Goal: Task Accomplishment & Management: Complete application form

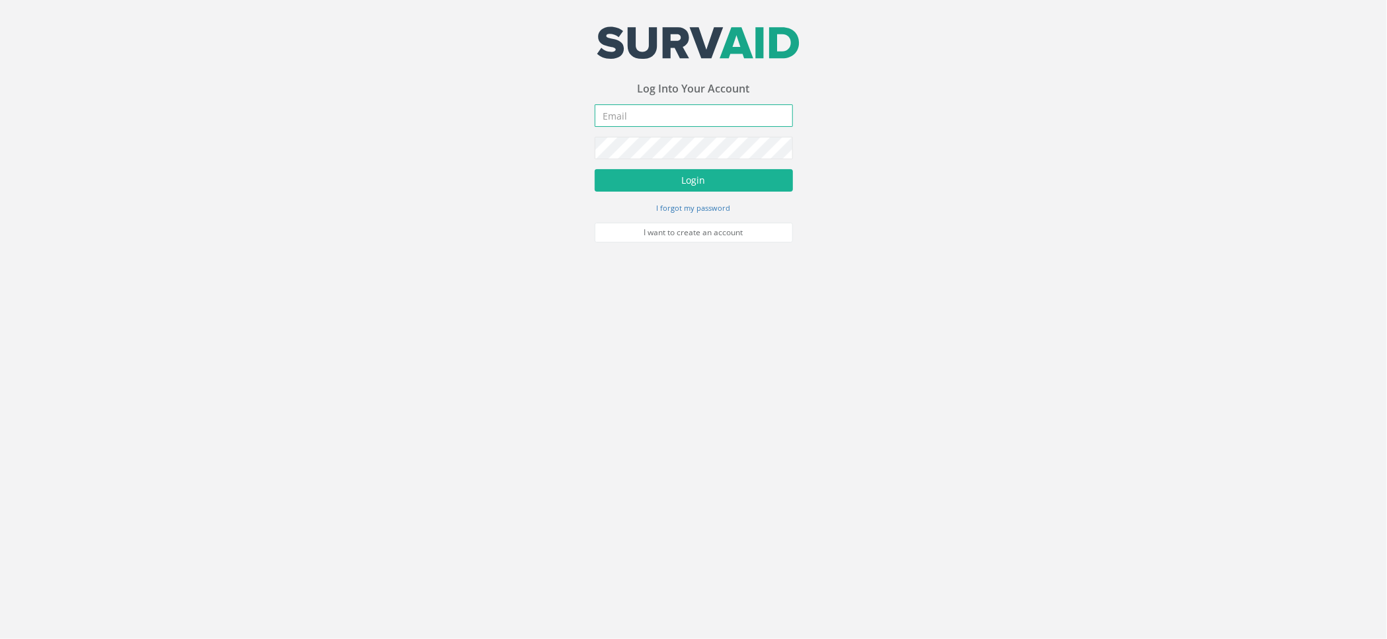
click at [650, 112] on input "email" at bounding box center [694, 115] width 198 height 22
type input "[PERSON_NAME][EMAIL_ADDRESS][PERSON_NAME][DOMAIN_NAME]"
click at [595, 169] on button "Login" at bounding box center [694, 180] width 198 height 22
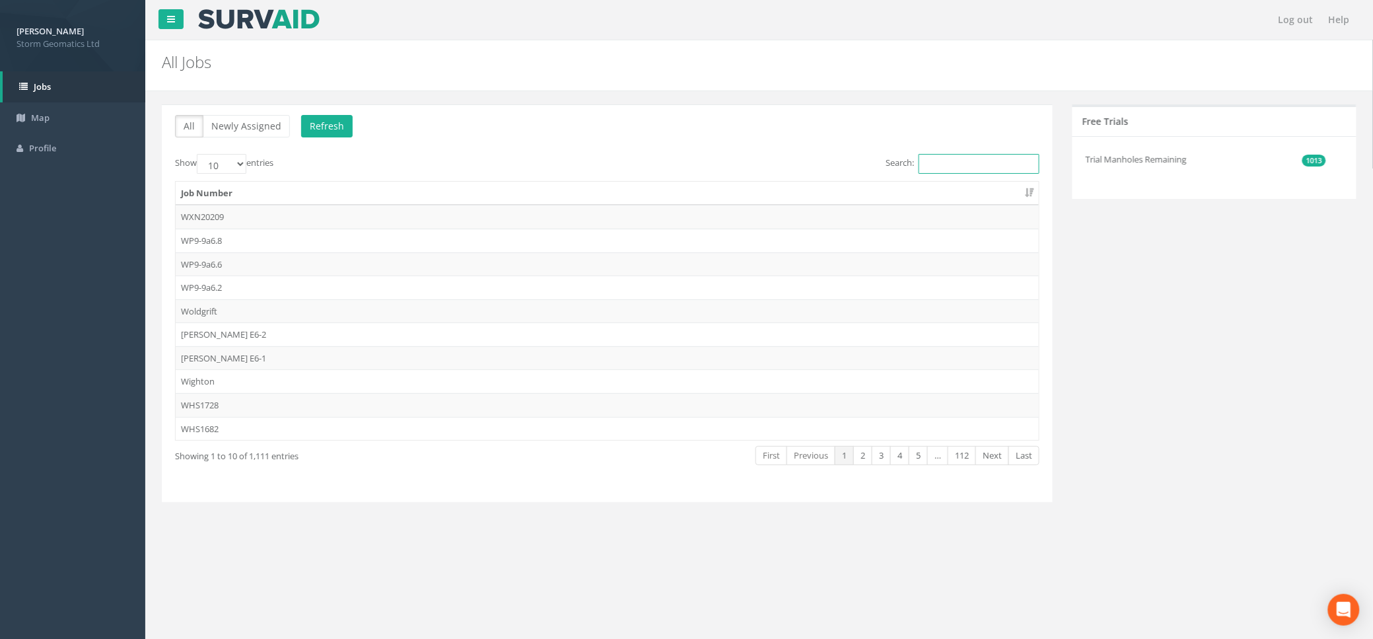
drag, startPoint x: 914, startPoint y: 164, endPoint x: 936, endPoint y: 166, distance: 22.5
click at [919, 164] on input "Search:" at bounding box center [979, 164] width 121 height 20
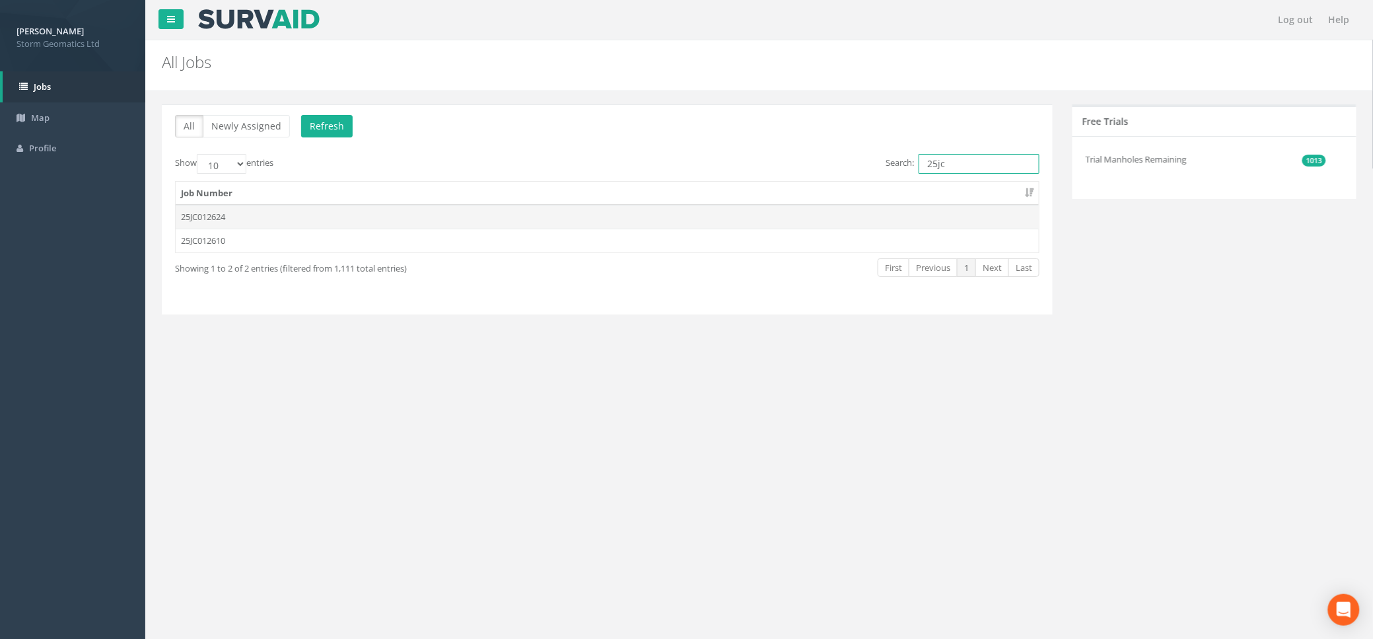
type input "25jc"
click at [213, 217] on td "25JC012624" at bounding box center [607, 217] width 863 height 24
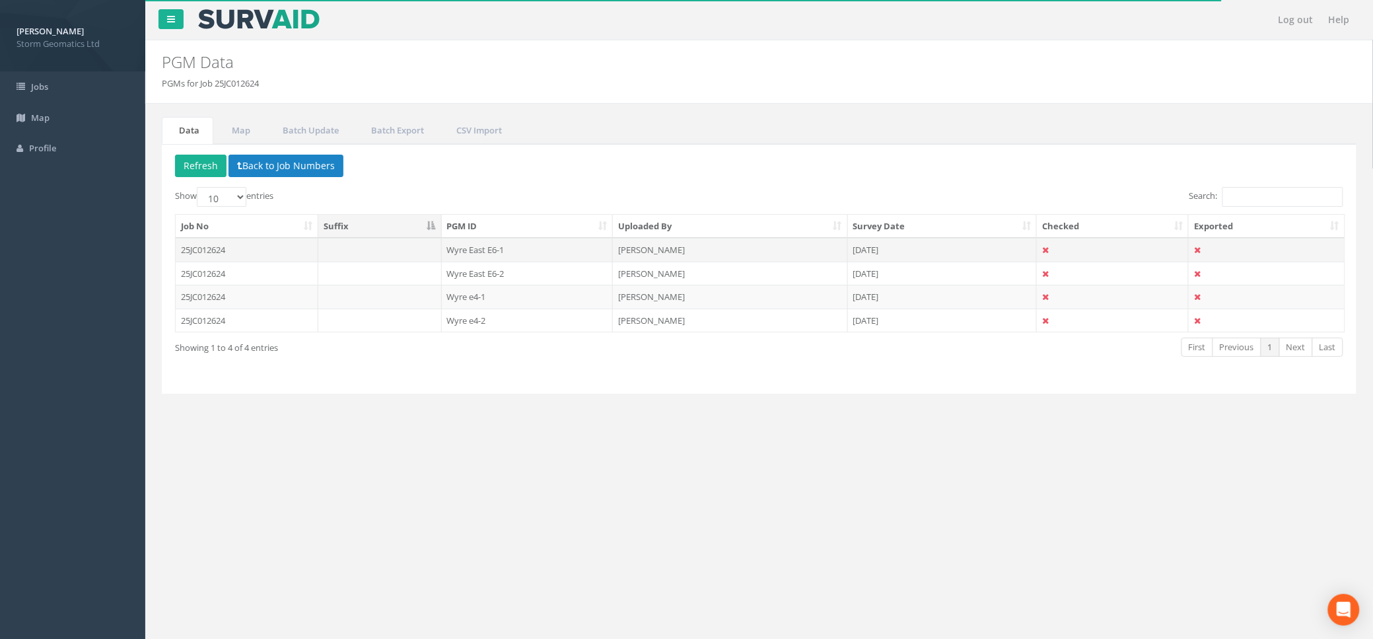
click at [242, 254] on td "25JC012624" at bounding box center [247, 250] width 143 height 24
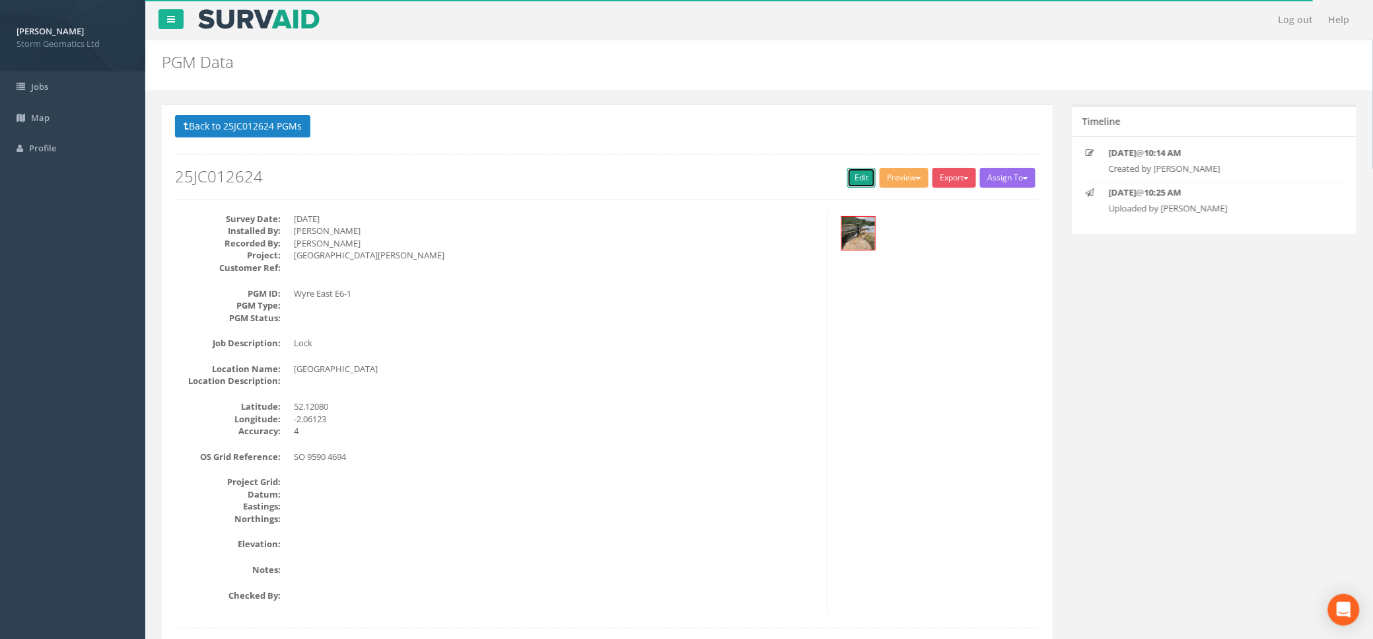
click at [867, 176] on link "Edit" at bounding box center [862, 178] width 28 height 20
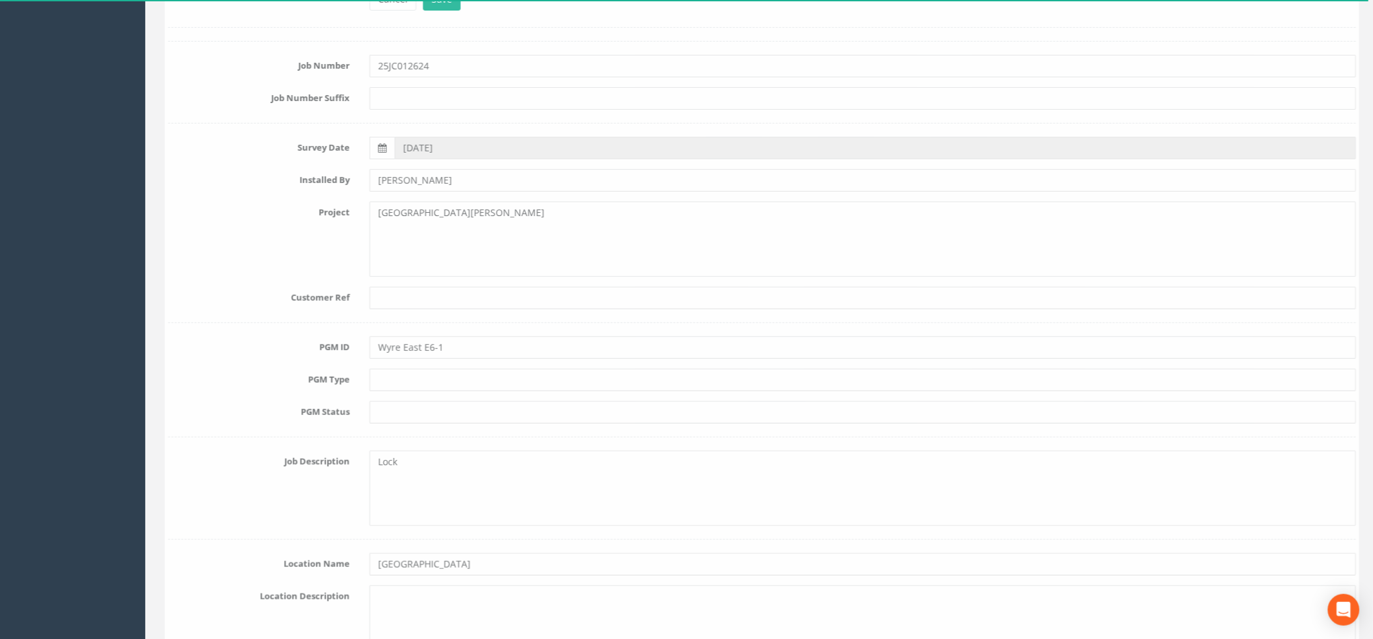
scroll to position [176, 0]
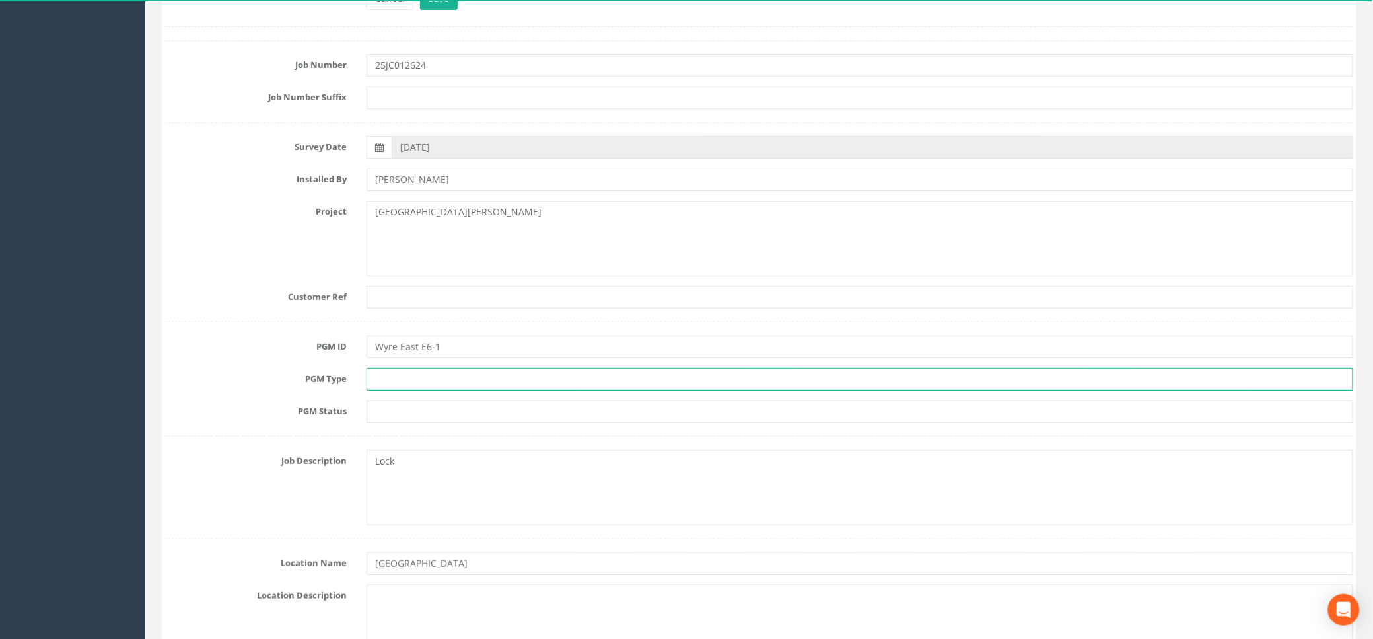
click at [384, 379] on input "text" at bounding box center [860, 379] width 987 height 22
type input "PK nail and plastic washer"
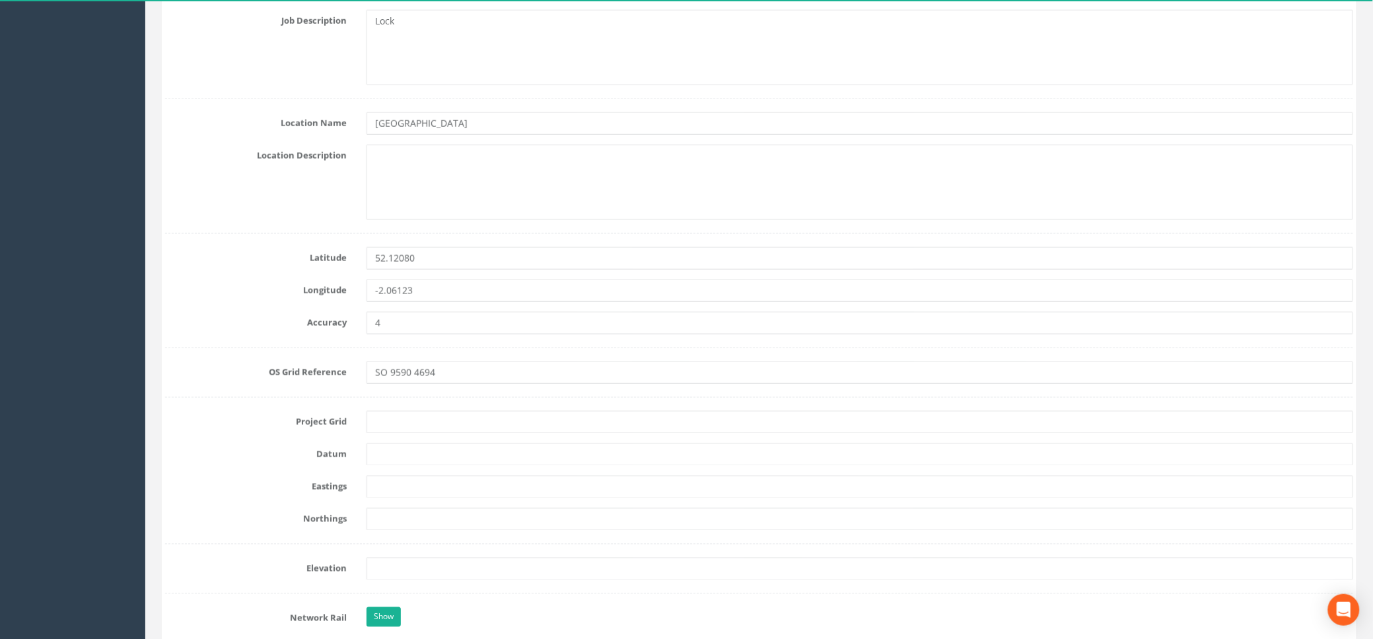
scroll to position [616, 0]
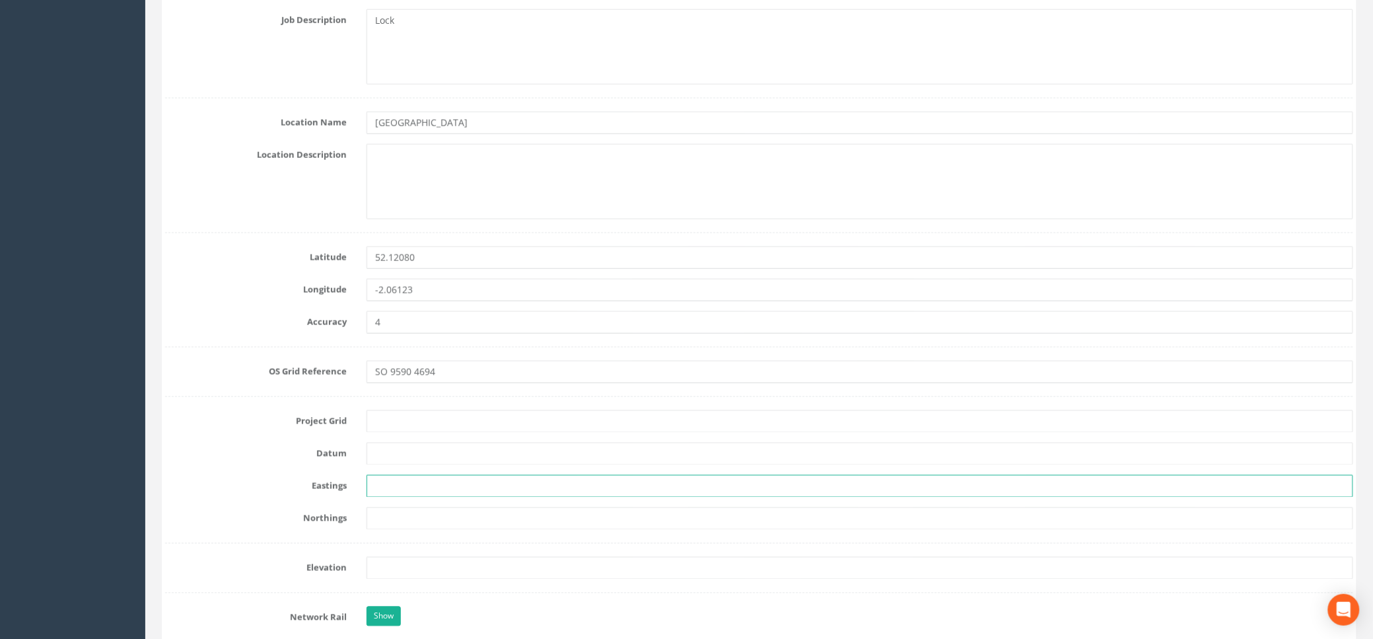
click at [394, 488] on input "text" at bounding box center [860, 486] width 987 height 22
paste input "395902.270"
type input "395902.270"
drag, startPoint x: 446, startPoint y: 527, endPoint x: 422, endPoint y: 526, distance: 23.8
click at [446, 526] on input "text" at bounding box center [860, 518] width 987 height 22
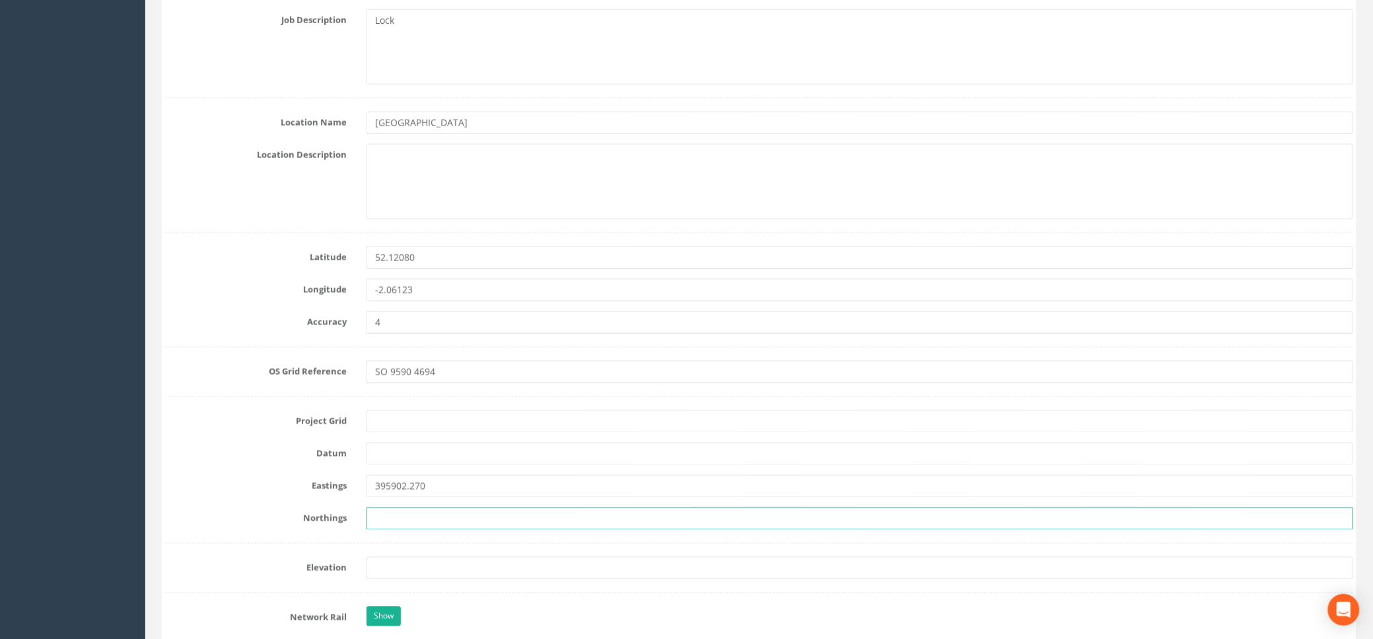
paste input "246945.027"
type input "246945.027"
click at [379, 454] on input "text" at bounding box center [860, 454] width 987 height 22
type input "Newlyn"
click at [421, 422] on input "text" at bounding box center [860, 421] width 987 height 22
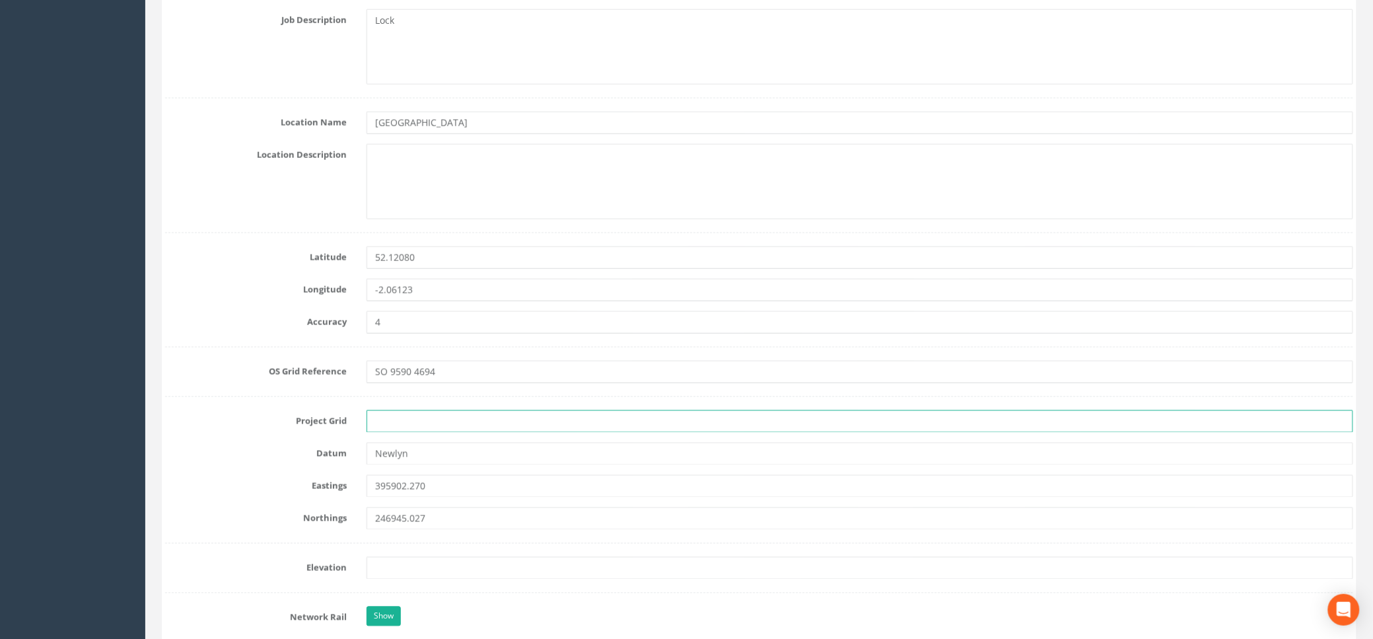
type input "OSGB36(15)"
click at [392, 569] on input "text" at bounding box center [860, 568] width 987 height 22
paste input "17.156"
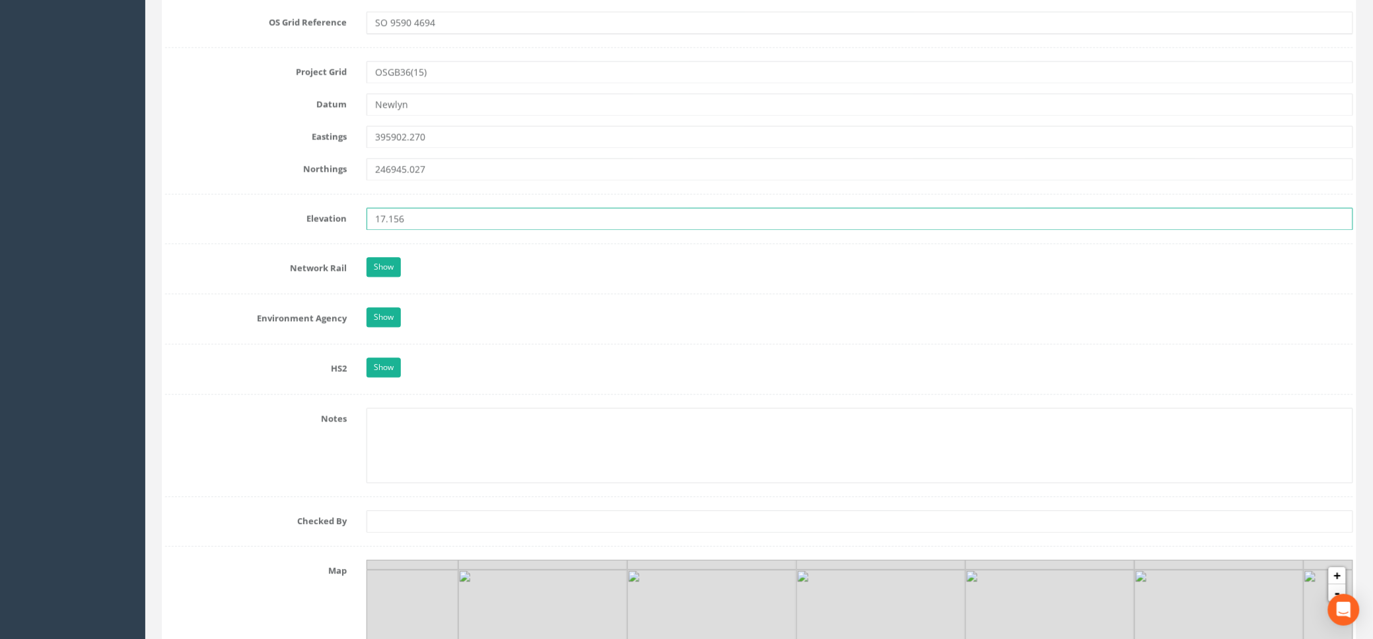
scroll to position [968, 0]
type input "17.156"
click at [387, 309] on link "Show" at bounding box center [384, 315] width 34 height 20
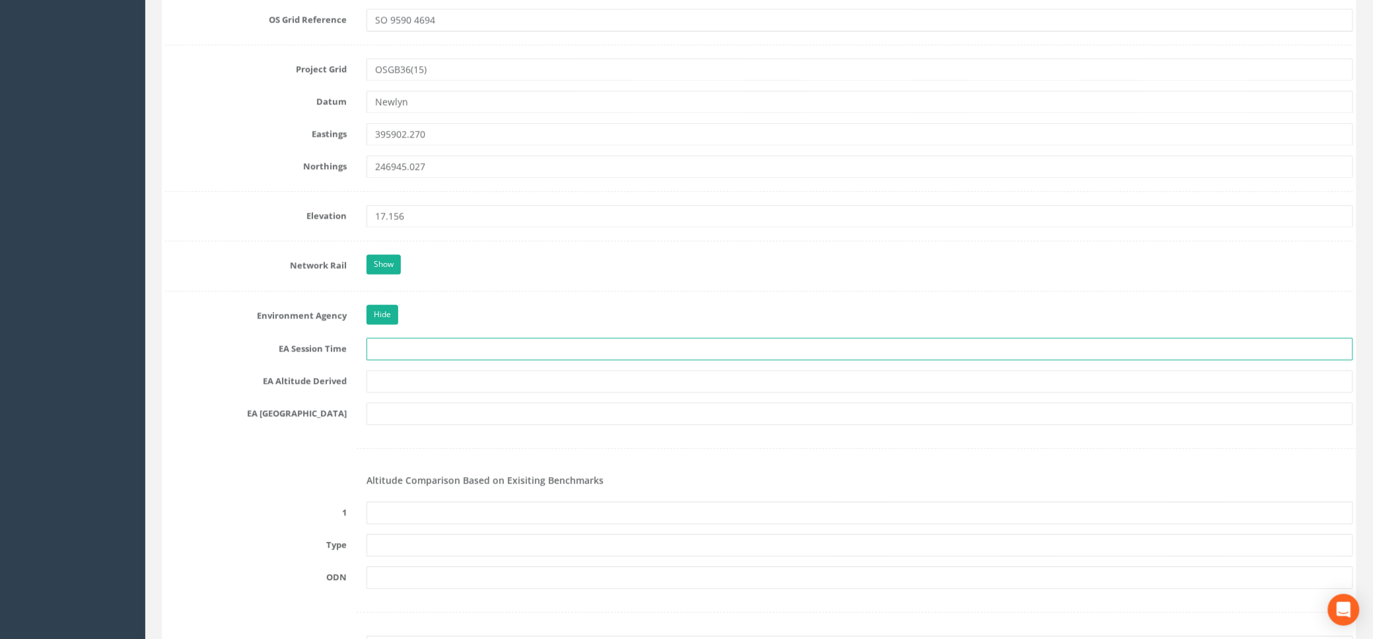
click at [382, 347] on input "text" at bounding box center [860, 349] width 987 height 22
type input "2x3mins"
click at [422, 375] on input "text" at bounding box center [860, 381] width 987 height 22
type input "Network RTK & Best fit Levelling"
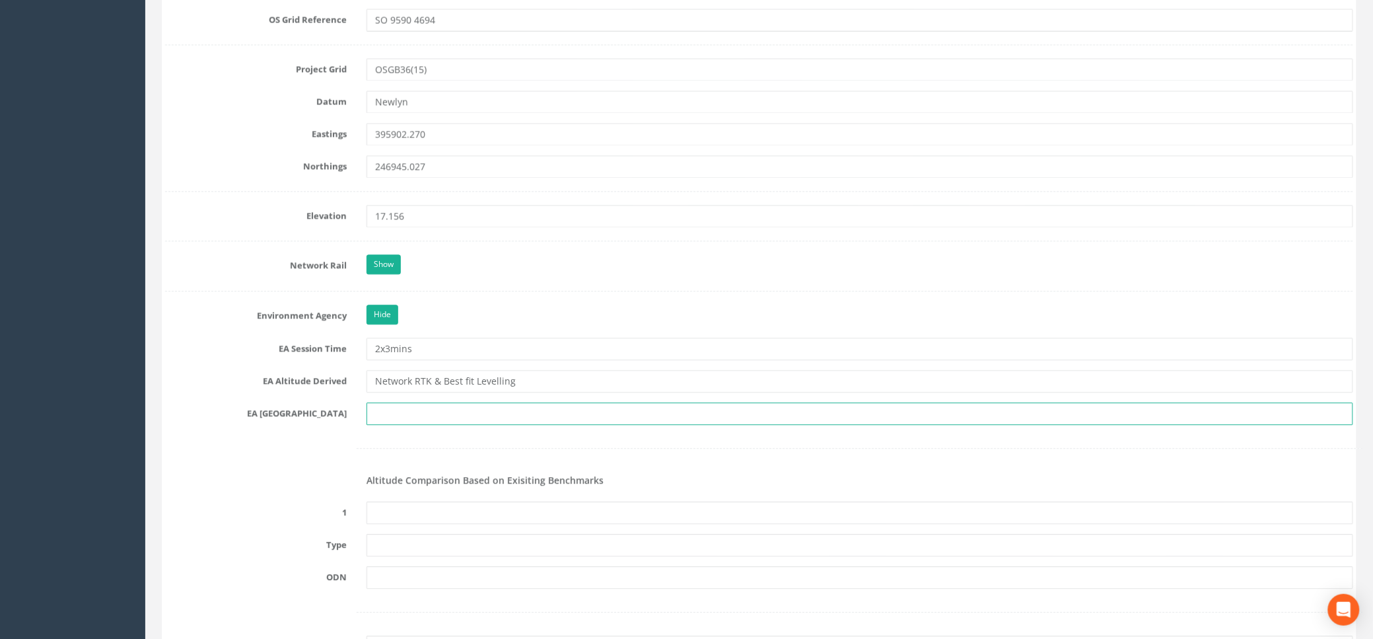
click at [394, 411] on input "text" at bounding box center [860, 413] width 987 height 22
type input "SO 9546"
drag, startPoint x: 851, startPoint y: 511, endPoint x: 833, endPoint y: 511, distance: 17.8
click at [851, 511] on input "text" at bounding box center [860, 512] width 987 height 22
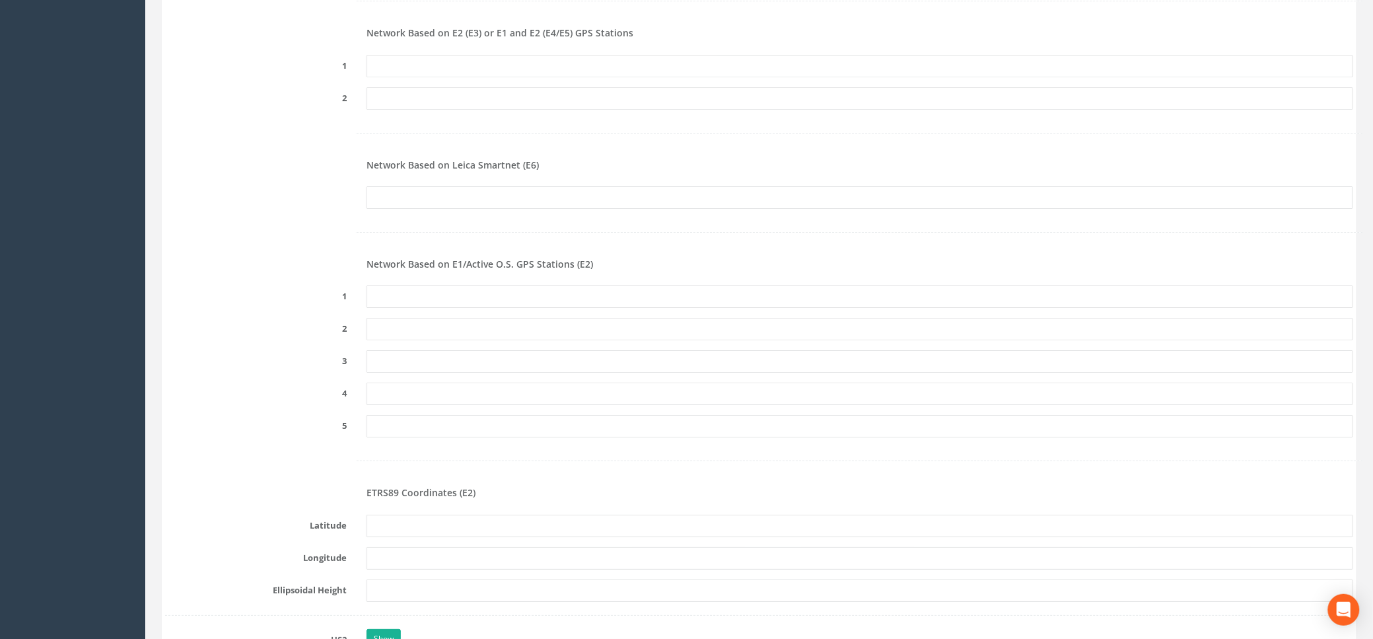
scroll to position [1673, 0]
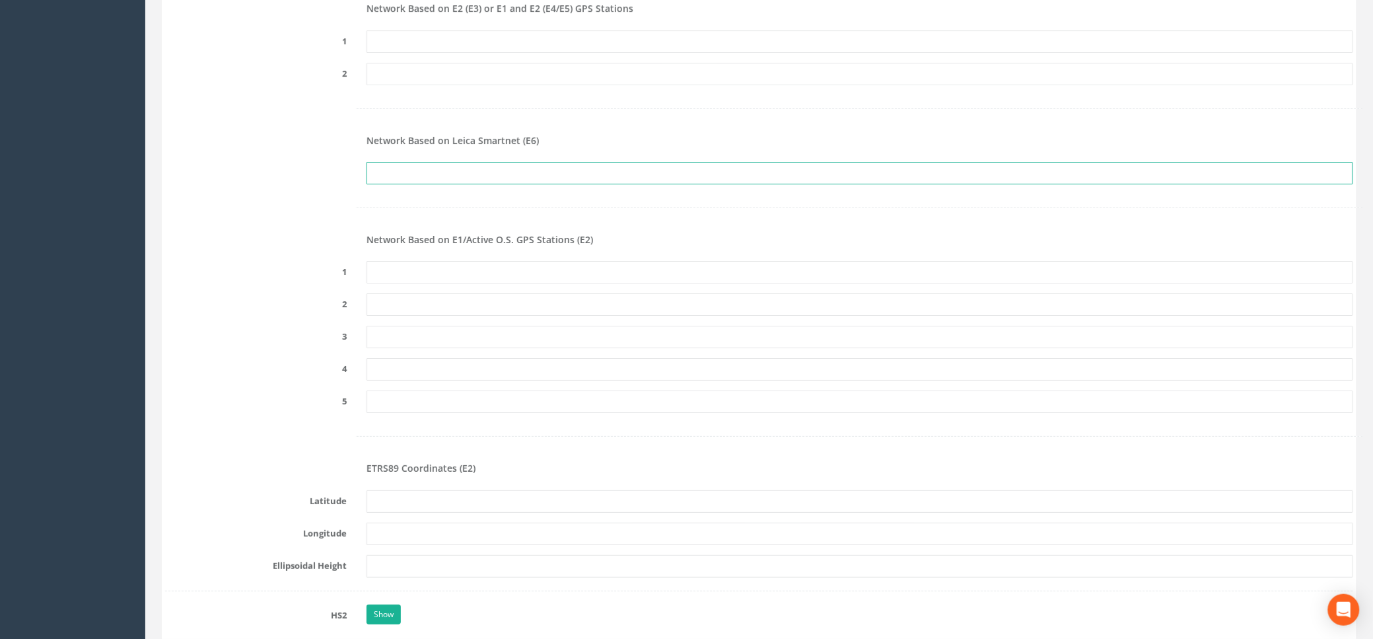
click at [402, 171] on input "text" at bounding box center [860, 173] width 987 height 22
paste input "PRS776569723970"
type input "PRS776569723970"
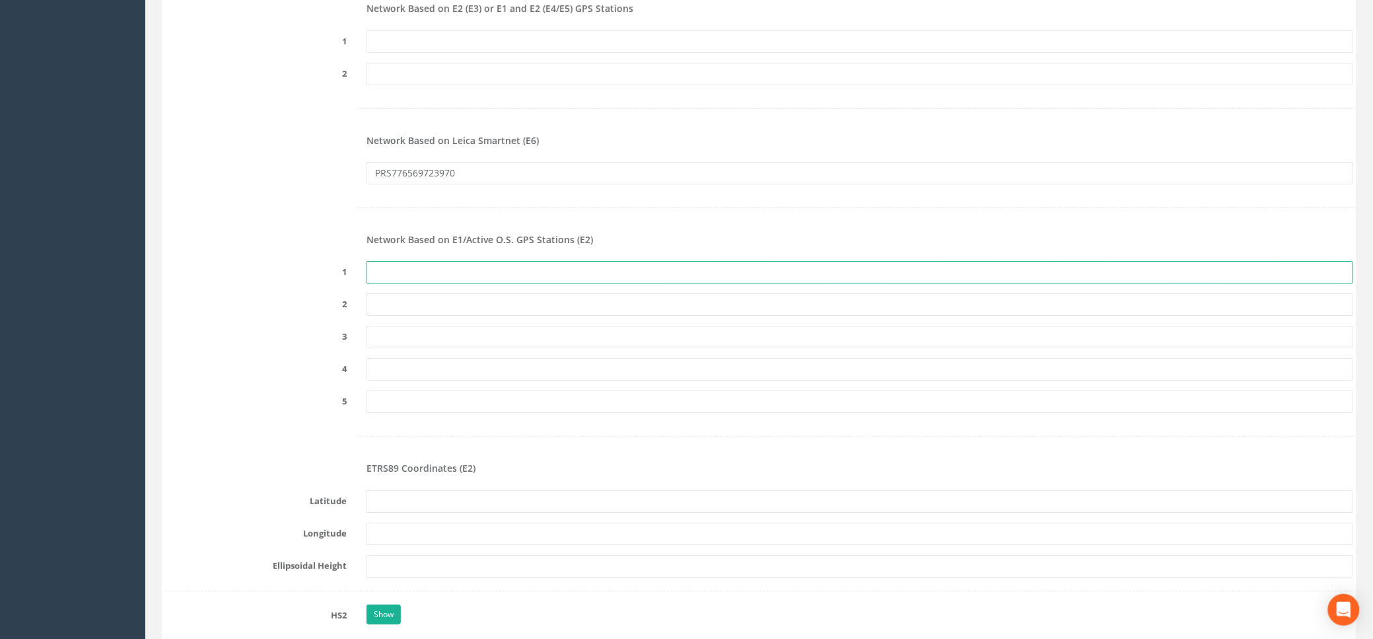
click at [414, 277] on input "text" at bounding box center [860, 272] width 987 height 22
paste input "PRS776569723970"
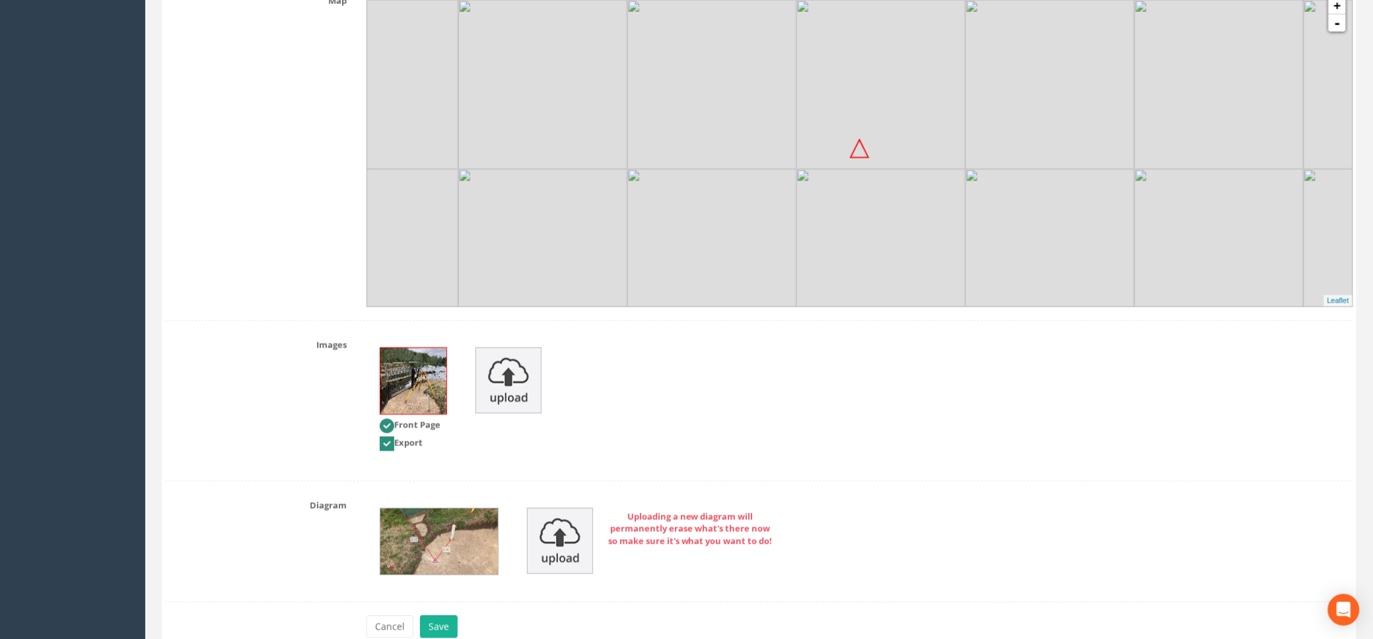
scroll to position [2554, 0]
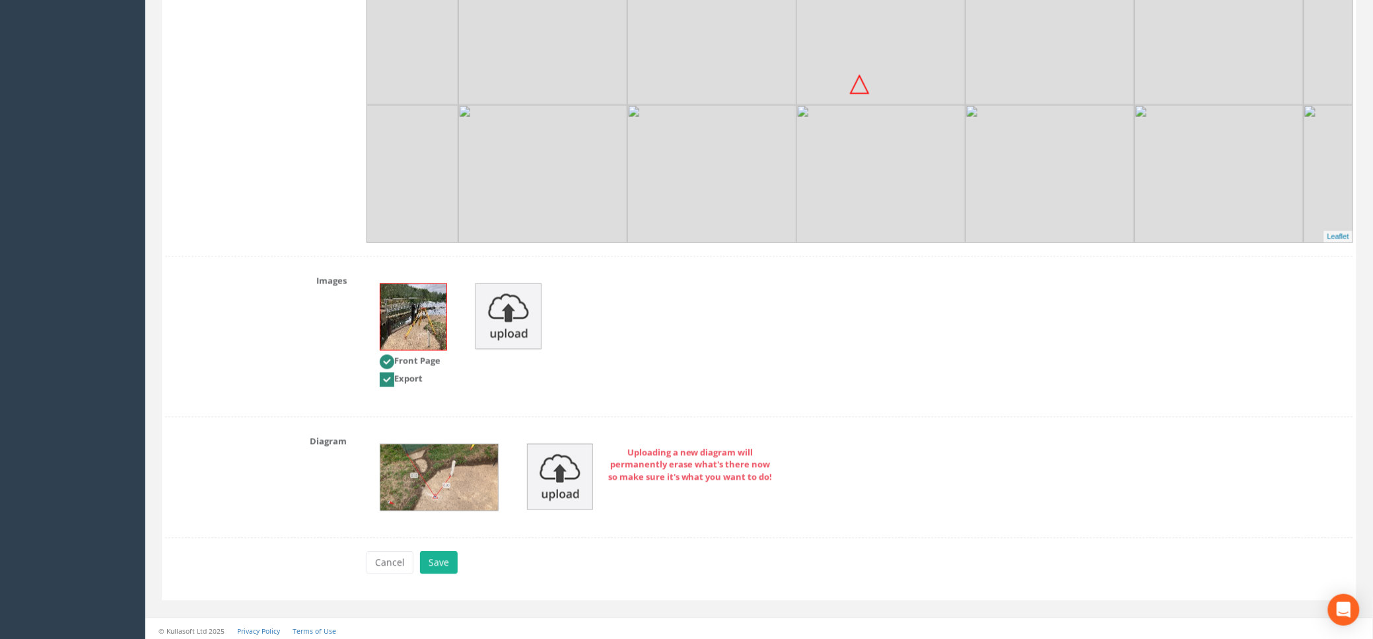
type input "PRS776569723970"
click at [446, 484] on img at bounding box center [440, 478] width 118 height 66
click at [448, 479] on img at bounding box center [440, 478] width 118 height 66
click at [433, 567] on button "Save" at bounding box center [439, 563] width 38 height 22
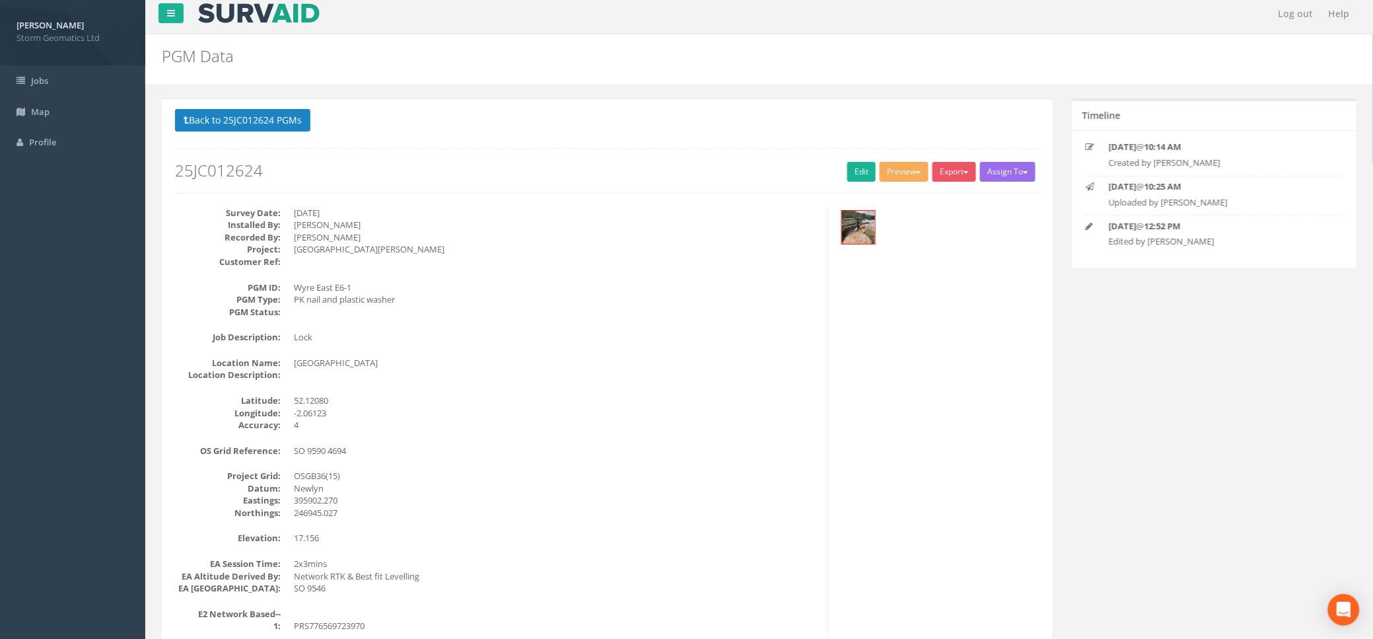
scroll to position [0, 0]
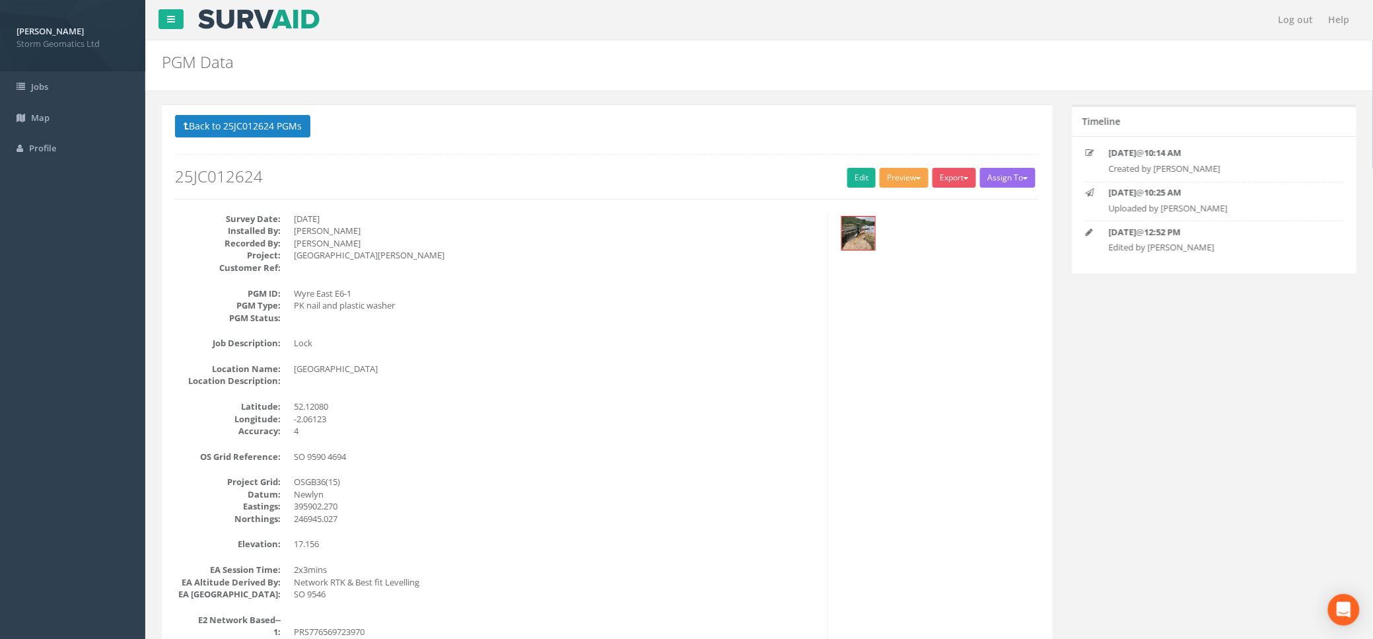
click at [916, 172] on button "Preview" at bounding box center [904, 178] width 49 height 20
click at [892, 327] on link "Env Agency E6" at bounding box center [878, 330] width 104 height 20
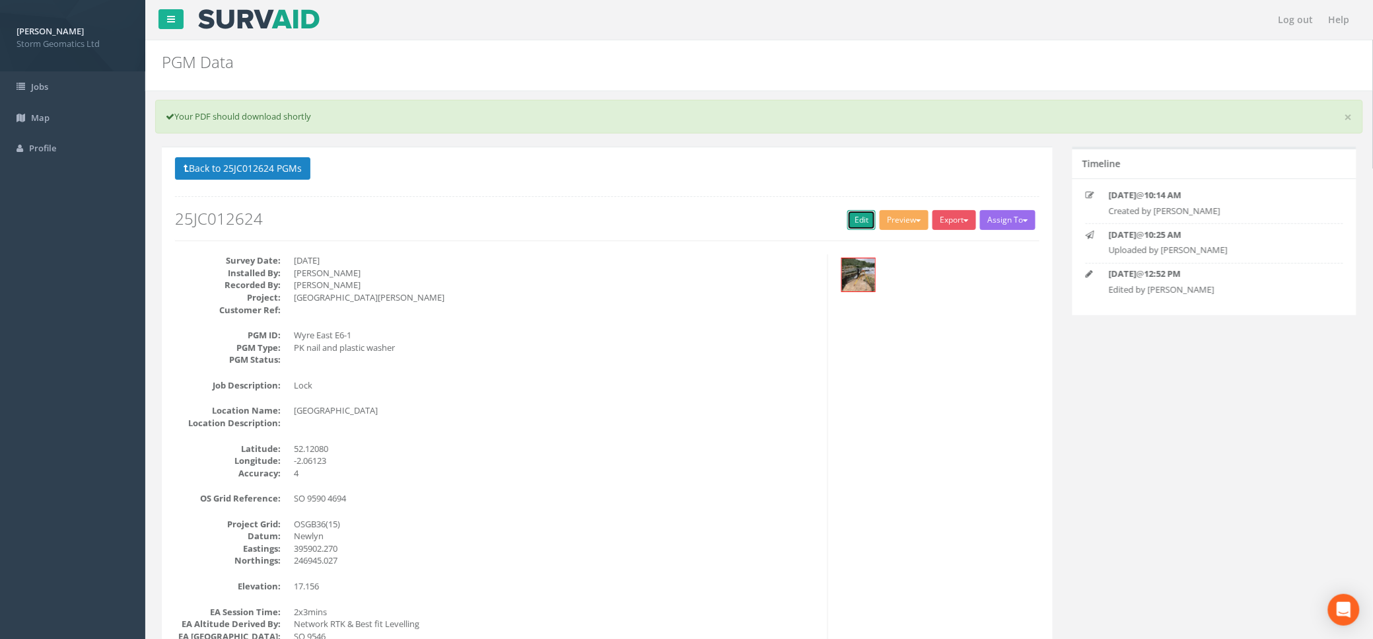
click at [858, 218] on link "Edit" at bounding box center [862, 220] width 28 height 20
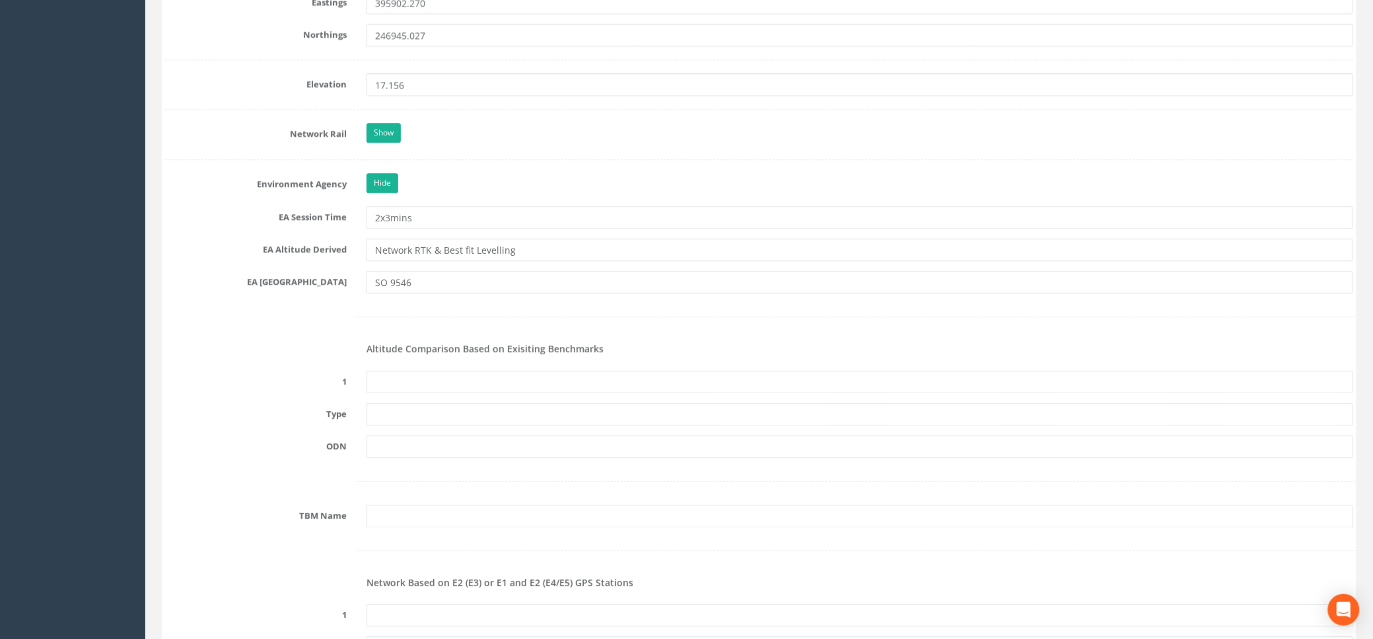
scroll to position [1145, 0]
click at [463, 377] on input "text" at bounding box center [860, 378] width 987 height 22
type input "None Recovered"
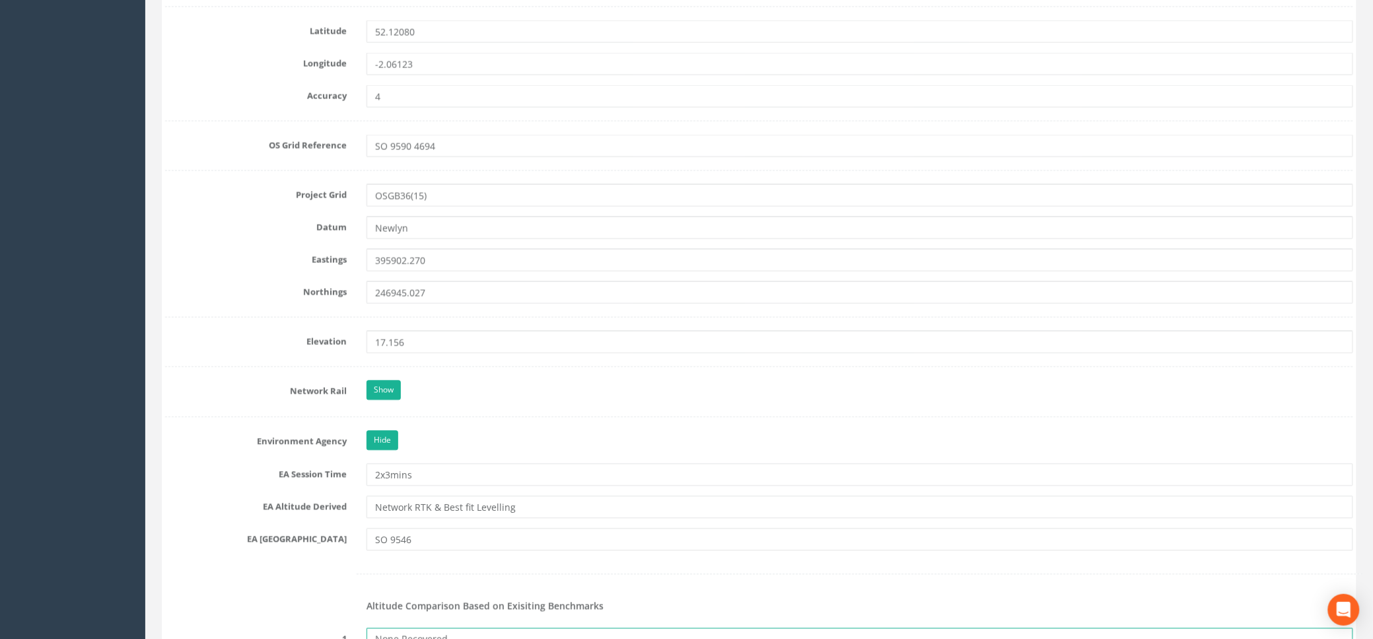
scroll to position [881, 0]
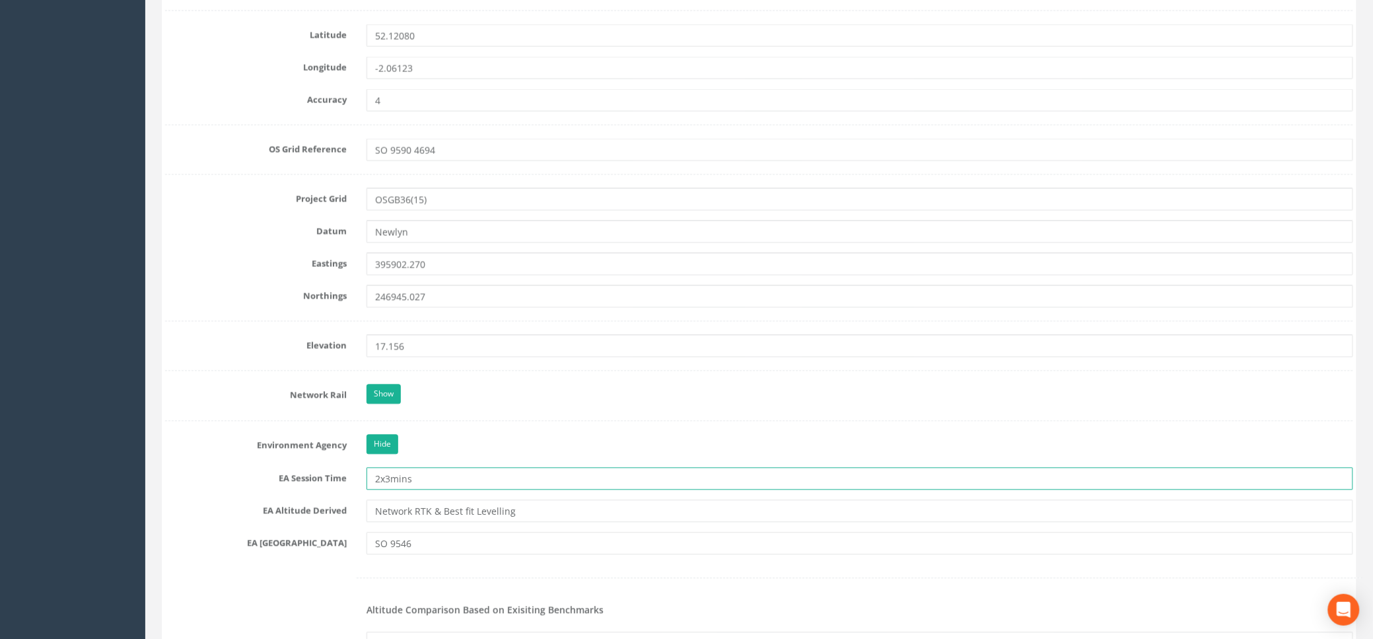
click at [664, 480] on input "2x3mins" at bounding box center [860, 478] width 987 height 22
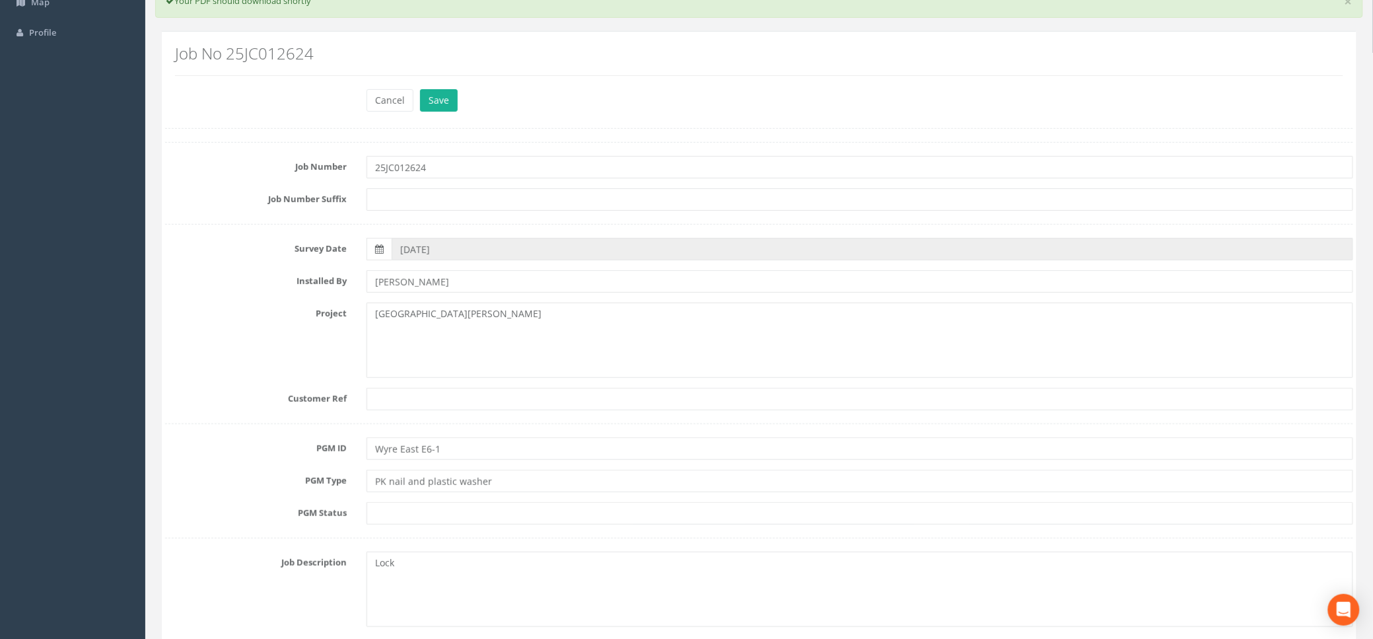
scroll to position [88, 0]
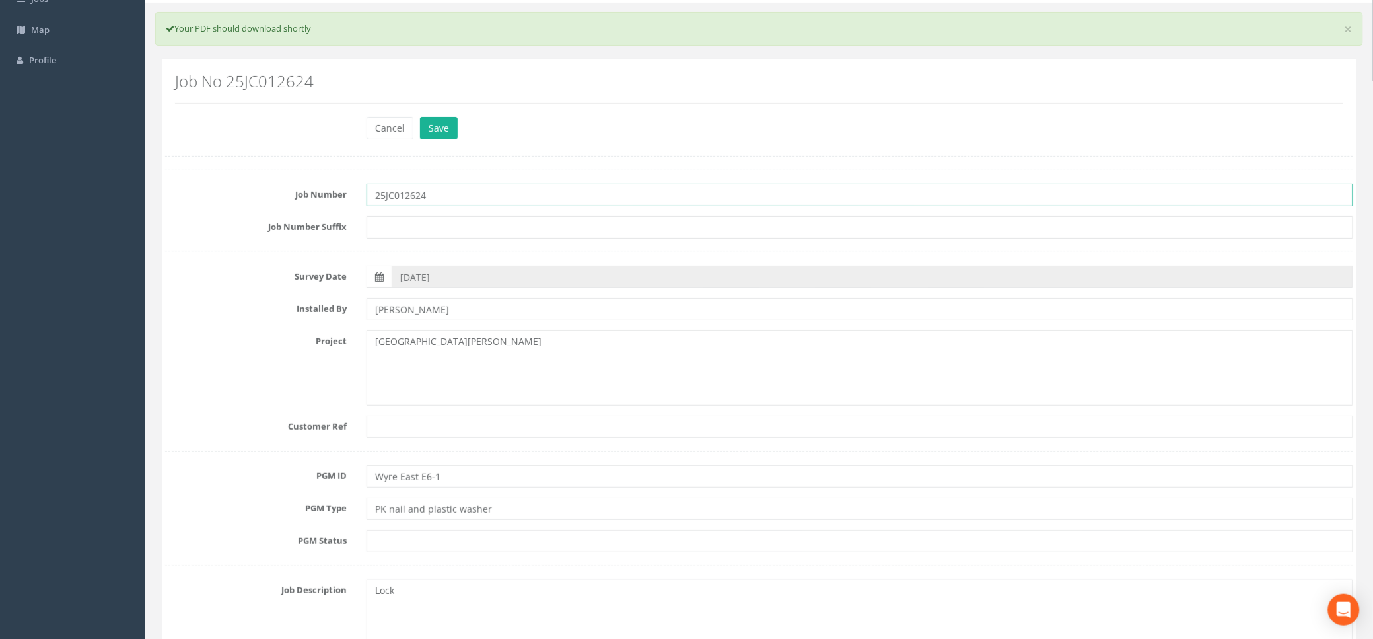
drag, startPoint x: 453, startPoint y: 198, endPoint x: 367, endPoint y: 197, distance: 85.9
click at [367, 197] on input "25JC012624" at bounding box center [860, 195] width 987 height 22
paste input "ENV005632C"
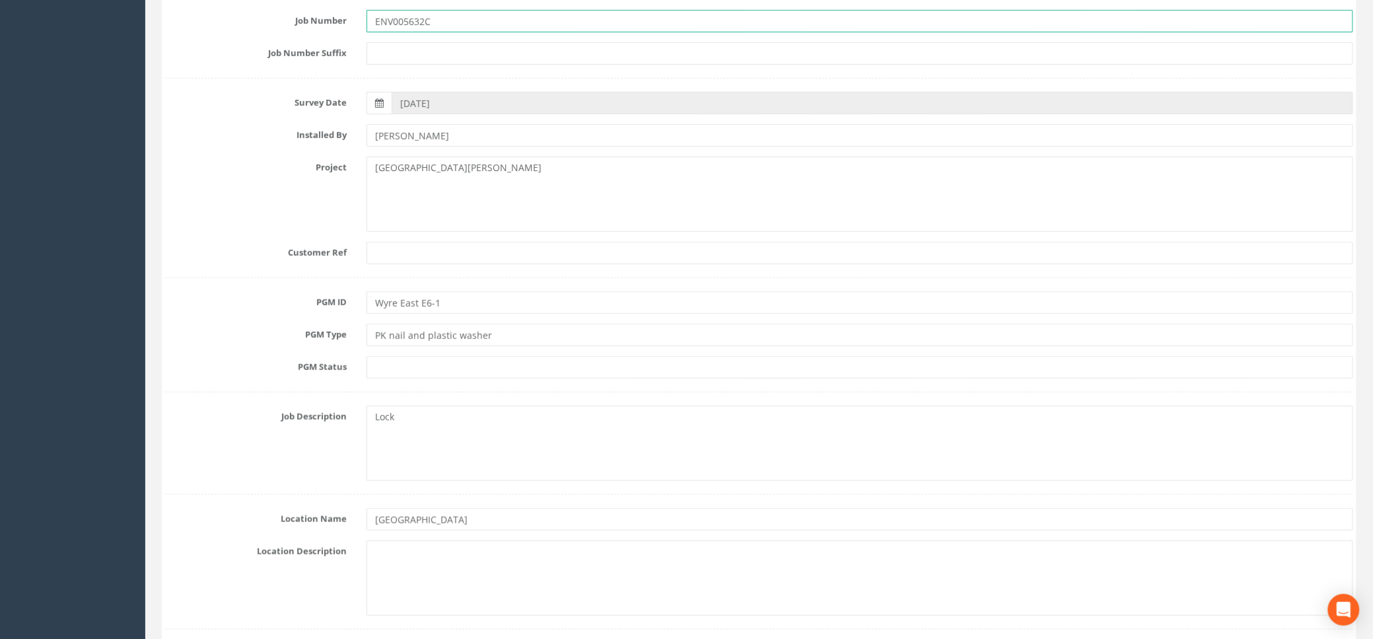
scroll to position [264, 0]
type input "ENV005632C"
click at [373, 554] on textarea at bounding box center [860, 575] width 987 height 75
type textarea "Right bank next to [GEOGRAPHIC_DATA] downstream lock gate"
drag, startPoint x: 361, startPoint y: 412, endPoint x: 318, endPoint y: 412, distance: 43.6
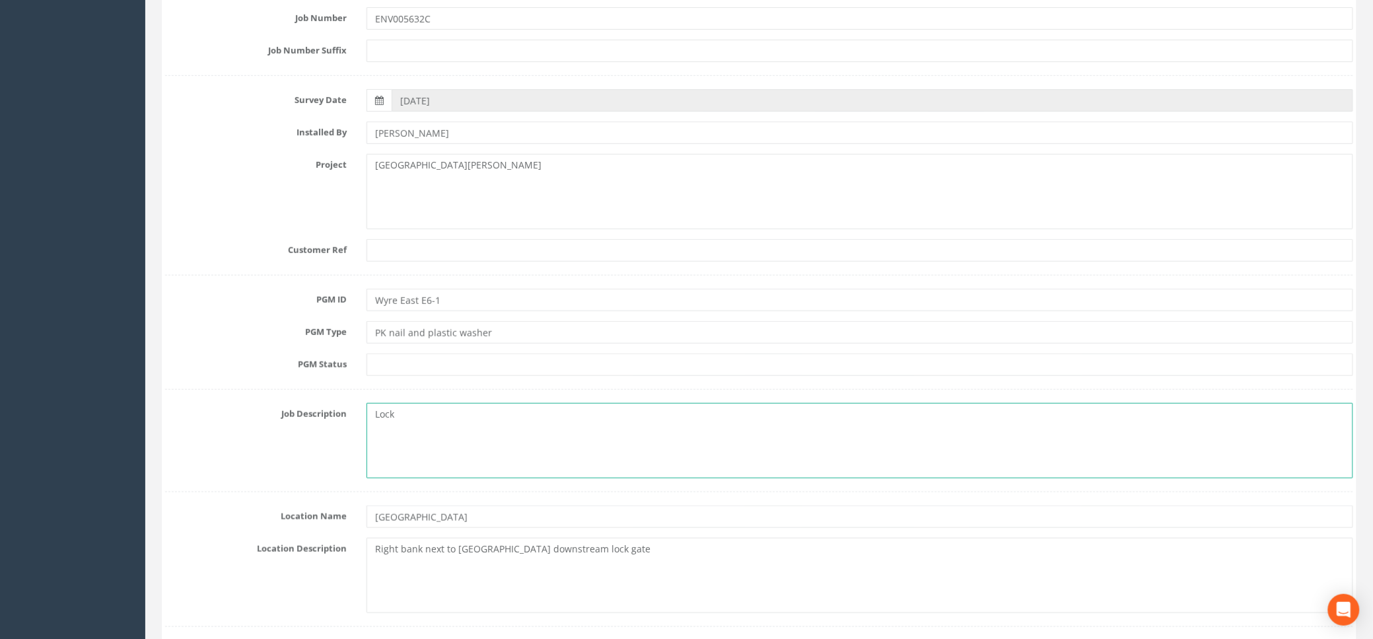
click at [318, 412] on div "Job Description Lock" at bounding box center [759, 440] width 1208 height 75
paste textarea "Wick, Pershore WR10 3NS"
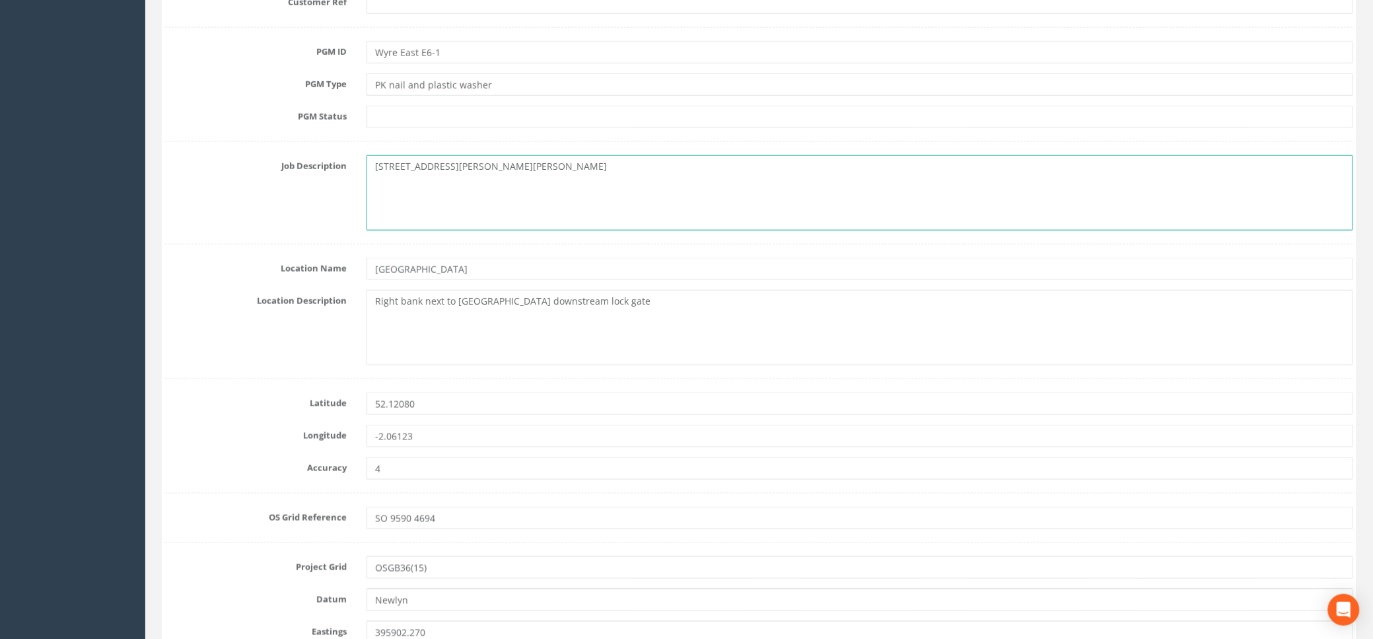
scroll to position [528, 0]
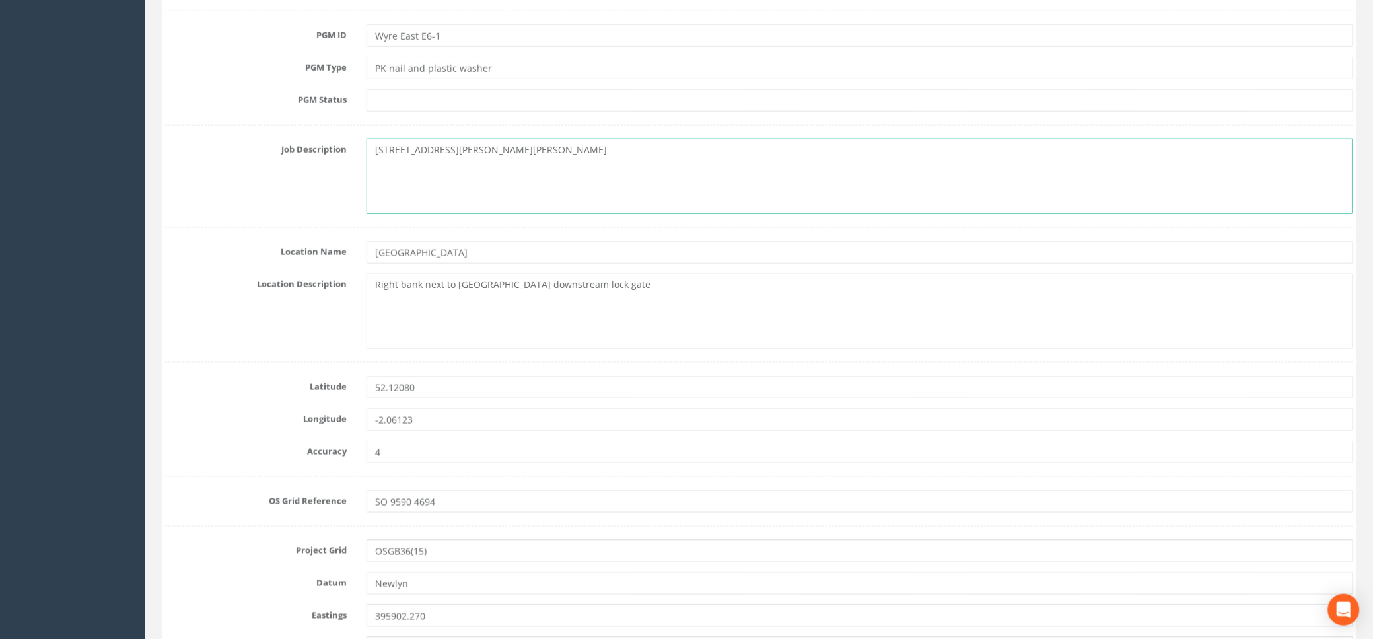
type textarea "[STREET_ADDRESS][PERSON_NAME][PERSON_NAME]"
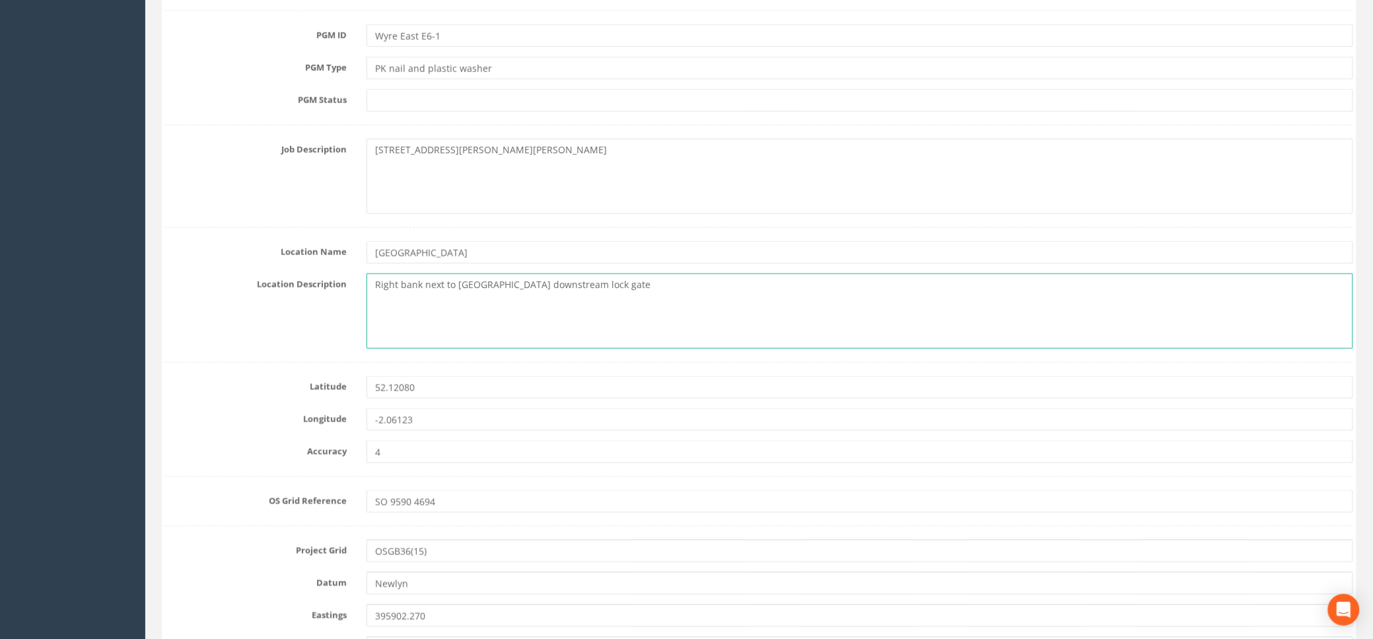
click at [375, 285] on textarea "Right bank next to [GEOGRAPHIC_DATA] downstream lock gate" at bounding box center [860, 310] width 987 height 75
click at [510, 287] on textarea "PK Nail & washer in concrete. Right bank next to [GEOGRAPHIC_DATA] downstream […" at bounding box center [860, 310] width 987 height 75
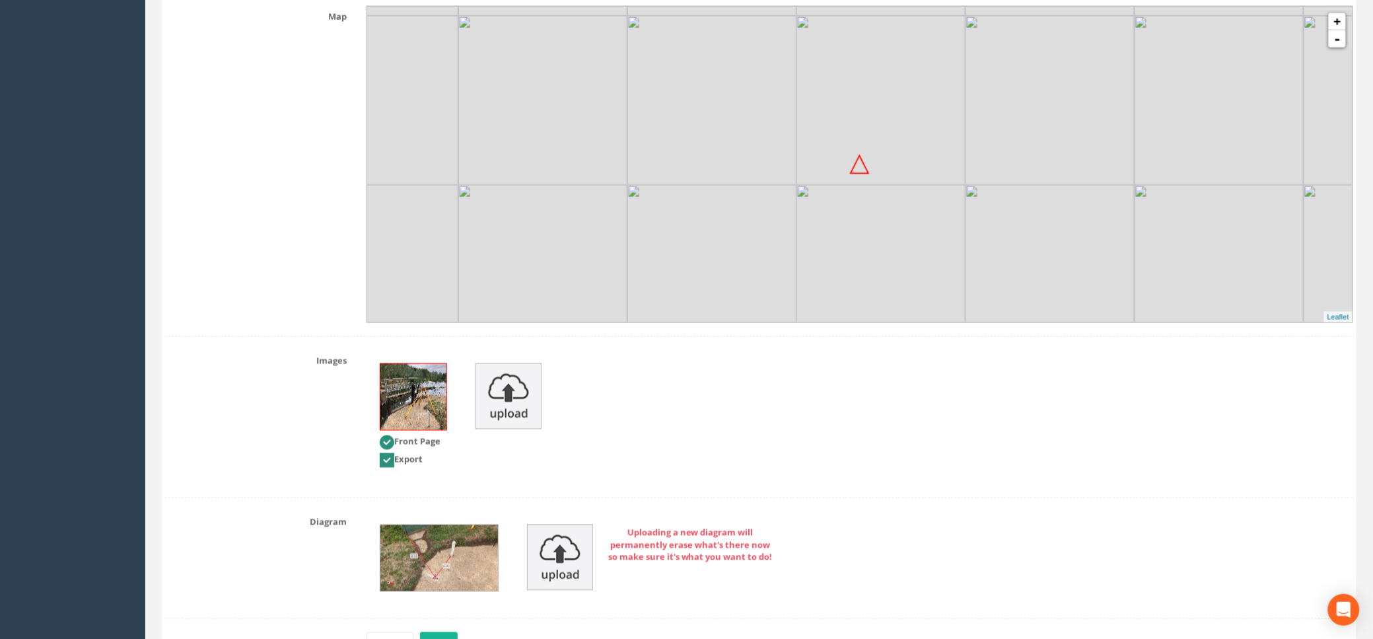
scroll to position [2602, 0]
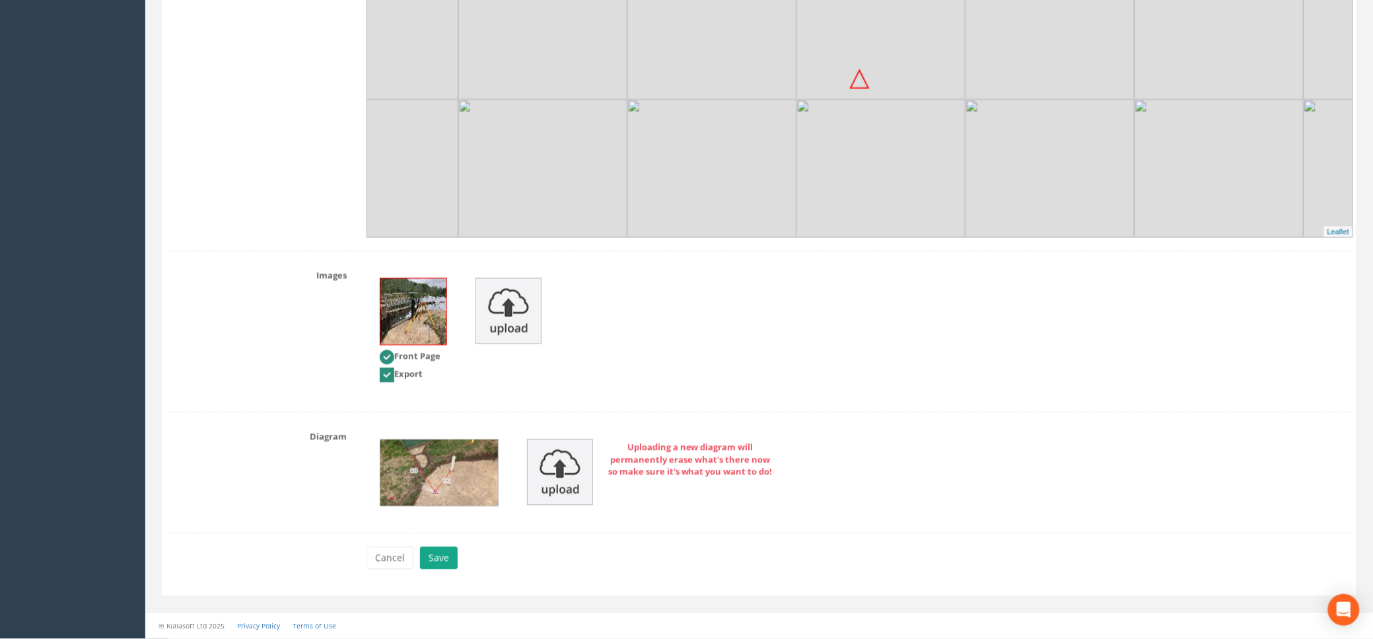
type textarea "PK Nail & washer in concrete. right bank next to [GEOGRAPHIC_DATA] downstream […"
click at [435, 560] on button "Save" at bounding box center [439, 558] width 38 height 22
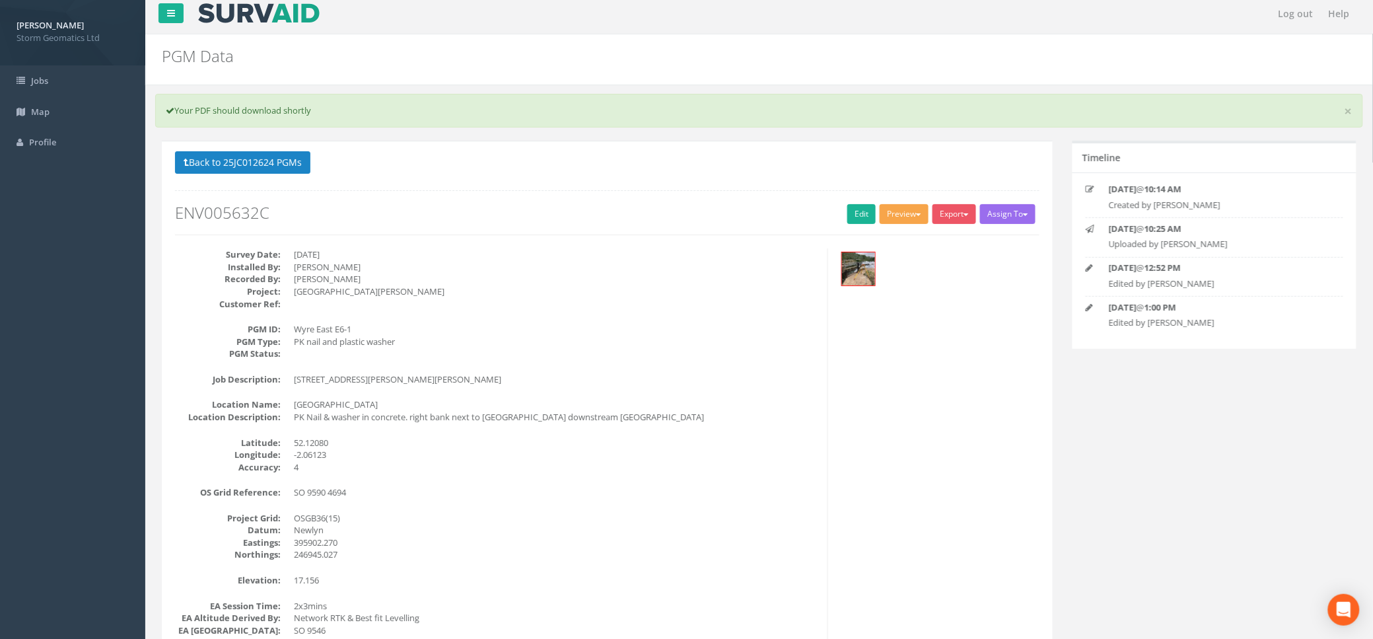
scroll to position [0, 0]
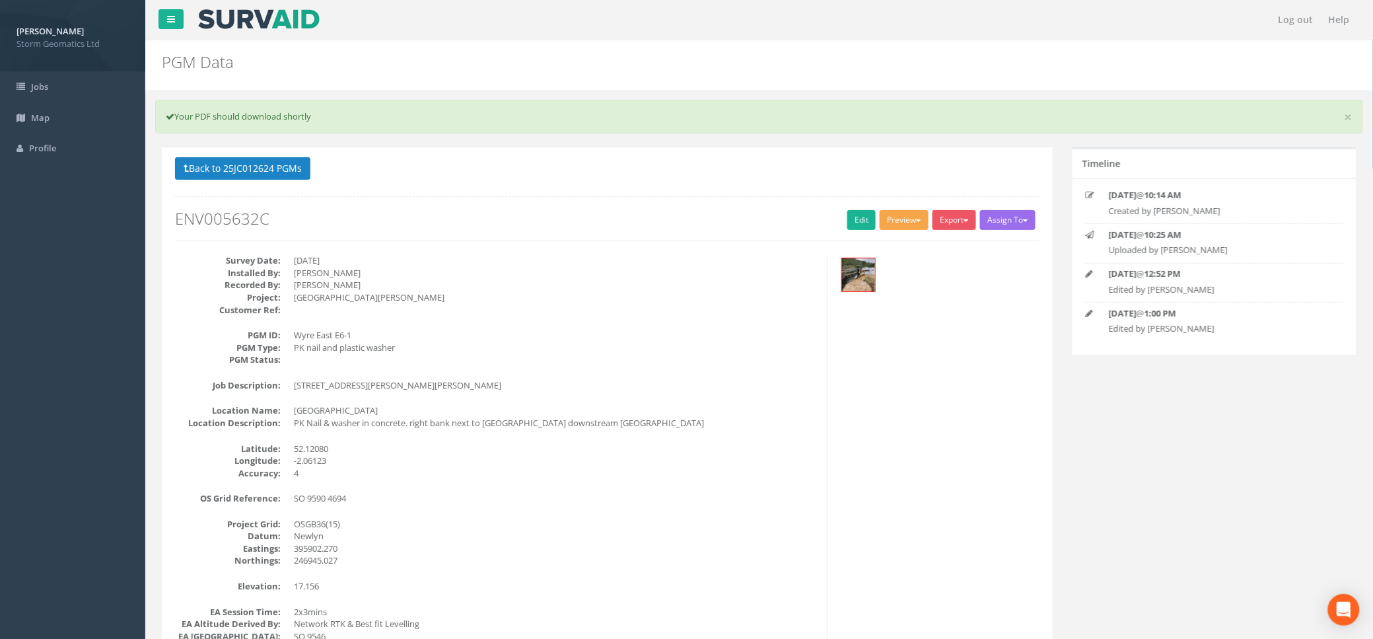
click at [914, 223] on button "Preview" at bounding box center [904, 220] width 49 height 20
click at [880, 369] on link "Env Agency E6" at bounding box center [878, 373] width 104 height 20
click at [961, 218] on button "Export" at bounding box center [955, 220] width 44 height 20
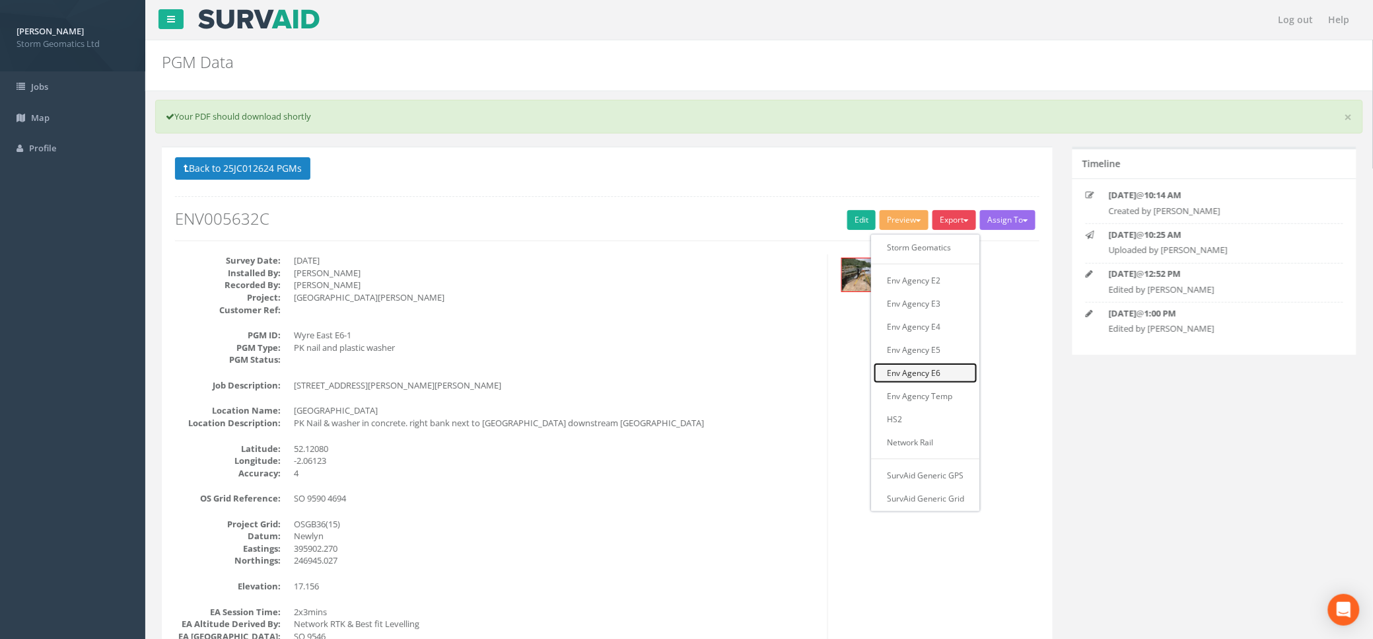
click at [938, 373] on link "Env Agency E6" at bounding box center [926, 373] width 104 height 20
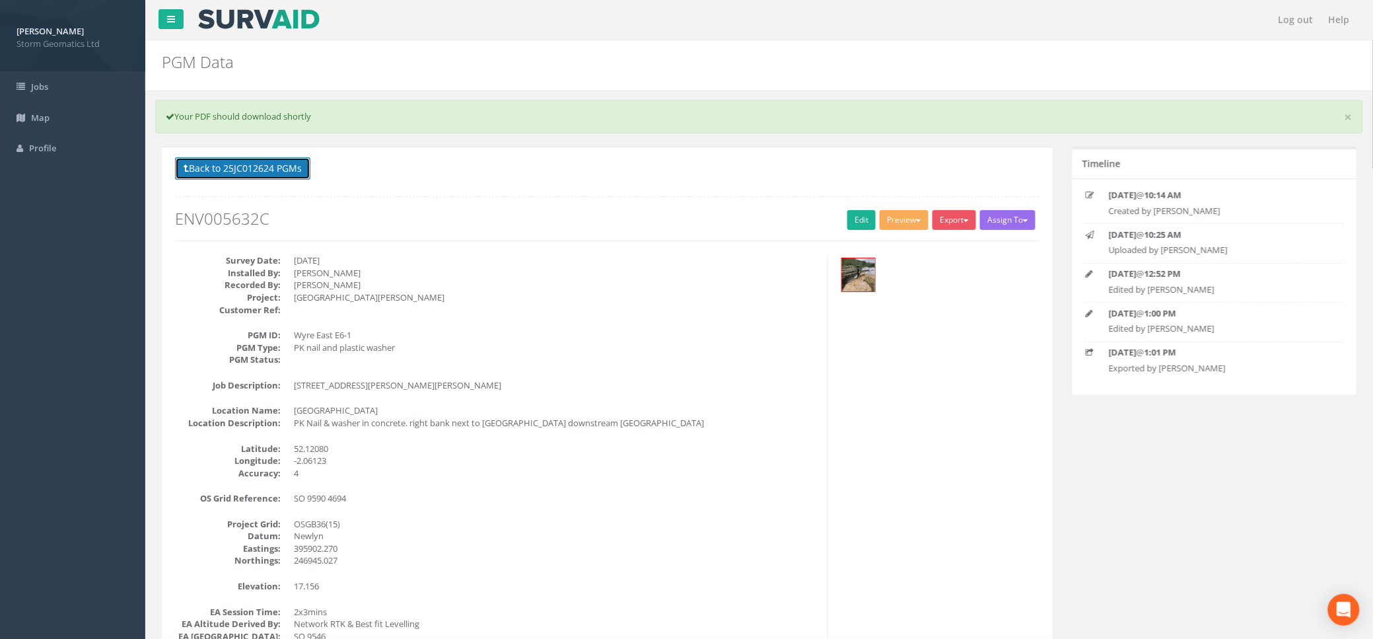
click at [243, 166] on button "Back to 25JC012624 PGMs" at bounding box center [242, 168] width 135 height 22
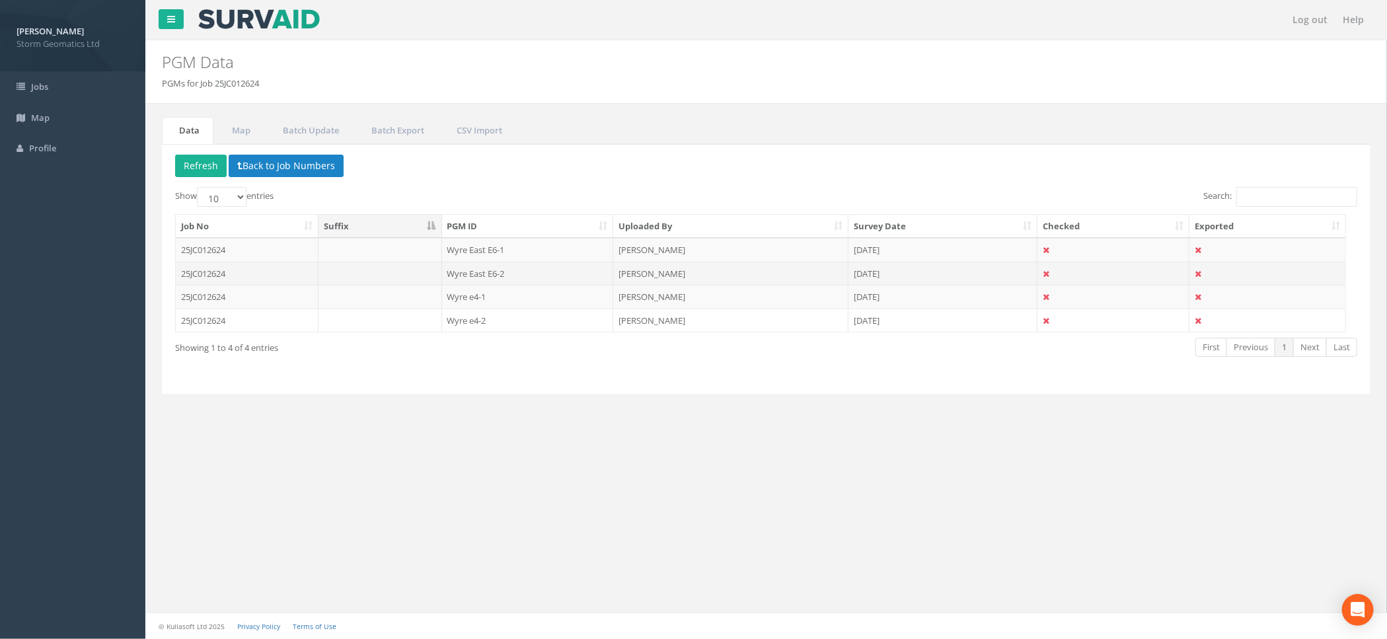
click at [262, 277] on td "25JC012624" at bounding box center [247, 274] width 143 height 24
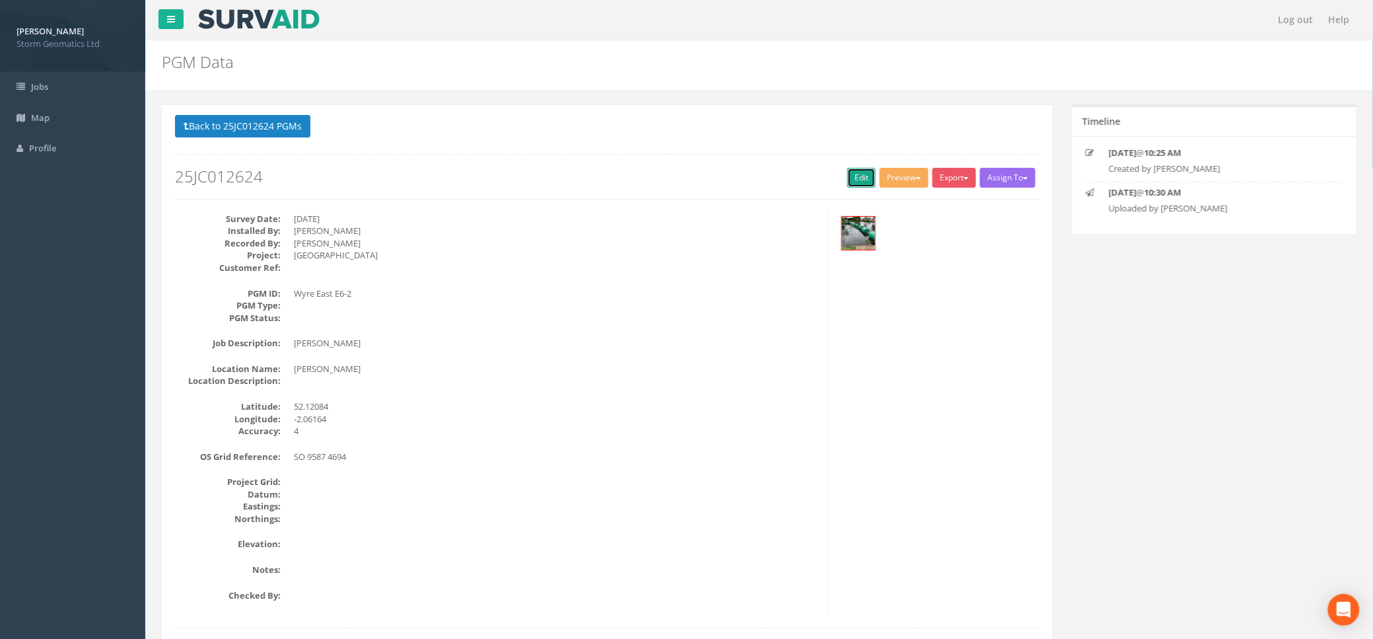
click at [856, 173] on link "Edit" at bounding box center [862, 178] width 28 height 20
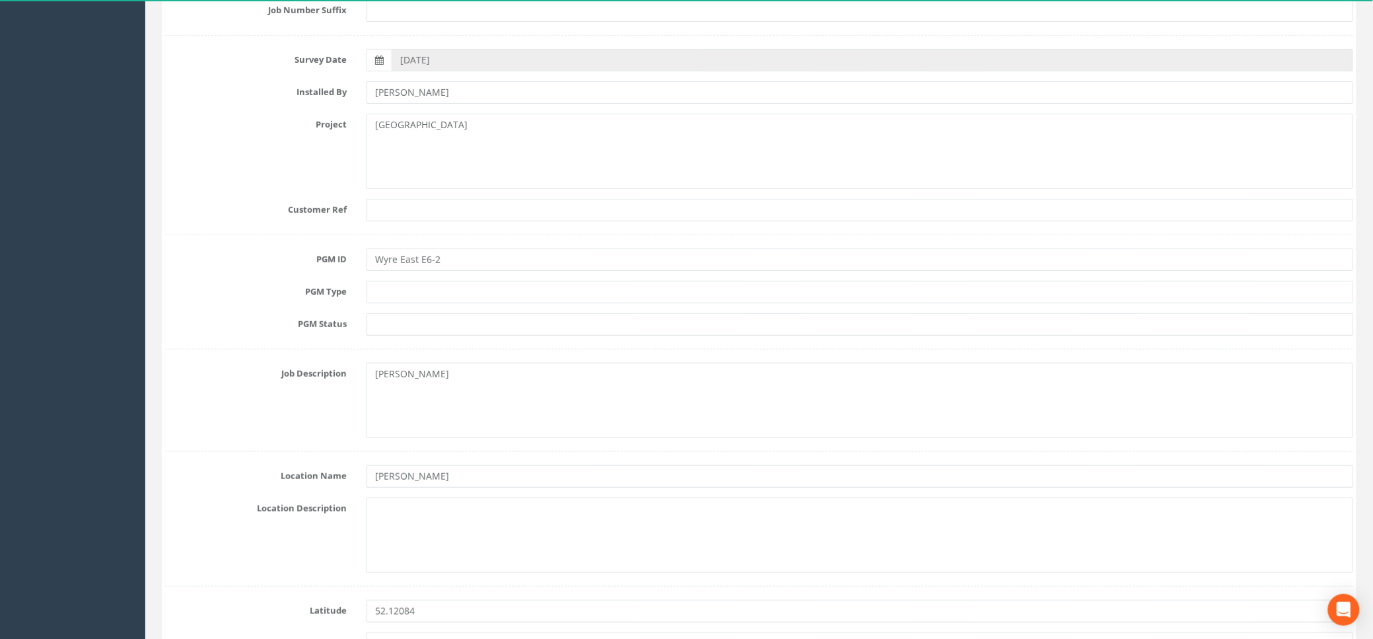
scroll to position [264, 0]
click at [398, 507] on textarea at bounding box center [860, 533] width 987 height 75
paste textarea "[STREET_ADDRESS][PERSON_NAME][PERSON_NAME]"
type textarea "[STREET_ADDRESS][PERSON_NAME][PERSON_NAME]"
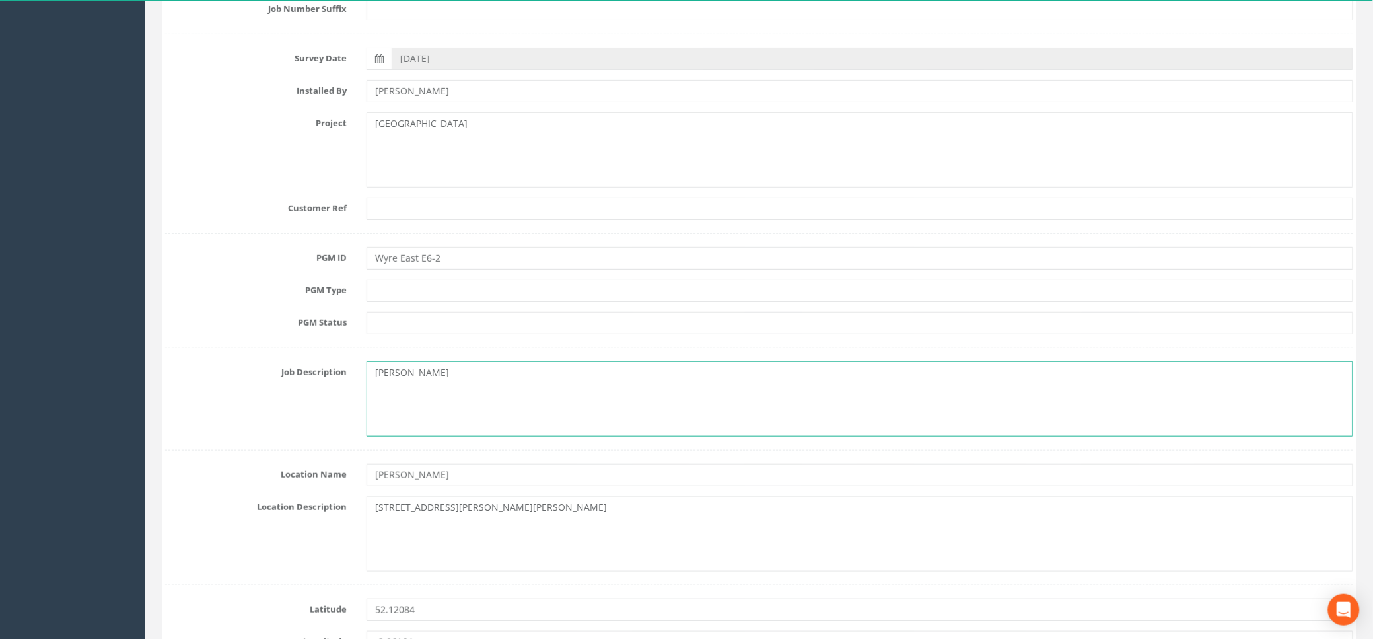
click at [427, 381] on textarea "[PERSON_NAME]" at bounding box center [860, 398] width 987 height 75
drag, startPoint x: 441, startPoint y: 374, endPoint x: 359, endPoint y: 371, distance: 82.0
click at [359, 371] on div "[PERSON_NAME]" at bounding box center [860, 398] width 1007 height 75
paste textarea "PK Nail & washer in concrete."
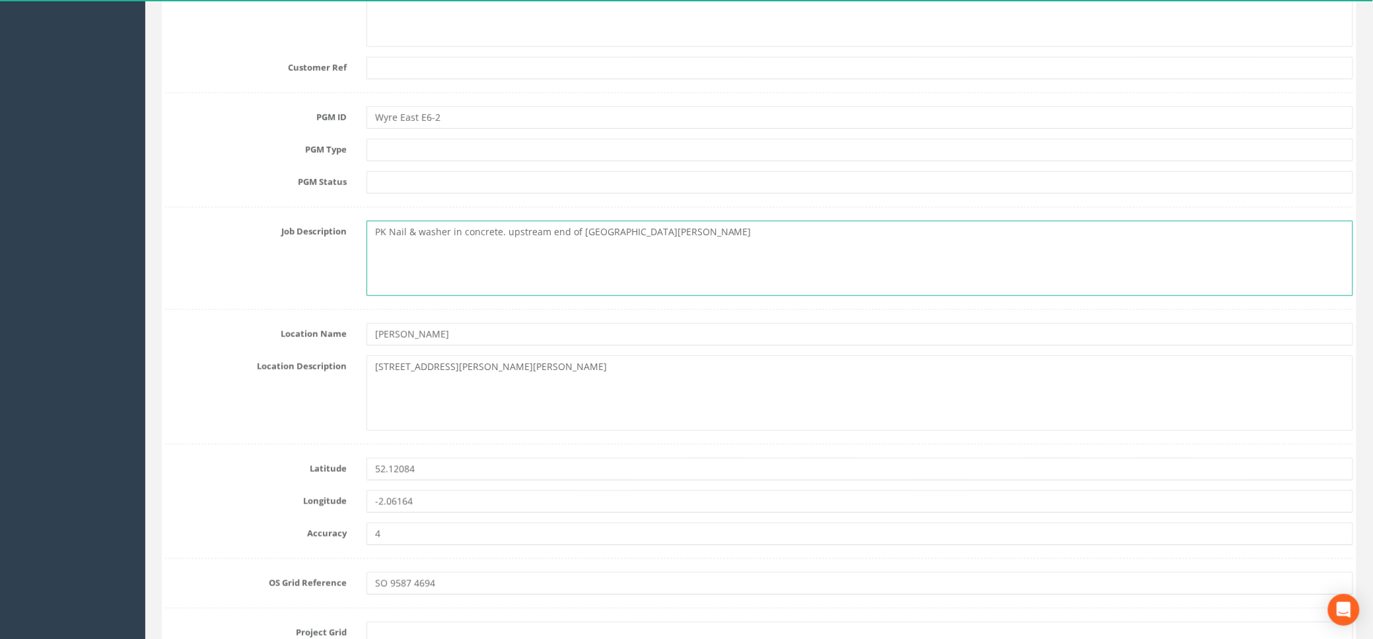
scroll to position [528, 0]
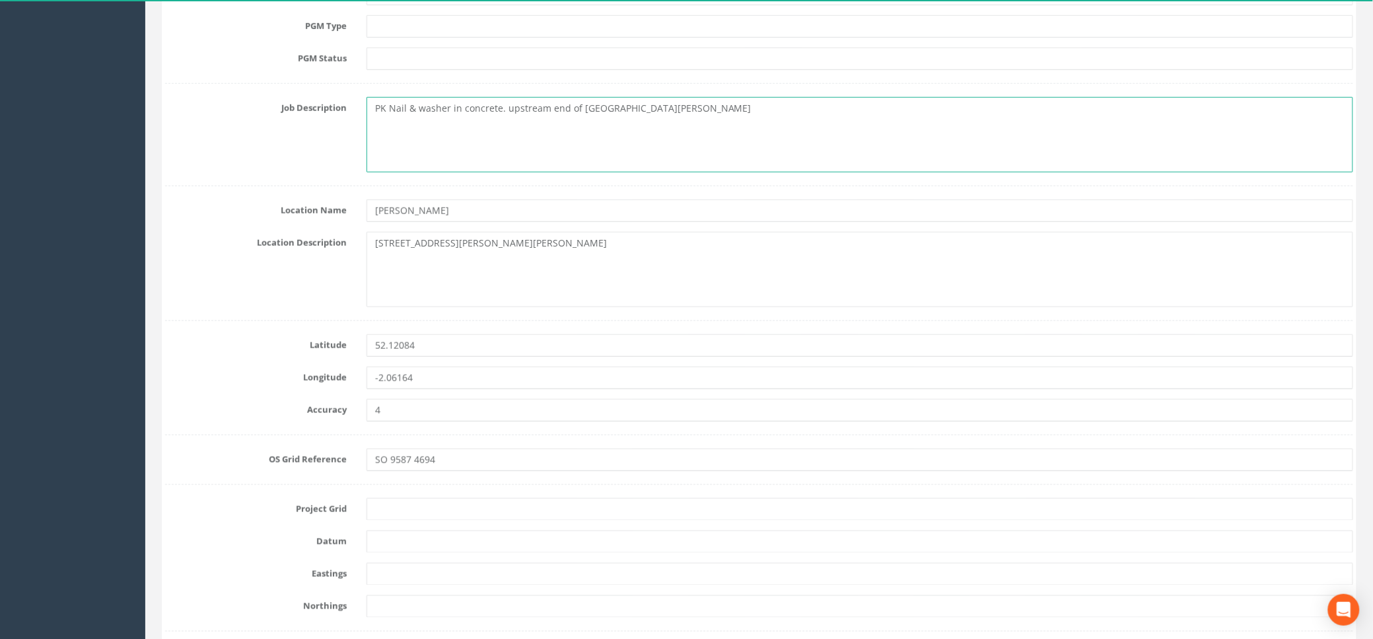
type textarea "PK Nail & washer in concrete. upstream end of [GEOGRAPHIC_DATA][PERSON_NAME]"
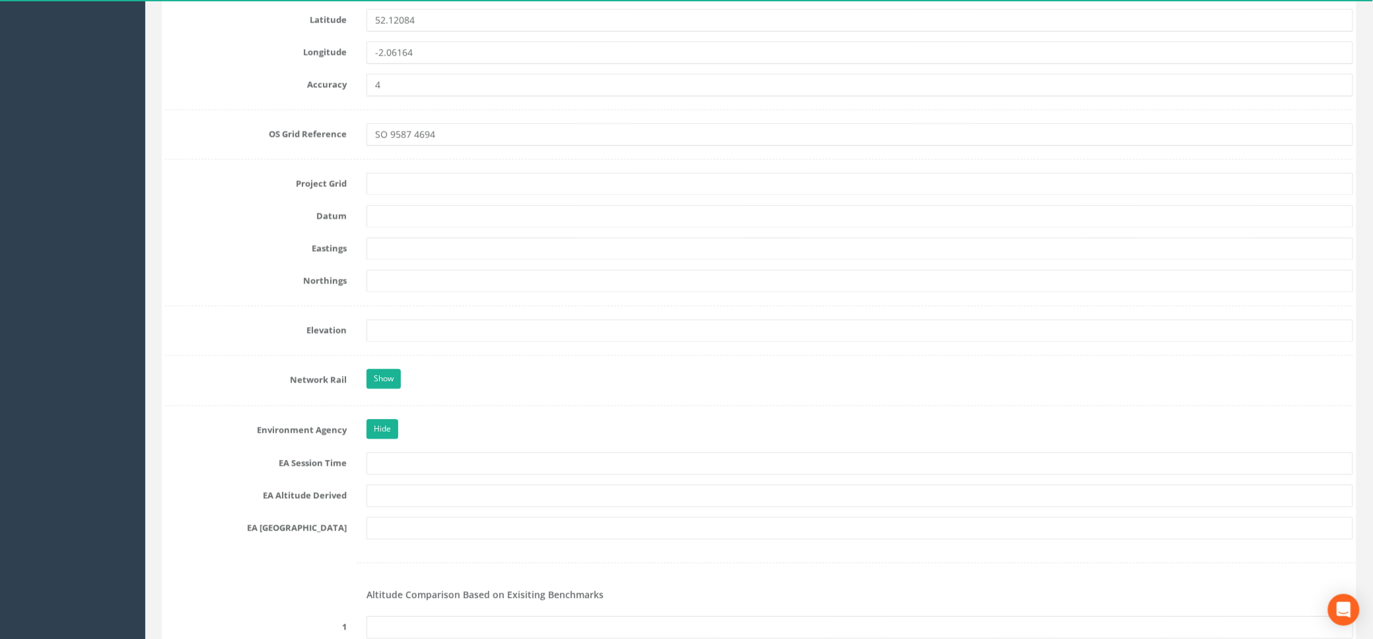
scroll to position [968, 0]
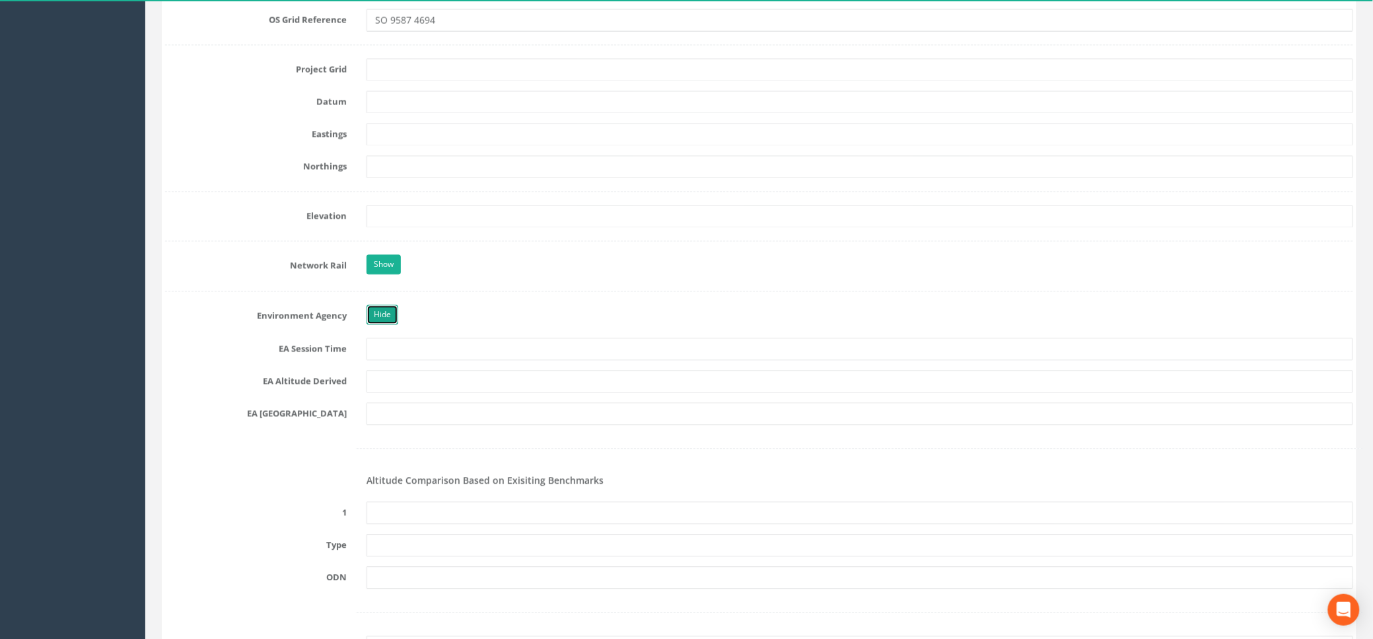
click at [379, 317] on link "Hide" at bounding box center [383, 315] width 32 height 20
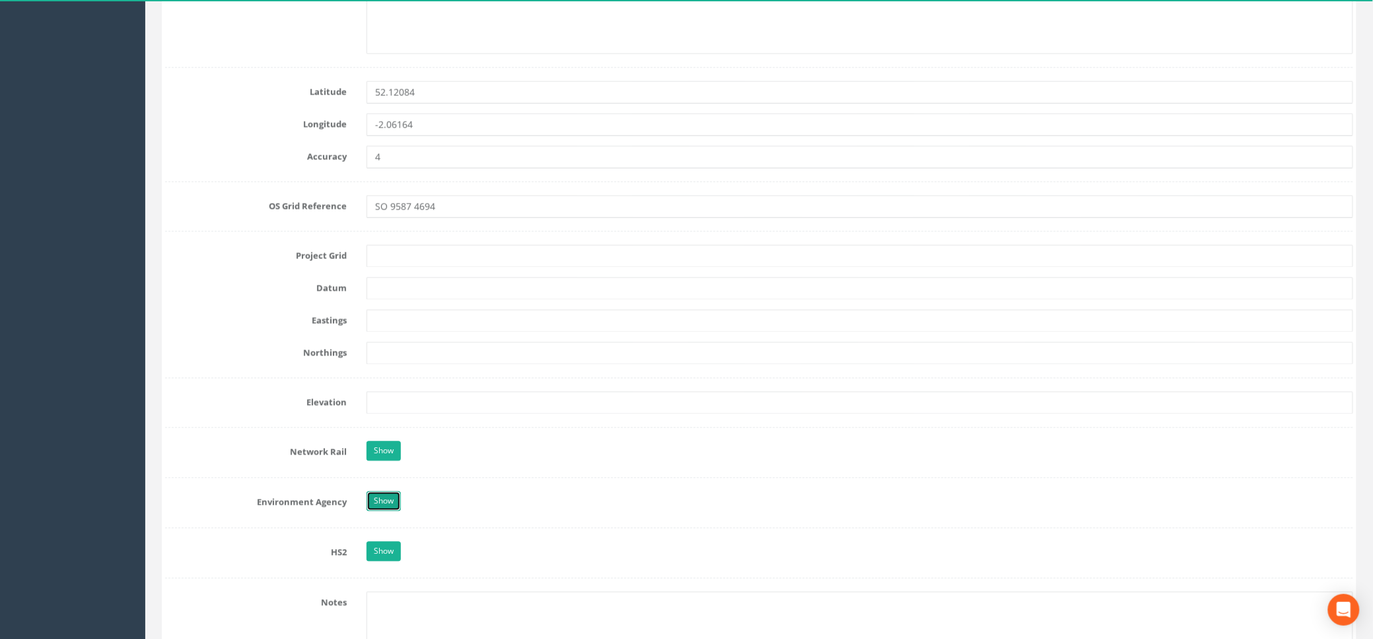
scroll to position [990, 0]
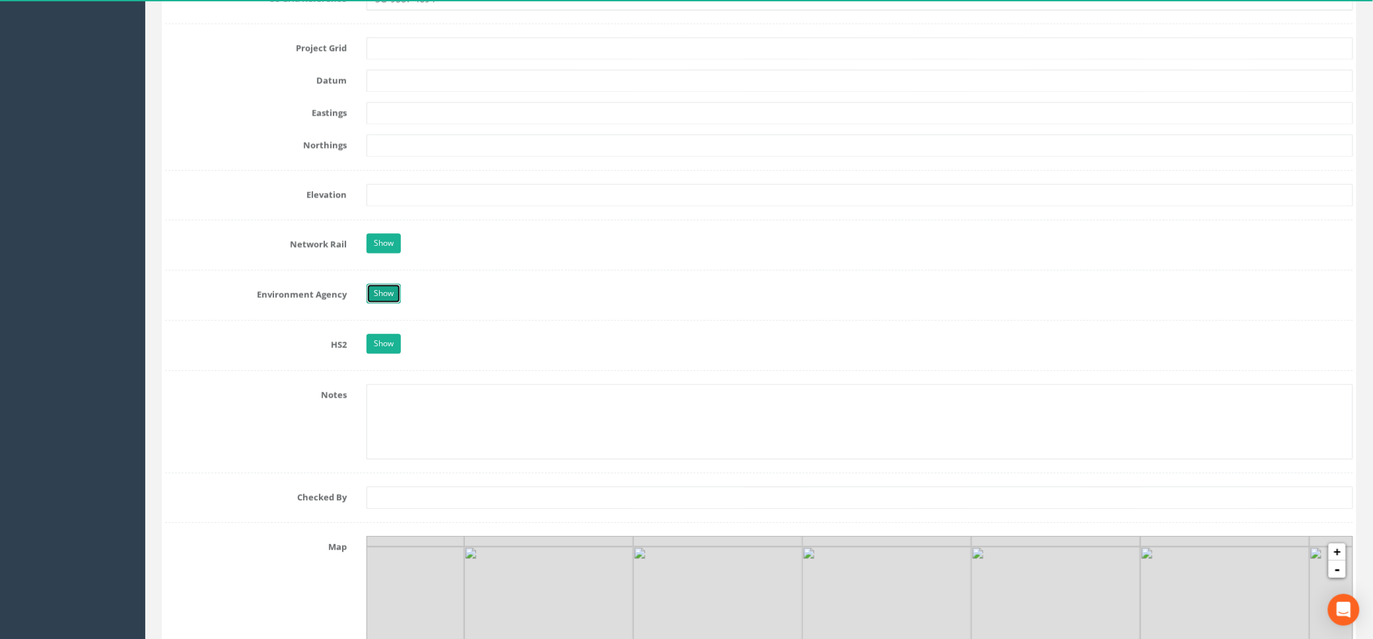
click at [381, 293] on link "Show" at bounding box center [384, 293] width 34 height 20
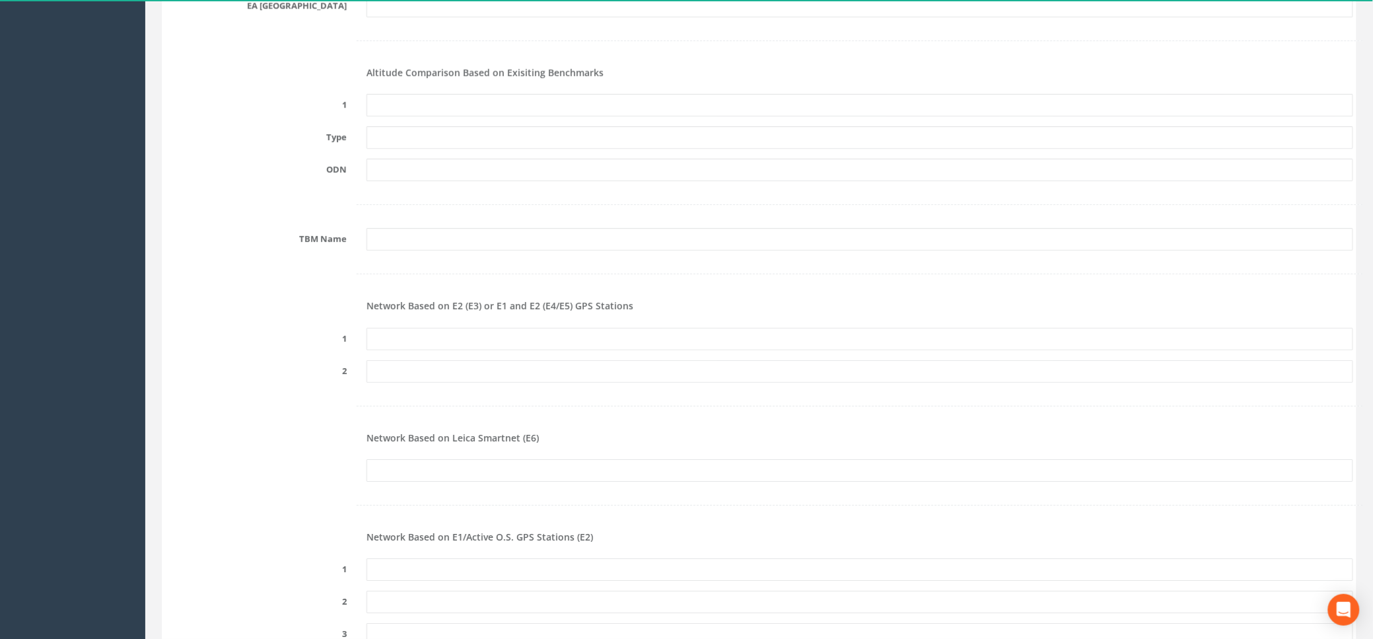
scroll to position [1430, 0]
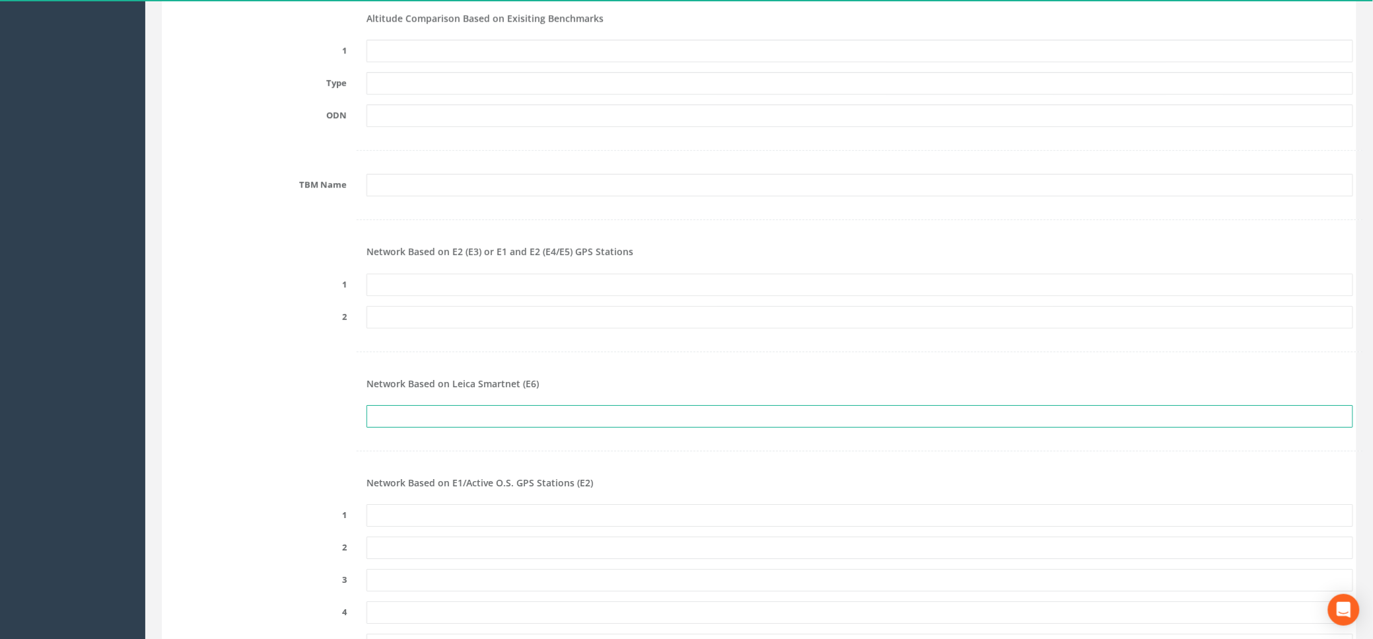
click at [381, 412] on input "text" at bounding box center [860, 416] width 987 height 22
paste input "PRS776569723970"
type input "PRS776569723970"
click at [709, 511] on input "text" at bounding box center [860, 515] width 987 height 22
click at [585, 204] on form "Cancel Save Delete Job Number 25JC012624 Job Number Suffix Survey Date [DATE] I…" at bounding box center [759, 217] width 1188 height 2968
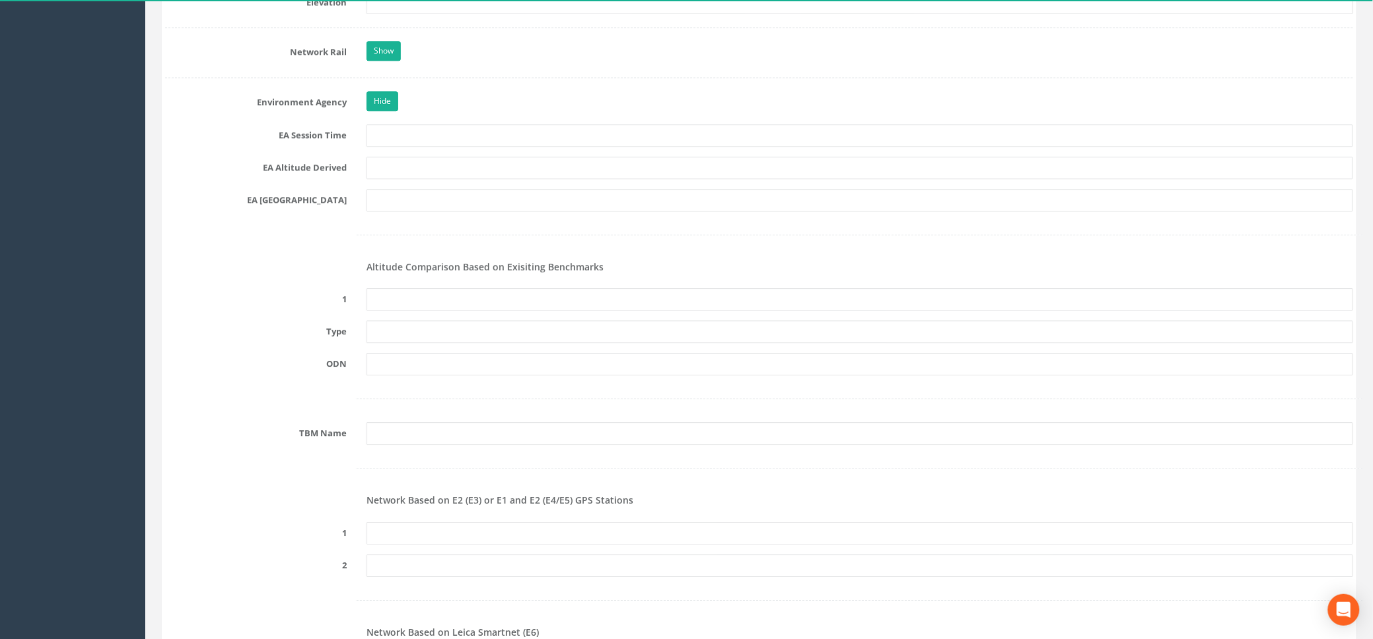
scroll to position [1166, 0]
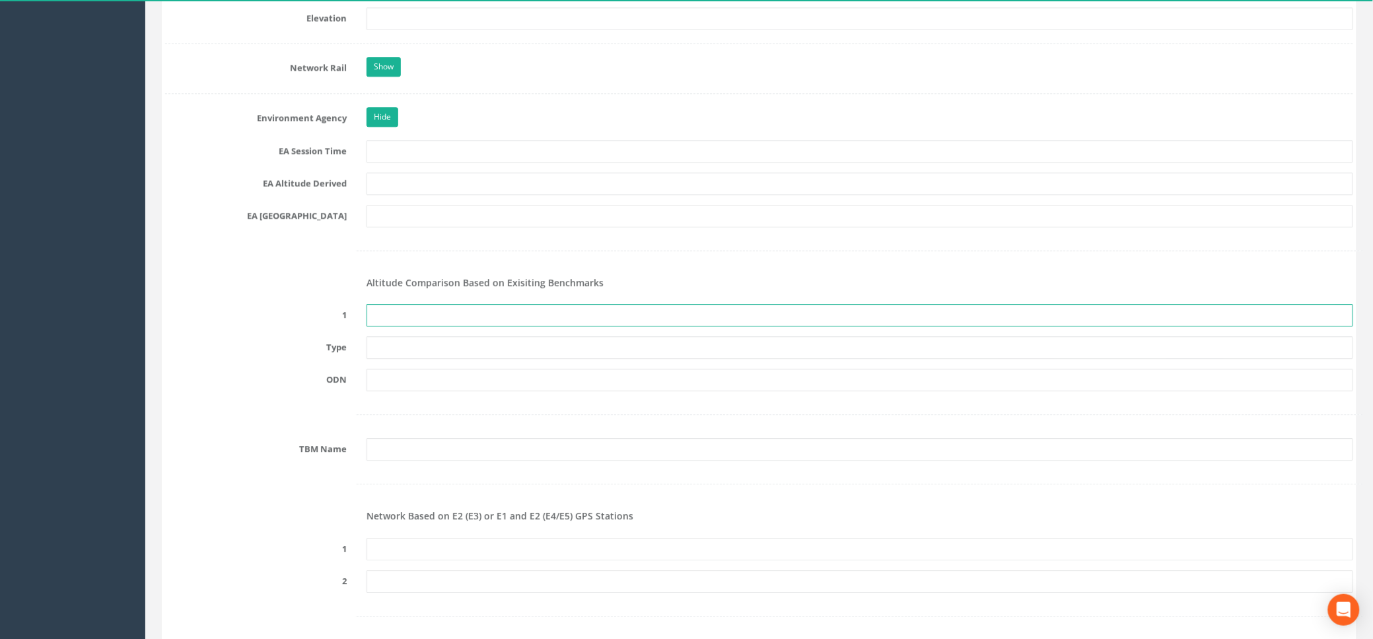
click at [425, 314] on input "text" at bounding box center [860, 315] width 987 height 22
type input "None Recovered"
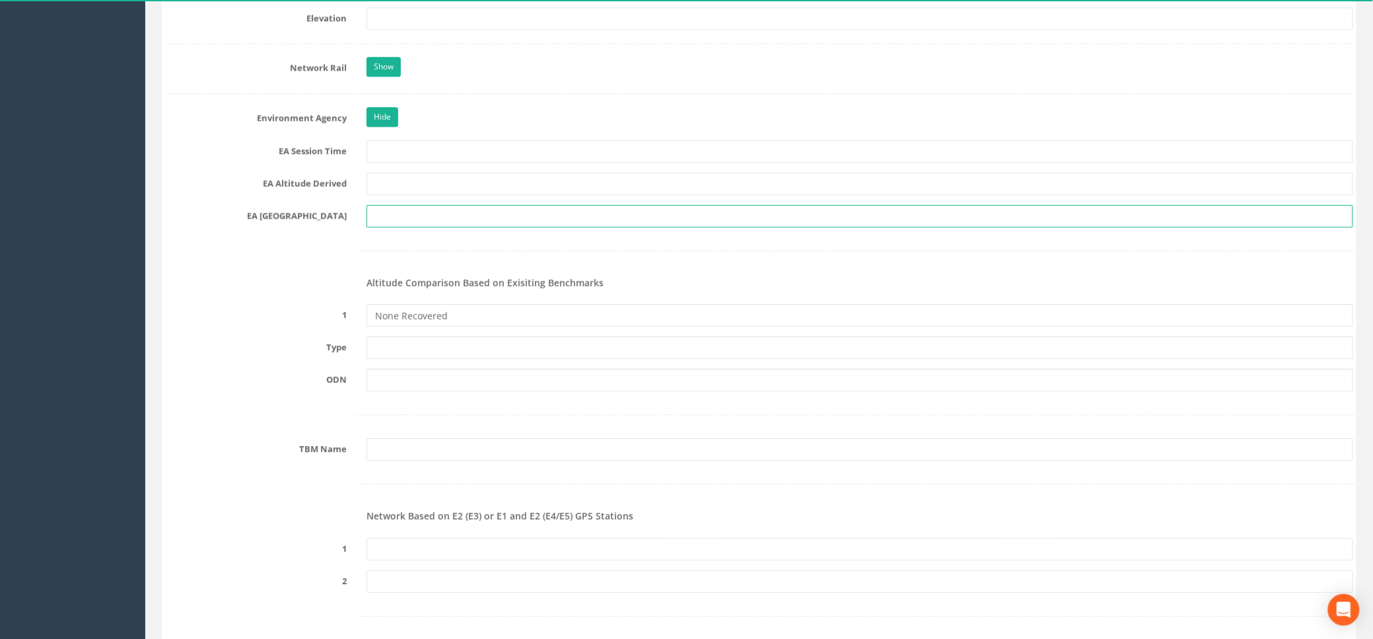
click at [386, 217] on input "text" at bounding box center [860, 216] width 987 height 22
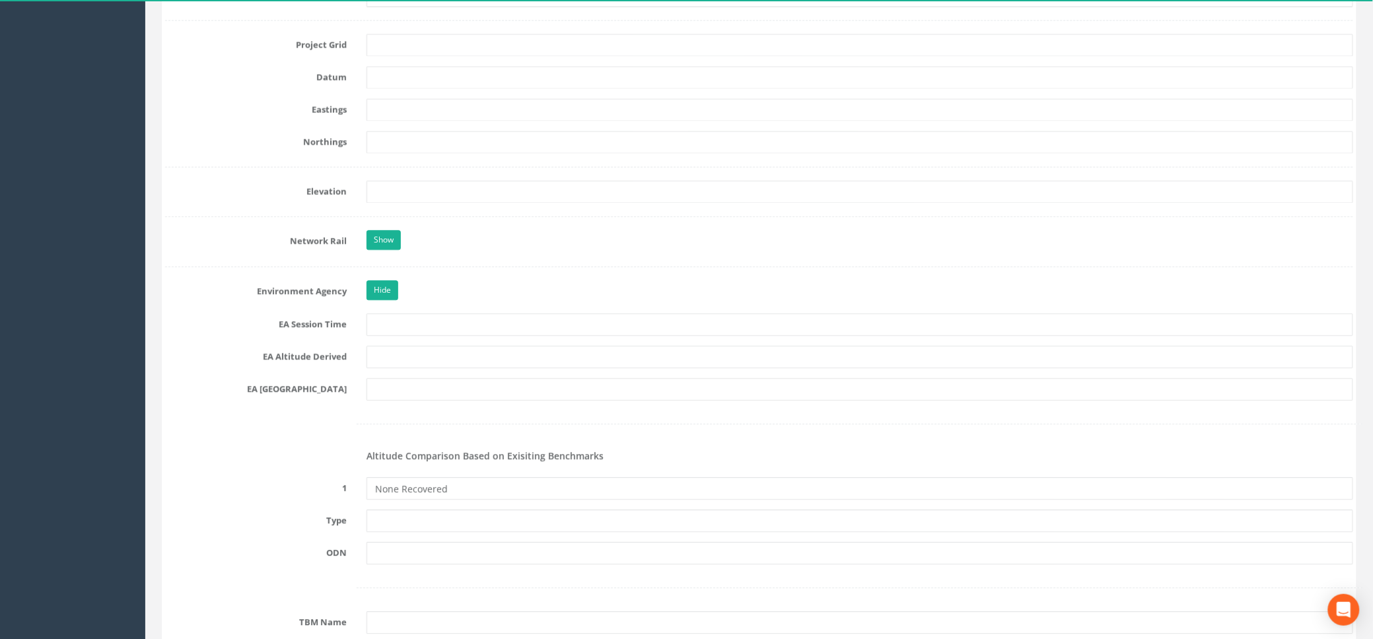
scroll to position [990, 0]
click at [410, 330] on input "text" at bounding box center [860, 327] width 987 height 22
type input "2x3mins"
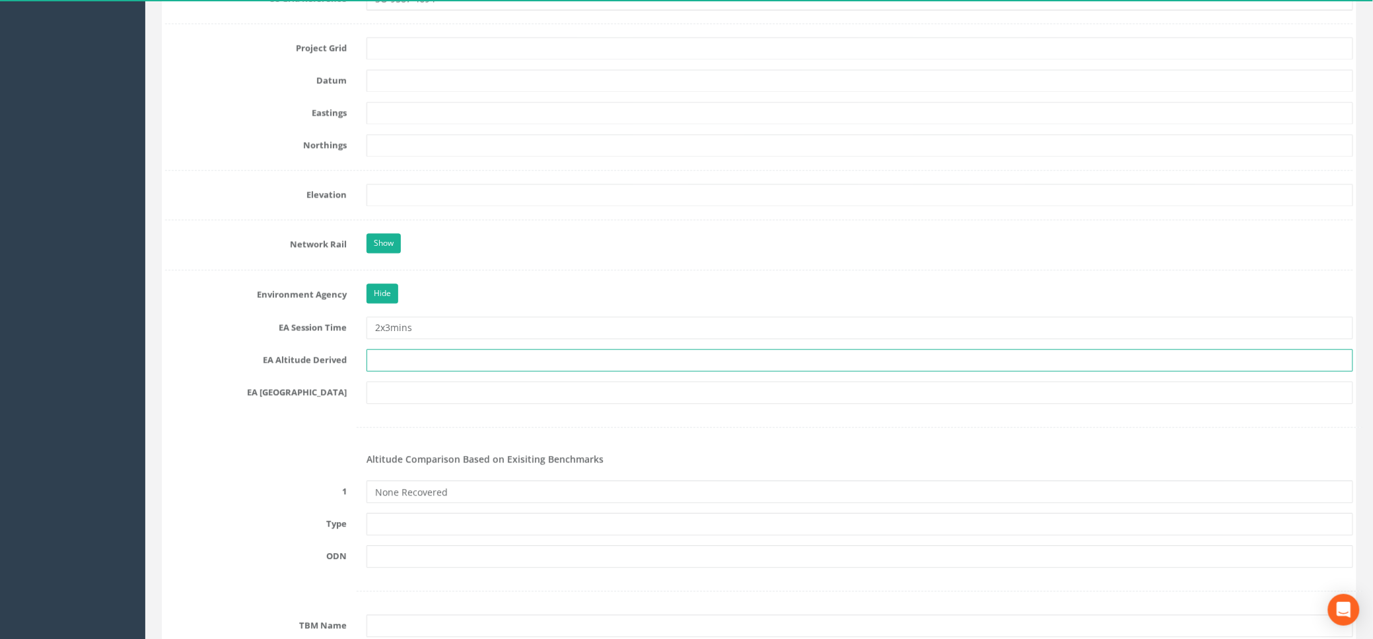
click at [410, 353] on input "text" at bounding box center [860, 360] width 987 height 22
type input "Network RTK & Best fit Levelling"
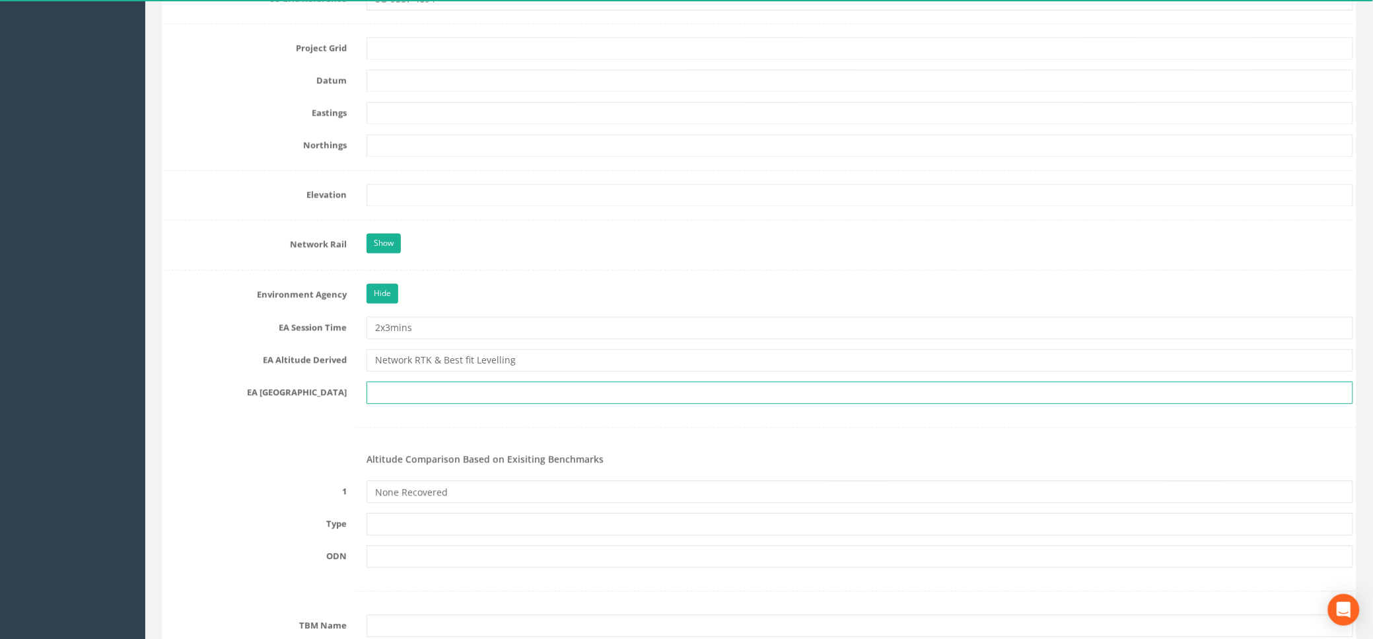
click at [394, 386] on input "text" at bounding box center [860, 392] width 987 height 22
type input "SO 9546"
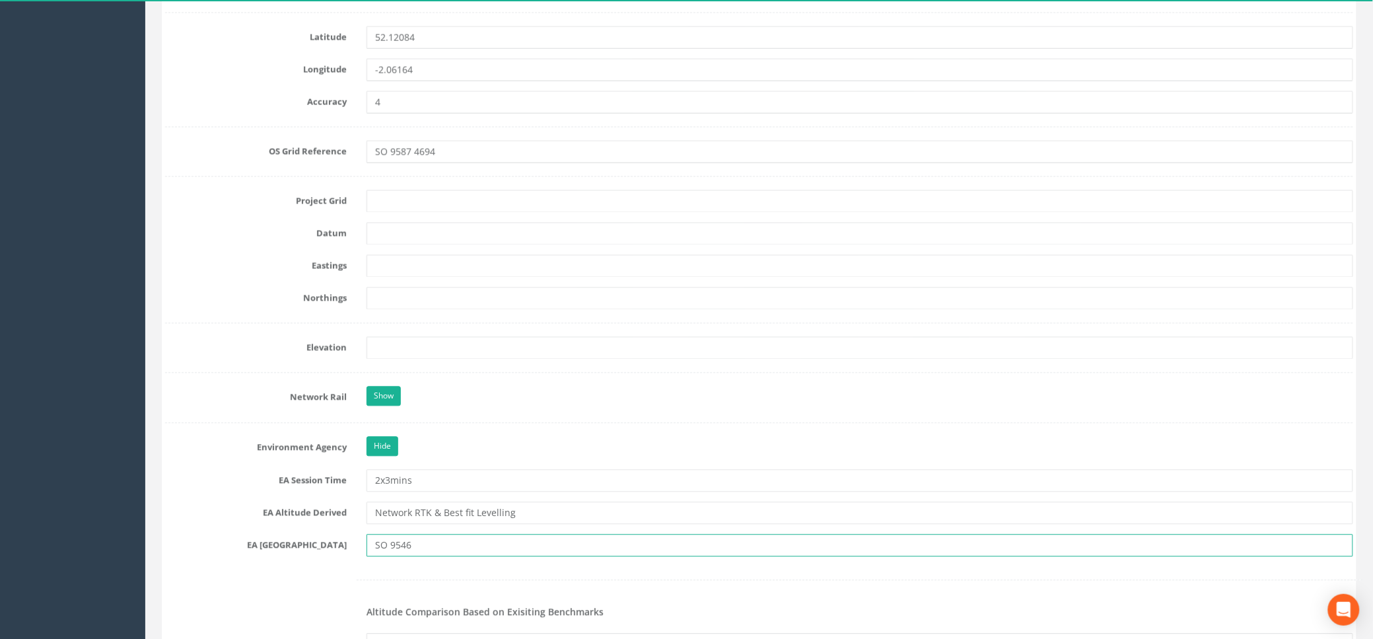
scroll to position [813, 0]
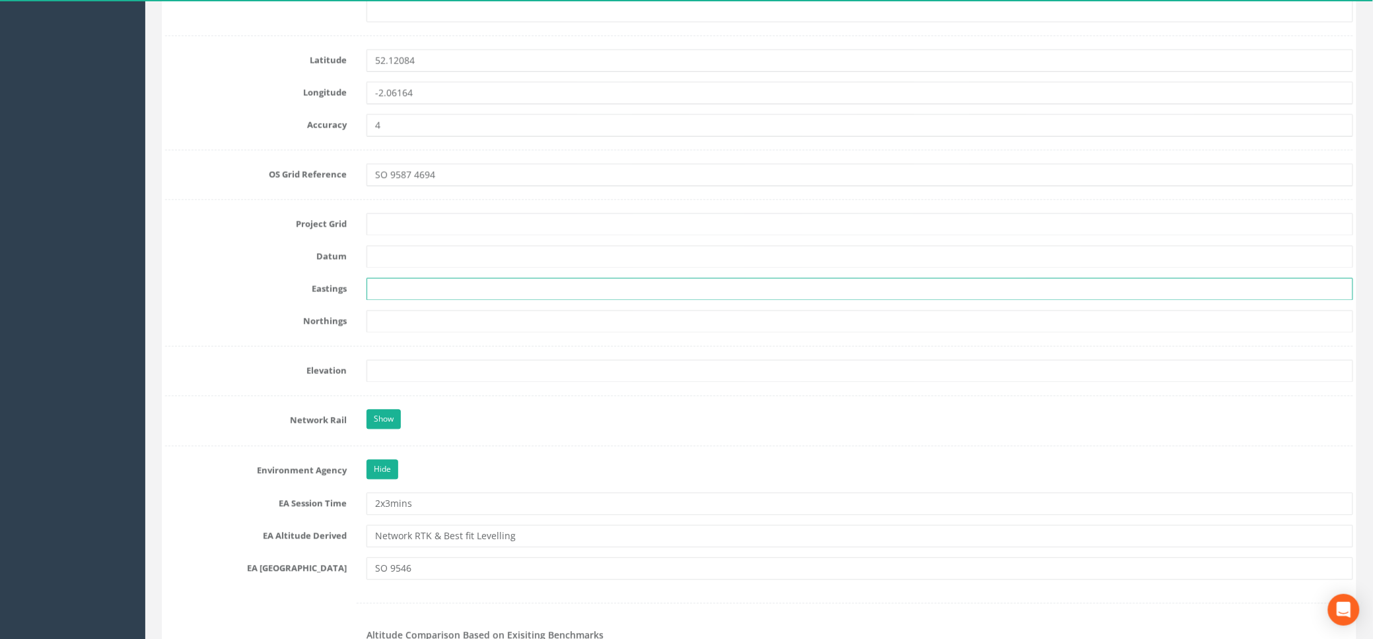
click at [402, 295] on input "text" at bounding box center [860, 289] width 987 height 22
paste input "395872.465"
type input "395872.465"
click at [384, 314] on input "text" at bounding box center [860, 321] width 987 height 22
paste input "246945.016"
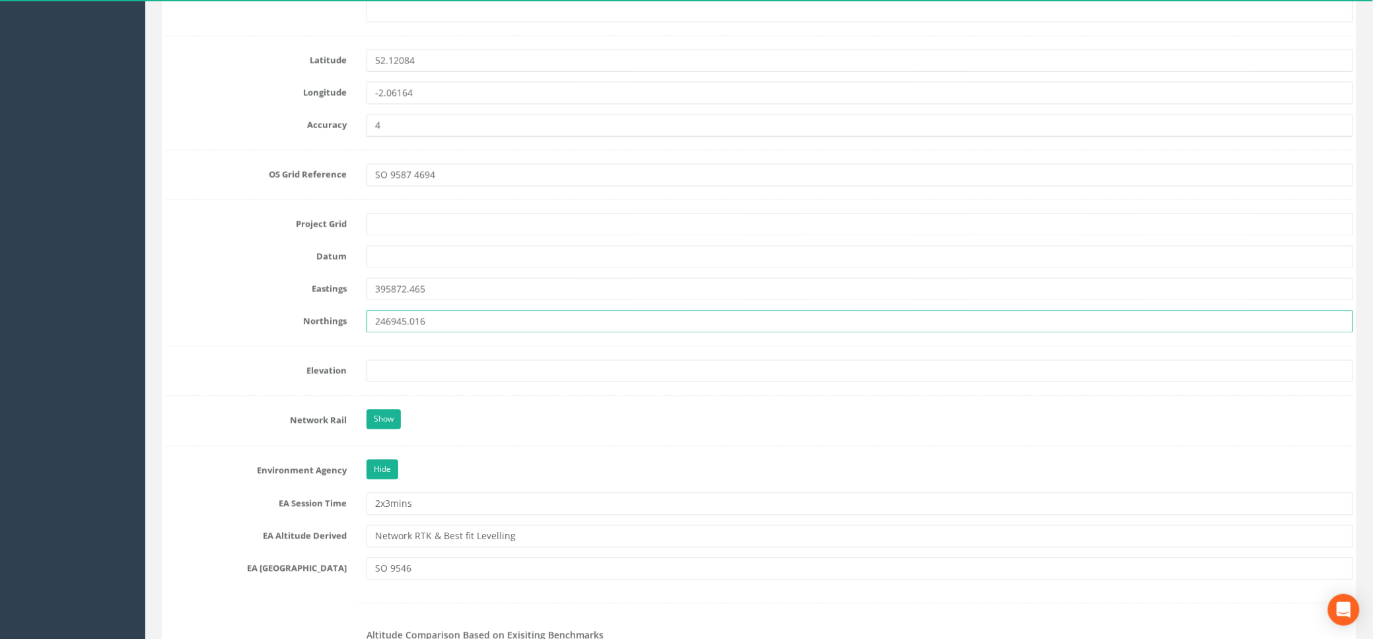
type input "246945.016"
click at [376, 372] on input "text" at bounding box center [860, 371] width 987 height 22
paste input "17.156"
type input "17.156"
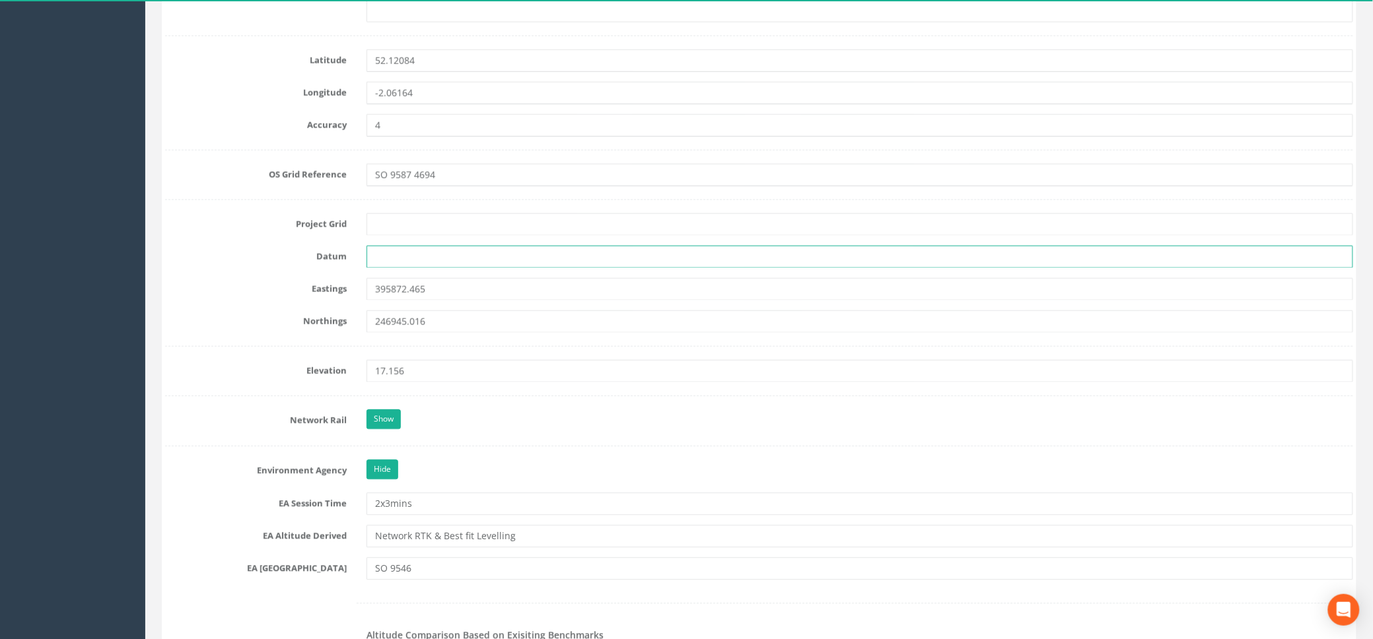
click at [402, 264] on input "text" at bounding box center [860, 257] width 987 height 22
type input "Newlyn"
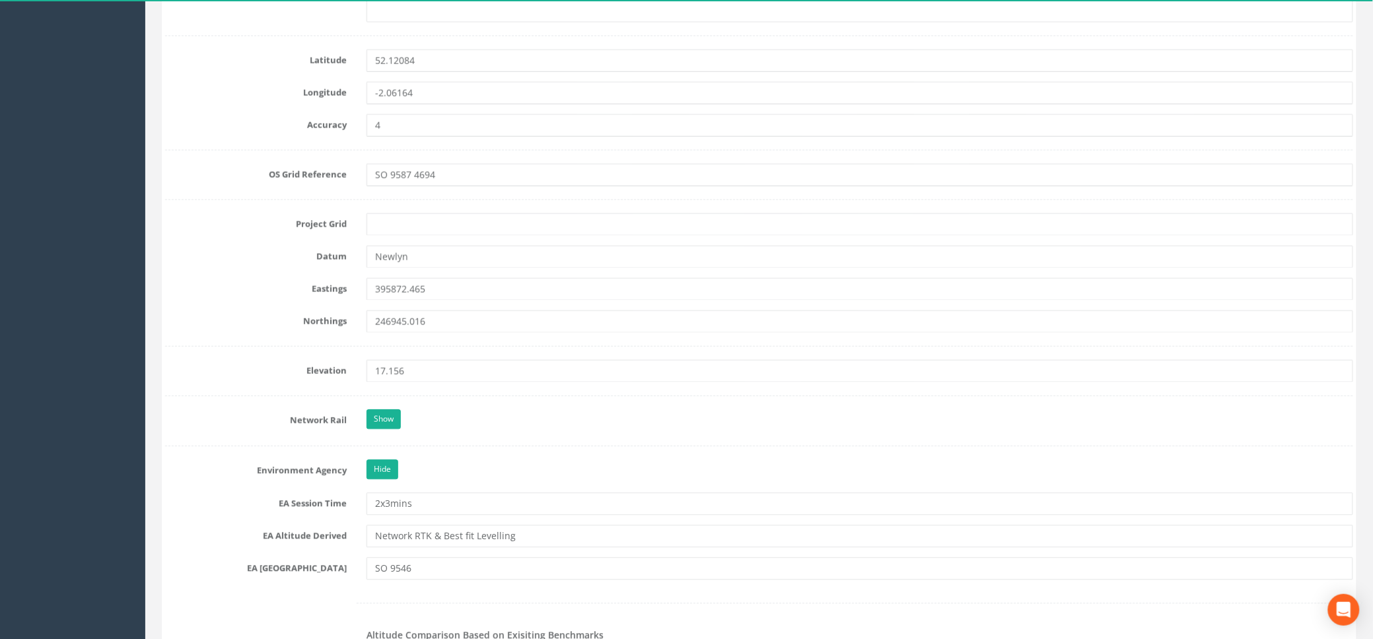
click at [444, 219] on input "text" at bounding box center [860, 224] width 987 height 22
type input "OSGB36(15)"
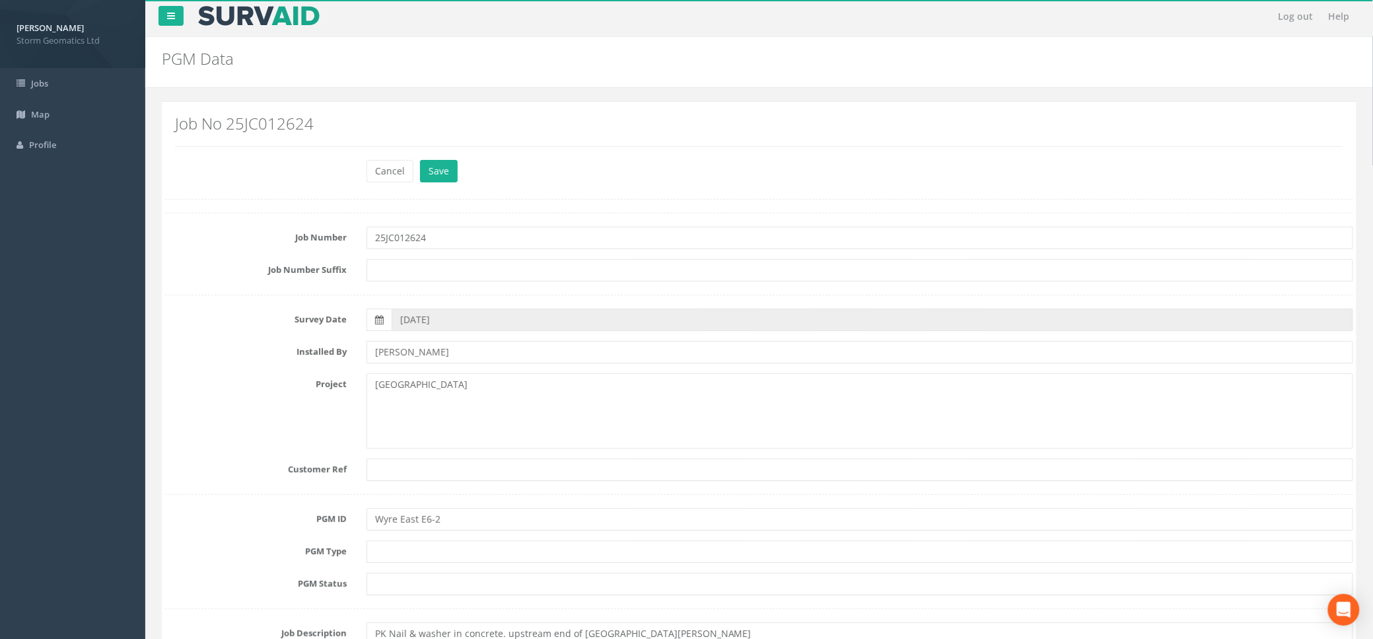
scroll to position [0, 0]
click at [476, 242] on input "25JC012624" at bounding box center [860, 241] width 987 height 22
drag, startPoint x: 457, startPoint y: 250, endPoint x: 338, endPoint y: 242, distance: 119.8
click at [338, 242] on div "Job Number 25JC012624" at bounding box center [759, 241] width 1208 height 22
paste input "ENV005632C"
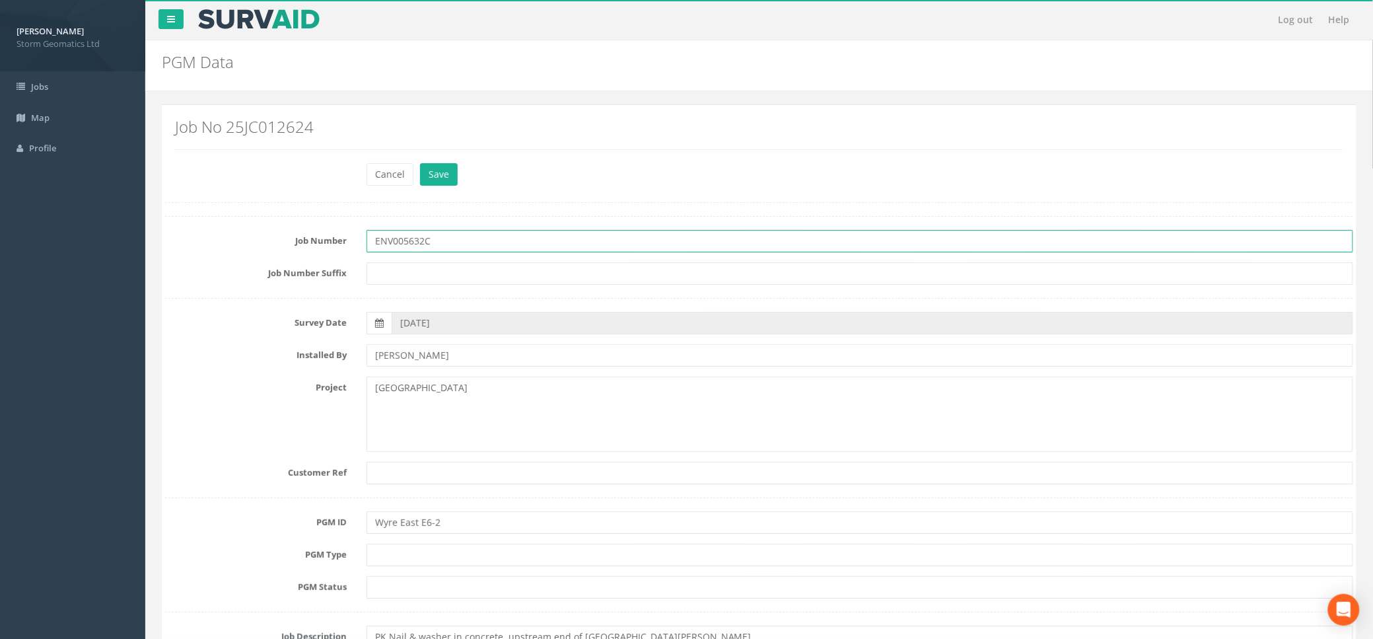
type input "ENV005632C"
click at [656, 415] on textarea "[GEOGRAPHIC_DATA]" at bounding box center [860, 414] width 987 height 75
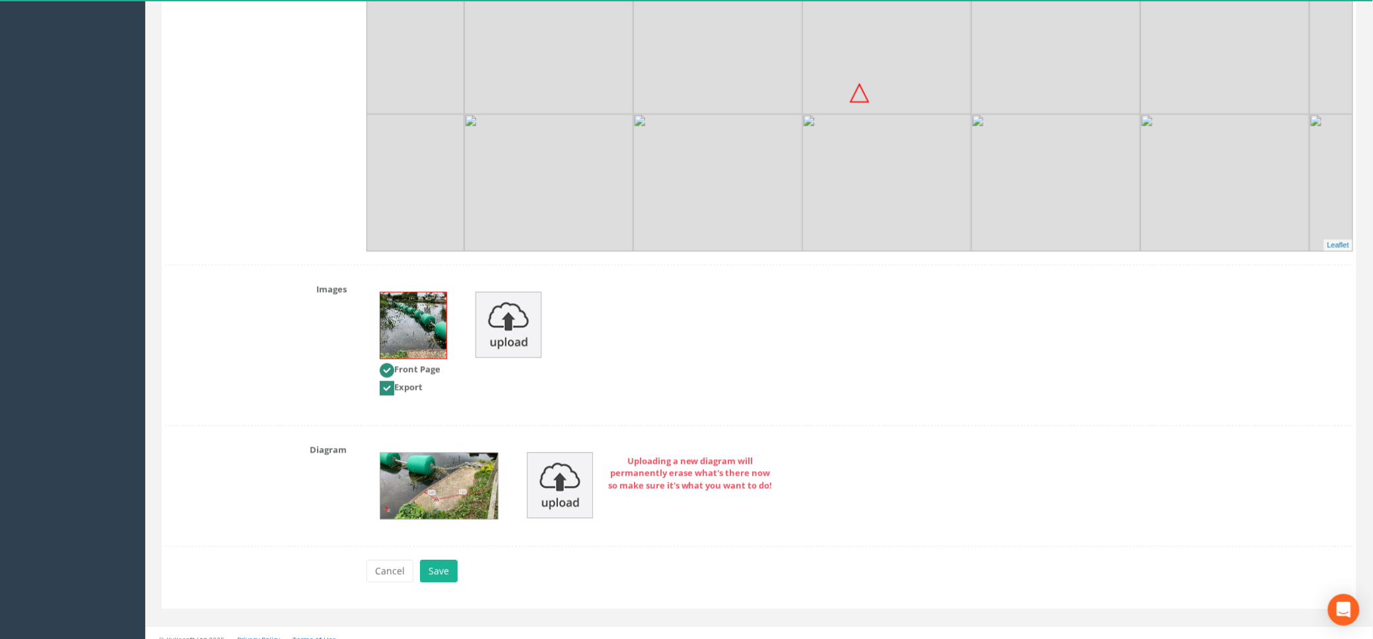
scroll to position [2561, 0]
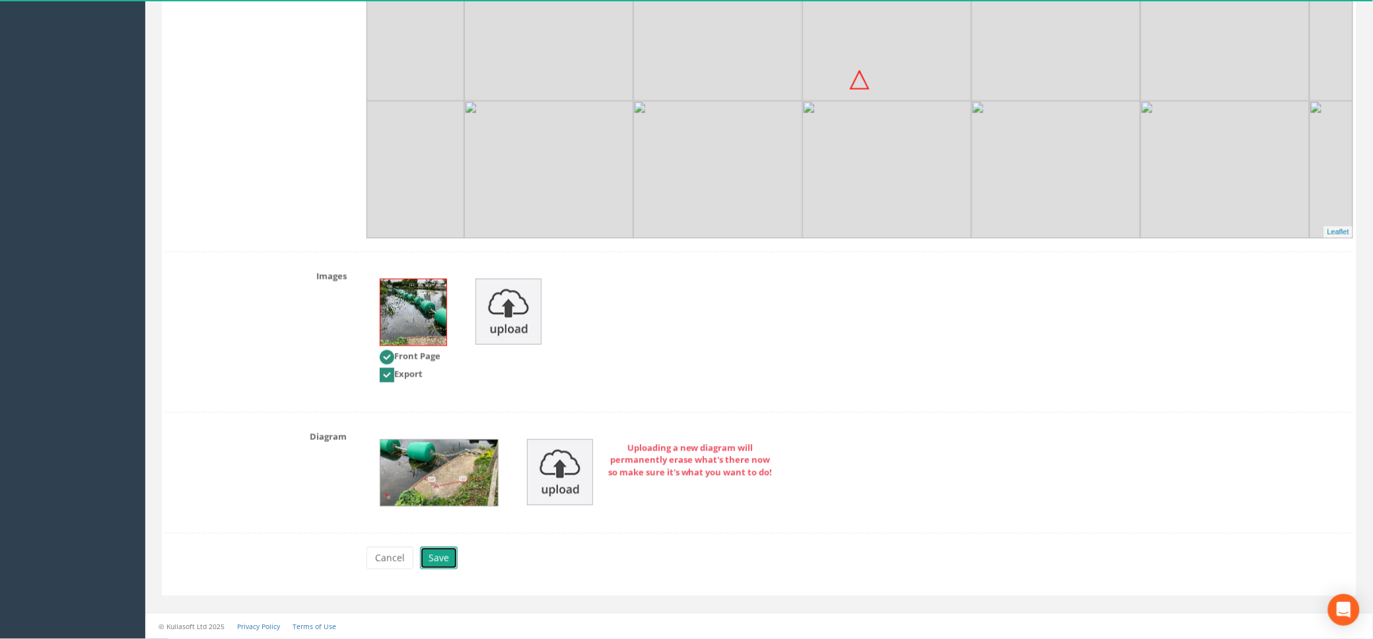
click at [443, 561] on button "Save" at bounding box center [439, 558] width 38 height 22
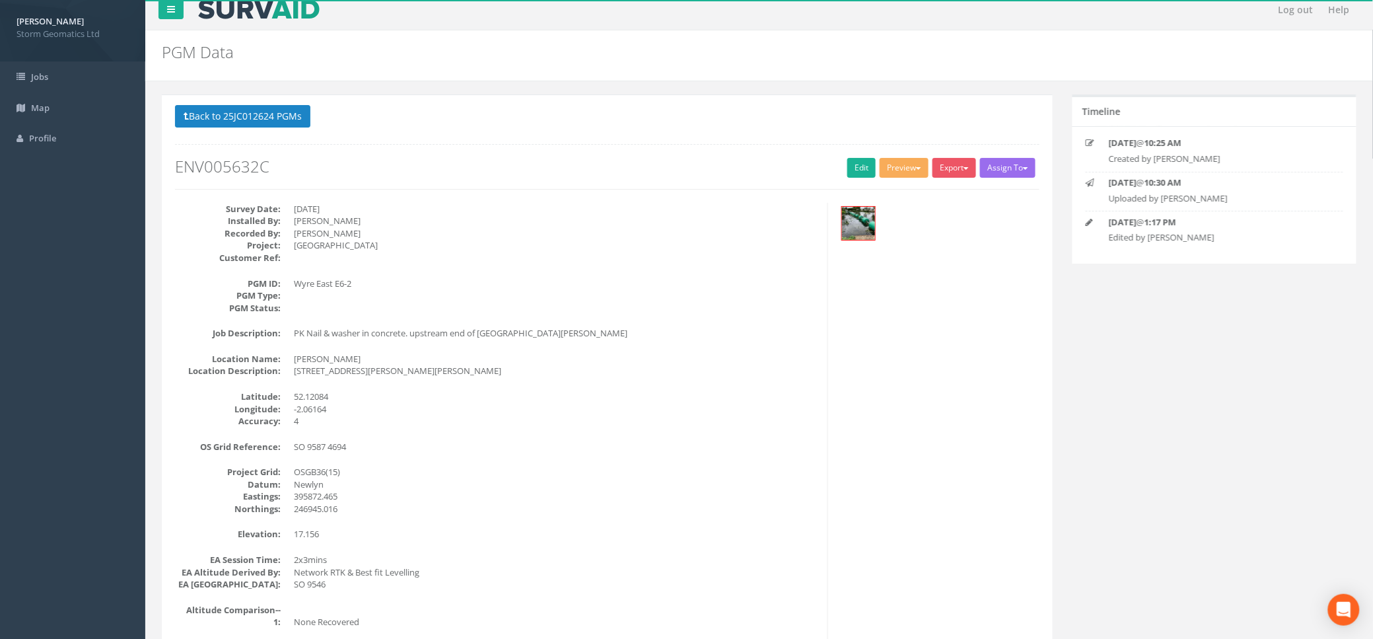
scroll to position [0, 0]
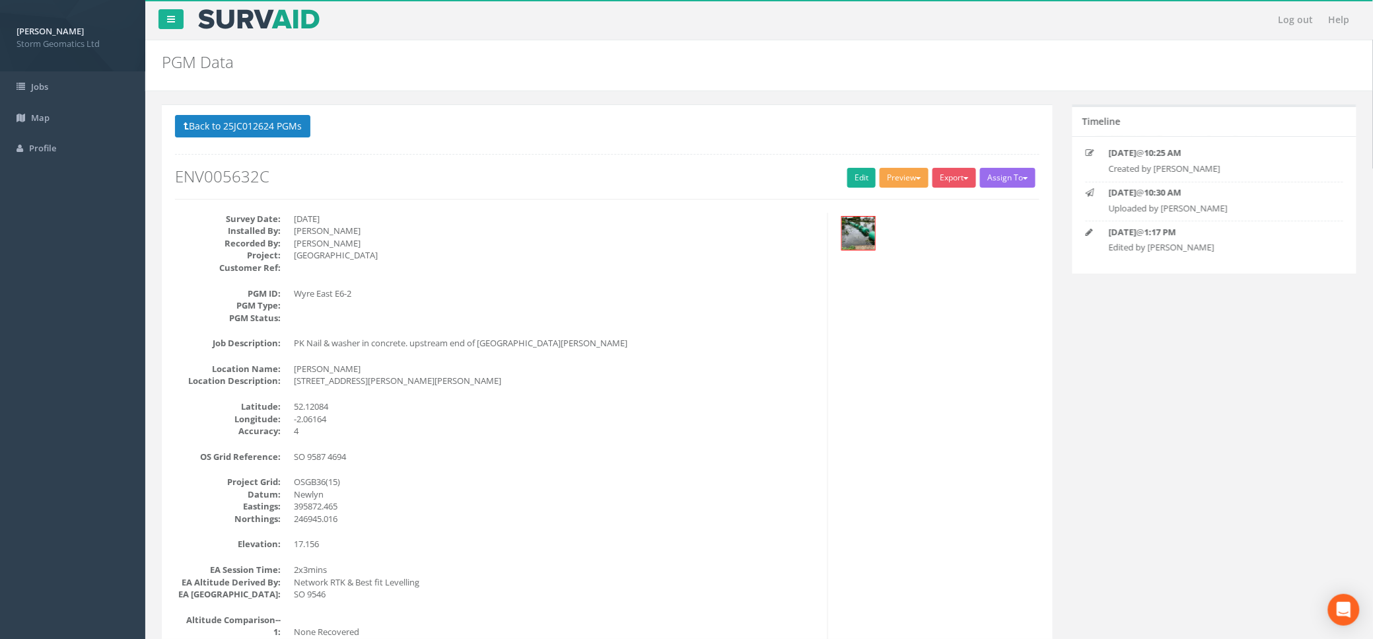
click at [903, 180] on button "Preview" at bounding box center [904, 178] width 49 height 20
click at [869, 329] on link "Env Agency E6" at bounding box center [878, 330] width 104 height 20
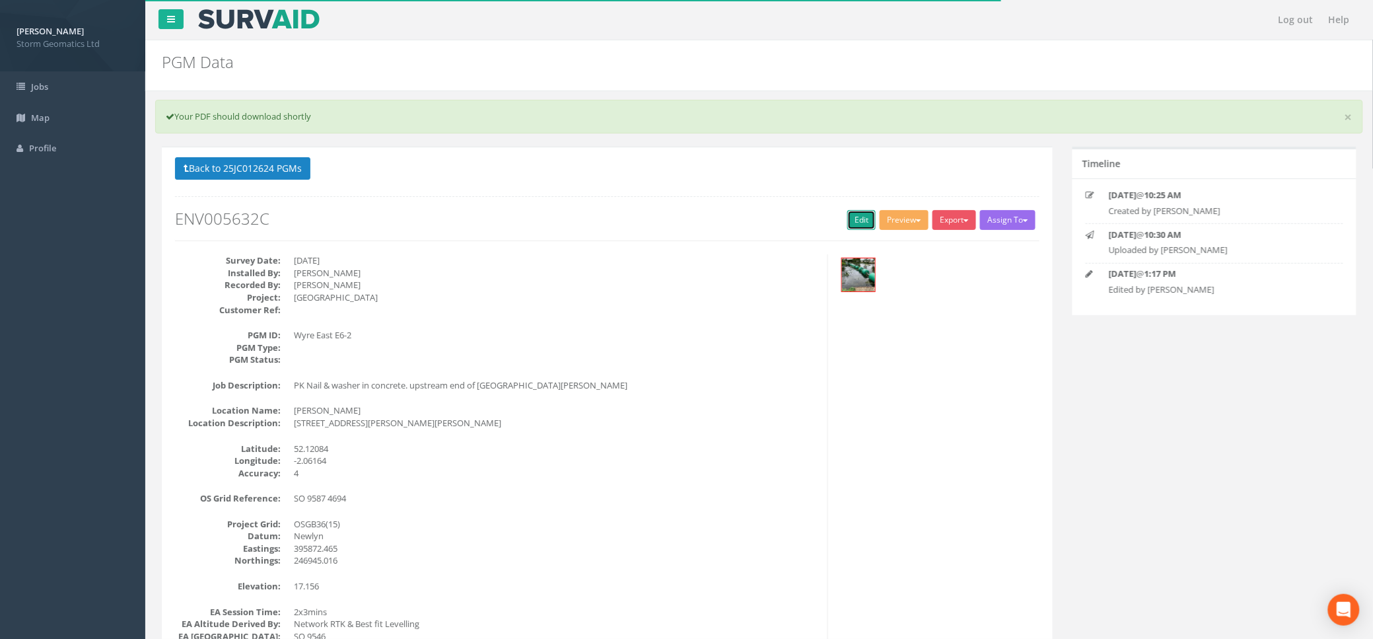
click at [848, 215] on link "Edit" at bounding box center [862, 220] width 28 height 20
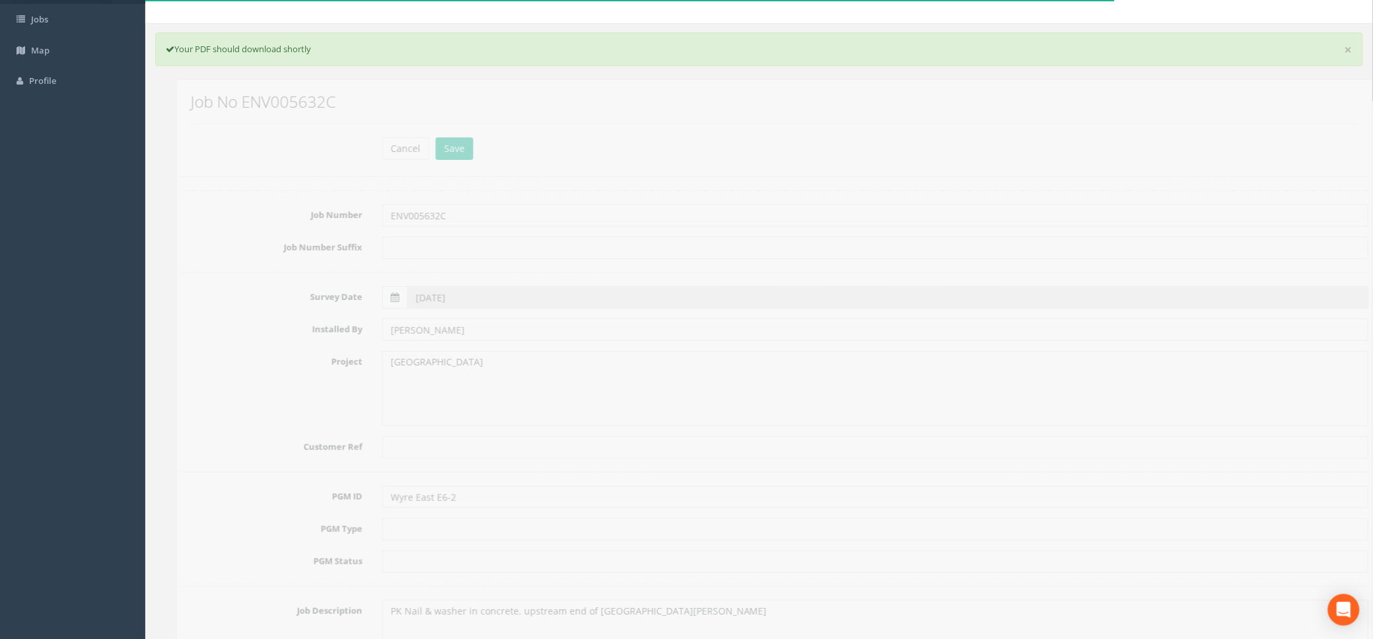
scroll to position [264, 0]
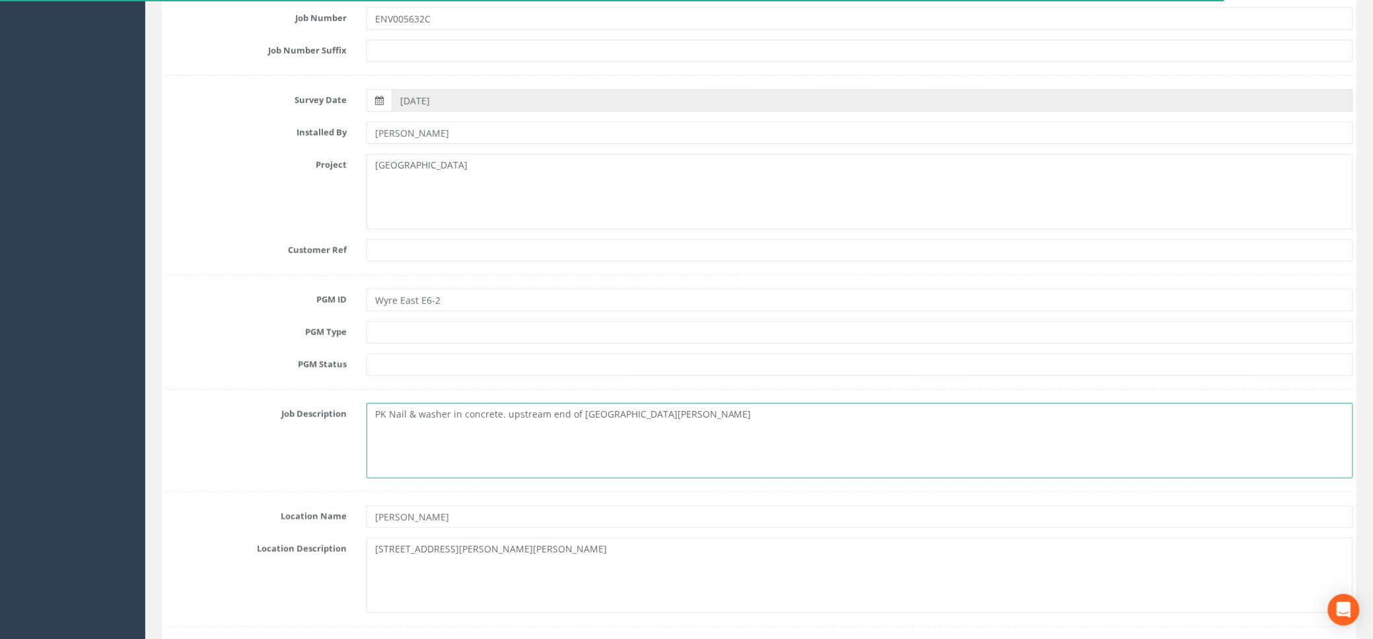
click at [501, 415] on textarea "PK Nail & washer in concrete. upstream end of [GEOGRAPHIC_DATA][PERSON_NAME]" at bounding box center [860, 440] width 987 height 75
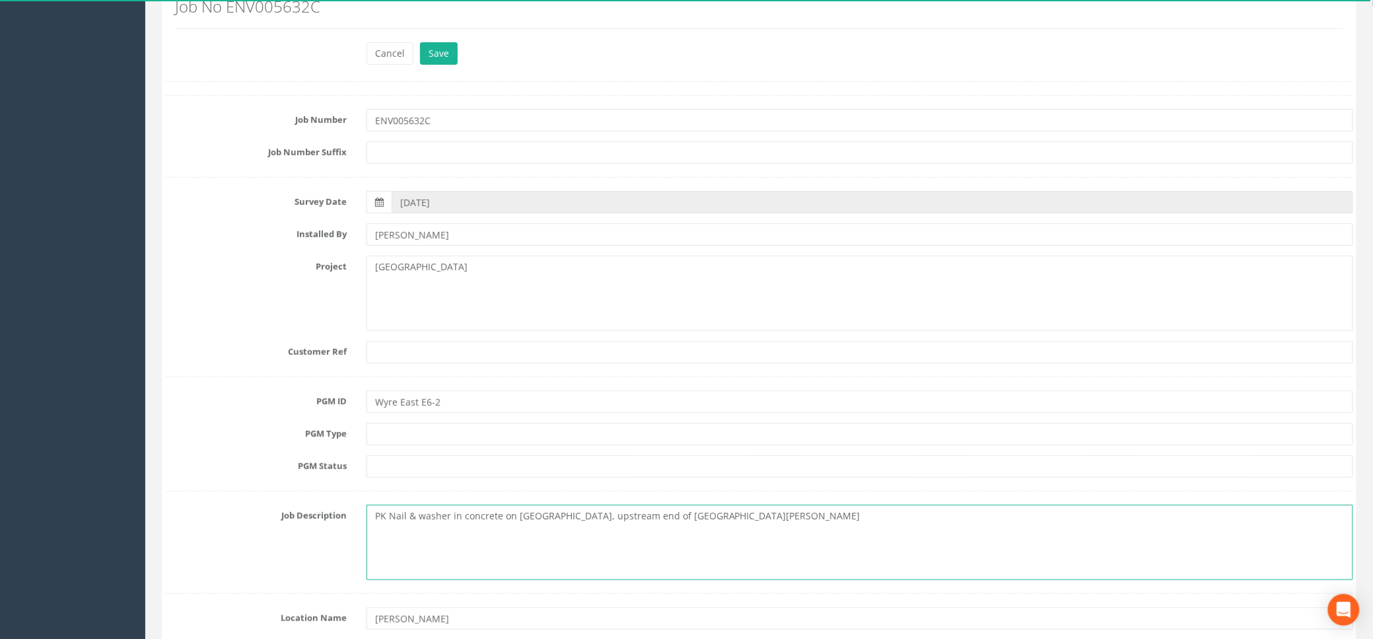
scroll to position [0, 0]
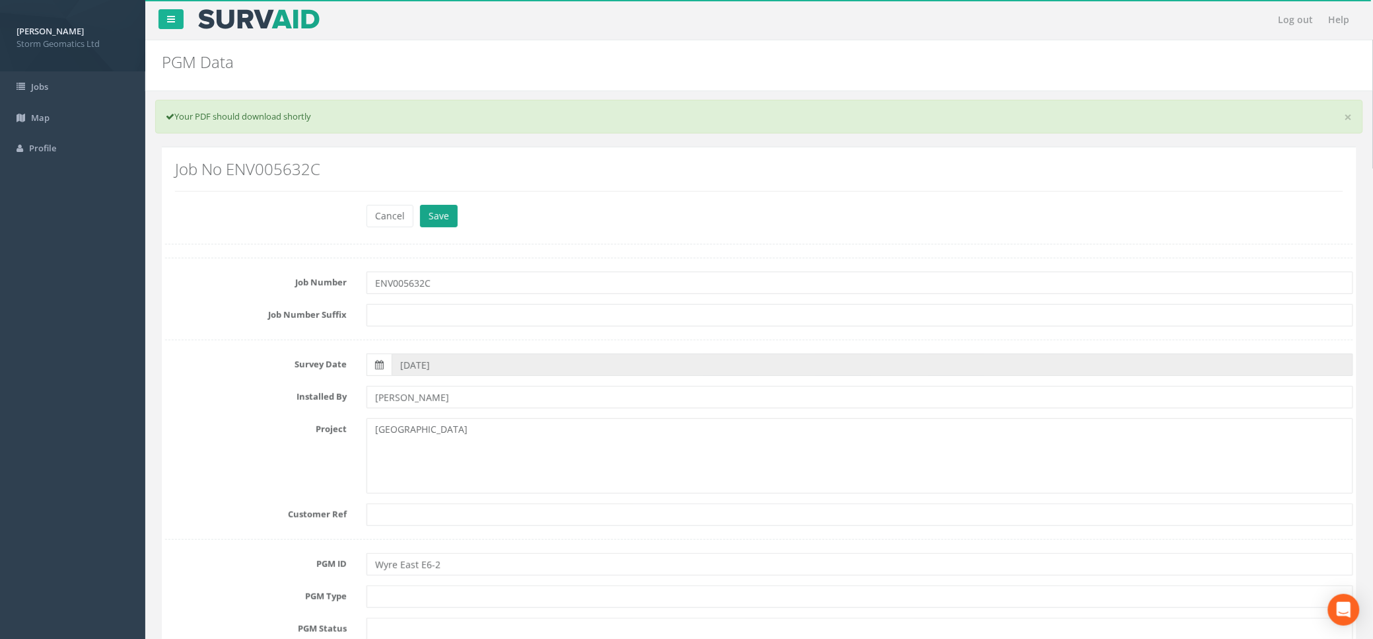
type textarea "PK Nail & washer in concrete on [GEOGRAPHIC_DATA], upstream end of [GEOGRAPHIC_…"
click at [429, 219] on button "Save" at bounding box center [439, 216] width 38 height 22
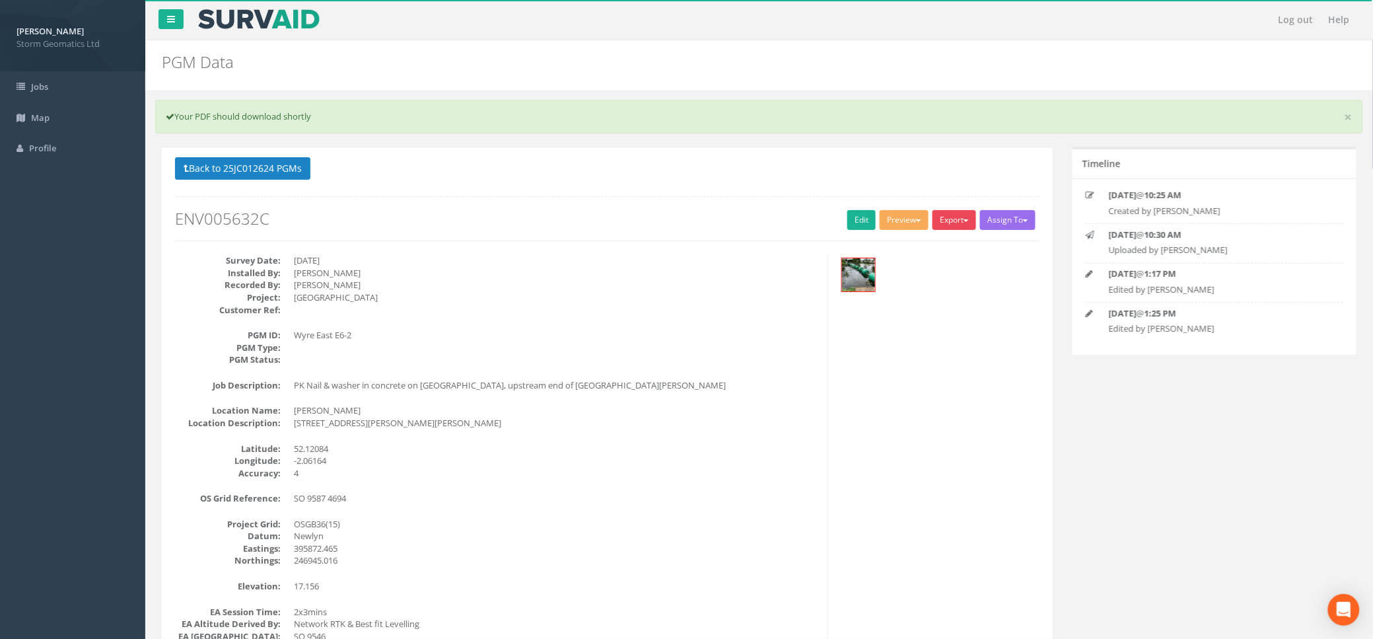
click at [959, 224] on button "Export" at bounding box center [955, 220] width 44 height 20
click at [929, 375] on link "Env Agency E6" at bounding box center [926, 373] width 104 height 20
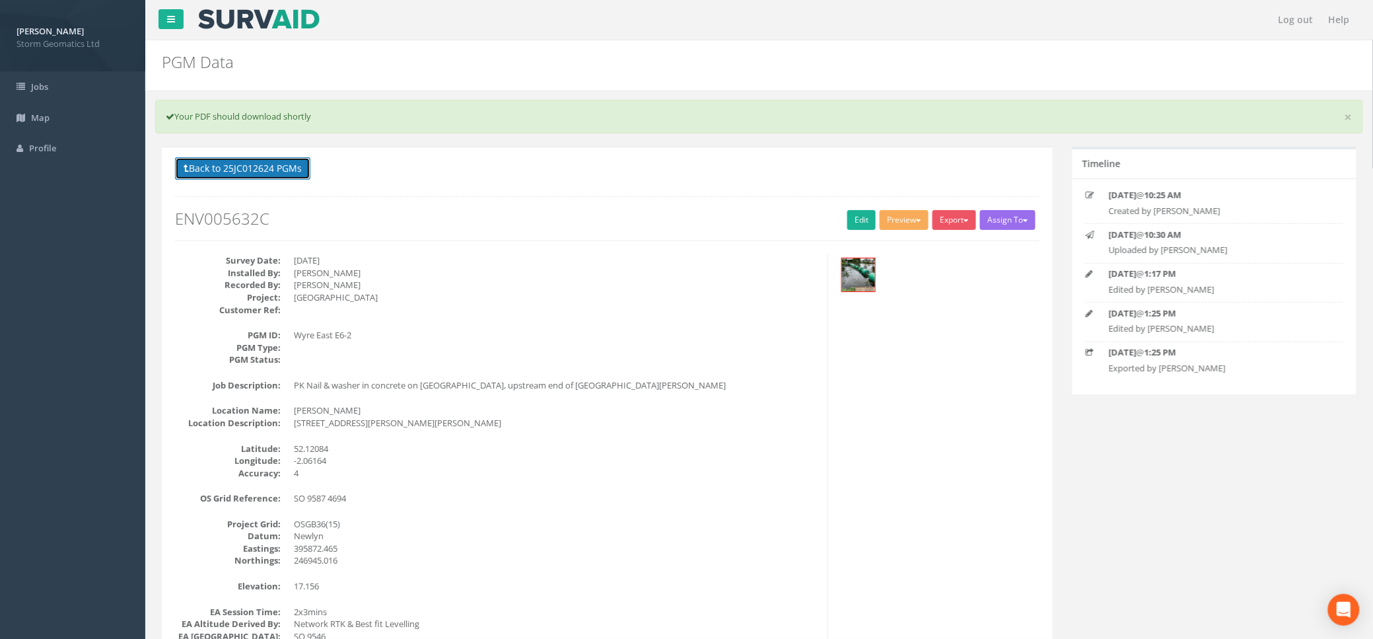
click at [231, 170] on button "Back to 25JC012624 PGMs" at bounding box center [242, 168] width 135 height 22
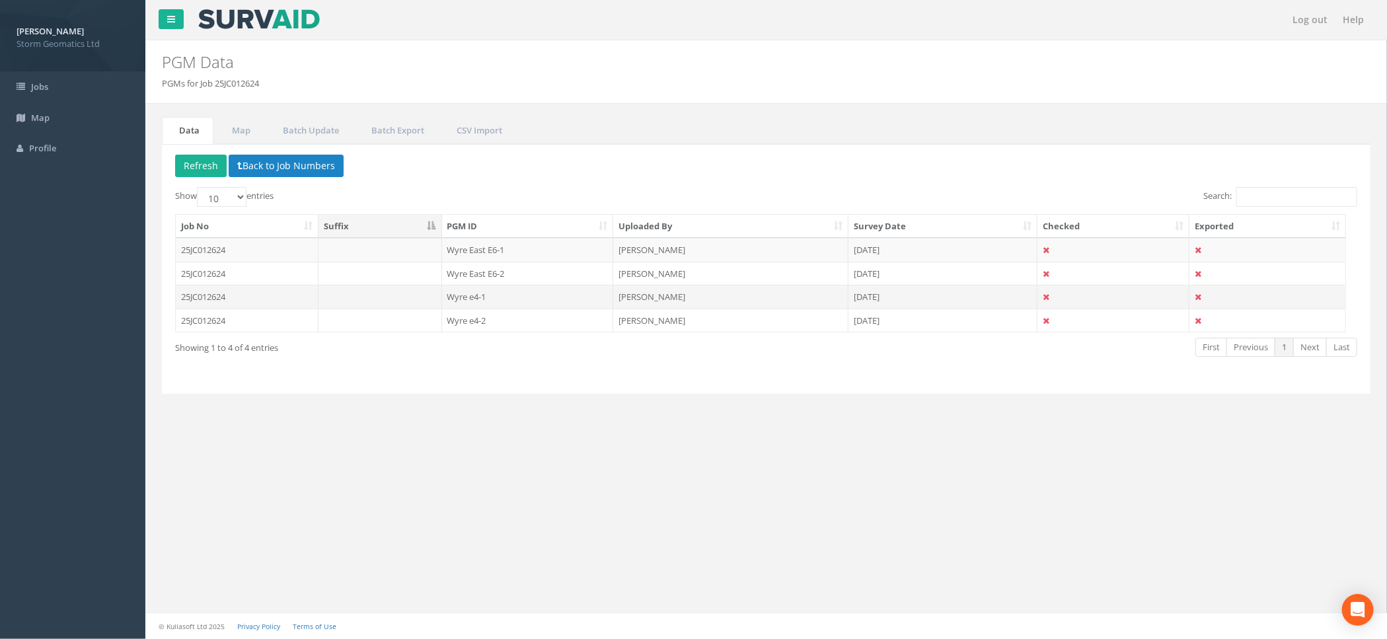
click at [275, 302] on td "25JC012624" at bounding box center [247, 297] width 143 height 24
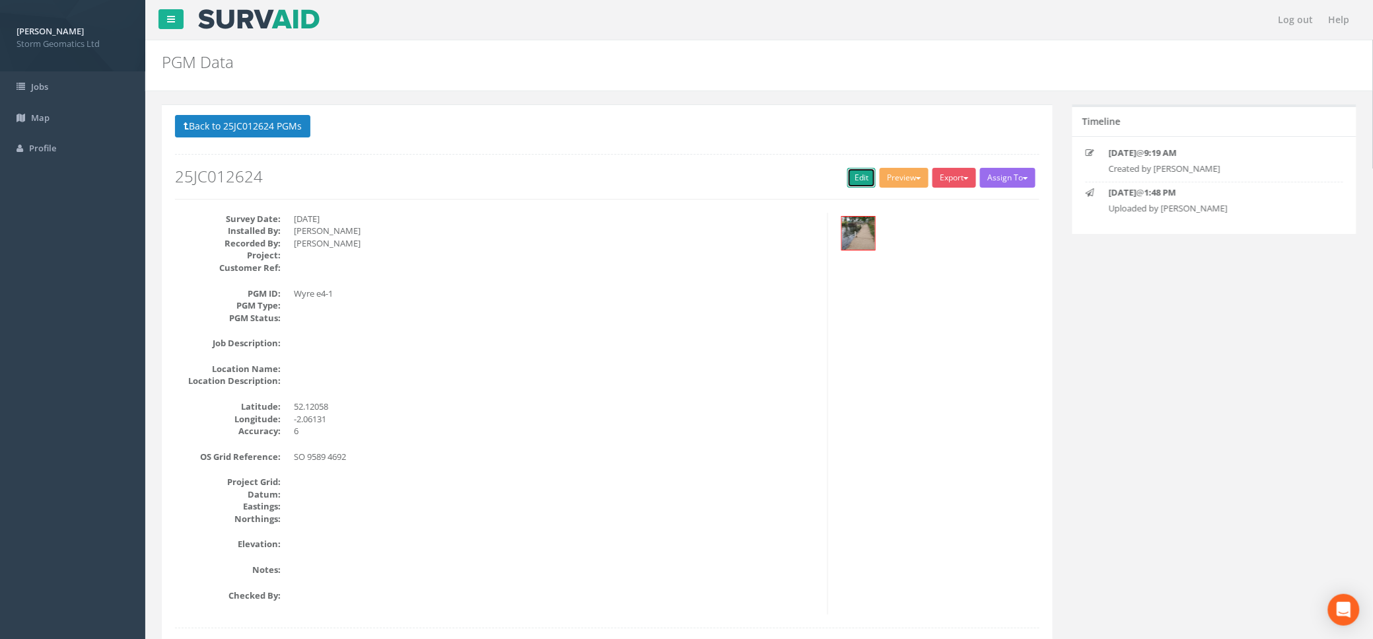
click at [848, 172] on link "Edit" at bounding box center [862, 178] width 28 height 20
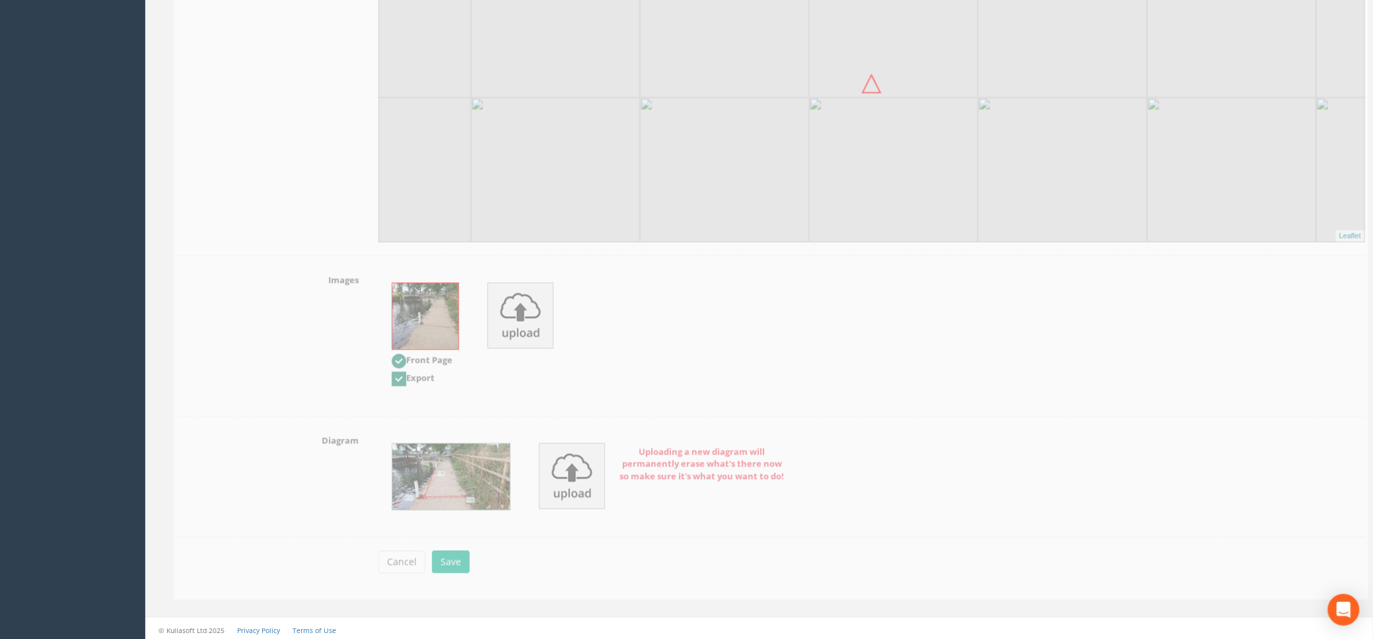
scroll to position [2561, 0]
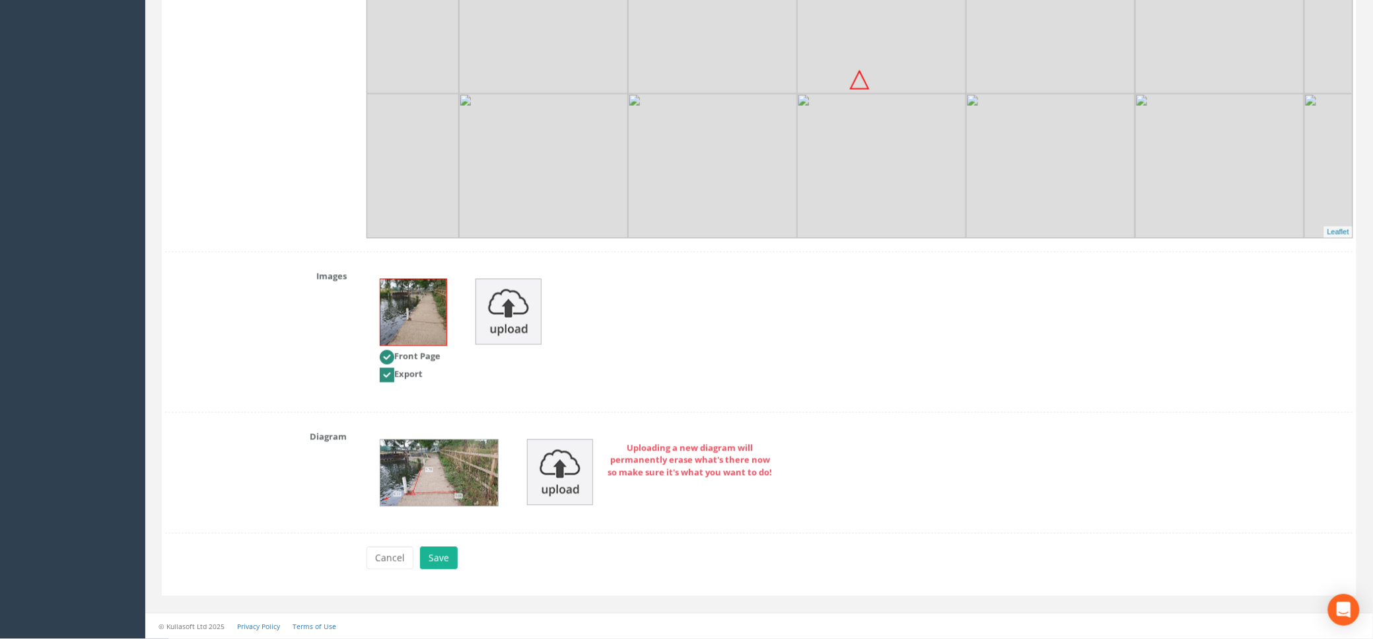
click at [428, 456] on img at bounding box center [440, 473] width 118 height 66
click at [464, 484] on img at bounding box center [440, 473] width 118 height 66
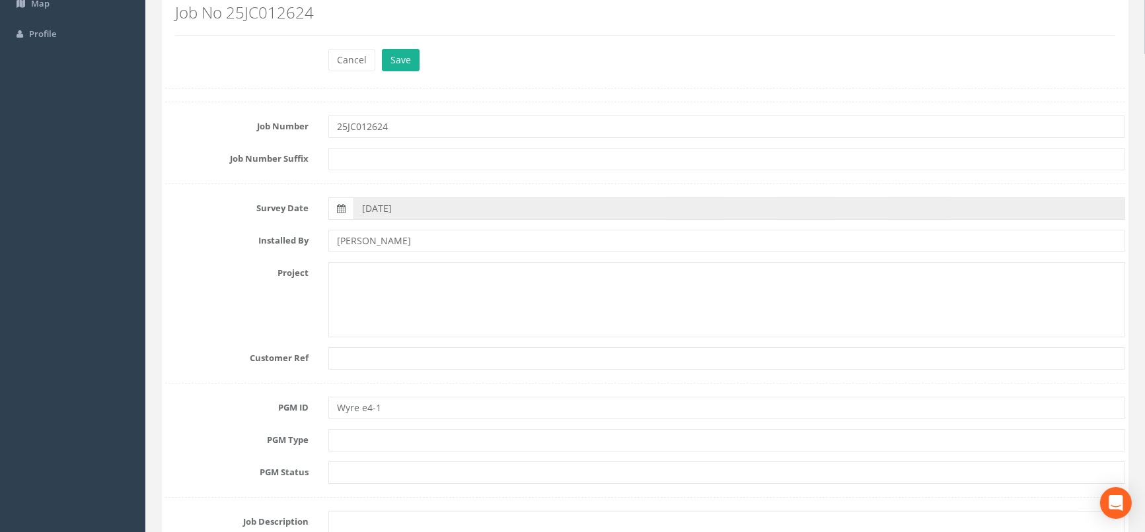
scroll to position [70, 0]
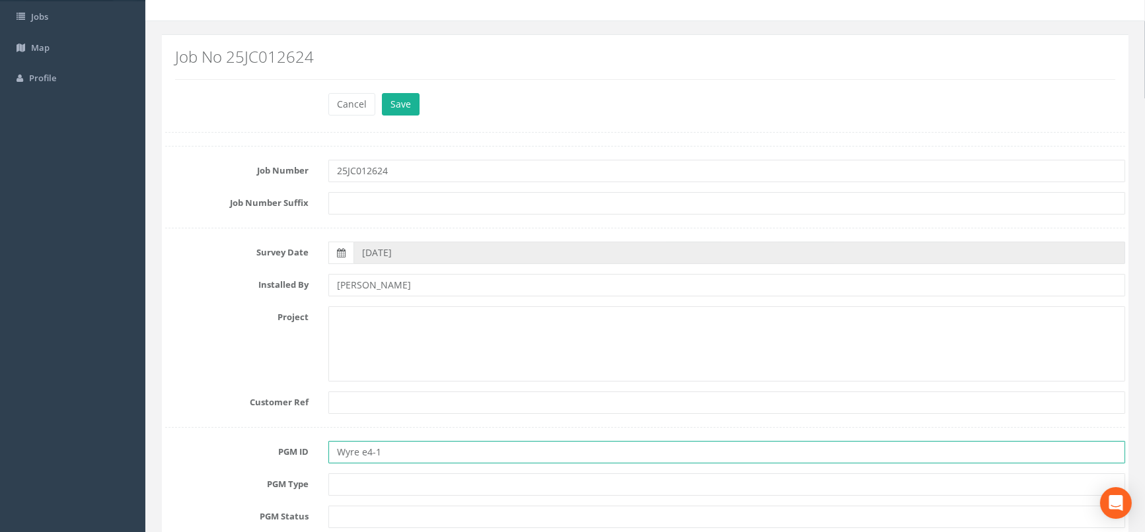
click at [363, 451] on input "Wyre e4-1" at bounding box center [726, 452] width 797 height 22
type input "Wyre E4-1"
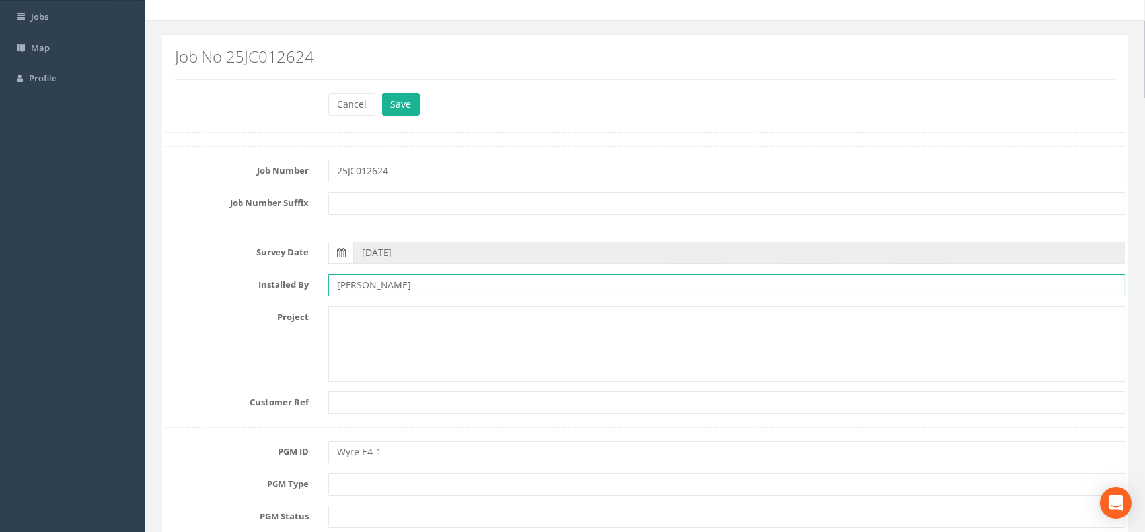
drag, startPoint x: 458, startPoint y: 287, endPoint x: 327, endPoint y: 295, distance: 131.7
click at [327, 295] on div "[PERSON_NAME]" at bounding box center [726, 285] width 817 height 22
type input "Storm Geomatics Ltd"
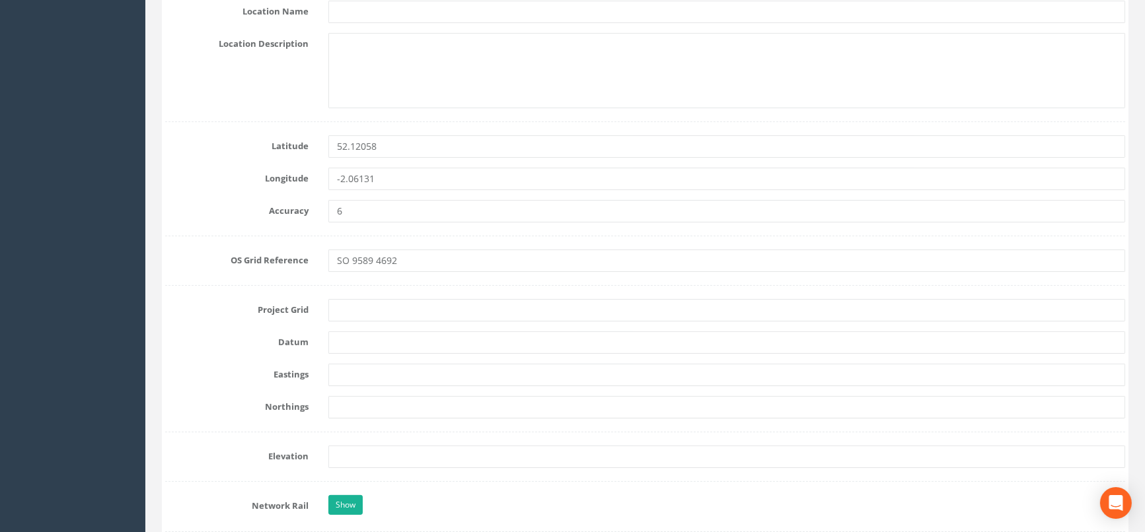
scroll to position [731, 0]
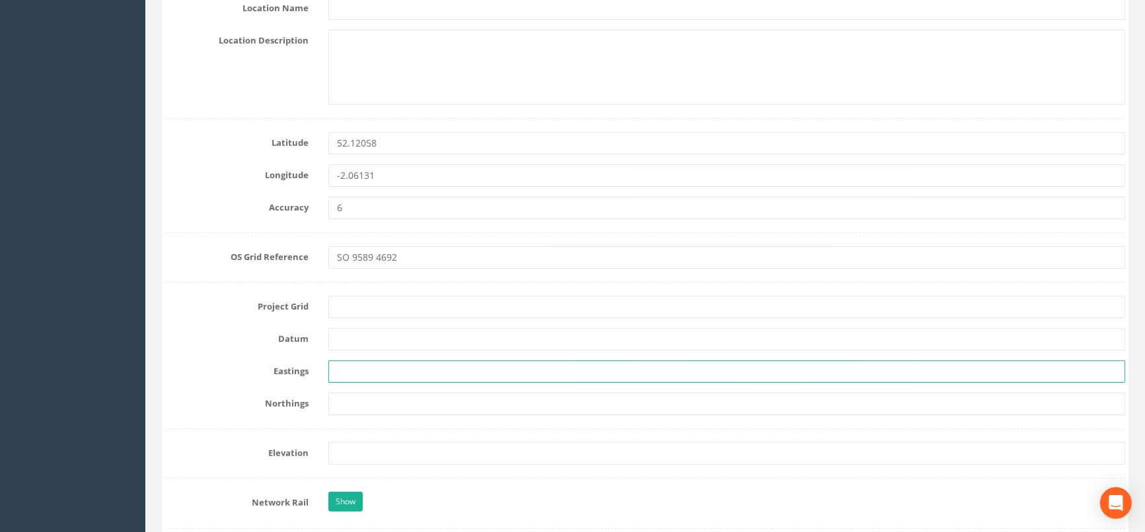
click at [350, 373] on input "text" at bounding box center [726, 372] width 797 height 22
paste input "395895.662"
type input "395895.662"
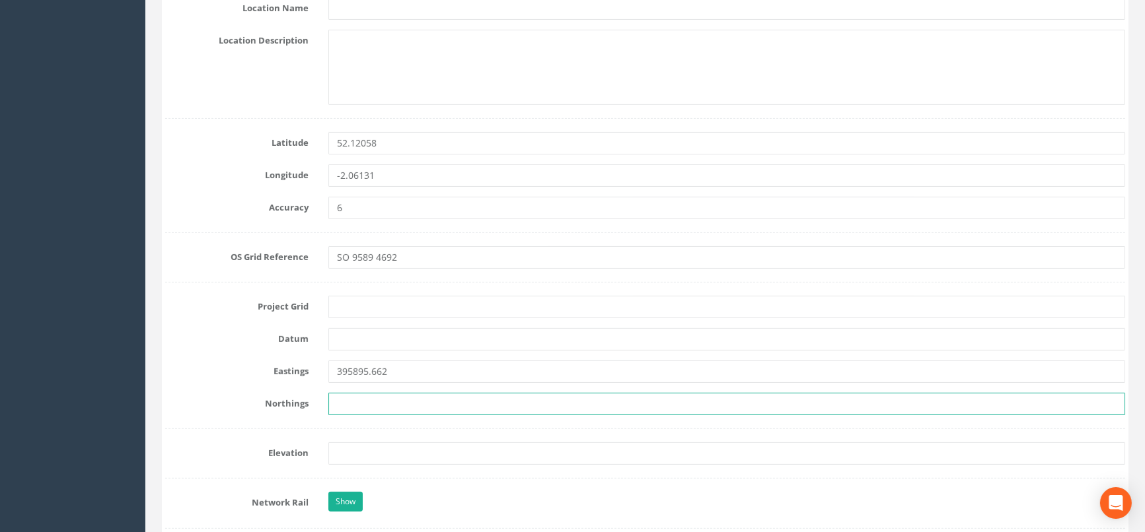
click at [355, 401] on input "text" at bounding box center [726, 404] width 797 height 22
paste input "246916.177"
type input "246916.177"
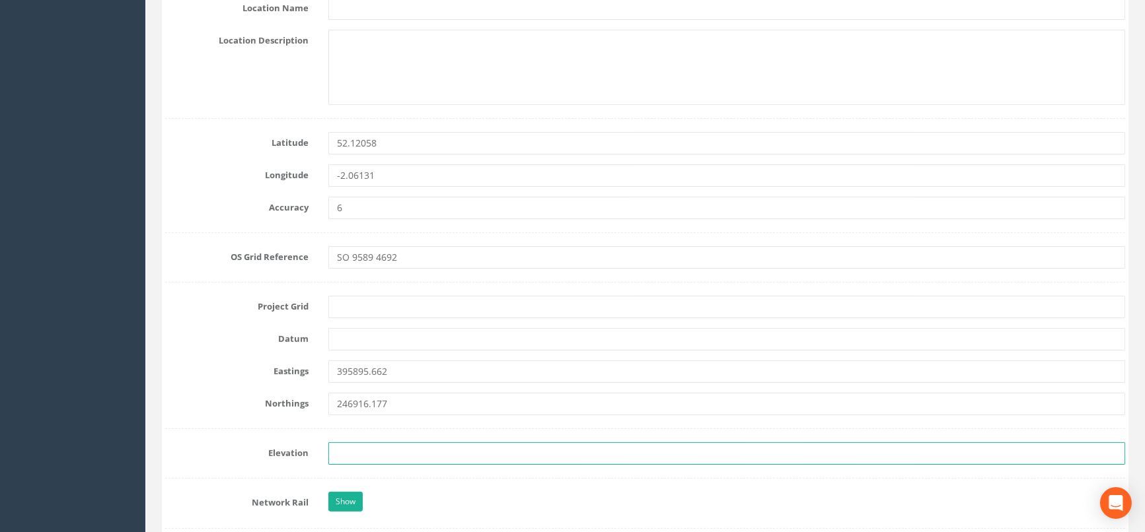
click at [354, 458] on input "text" at bounding box center [726, 454] width 797 height 22
paste input "16.331"
type input "16.331"
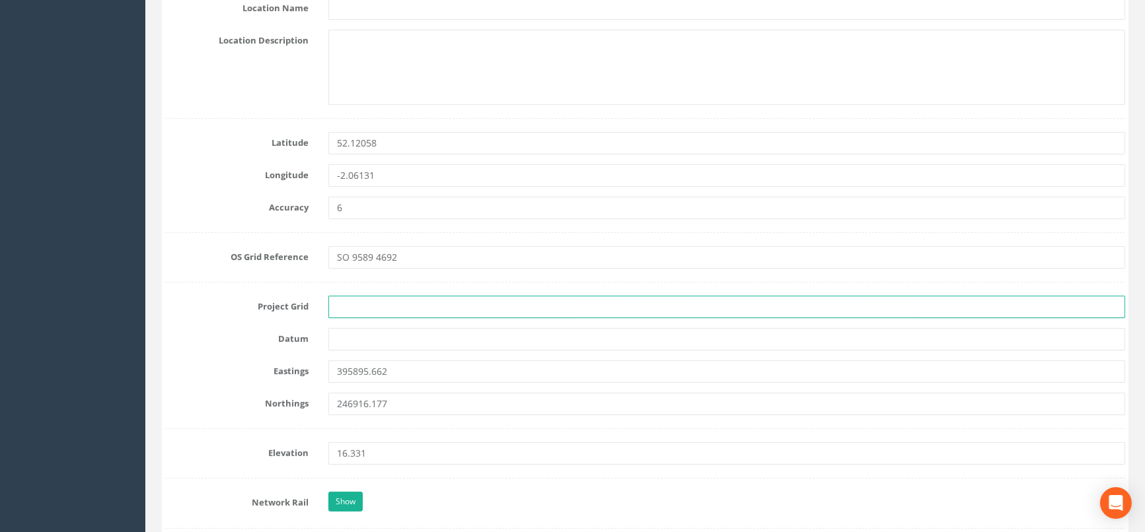
click at [381, 310] on input "text" at bounding box center [726, 307] width 797 height 22
type input "OSGB36(15)"
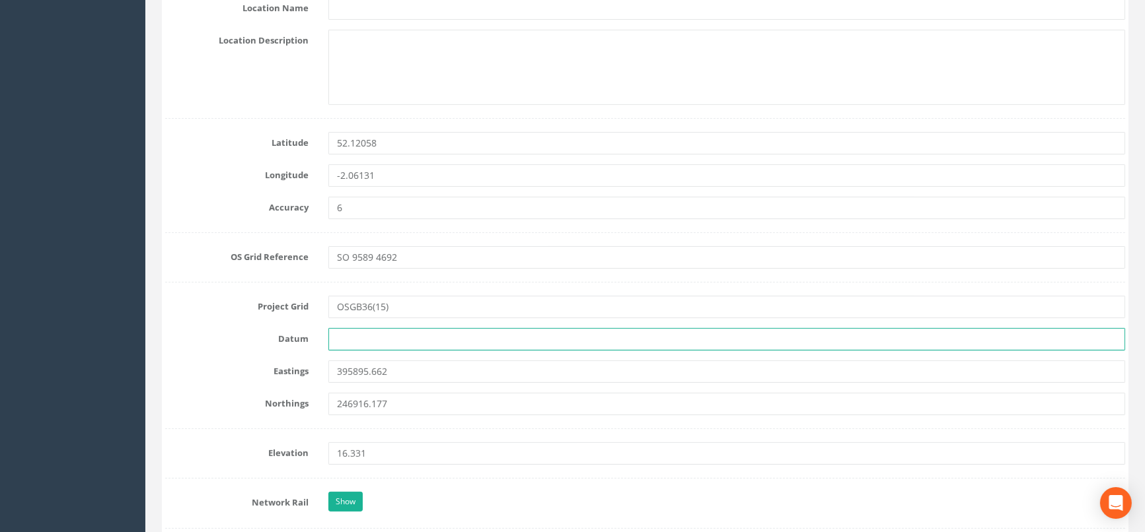
click at [386, 344] on input "text" at bounding box center [726, 339] width 797 height 22
type input "Newlyn"
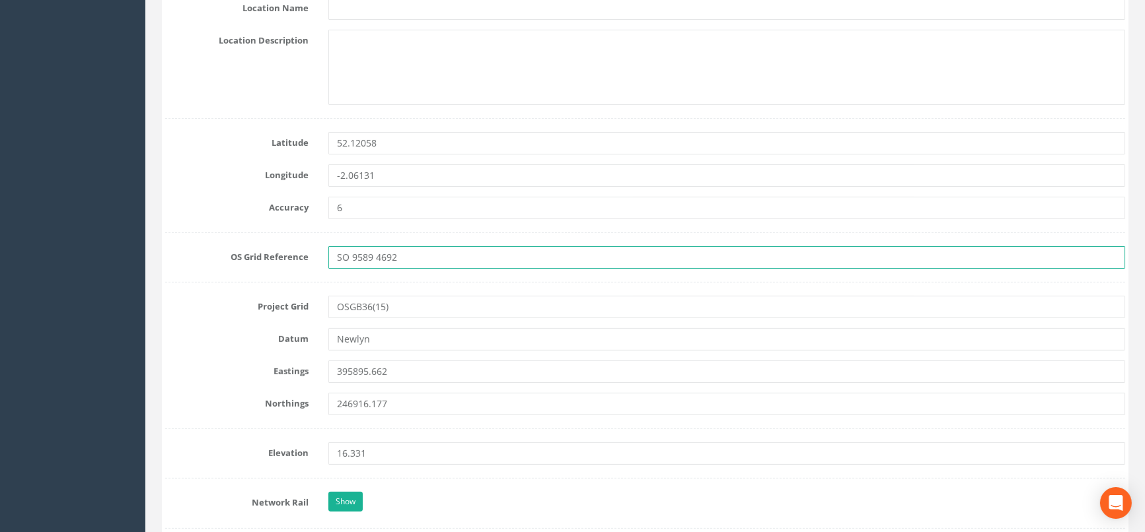
click at [414, 257] on input "SO 9589 4692" at bounding box center [726, 257] width 797 height 22
type input "SO 9589 4691"
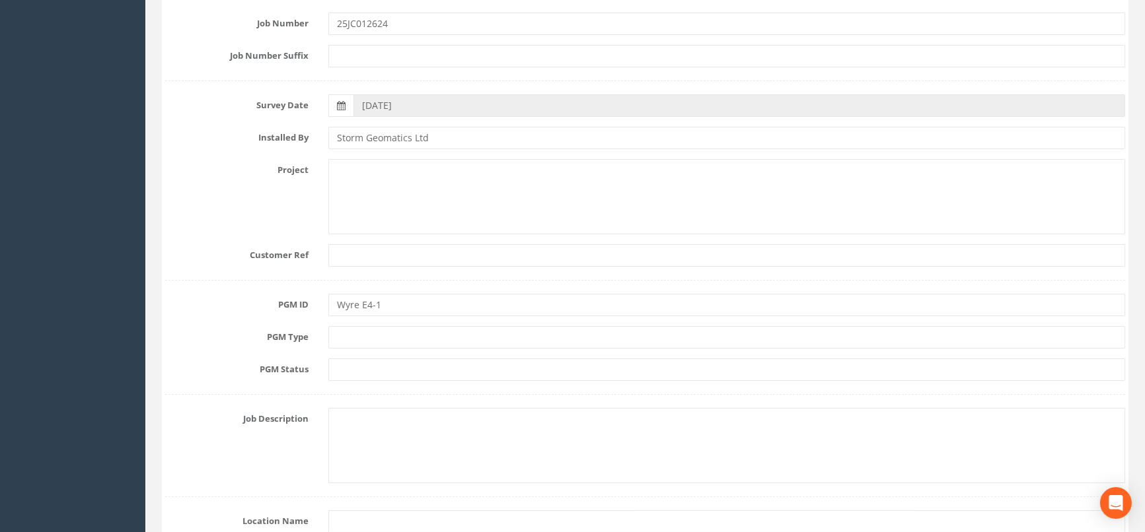
scroll to position [217, 0]
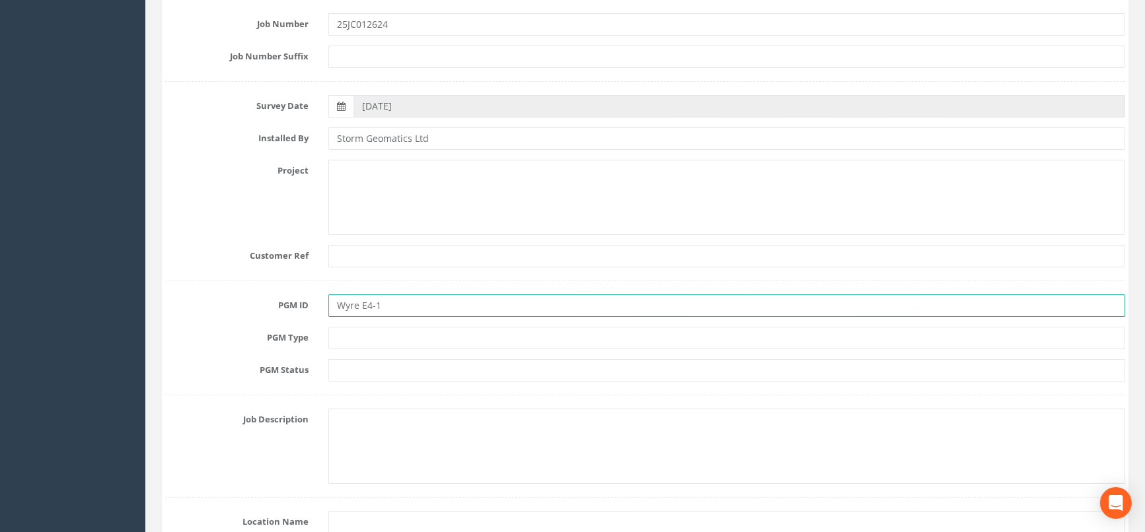
click at [361, 303] on input "Wyre E4-1" at bounding box center [726, 306] width 797 height 22
type input "Wyre East E4-1"
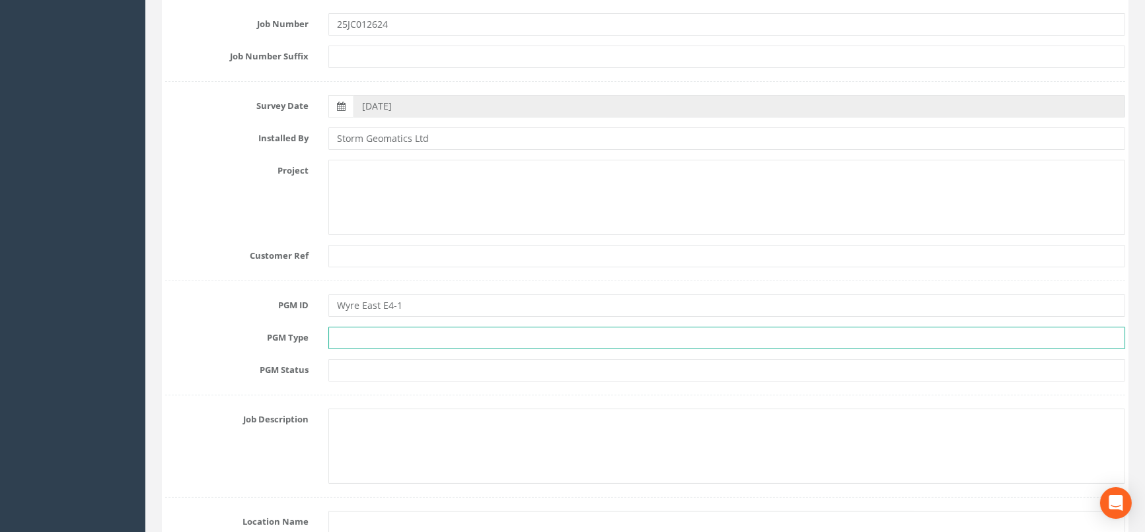
click at [371, 341] on input "text" at bounding box center [726, 338] width 797 height 22
type input "Pk nail"
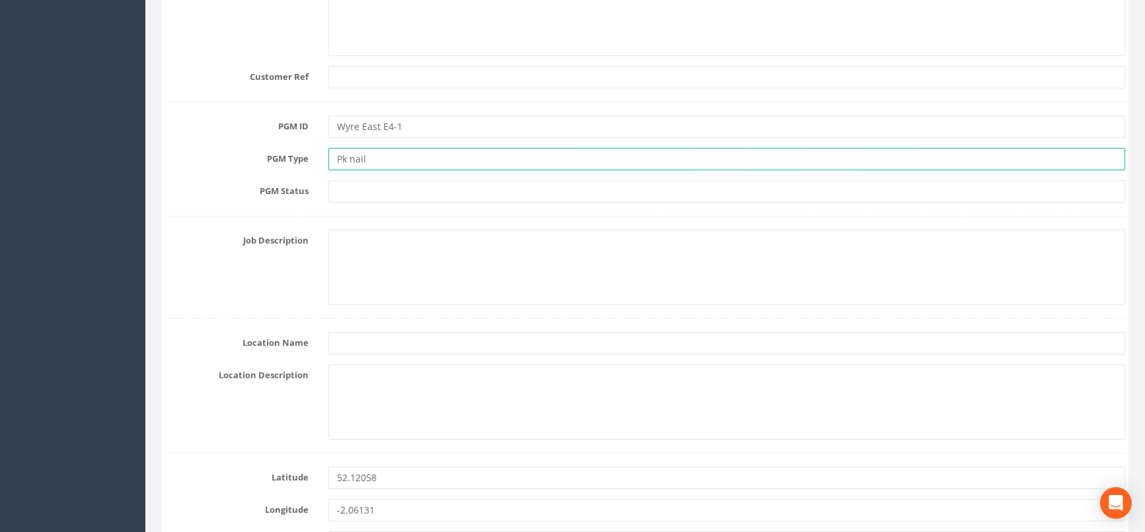
scroll to position [440, 0]
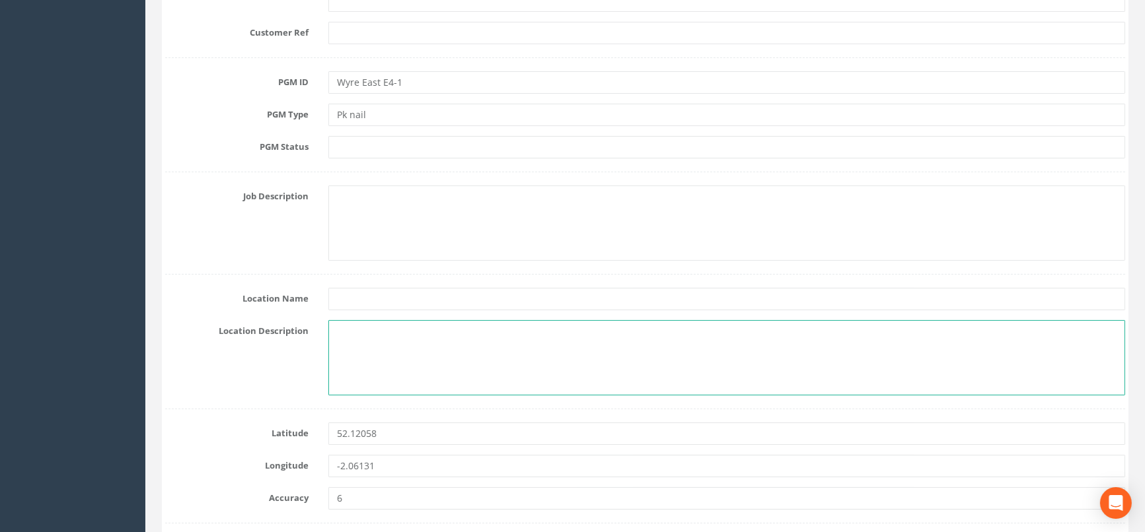
click at [343, 330] on textarea at bounding box center [726, 357] width 797 height 75
paste textarea "[STREET_ADDRESS][PERSON_NAME][PERSON_NAME]"
type textarea "[STREET_ADDRESS][PERSON_NAME][PERSON_NAME]"
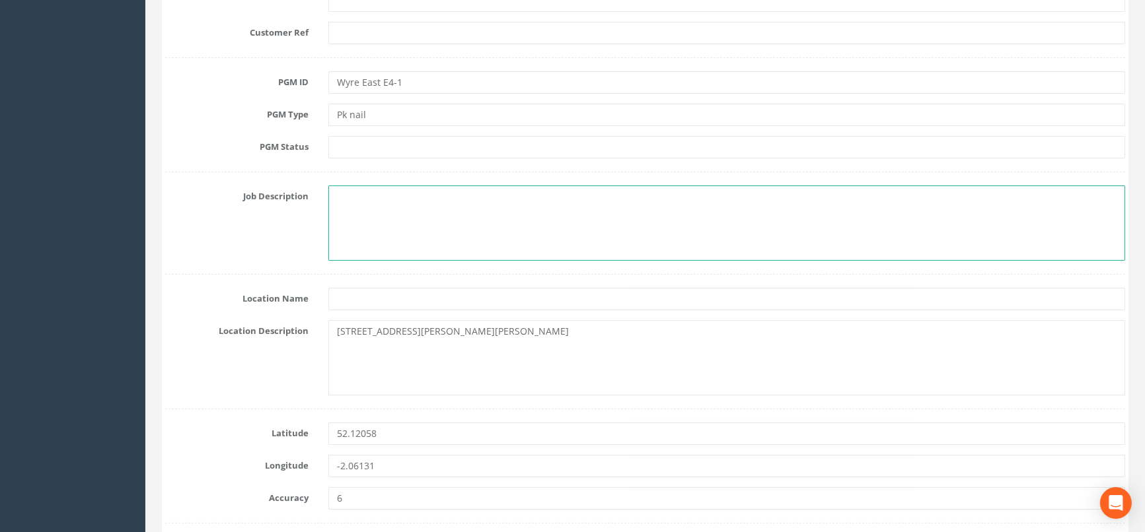
click at [351, 197] on textarea at bounding box center [726, 223] width 797 height 75
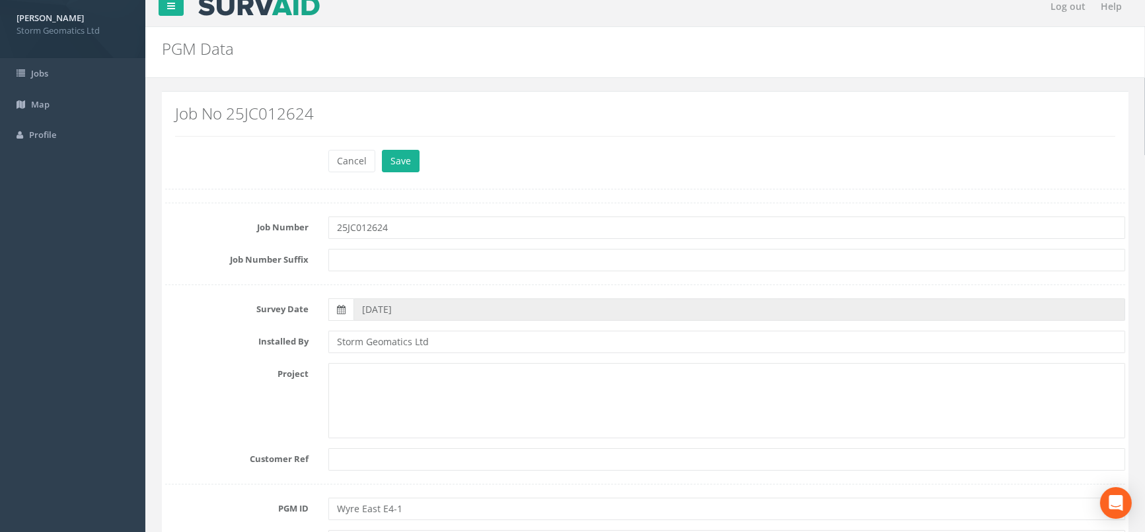
scroll to position [0, 0]
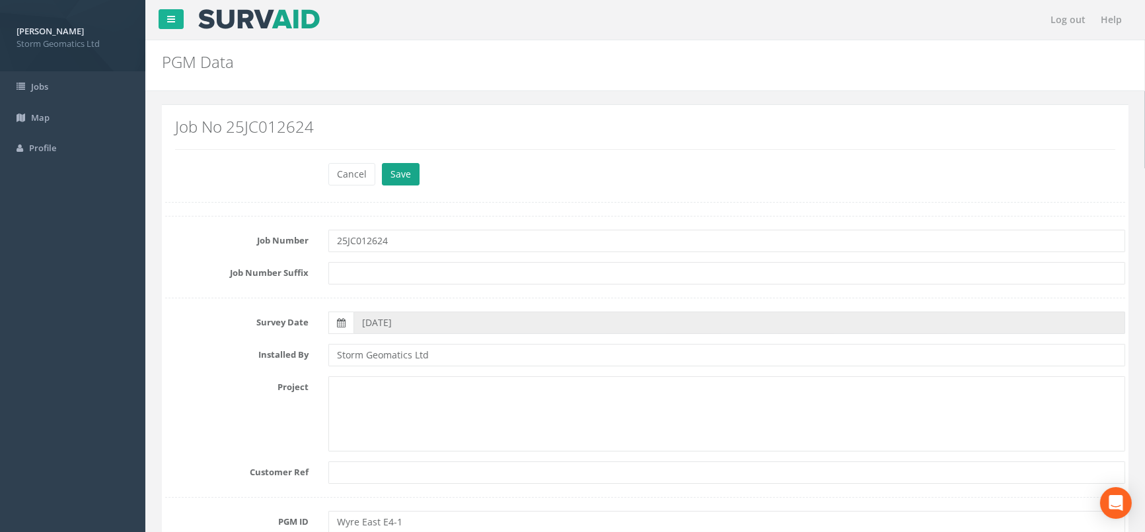
type textarea "PK nail in concrete moorings, LB of River Avon downstream of [GEOGRAPHIC_DATA]"
click at [396, 170] on button "Save" at bounding box center [401, 174] width 38 height 22
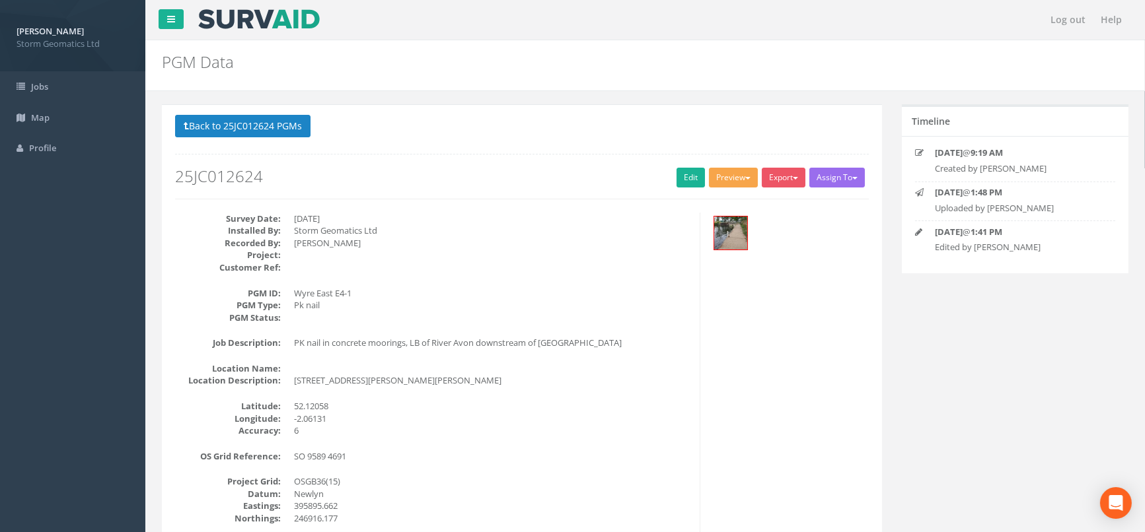
click at [725, 176] on button "Preview" at bounding box center [733, 178] width 49 height 20
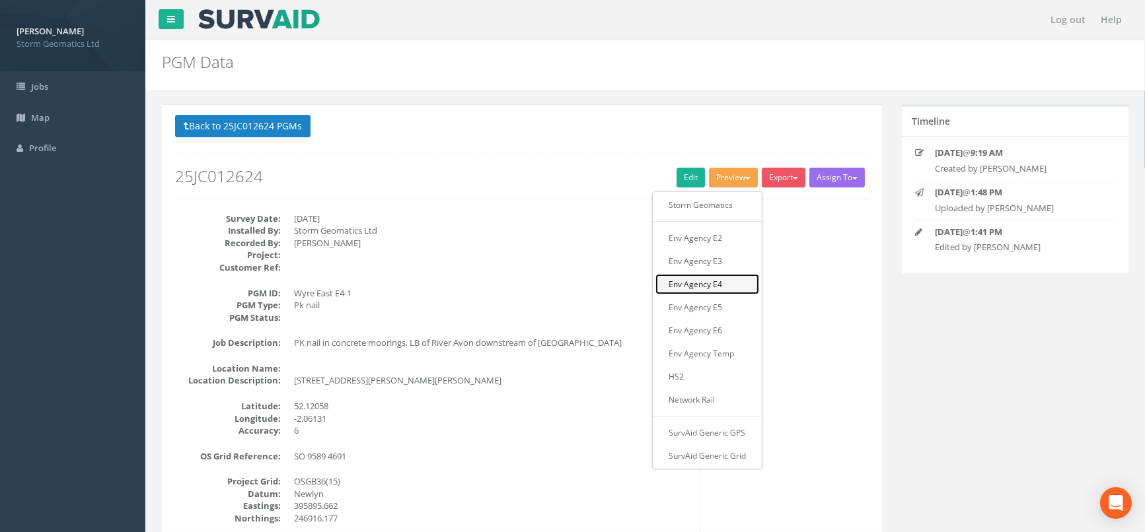
click at [708, 279] on link "Env Agency E4" at bounding box center [707, 284] width 104 height 20
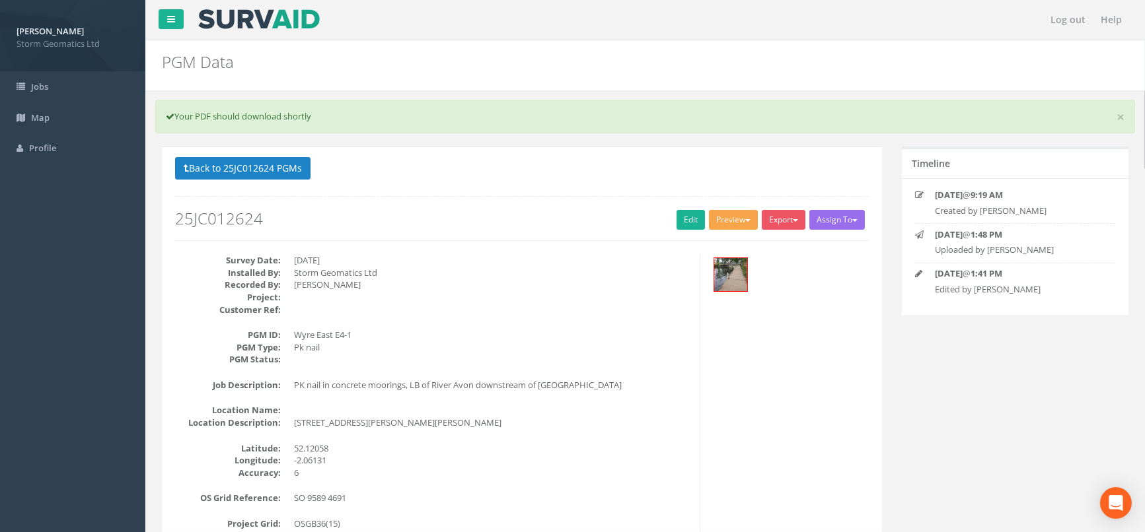
click at [723, 216] on button "Preview" at bounding box center [733, 220] width 49 height 20
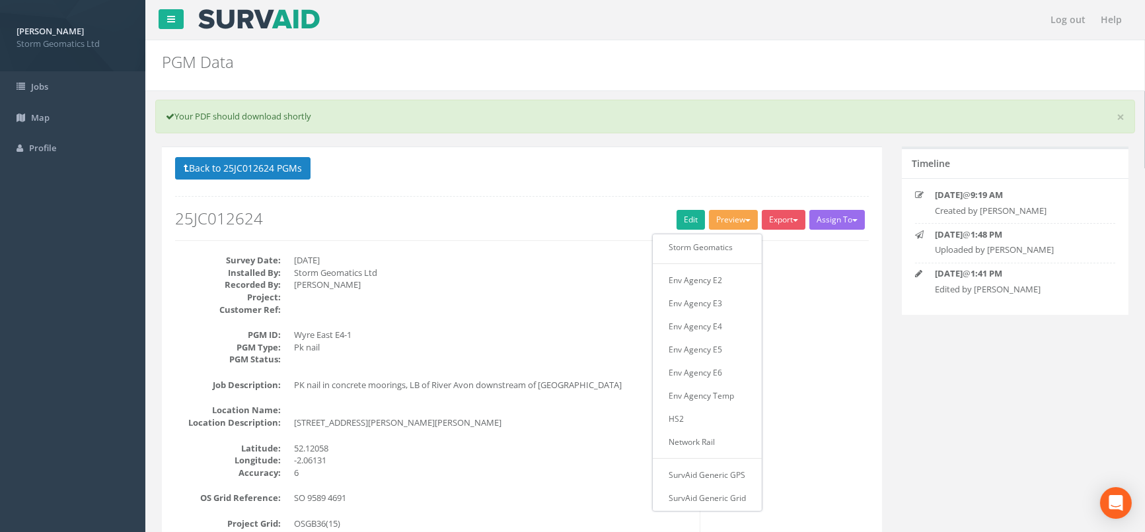
click at [847, 46] on div "PGM Data PGMs for Job 25JC012624" at bounding box center [563, 58] width 822 height 37
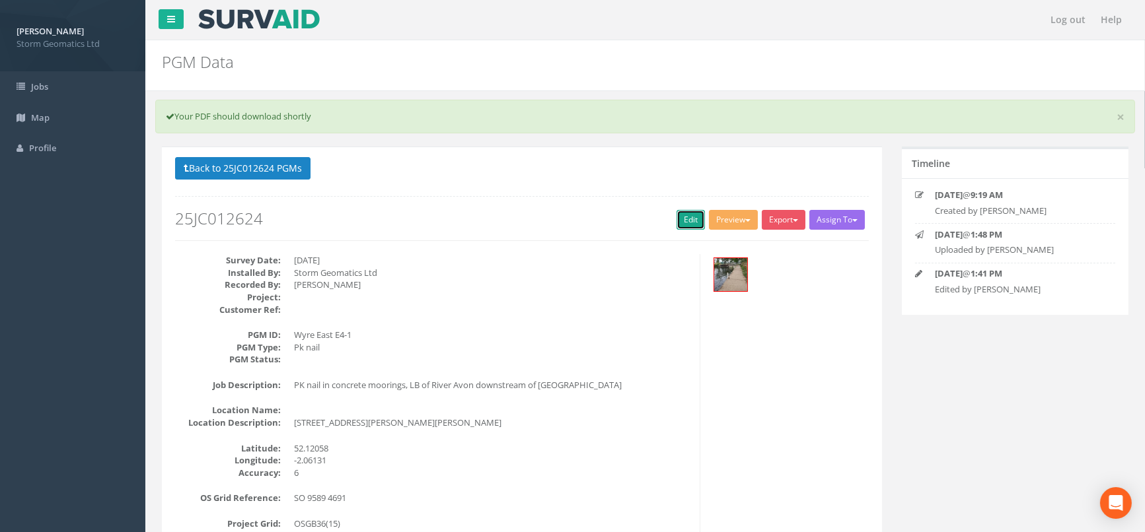
click at [687, 217] on link "Edit" at bounding box center [690, 220] width 28 height 20
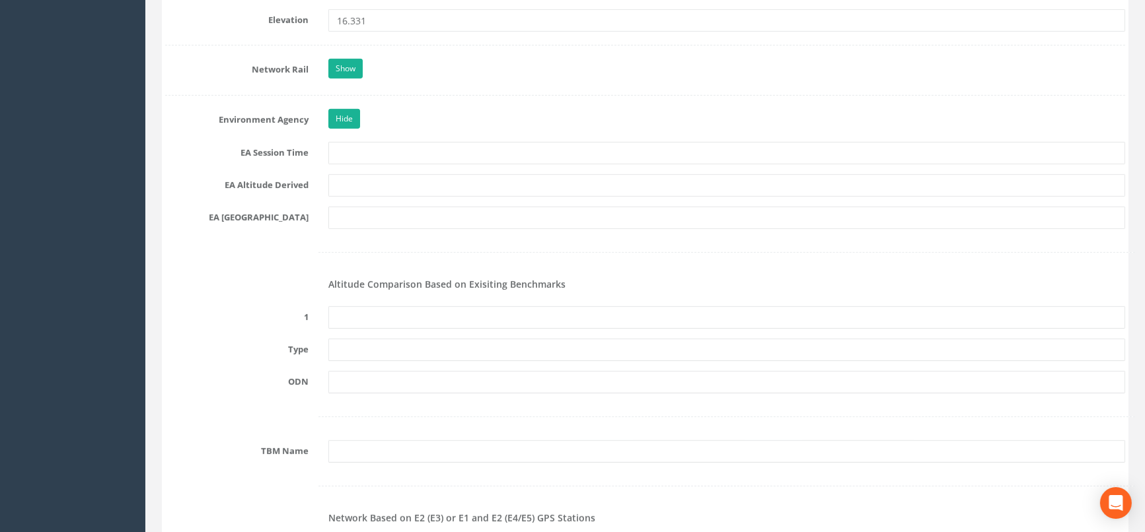
scroll to position [1247, 0]
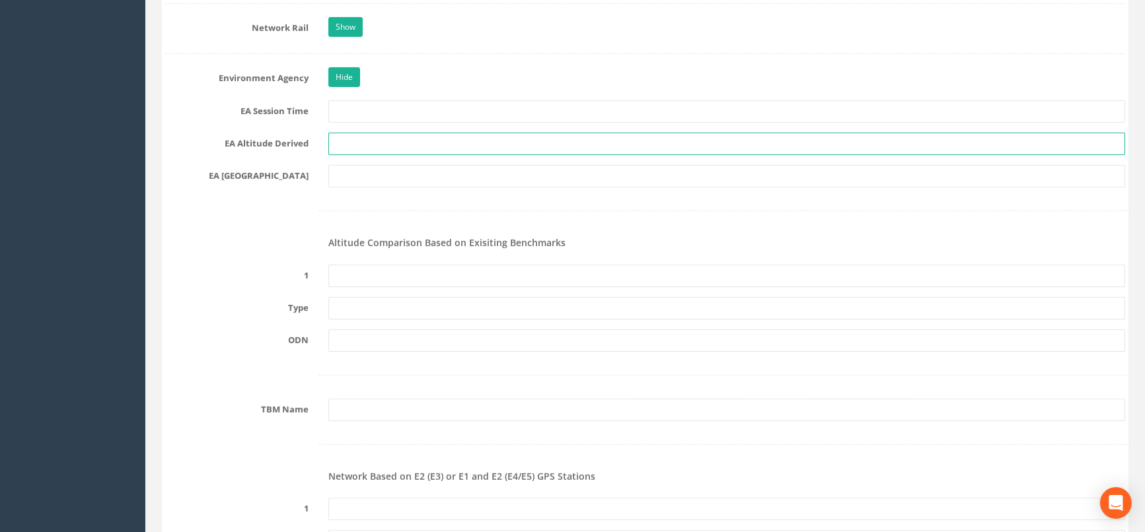
click at [353, 140] on input "text" at bounding box center [726, 144] width 797 height 22
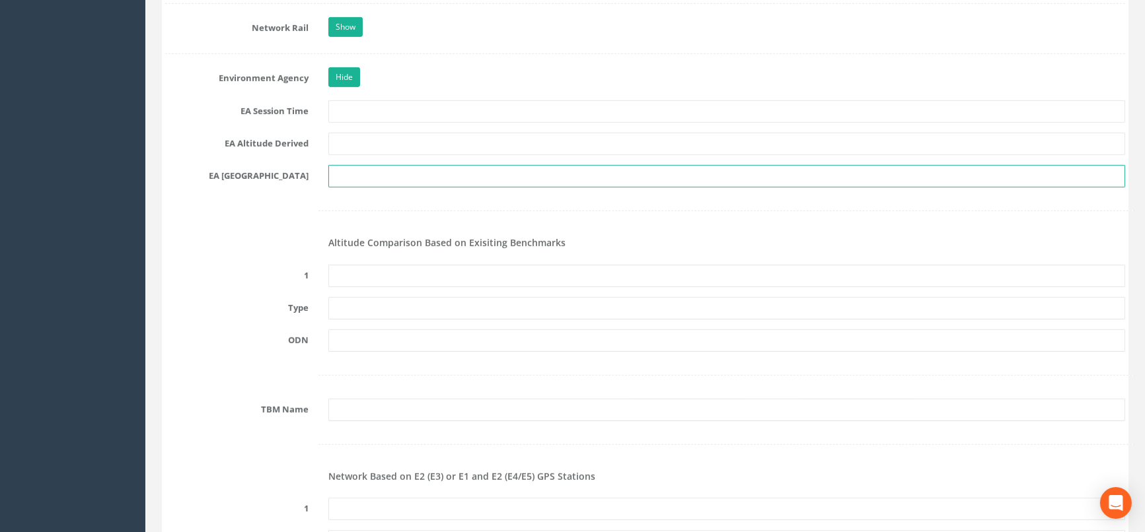
click at [344, 178] on input "text" at bounding box center [726, 176] width 797 height 22
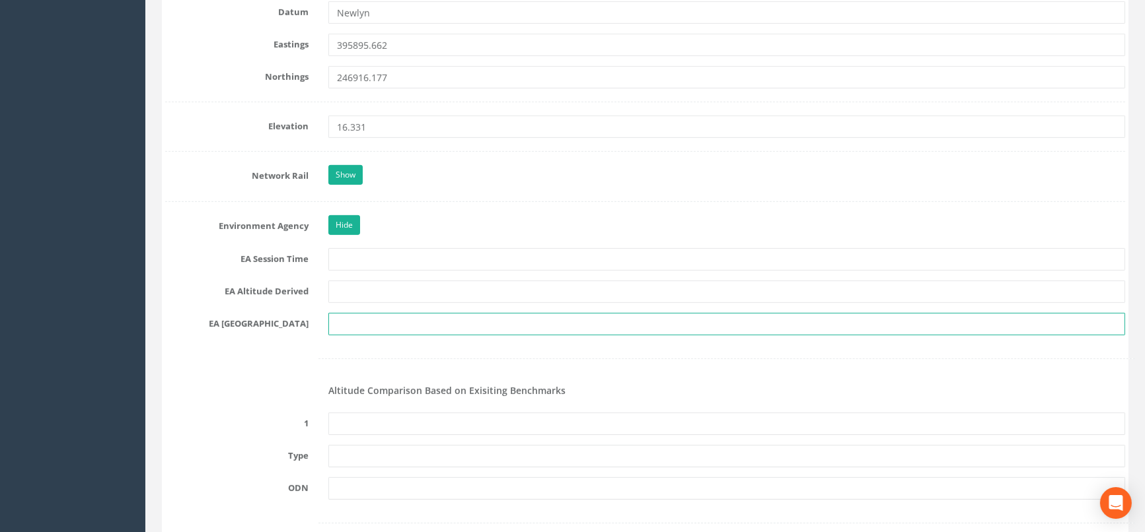
scroll to position [1101, 0]
type input "SO 9546"
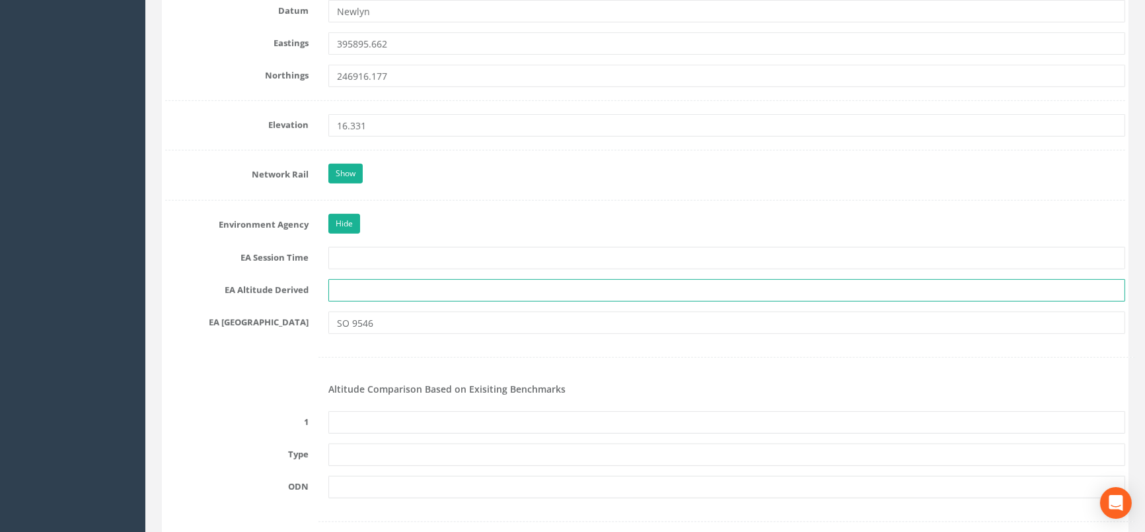
click at [353, 298] on input "text" at bounding box center [726, 290] width 797 height 22
type input "Network RTK & Best fit Levelling"
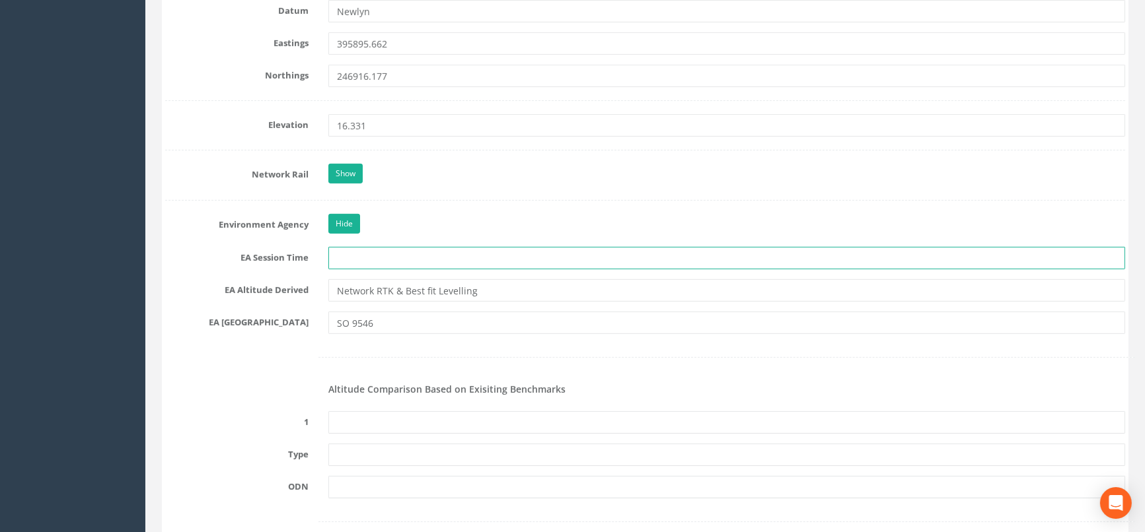
click at [365, 259] on input "text" at bounding box center [726, 258] width 797 height 22
click at [343, 258] on input "text" at bounding box center [726, 258] width 797 height 22
type input "2x3mins"
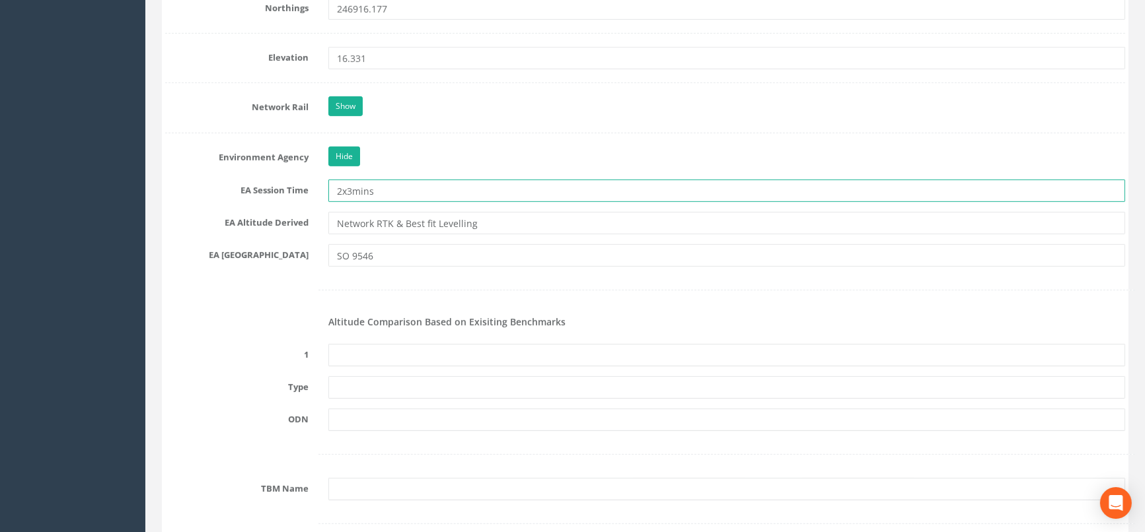
scroll to position [1174, 0]
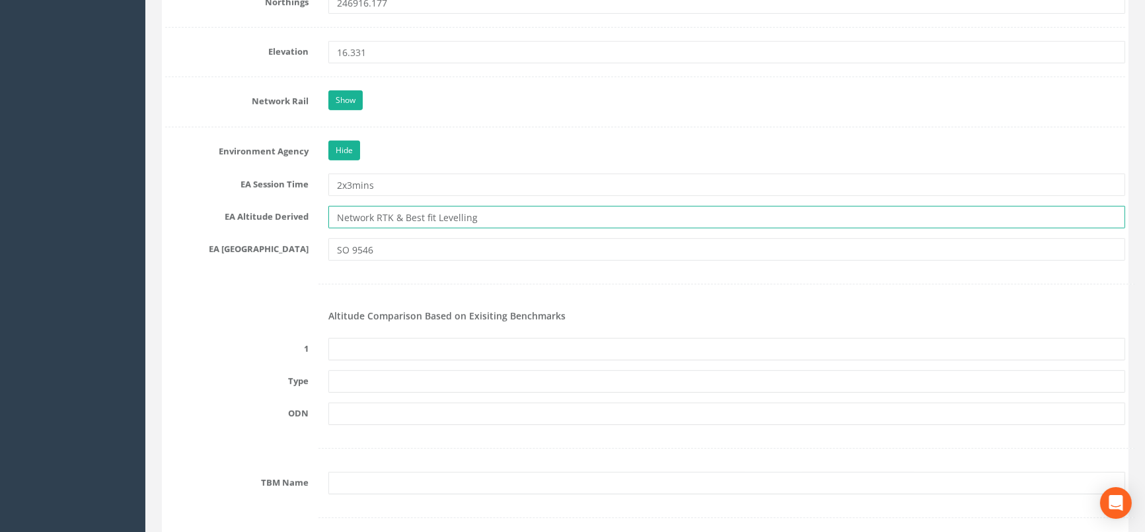
drag, startPoint x: 435, startPoint y: 214, endPoint x: 270, endPoint y: 212, distance: 165.2
click at [270, 212] on div "EA Altitude Derived Network RTK & Best fit Levelling" at bounding box center [645, 217] width 980 height 22
click at [340, 213] on input "Levelling" at bounding box center [726, 217] width 797 height 22
click at [370, 215] on input "Levelling" at bounding box center [726, 217] width 797 height 22
click at [379, 215] on input "Levelling" at bounding box center [726, 217] width 797 height 22
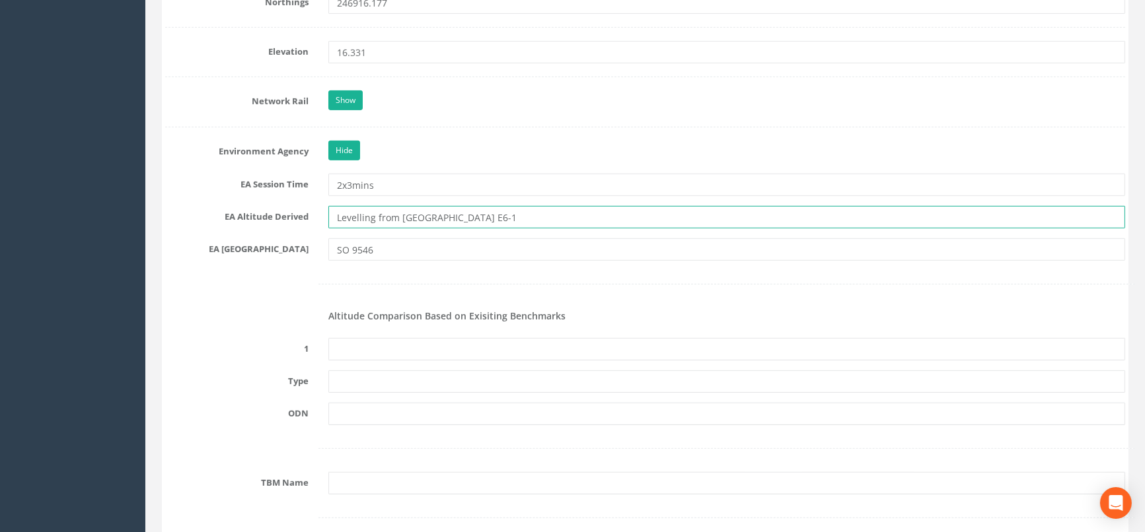
type input "Levelling from [GEOGRAPHIC_DATA] E6-1"
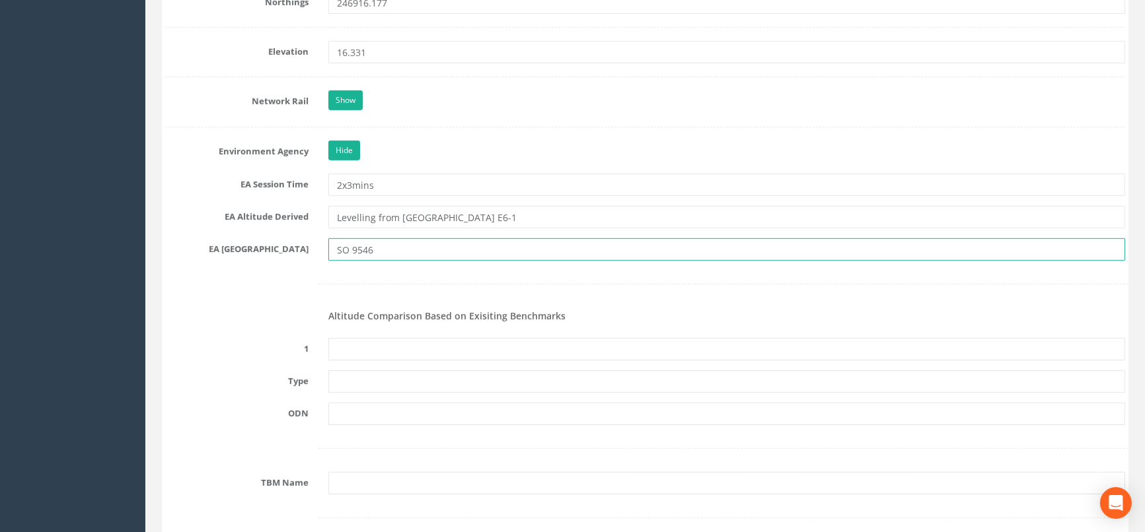
click at [443, 264] on form "Cancel Save Delete Job Number 25JC012624 Job Number Suffix Survey Date [DATE] I…" at bounding box center [645, 515] width 960 height 2968
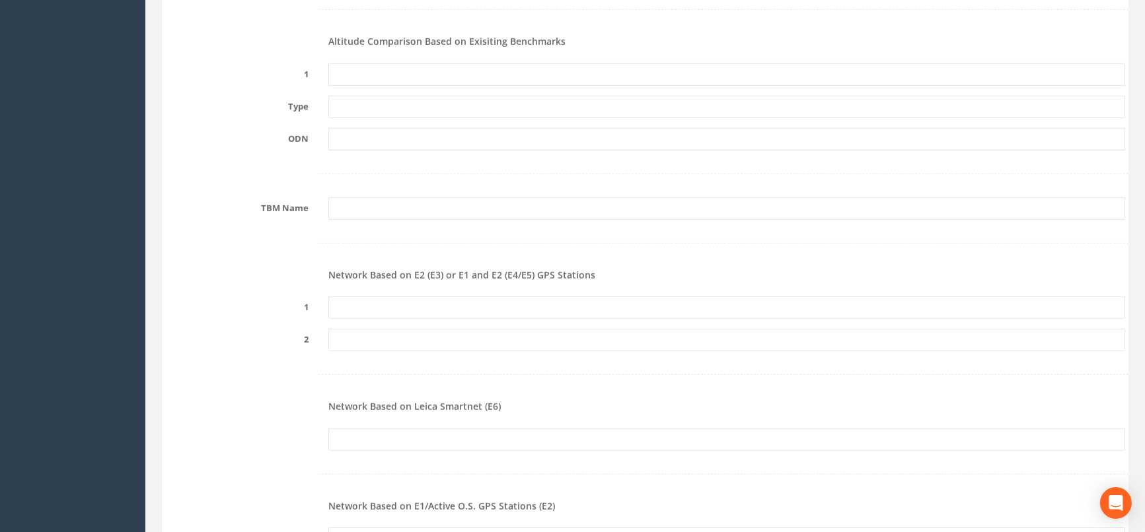
scroll to position [1468, 0]
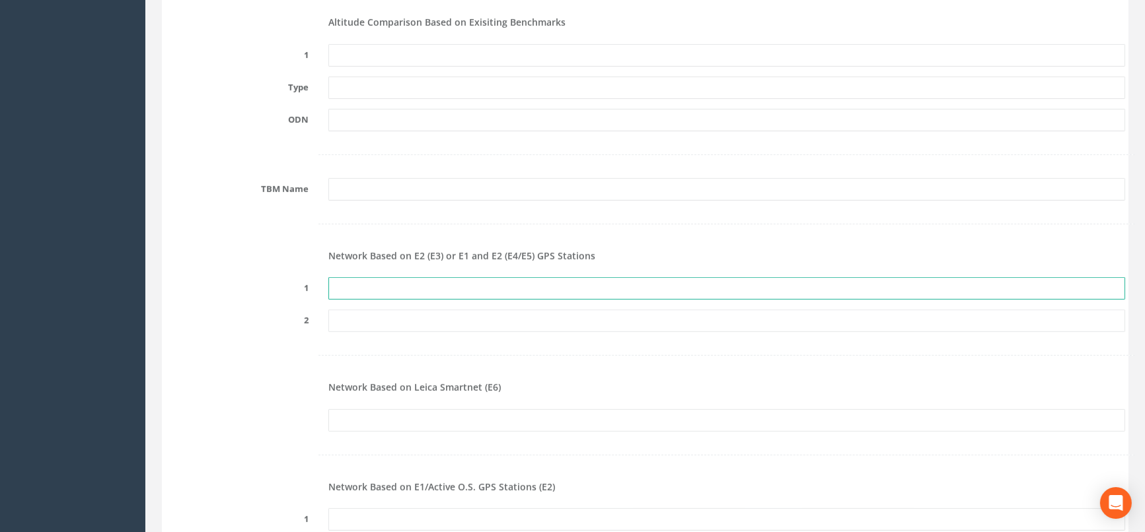
click at [384, 277] on input "text" at bounding box center [726, 288] width 797 height 22
type input "Wyre East E6-1"
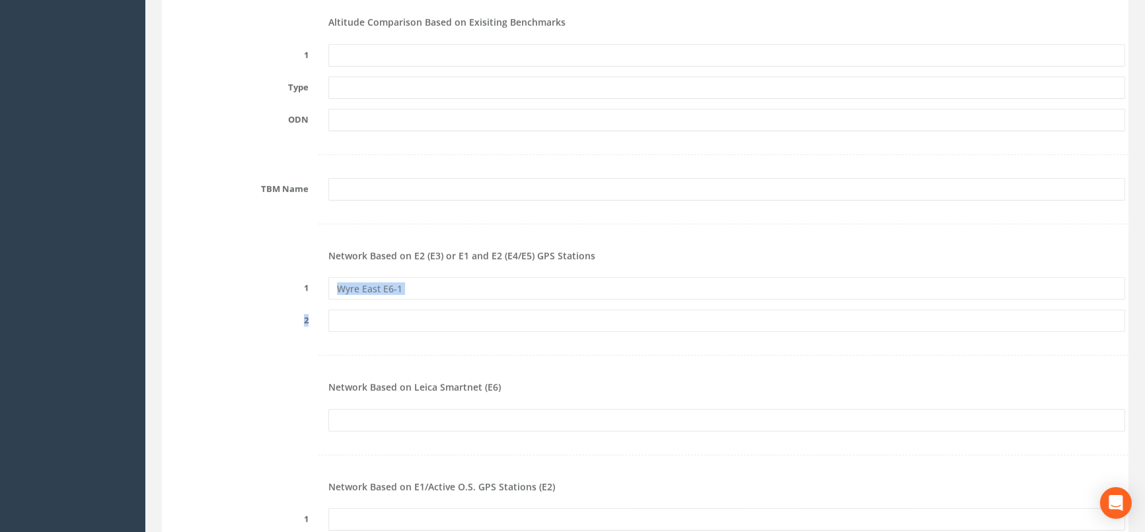
drag, startPoint x: 424, startPoint y: 299, endPoint x: 316, endPoint y: 289, distance: 108.7
click at [316, 289] on form "Cancel Save Delete Job Number 25JC012624 Job Number Suffix Survey Date [DATE] I…" at bounding box center [645, 221] width 960 height 2968
drag, startPoint x: 378, startPoint y: 287, endPoint x: 398, endPoint y: 292, distance: 20.4
click at [405, 354] on div at bounding box center [645, 355] width 980 height 27
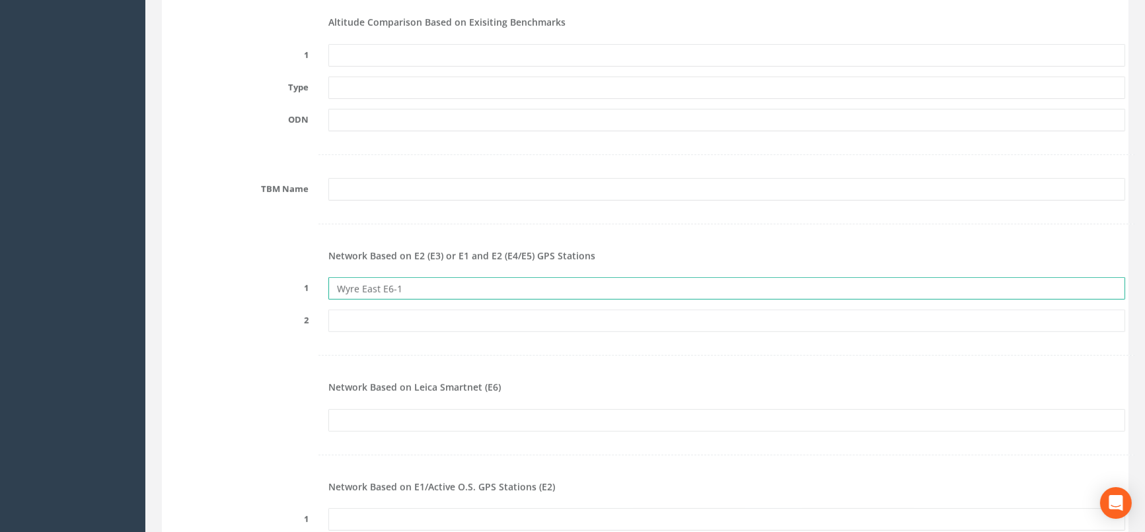
drag, startPoint x: 416, startPoint y: 292, endPoint x: 326, endPoint y: 283, distance: 89.7
click at [326, 283] on div "Wyre East E6-1" at bounding box center [726, 288] width 817 height 22
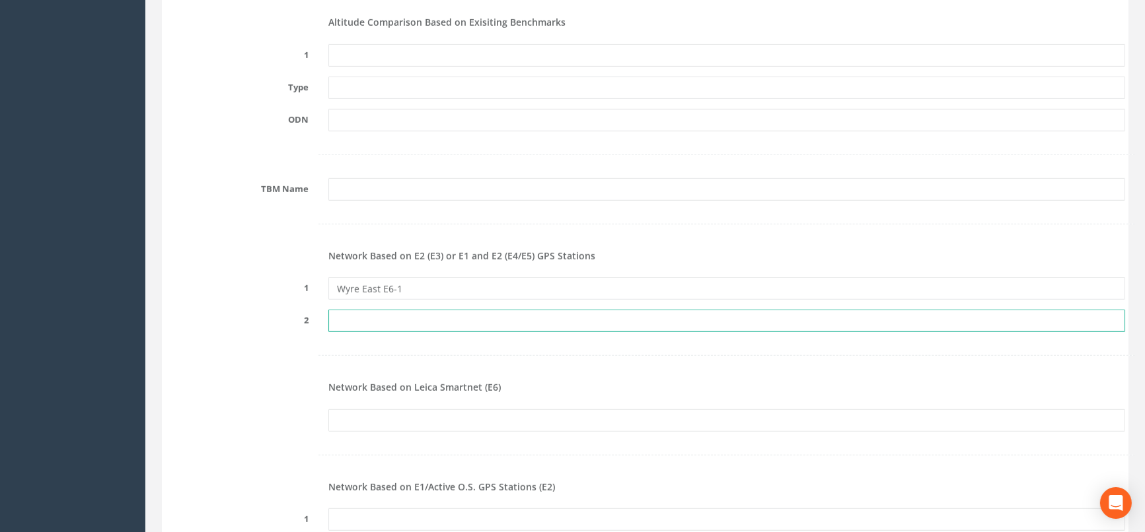
click at [359, 314] on input "text" at bounding box center [726, 321] width 797 height 22
paste input "Wyre East E6-1"
type input "Wyre East E6-2"
click at [513, 383] on h4 "Network Based on Leica Smartnet (E6)" at bounding box center [726, 387] width 797 height 10
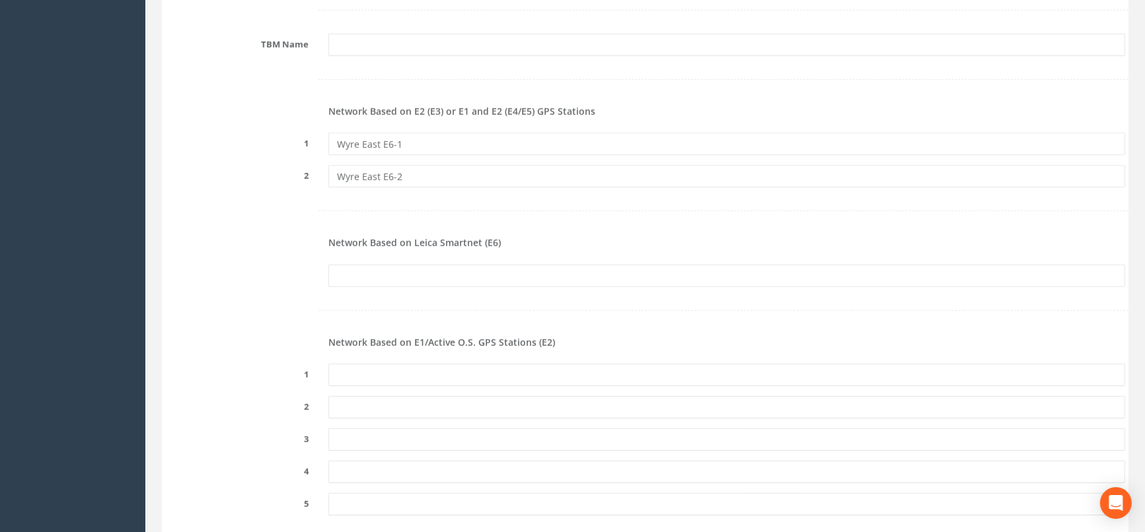
scroll to position [1615, 0]
click at [369, 272] on input "text" at bounding box center [726, 274] width 797 height 22
click at [381, 268] on input "text" at bounding box center [726, 274] width 797 height 22
type input "PRS776569723970"
click at [414, 384] on form "Cancel Save Delete Job Number 25JC012624 Job Number Suffix Survey Date [DATE] I…" at bounding box center [645, 74] width 960 height 2968
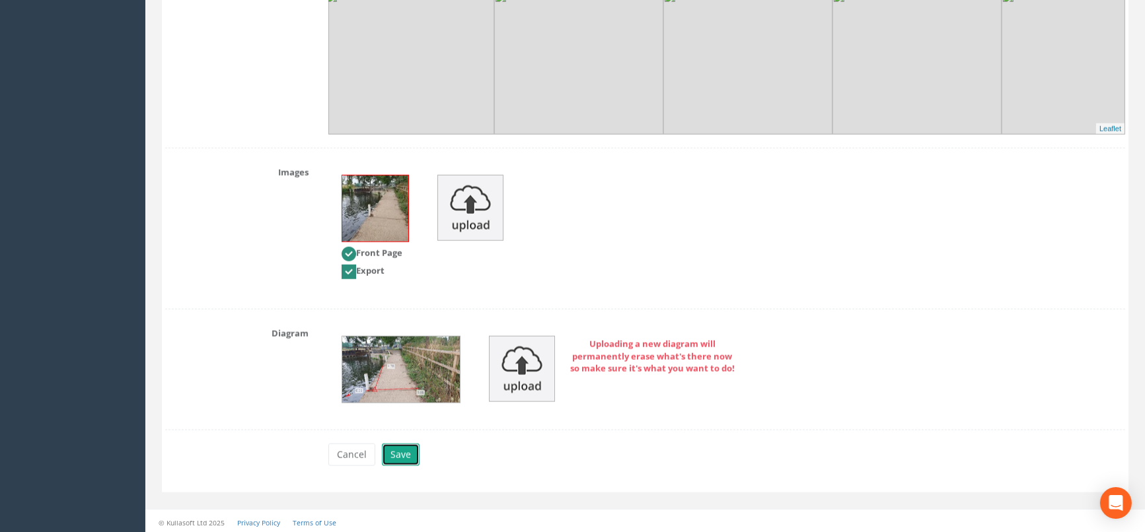
click at [400, 457] on button "Save" at bounding box center [401, 455] width 38 height 22
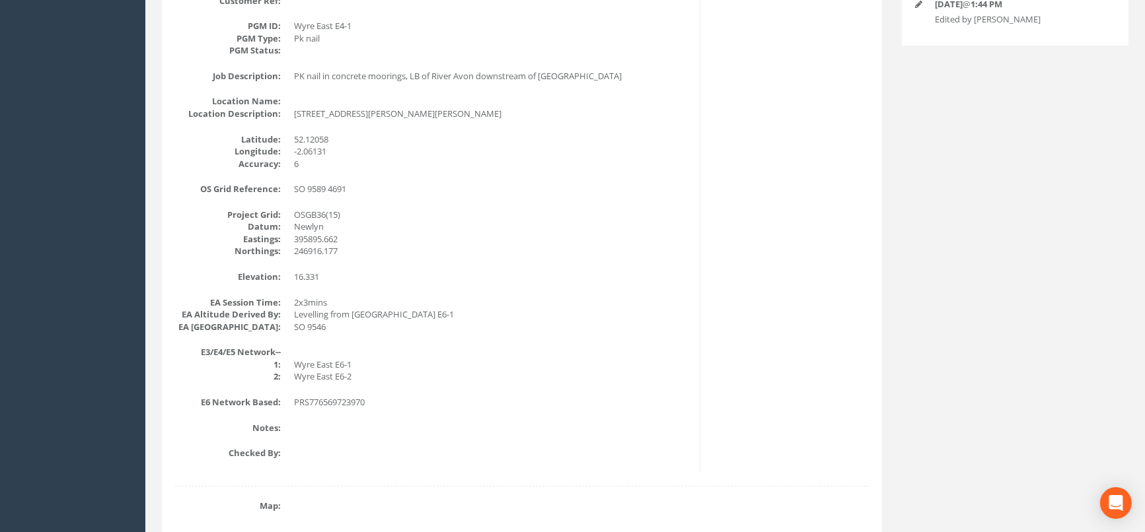
scroll to position [0, 0]
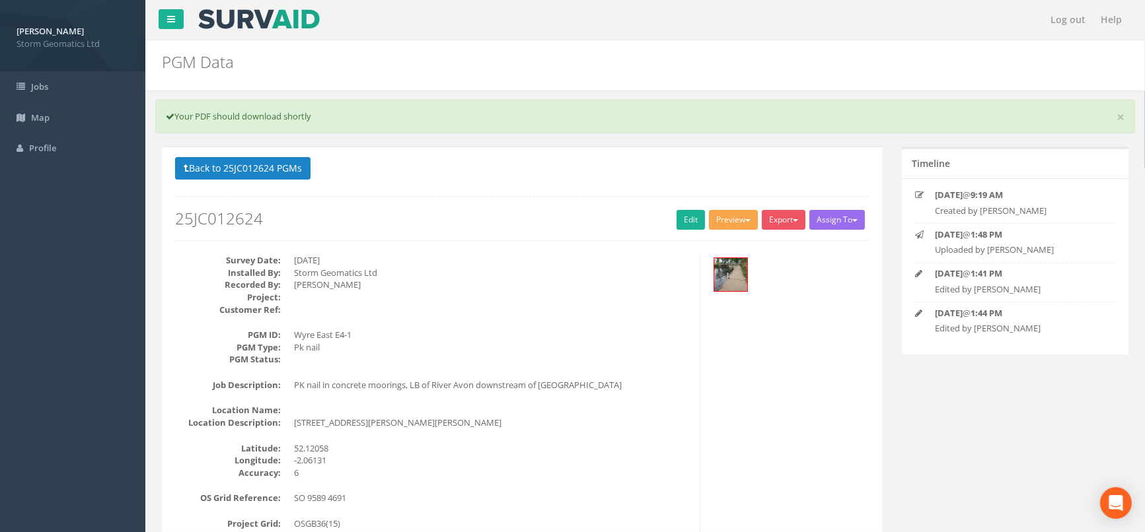
click at [731, 221] on button "Preview" at bounding box center [733, 220] width 49 height 20
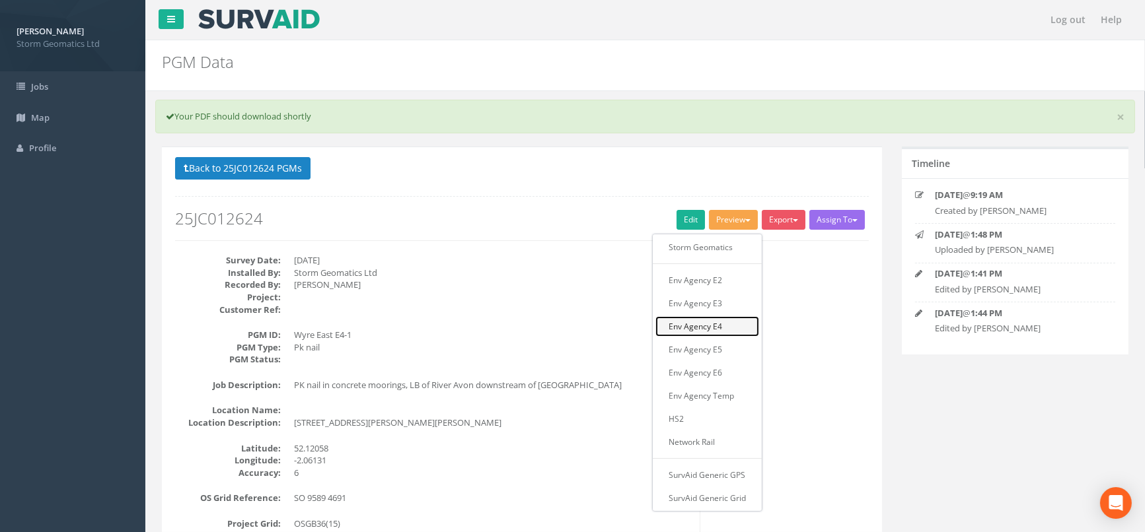
click at [706, 330] on link "Env Agency E4" at bounding box center [707, 326] width 104 height 20
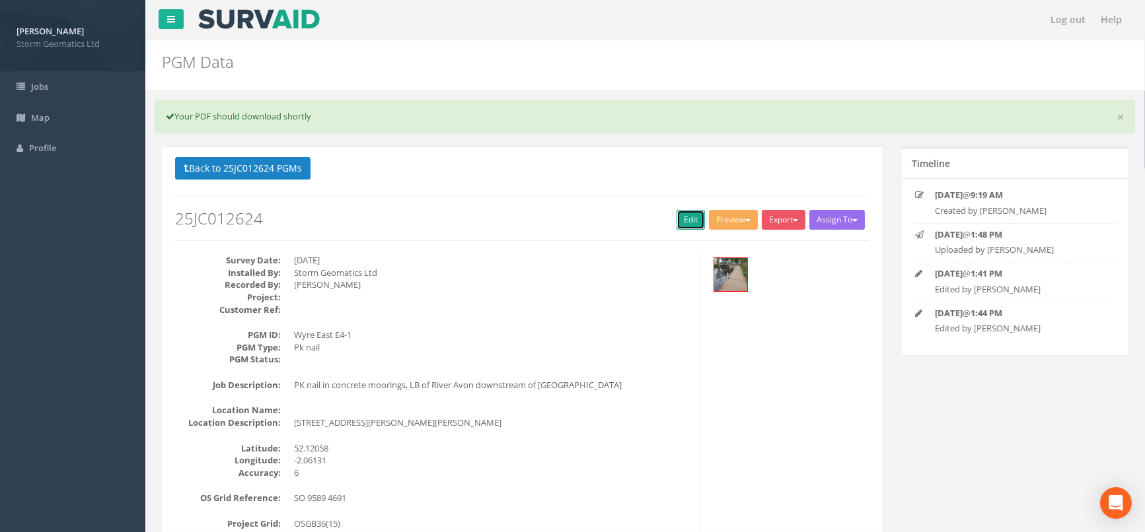
click at [681, 219] on link "Edit" at bounding box center [690, 220] width 28 height 20
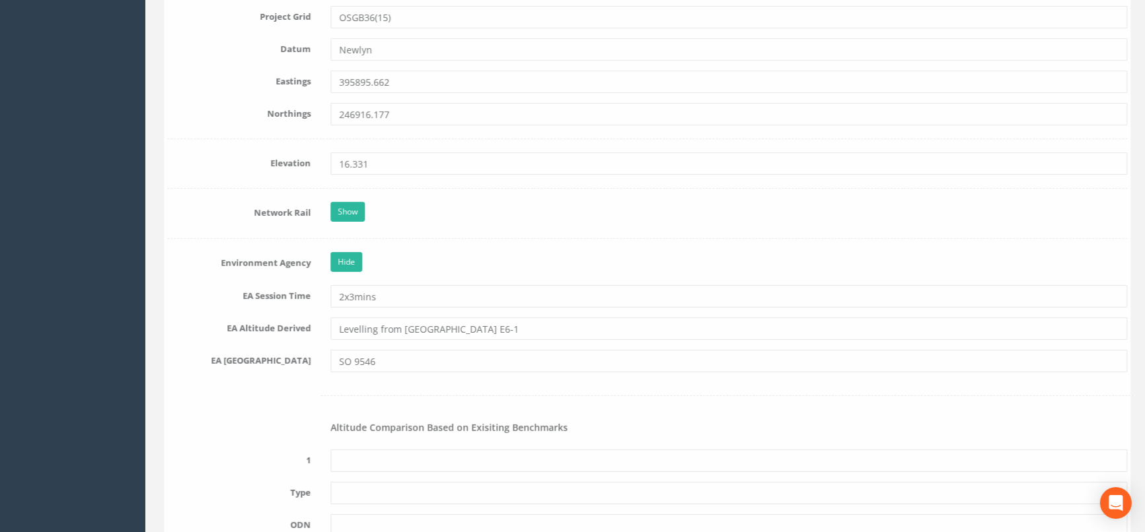
scroll to position [954, 0]
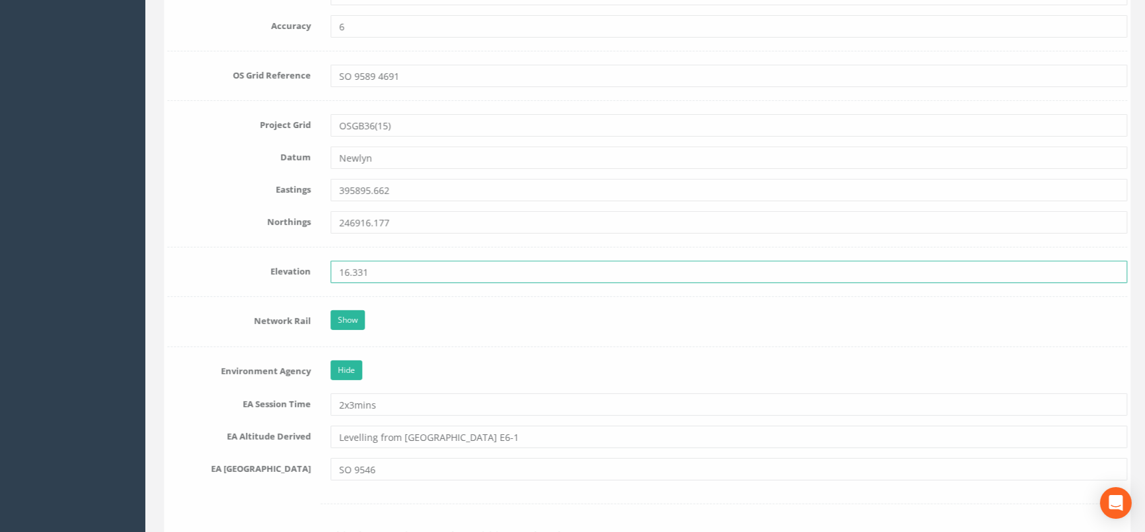
click at [375, 275] on input "16.331" at bounding box center [726, 272] width 797 height 22
type input "16.330"
drag, startPoint x: 512, startPoint y: 347, endPoint x: 502, endPoint y: 342, distance: 11.2
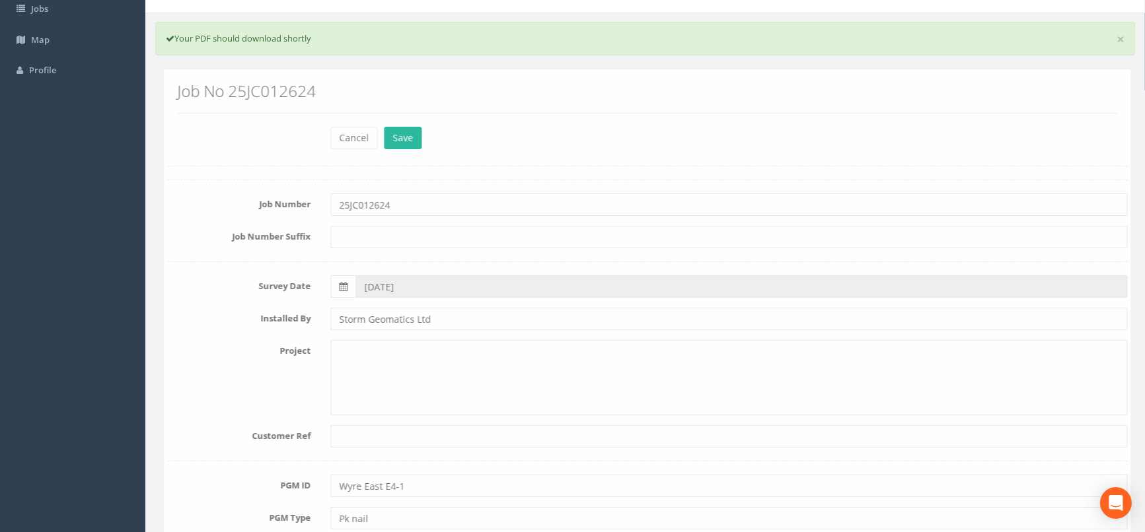
scroll to position [0, 0]
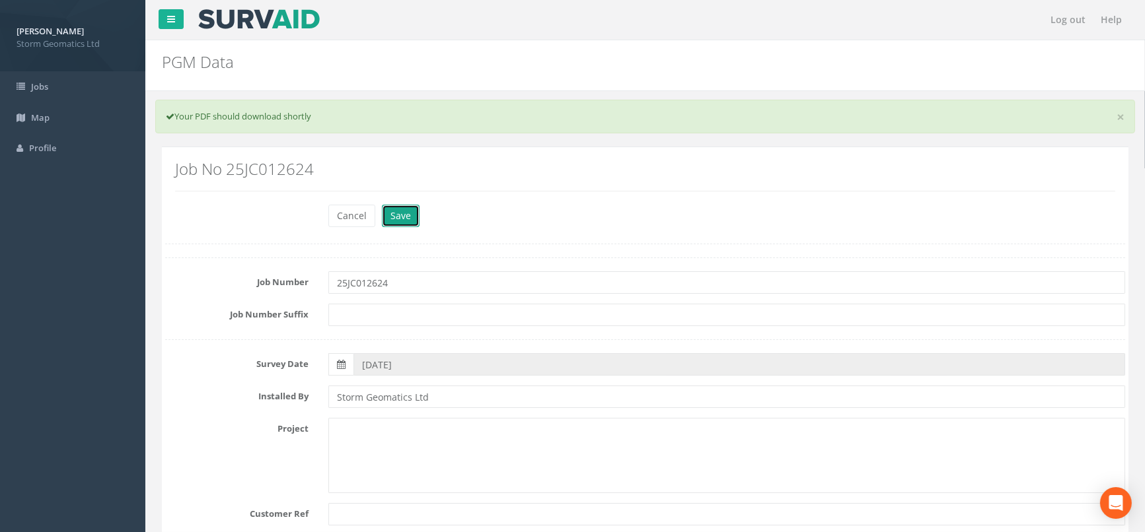
click at [408, 225] on button "Save" at bounding box center [401, 216] width 38 height 22
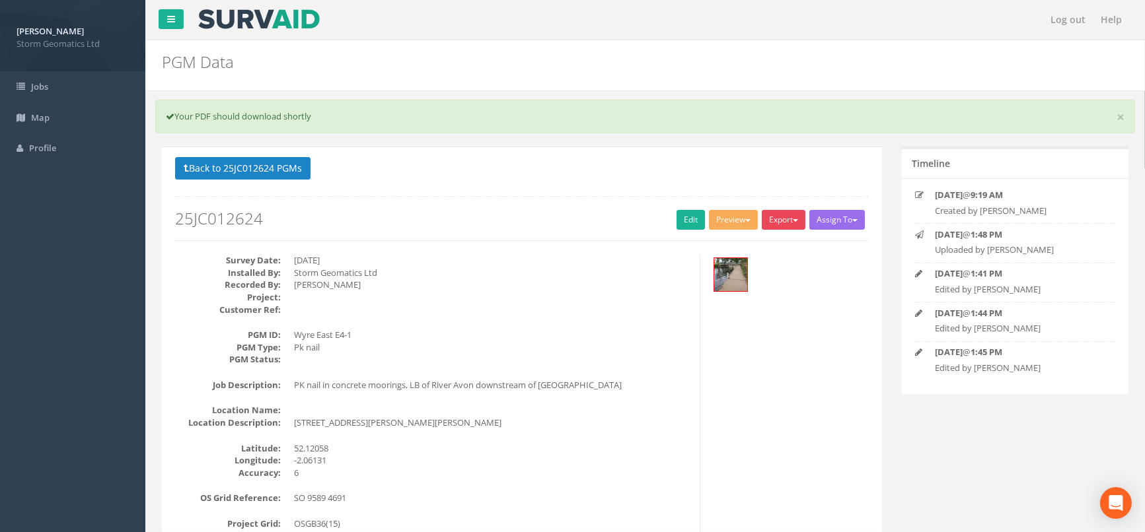
click at [775, 222] on button "Export" at bounding box center [784, 220] width 44 height 20
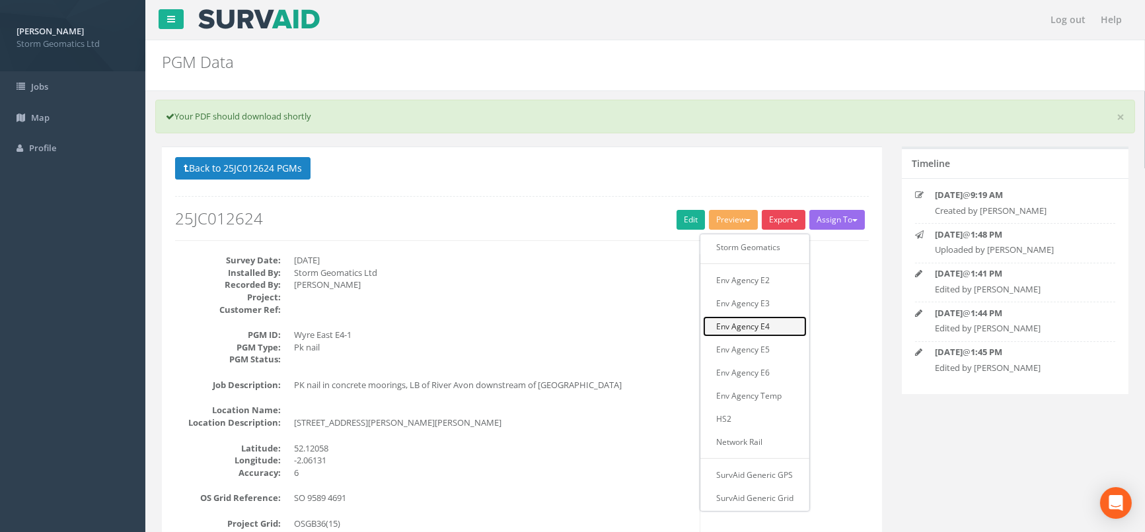
click at [766, 327] on link "Env Agency E4" at bounding box center [755, 326] width 104 height 20
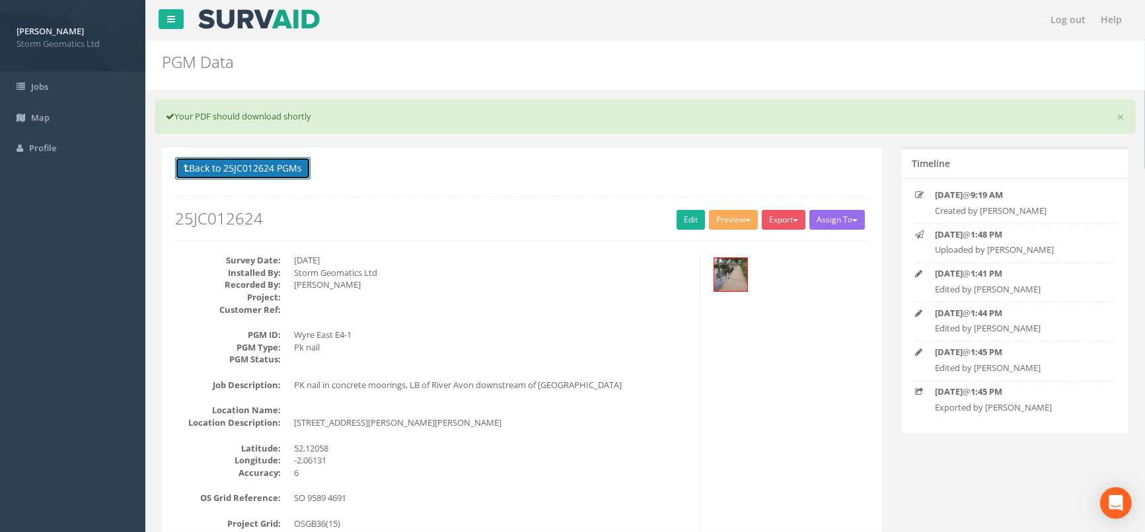
click at [254, 168] on button "Back to 25JC012624 PGMs" at bounding box center [242, 168] width 135 height 22
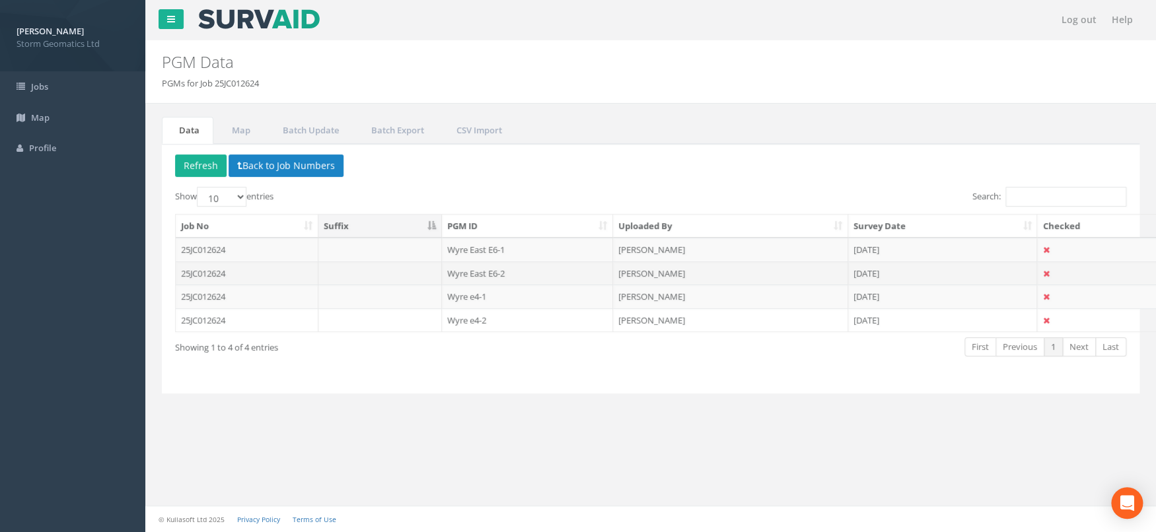
click at [268, 270] on td "25JC012624" at bounding box center [247, 274] width 143 height 24
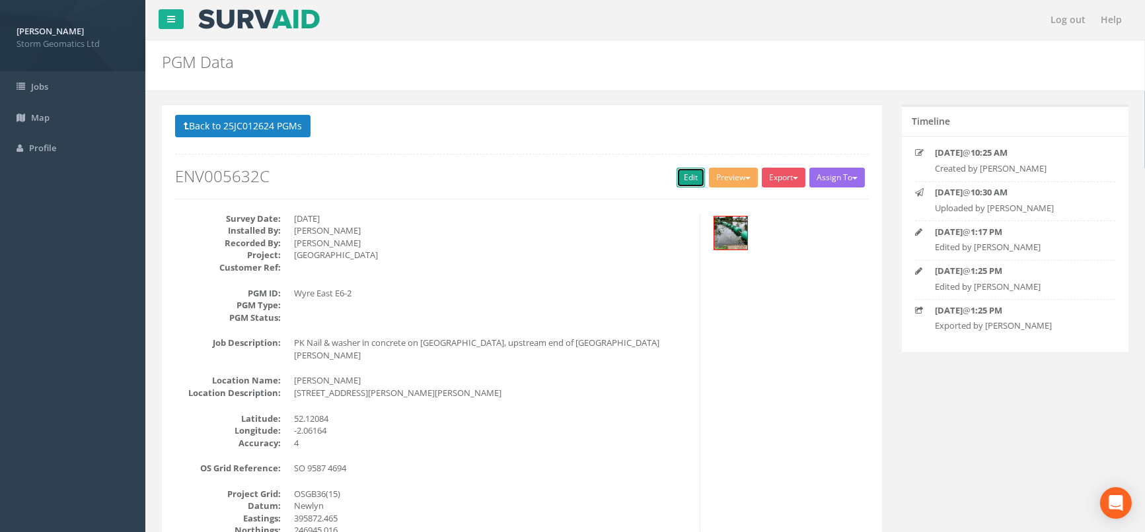
click at [690, 175] on link "Edit" at bounding box center [690, 178] width 28 height 20
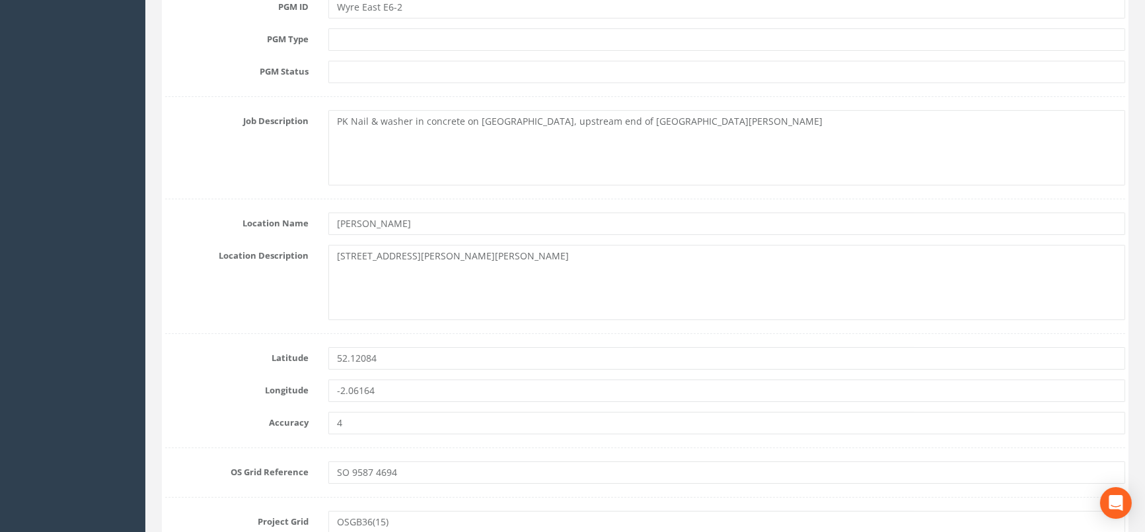
scroll to position [513, 0]
drag, startPoint x: 439, startPoint y: 279, endPoint x: 327, endPoint y: 254, distance: 115.1
click at [327, 254] on div "[STREET_ADDRESS][PERSON_NAME][PERSON_NAME]" at bounding box center [726, 284] width 817 height 75
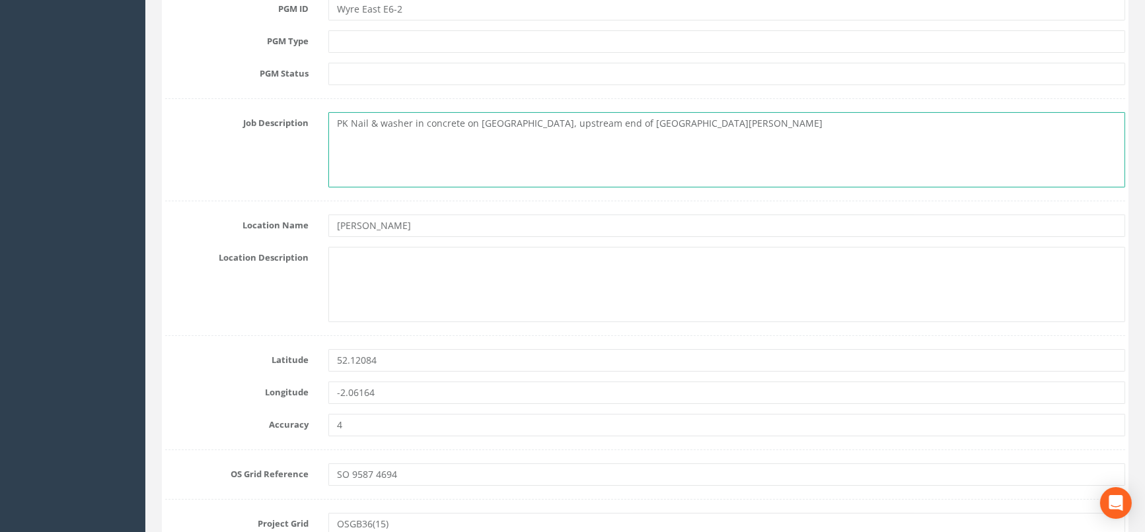
click at [340, 131] on textarea "PK Nail & washer in concrete on [GEOGRAPHIC_DATA], upstream end of [GEOGRAPHIC_…" at bounding box center [726, 149] width 797 height 75
click at [683, 116] on textarea "PK Nail & washer in concrete on [GEOGRAPHIC_DATA], upstream end of [GEOGRAPHIC_…" at bounding box center [726, 149] width 797 height 75
paste textarea "[STREET_ADDRESS][PERSON_NAME][PERSON_NAME]"
drag, startPoint x: 673, startPoint y: 118, endPoint x: 331, endPoint y: 118, distance: 341.5
click at [331, 118] on textarea "PK Nail & washer in concrete on [GEOGRAPHIC_DATA], upstream end of [GEOGRAPHIC_…" at bounding box center [726, 149] width 797 height 75
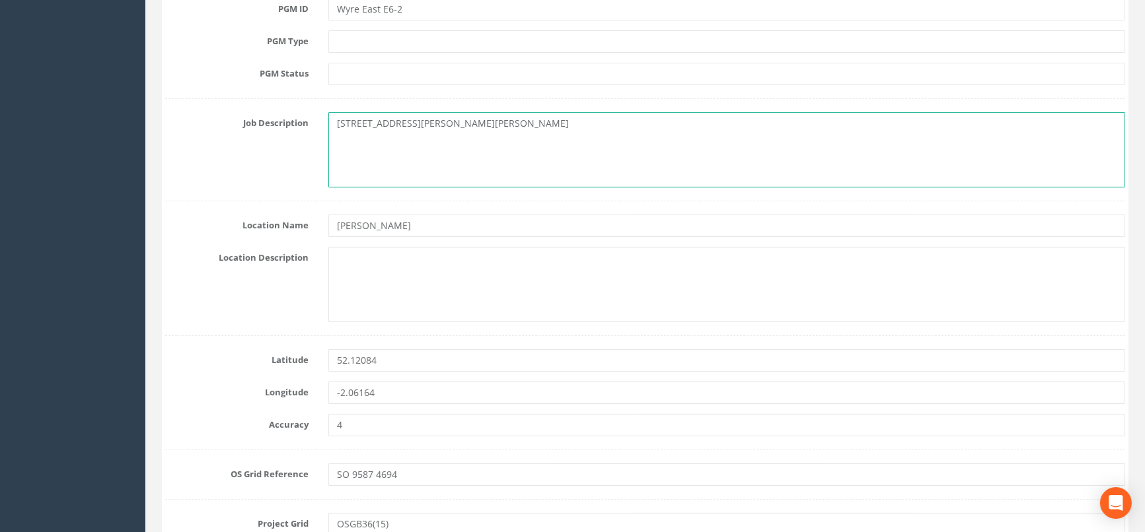
type textarea "[STREET_ADDRESS][PERSON_NAME][PERSON_NAME]"
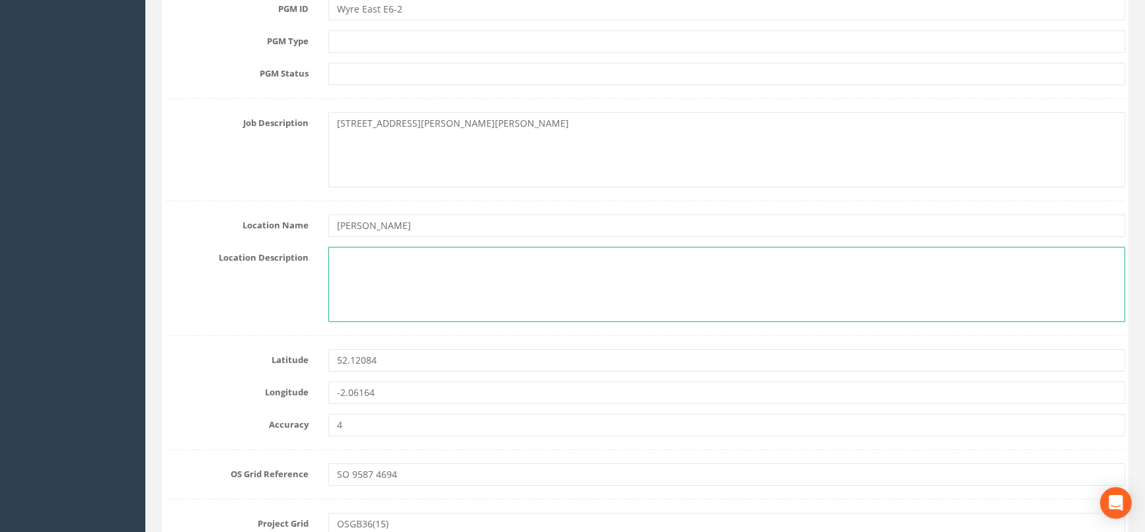
click at [347, 258] on textarea at bounding box center [726, 284] width 797 height 75
paste textarea "PK Nail & washer in concrete on [GEOGRAPHIC_DATA], upstream end of [GEOGRAPHIC_…"
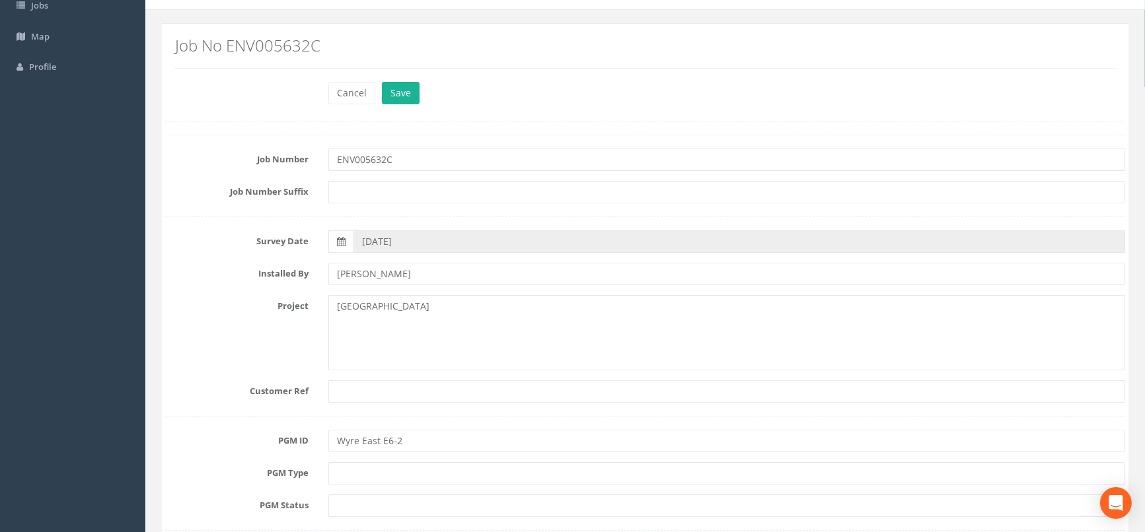
scroll to position [73, 0]
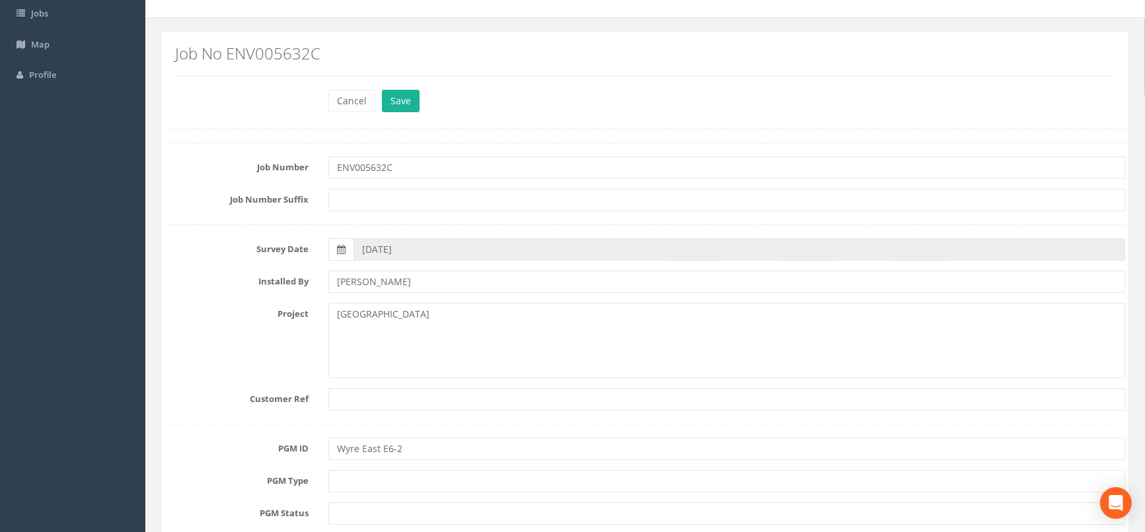
type textarea "PK Nail & washer in concrete on [GEOGRAPHIC_DATA], upstream end of [GEOGRAPHIC_…"
click at [427, 290] on input "[PERSON_NAME]" at bounding box center [726, 282] width 797 height 22
drag, startPoint x: 432, startPoint y: 284, endPoint x: 295, endPoint y: 275, distance: 137.7
click at [295, 285] on div "Installed By [PERSON_NAME]" at bounding box center [645, 282] width 980 height 22
click at [336, 279] on input "text" at bounding box center [726, 282] width 797 height 22
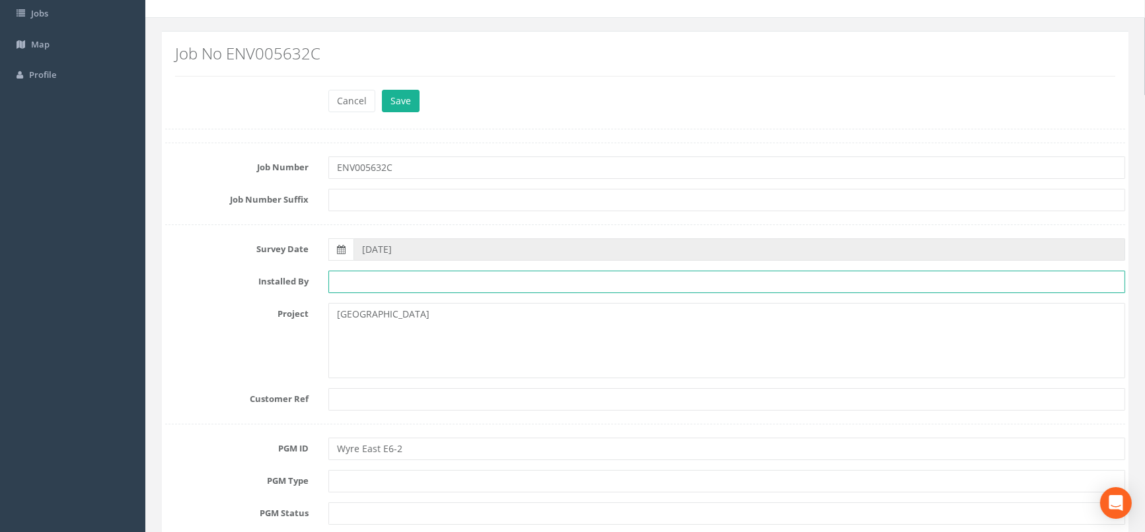
type input "Storm Geomatics Ltd"
drag, startPoint x: 599, startPoint y: 354, endPoint x: 579, endPoint y: 349, distance: 19.9
click at [599, 353] on textarea "[GEOGRAPHIC_DATA]" at bounding box center [726, 340] width 797 height 75
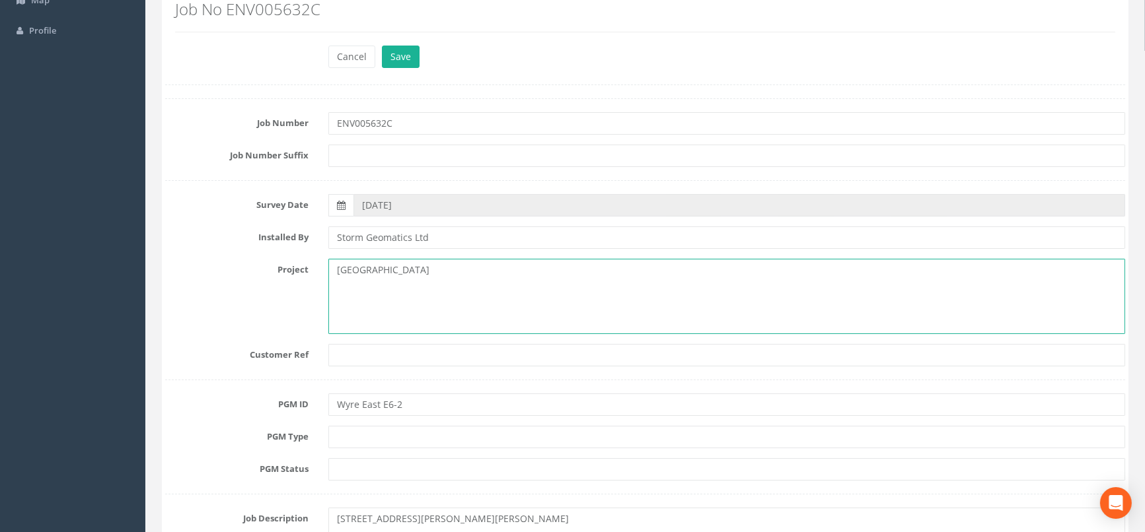
scroll to position [0, 0]
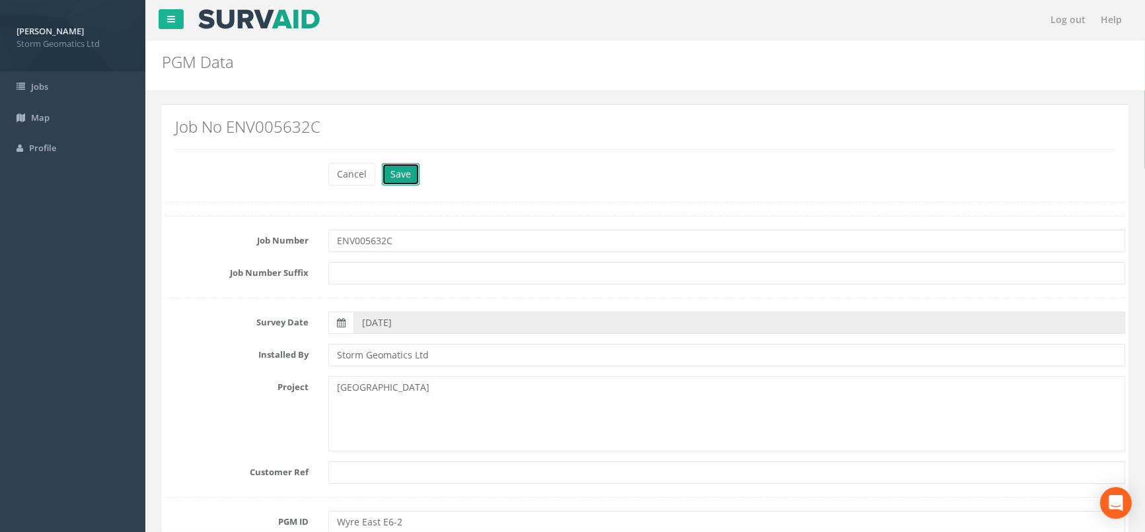
click at [388, 177] on button "Save" at bounding box center [401, 174] width 38 height 22
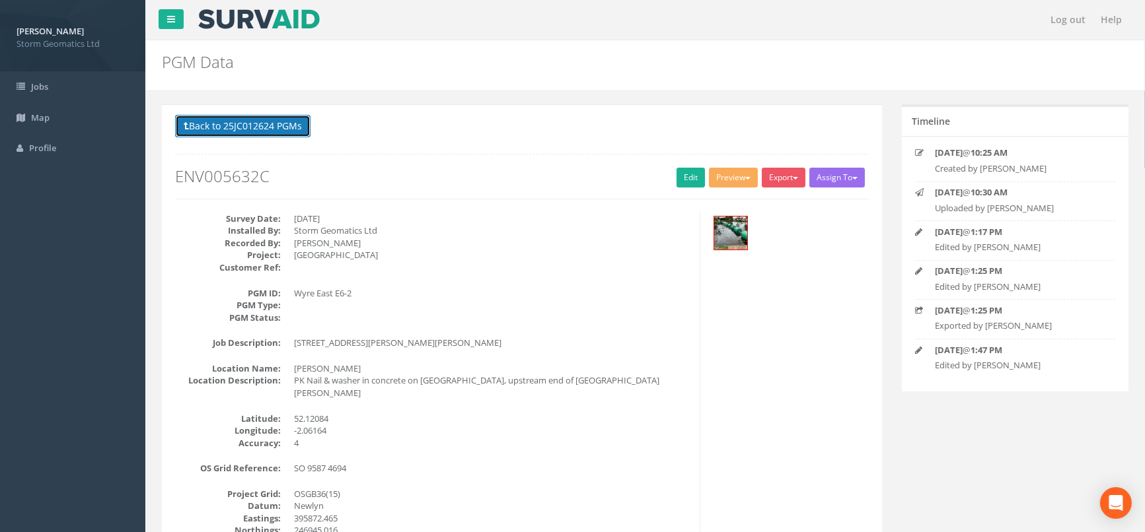
click at [242, 120] on button "Back to 25JC012624 PGMs" at bounding box center [242, 126] width 135 height 22
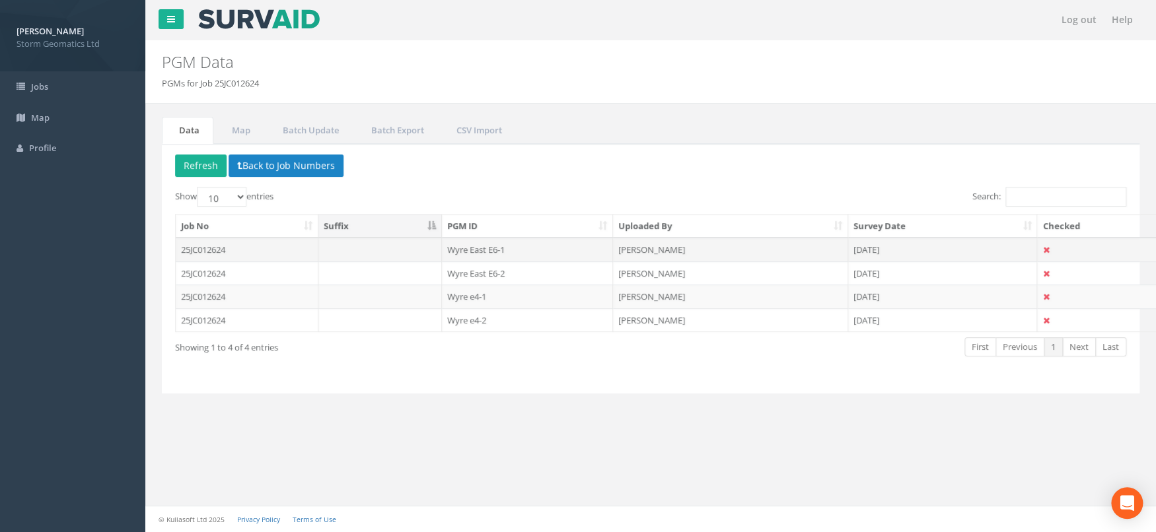
click at [254, 243] on td "25JC012624" at bounding box center [247, 250] width 143 height 24
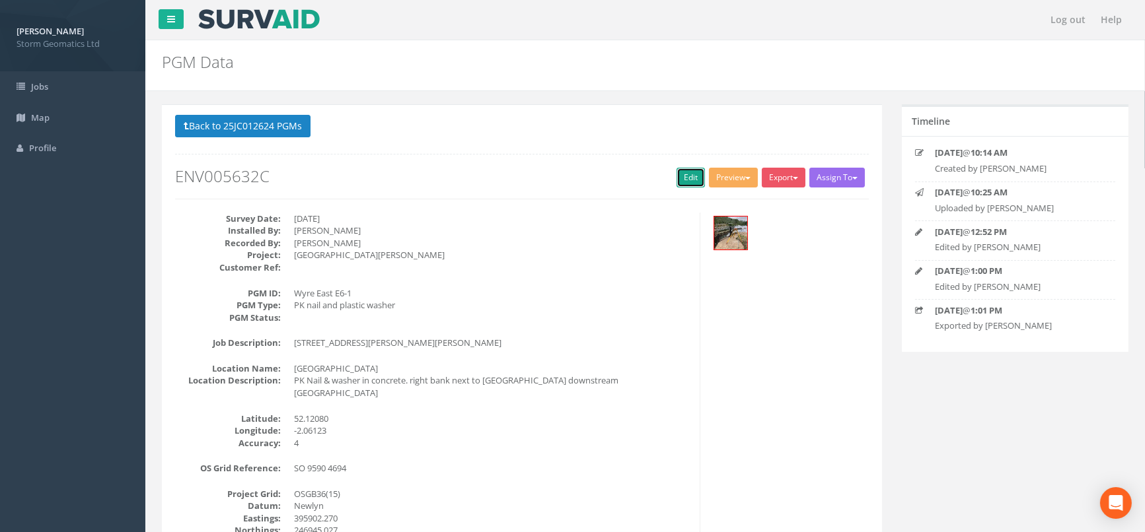
click at [688, 178] on link "Edit" at bounding box center [690, 178] width 28 height 20
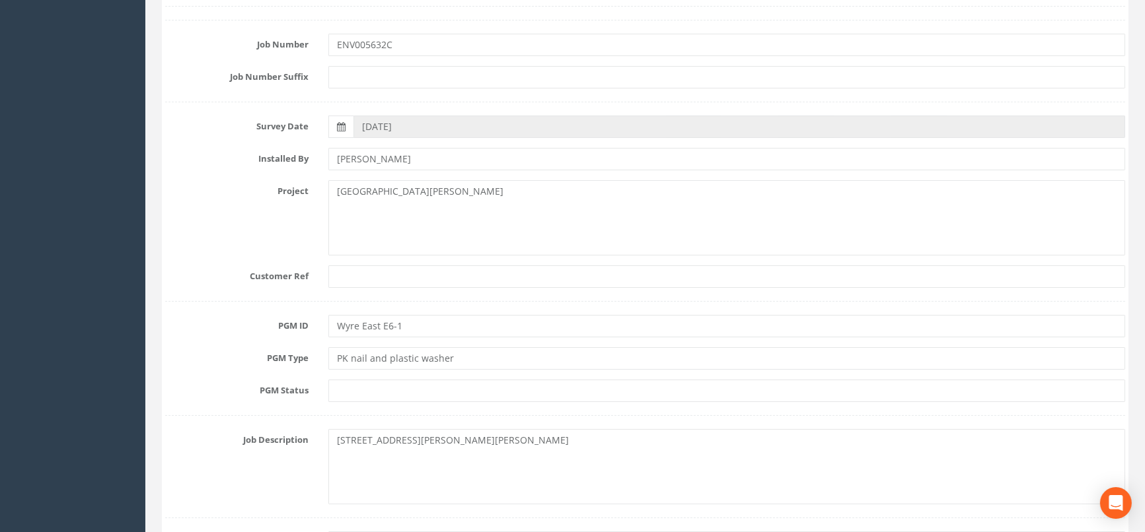
scroll to position [220, 0]
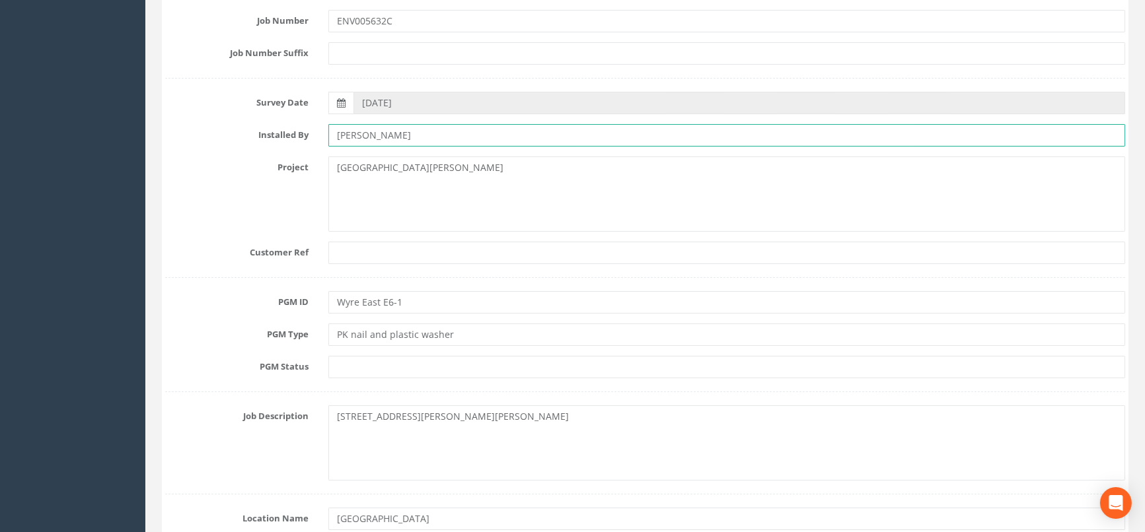
click at [417, 136] on input "[PERSON_NAME]" at bounding box center [726, 135] width 797 height 22
drag, startPoint x: 419, startPoint y: 136, endPoint x: 307, endPoint y: 137, distance: 113.0
click at [307, 137] on div "Installed By [PERSON_NAME]" at bounding box center [645, 135] width 980 height 22
click at [356, 137] on input "text" at bounding box center [726, 135] width 797 height 22
type input "Storm Geomatics Ltd"
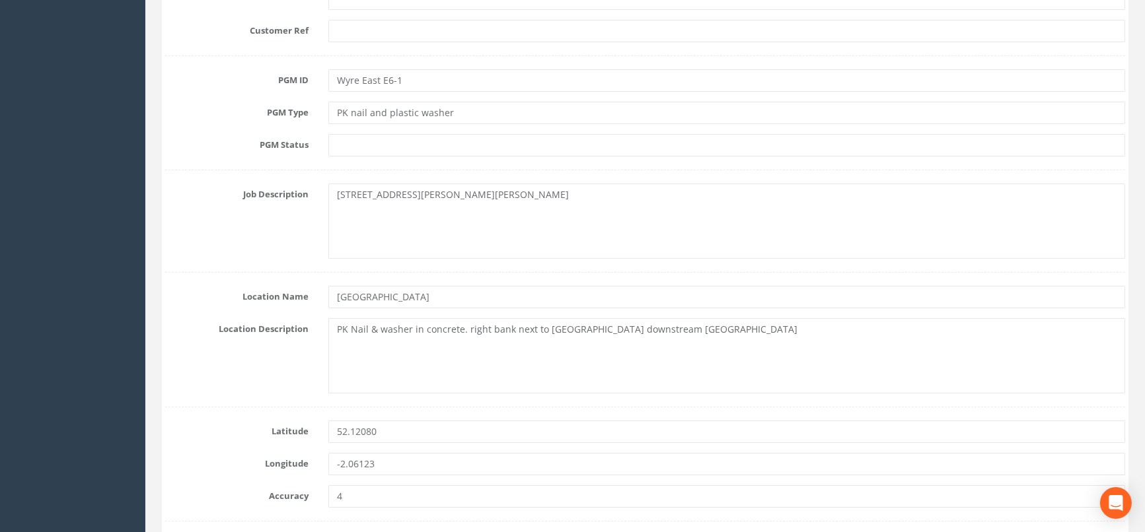
scroll to position [440, 0]
drag, startPoint x: 562, startPoint y: 199, endPoint x: 332, endPoint y: 211, distance: 230.2
click at [332, 211] on textarea "[STREET_ADDRESS][PERSON_NAME][PERSON_NAME]" at bounding box center [726, 223] width 797 height 75
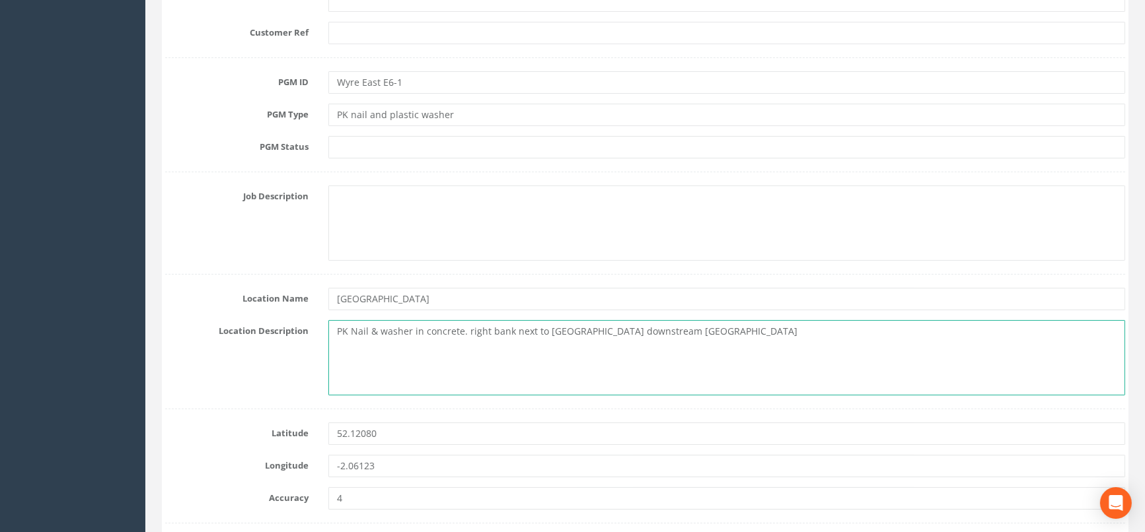
click at [347, 349] on textarea "PK Nail & washer in concrete. right bank next to [GEOGRAPHIC_DATA] downstream […" at bounding box center [726, 357] width 797 height 75
click at [704, 334] on textarea "PK Nail & washer in concrete. right bank next to [GEOGRAPHIC_DATA] downstream […" at bounding box center [726, 357] width 797 height 75
paste textarea "[STREET_ADDRESS][PERSON_NAME][PERSON_NAME]"
drag, startPoint x: 700, startPoint y: 331, endPoint x: 336, endPoint y: 324, distance: 364.7
click at [325, 326] on div "PK Nail & washer in concrete. right bank next to [GEOGRAPHIC_DATA] downstream l…" at bounding box center [726, 357] width 817 height 75
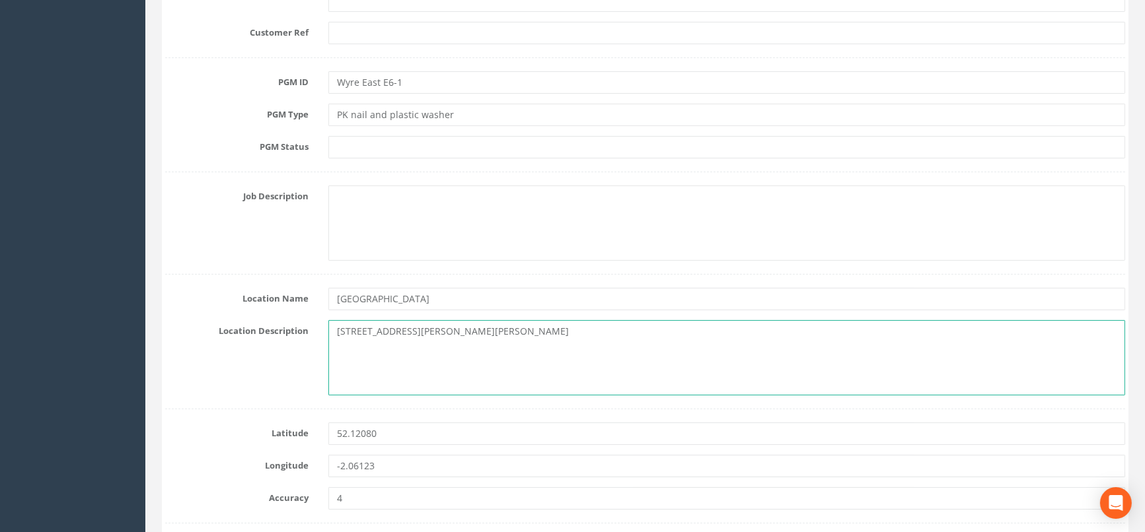
type textarea "[STREET_ADDRESS][PERSON_NAME][PERSON_NAME]"
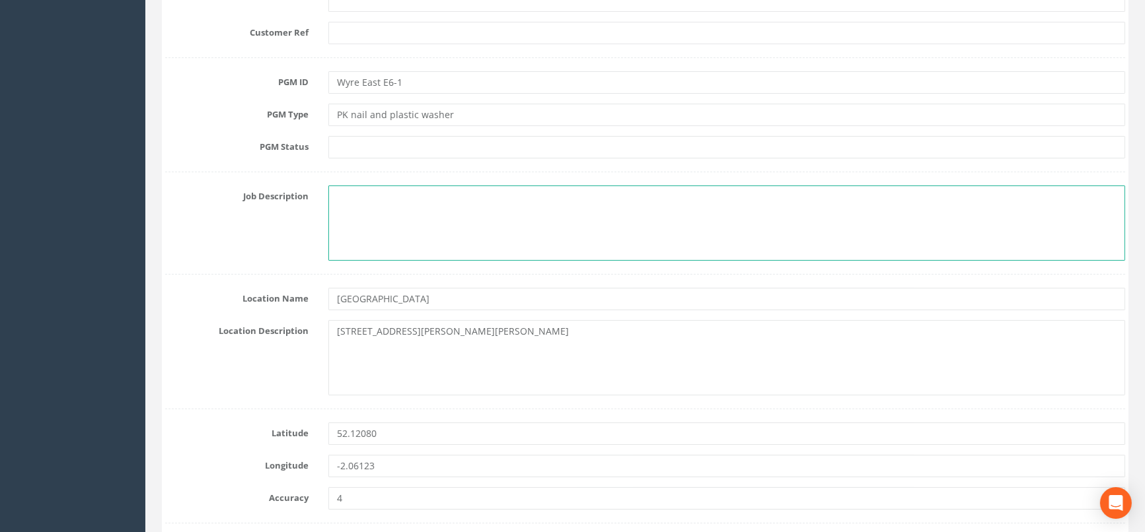
click at [354, 186] on textarea at bounding box center [726, 223] width 797 height 75
paste textarea "PK Nail & washer in concrete. right bank next to [GEOGRAPHIC_DATA] downstream […"
type textarea "PK Nail & washer in concrete. right bank next to [GEOGRAPHIC_DATA] downstream […"
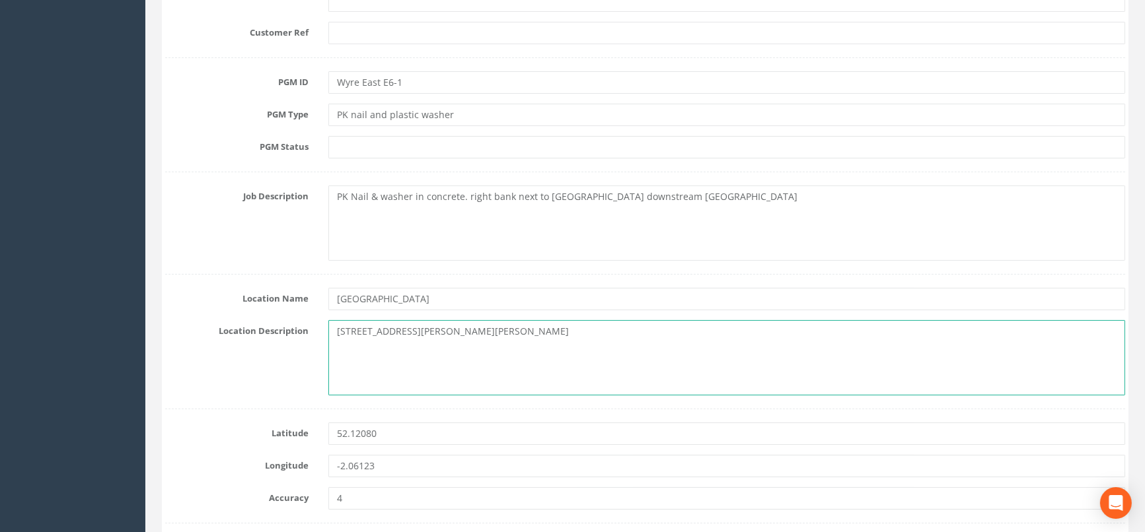
click at [663, 342] on textarea "[STREET_ADDRESS][PERSON_NAME][PERSON_NAME]" at bounding box center [726, 357] width 797 height 75
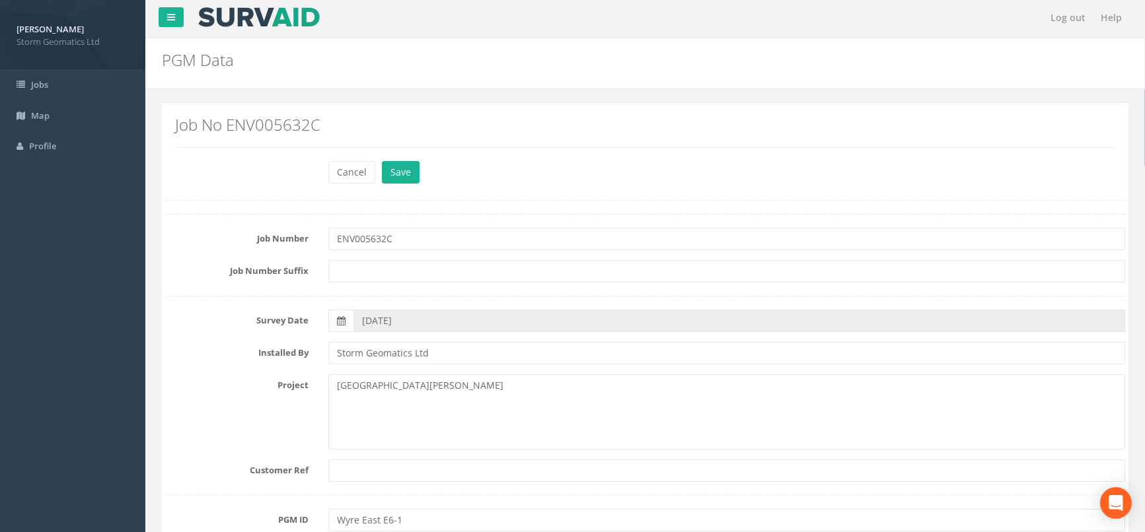
scroll to position [0, 0]
click at [397, 180] on button "Save" at bounding box center [401, 174] width 38 height 22
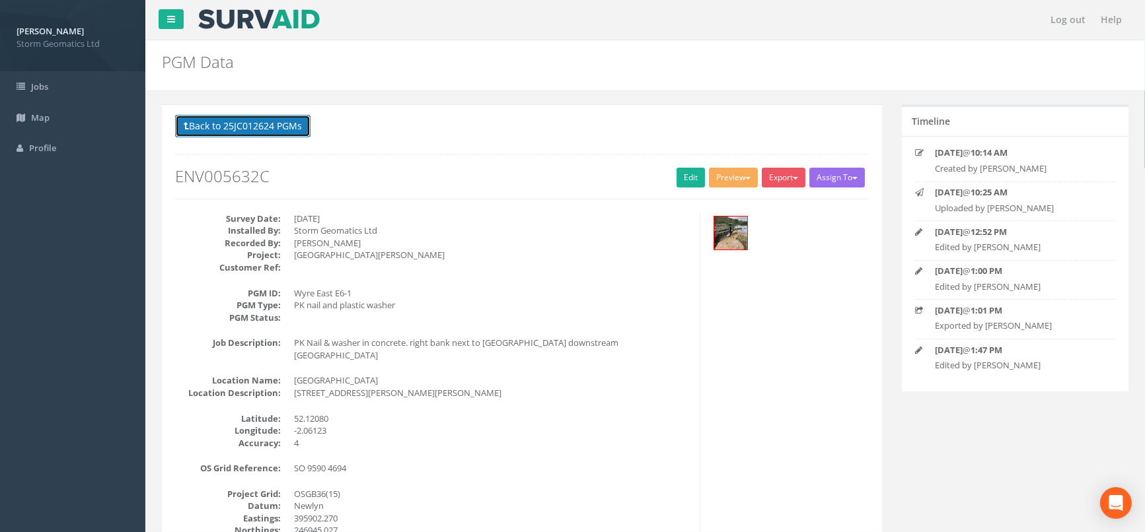
click at [226, 124] on button "Back to 25JC012624 PGMs" at bounding box center [242, 126] width 135 height 22
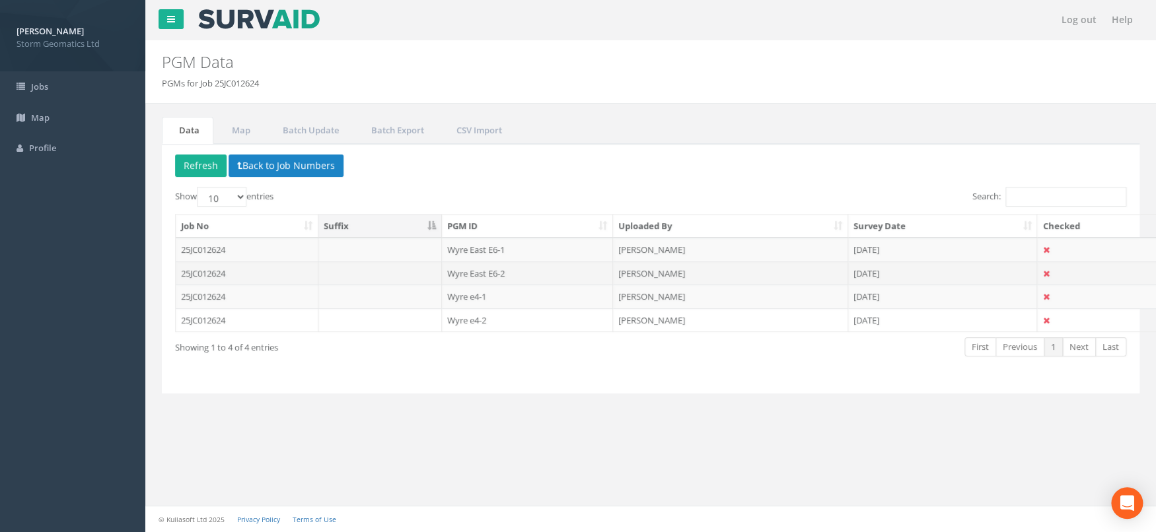
click at [241, 273] on td "25JC012624" at bounding box center [247, 274] width 143 height 24
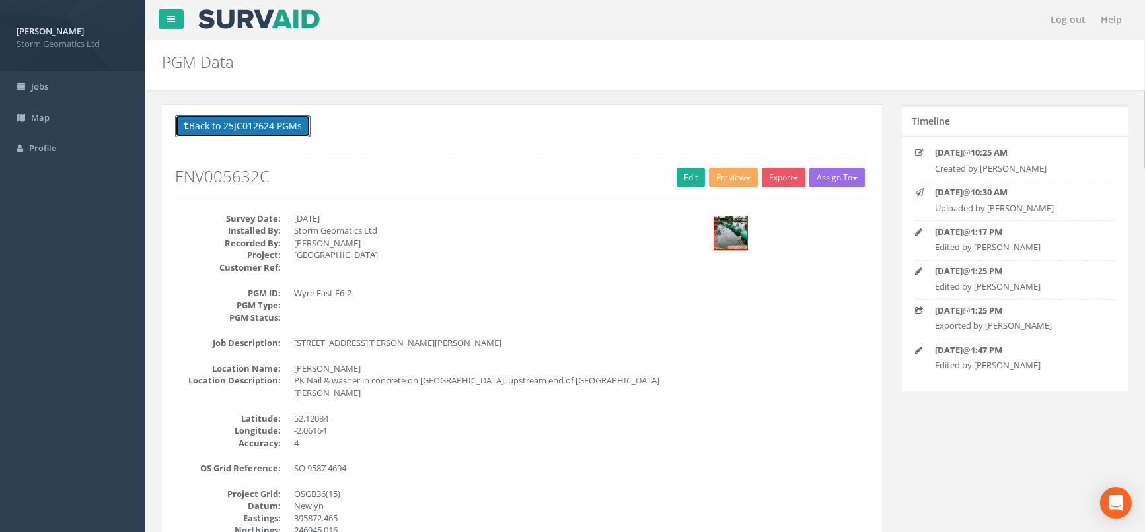
click at [213, 121] on button "Back to 25JC012624 PGMs" at bounding box center [242, 126] width 135 height 22
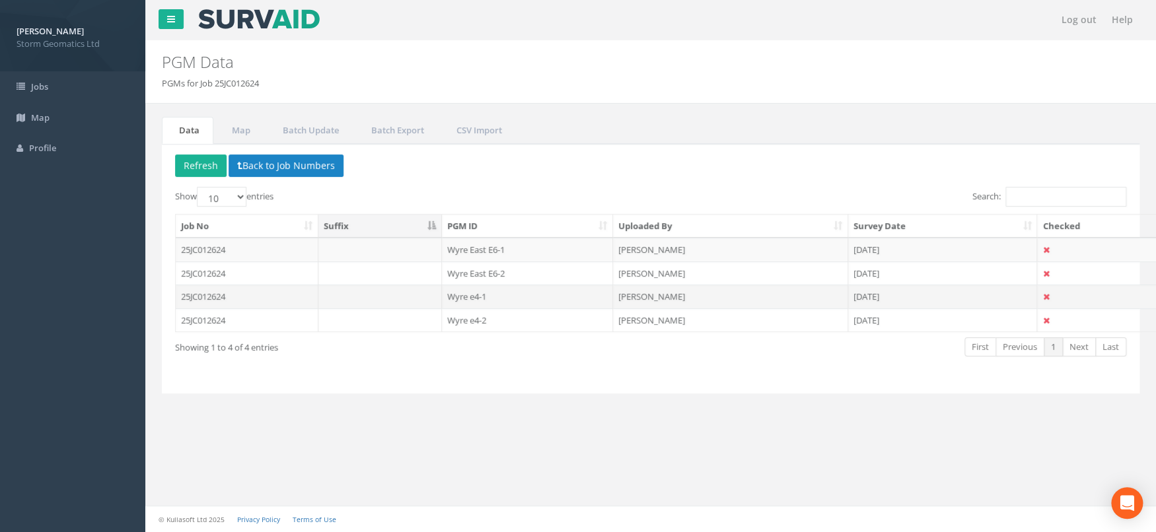
click at [277, 298] on td "25JC012624" at bounding box center [247, 297] width 143 height 24
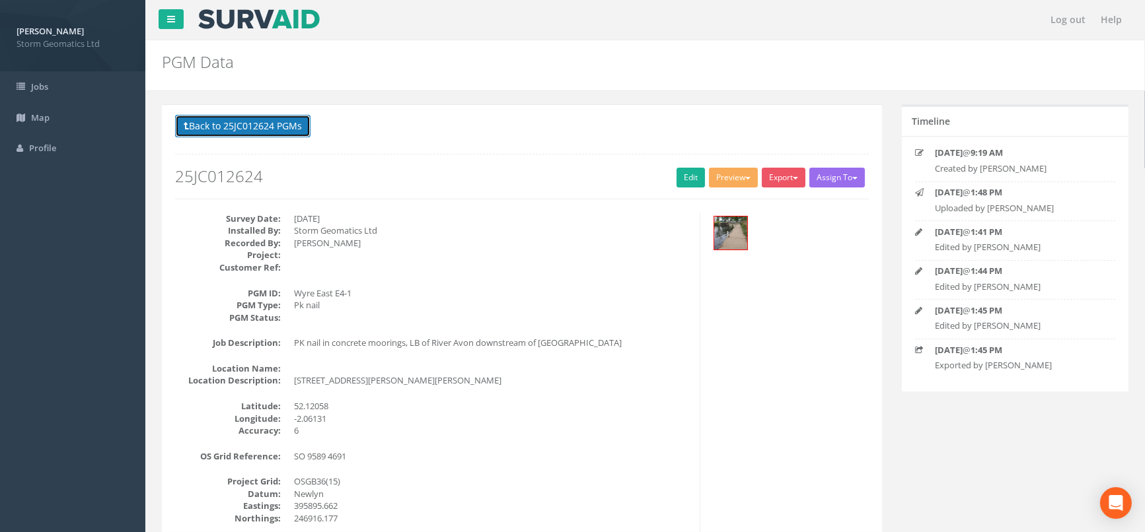
click at [250, 131] on button "Back to 25JC012624 PGMs" at bounding box center [242, 126] width 135 height 22
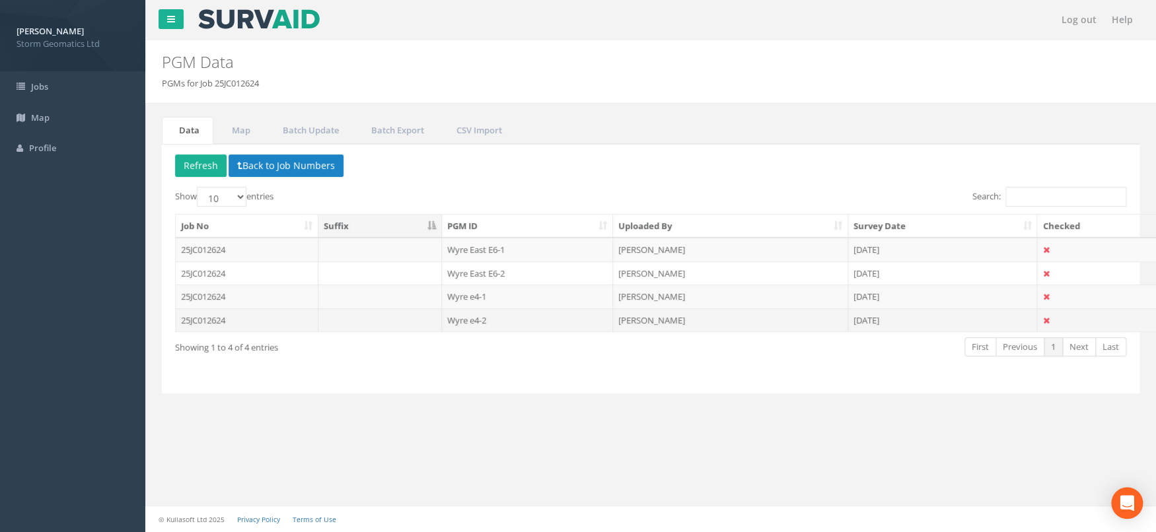
click at [253, 324] on td "25JC012624" at bounding box center [247, 321] width 143 height 24
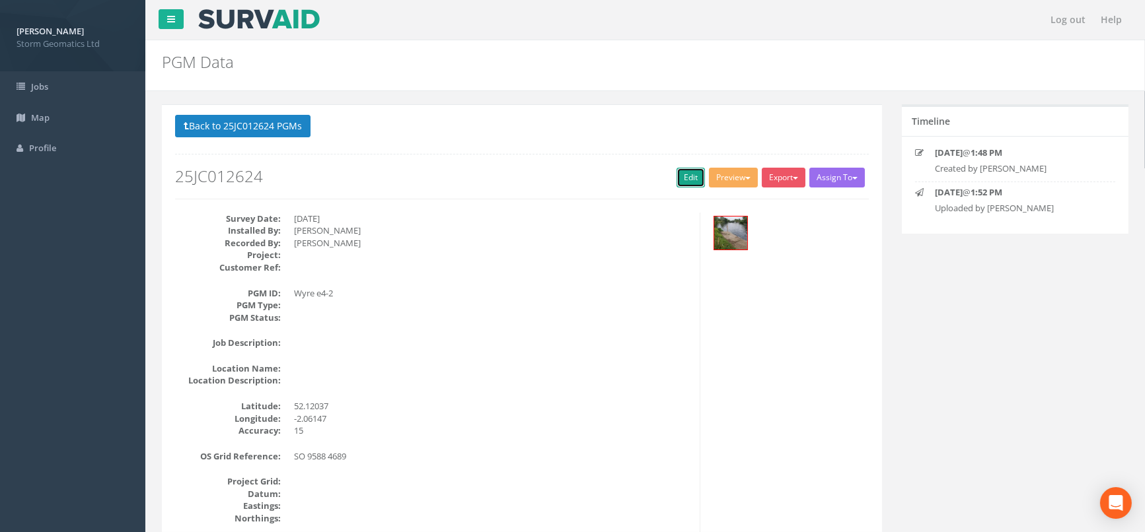
click at [680, 177] on link "Edit" at bounding box center [690, 178] width 28 height 20
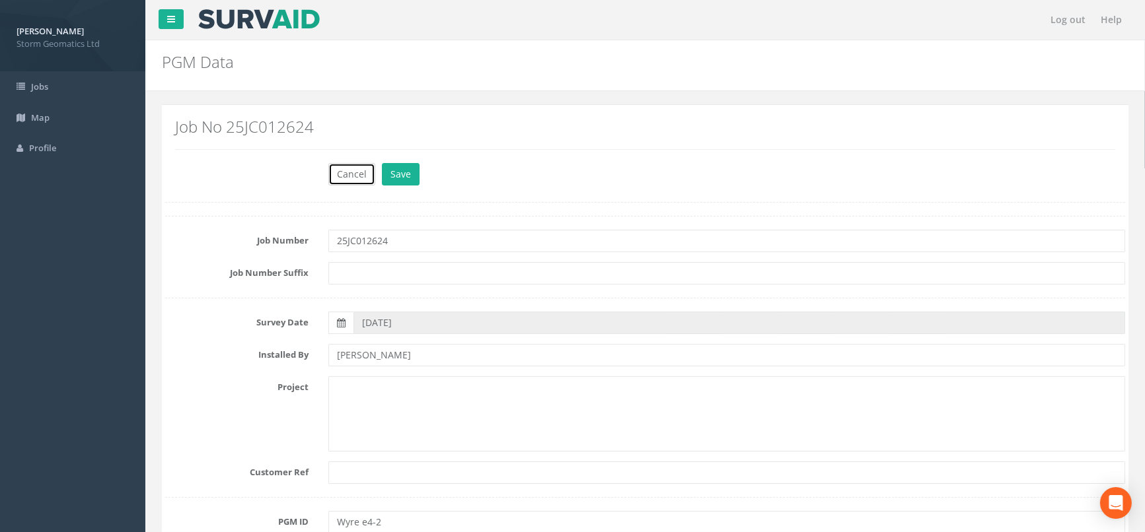
click at [346, 176] on button "Cancel" at bounding box center [351, 174] width 47 height 22
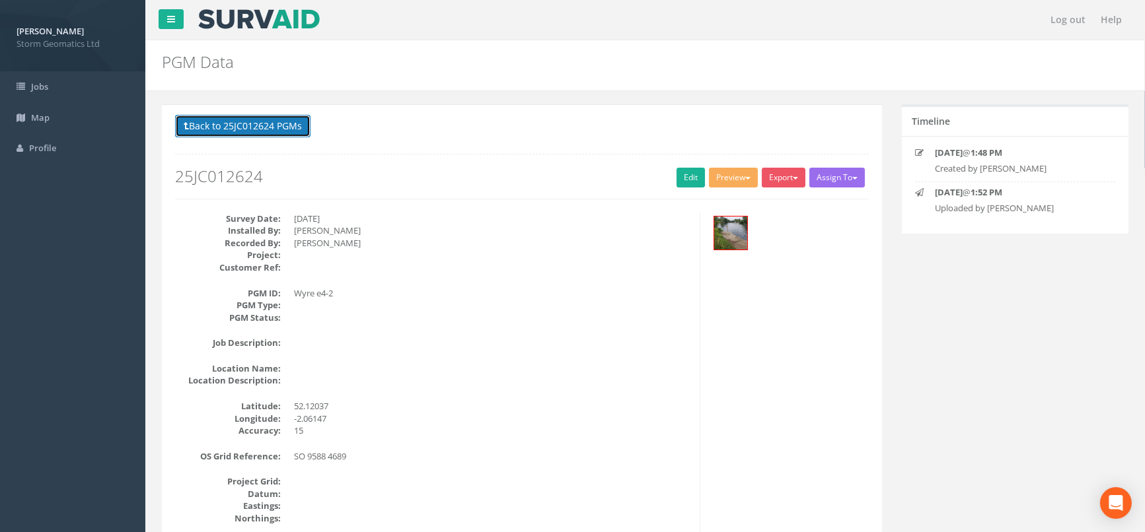
click at [236, 132] on button "Back to 25JC012624 PGMs" at bounding box center [242, 126] width 135 height 22
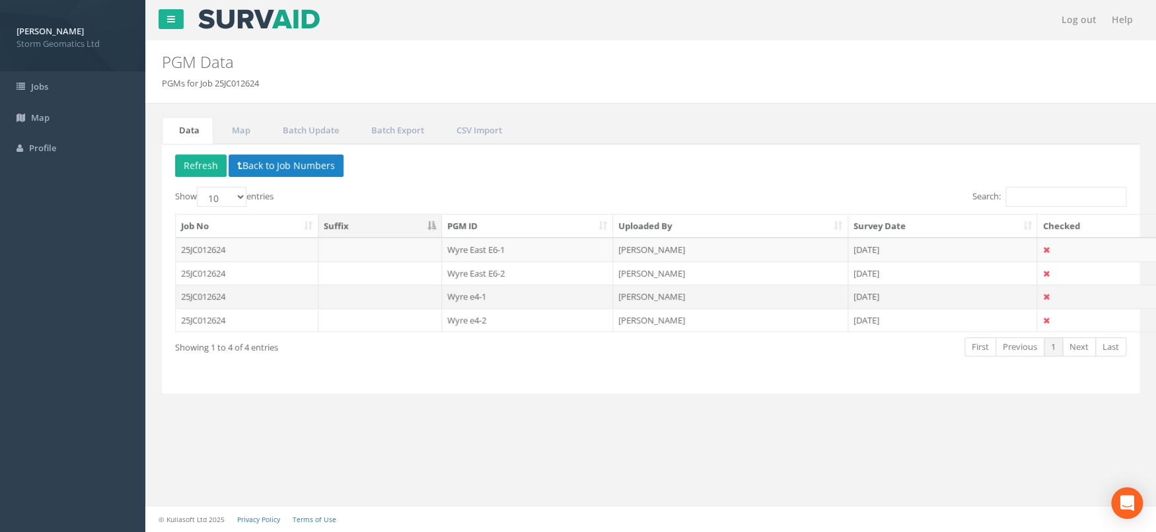
click at [270, 293] on td "25JC012624" at bounding box center [247, 297] width 143 height 24
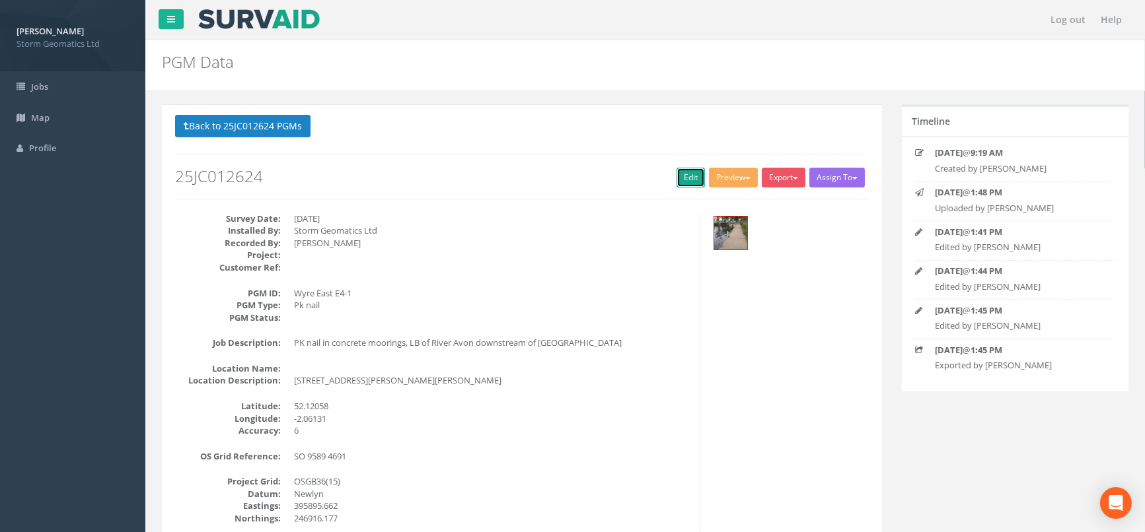
click at [682, 186] on link "Edit" at bounding box center [690, 178] width 28 height 20
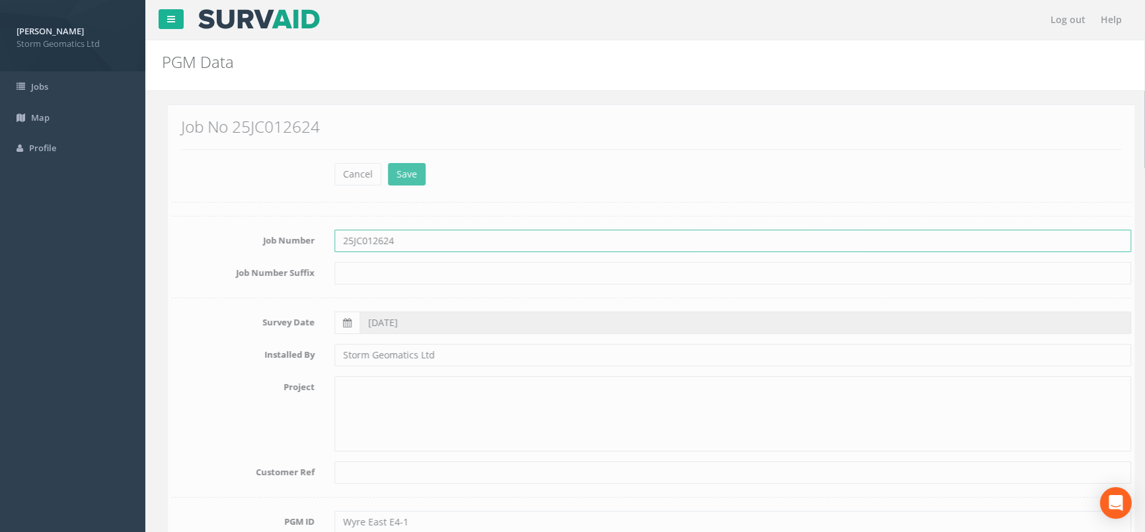
drag, startPoint x: 418, startPoint y: 240, endPoint x: 272, endPoint y: 248, distance: 145.6
click at [272, 248] on div "Job Number 25JC012624" at bounding box center [645, 241] width 980 height 22
paste input "ENV005632C"
type input "ENV005632C"
click at [410, 180] on button "Save" at bounding box center [401, 174] width 38 height 22
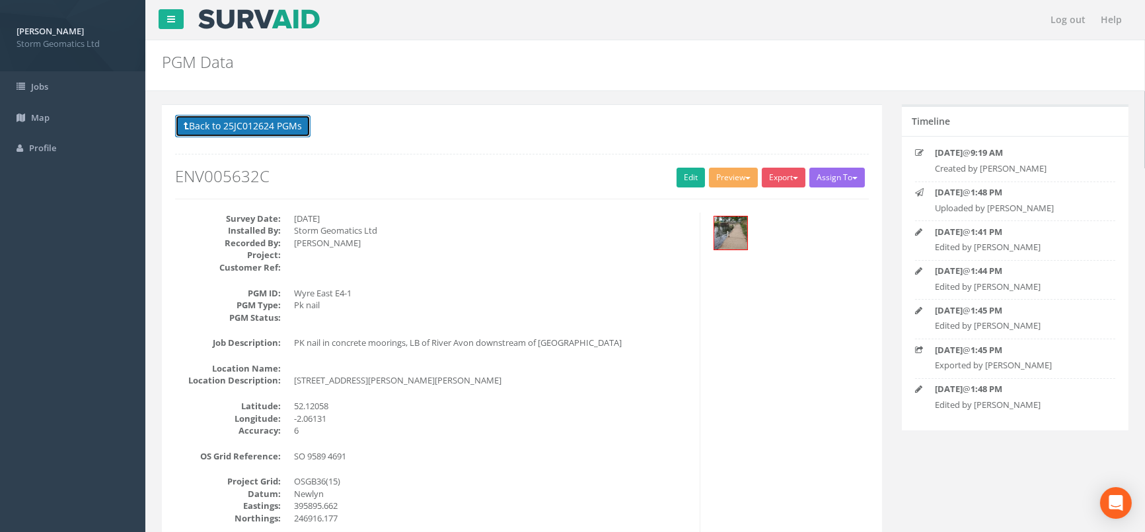
click at [214, 132] on button "Back to 25JC012624 PGMs" at bounding box center [242, 126] width 135 height 22
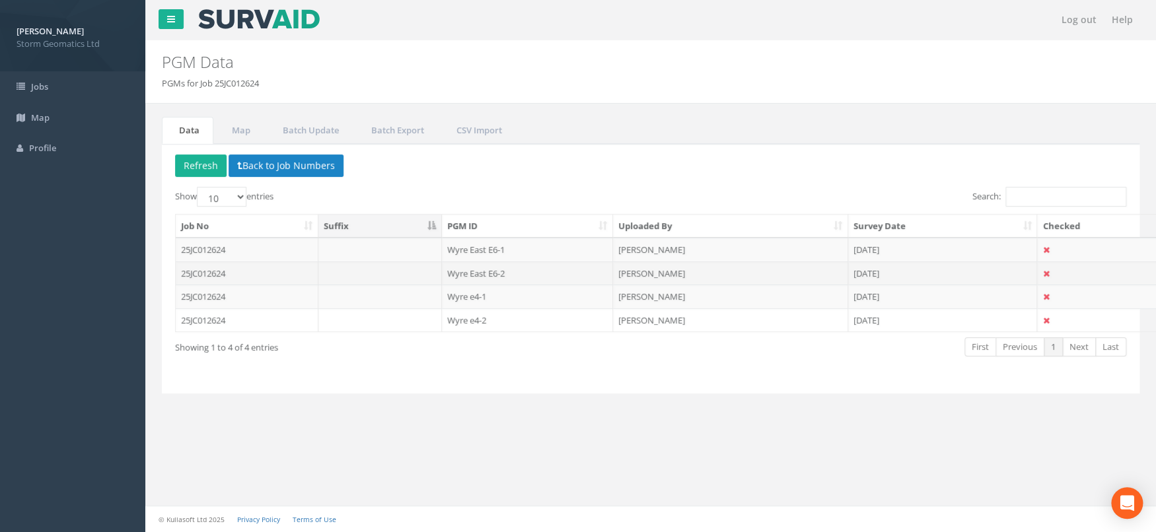
click at [277, 272] on td "25JC012624" at bounding box center [247, 274] width 143 height 24
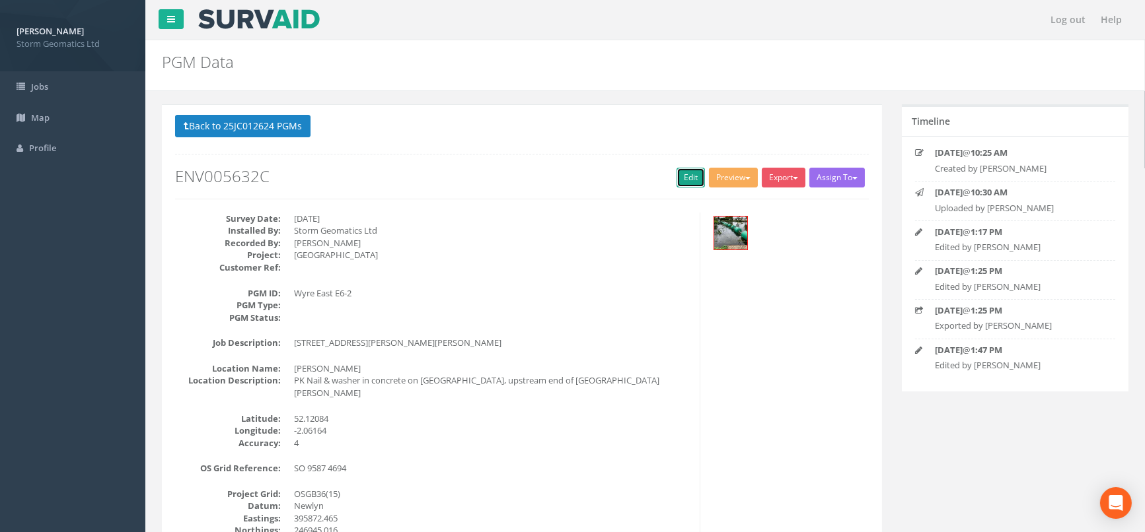
click at [694, 176] on link "Edit" at bounding box center [690, 178] width 28 height 20
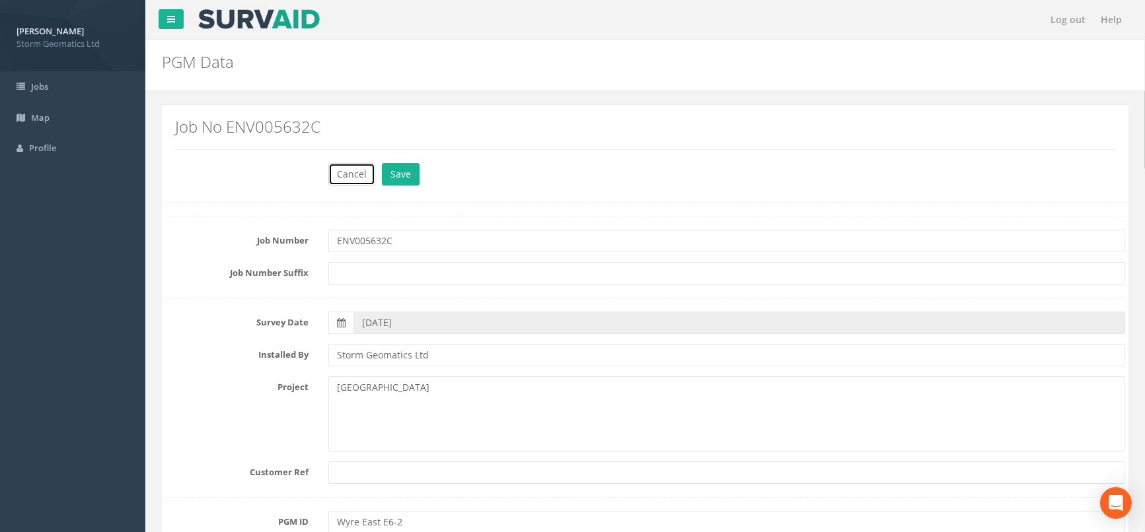
click at [340, 172] on button "Cancel" at bounding box center [351, 174] width 47 height 22
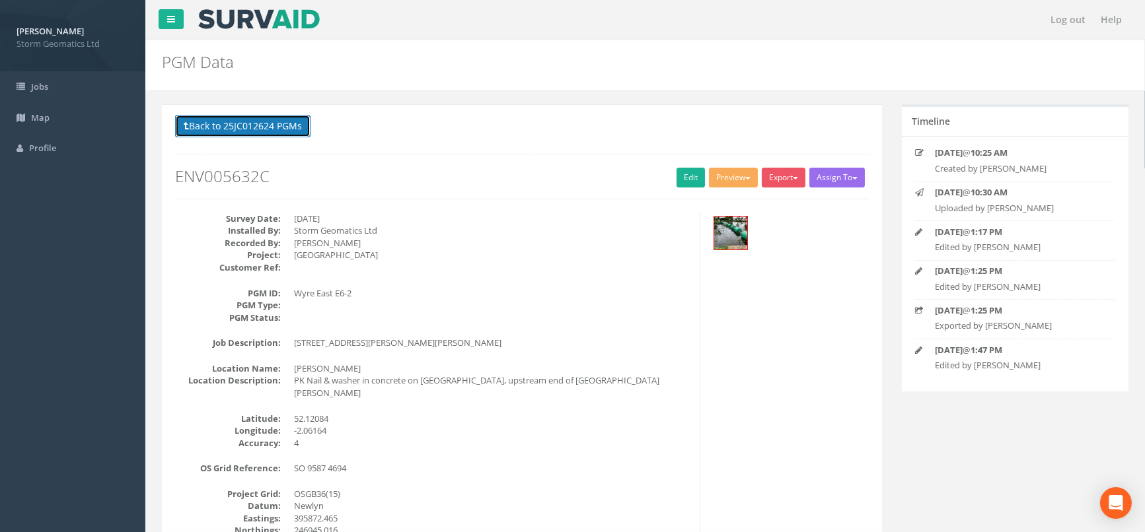
click at [240, 122] on button "Back to 25JC012624 PGMs" at bounding box center [242, 126] width 135 height 22
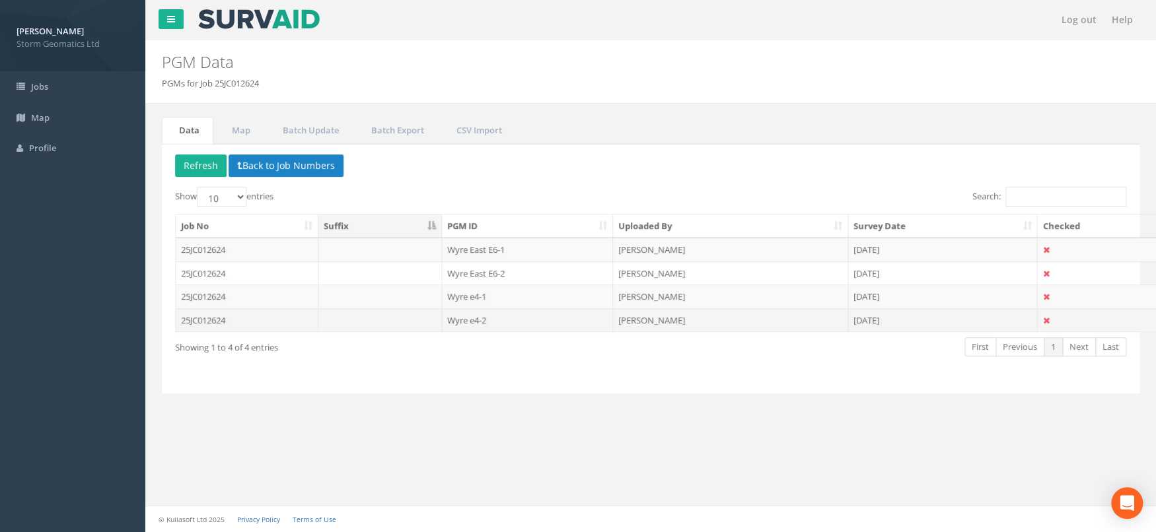
click at [268, 319] on td "25JC012624" at bounding box center [247, 321] width 143 height 24
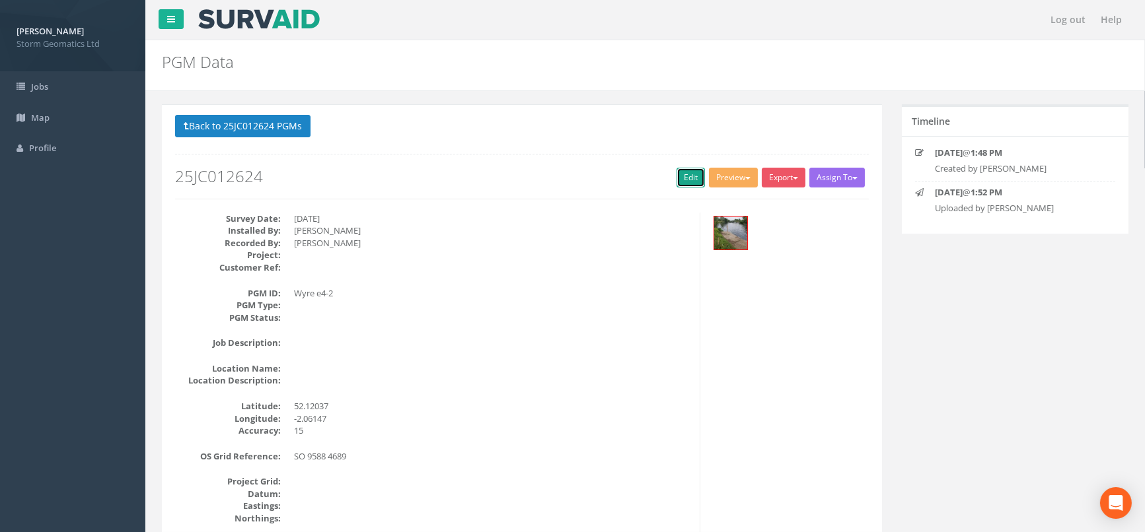
click at [679, 184] on link "Edit" at bounding box center [690, 178] width 28 height 20
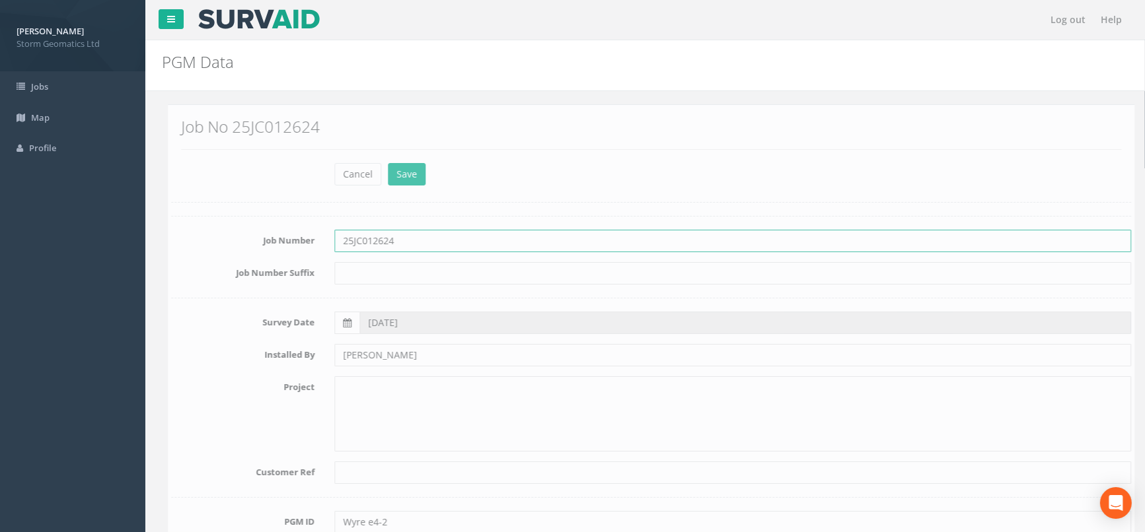
drag, startPoint x: 410, startPoint y: 235, endPoint x: 293, endPoint y: 228, distance: 117.8
click at [287, 231] on div "Job Number 25JC012624" at bounding box center [645, 241] width 980 height 22
paste input "ENV005632C"
type input "ENV005632C"
drag, startPoint x: 458, startPoint y: 357, endPoint x: 287, endPoint y: 361, distance: 171.8
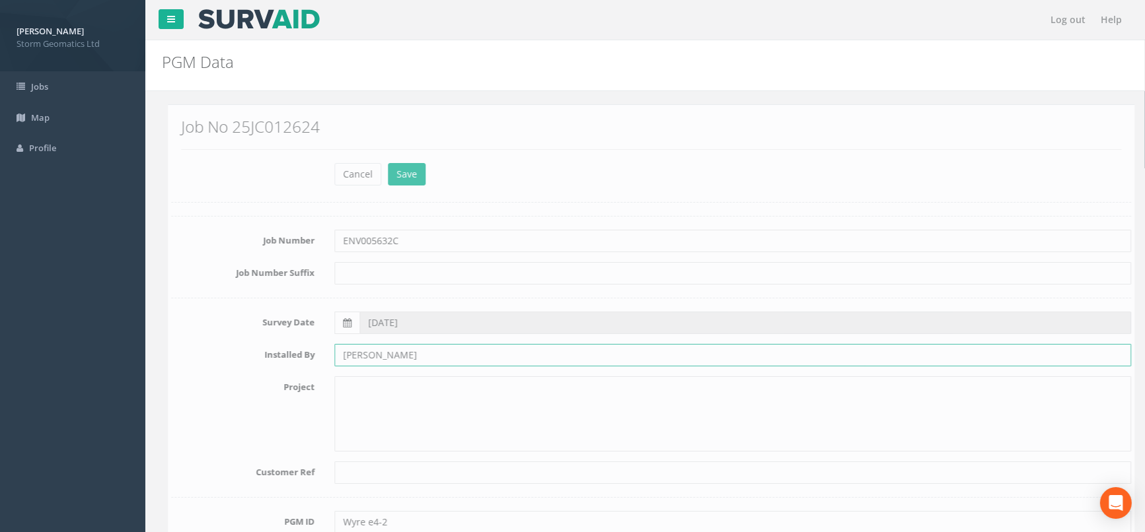
click at [287, 361] on div "Installed By [PERSON_NAME]" at bounding box center [645, 355] width 980 height 22
click at [350, 359] on input "text" at bounding box center [726, 355] width 797 height 22
type input "Storm Geomatics Ltd"
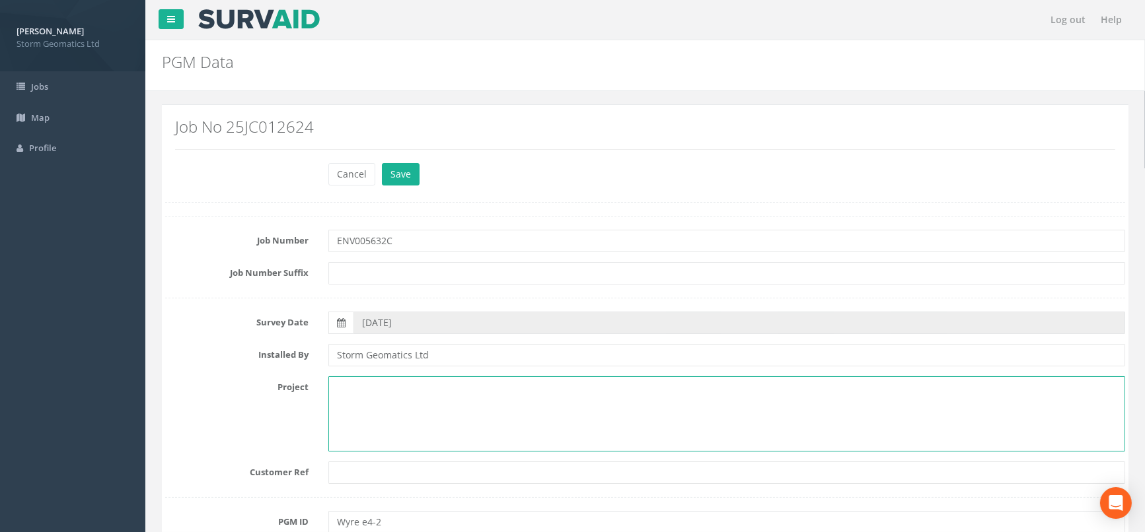
click at [386, 447] on textarea at bounding box center [726, 414] width 797 height 75
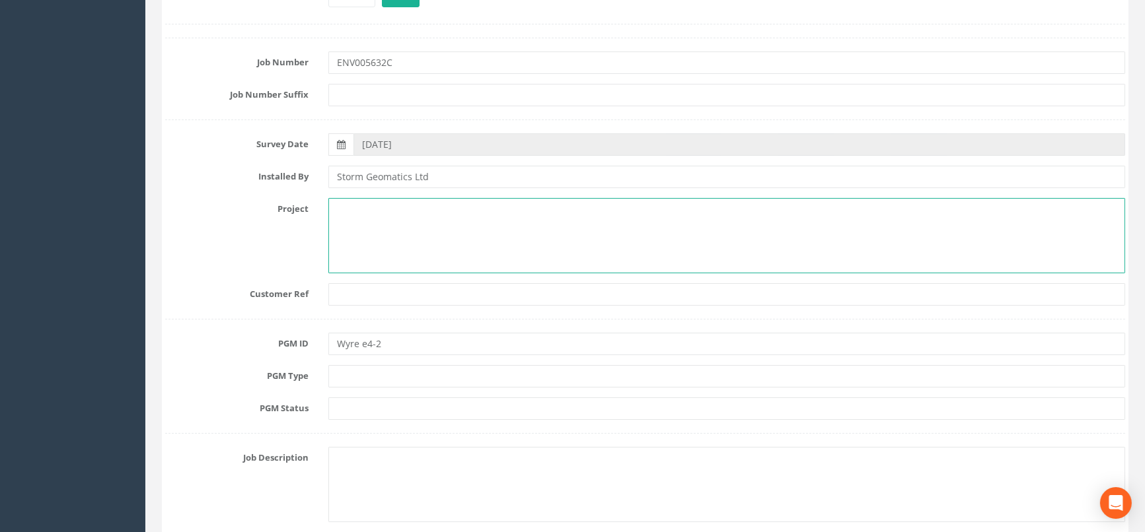
scroll to position [220, 0]
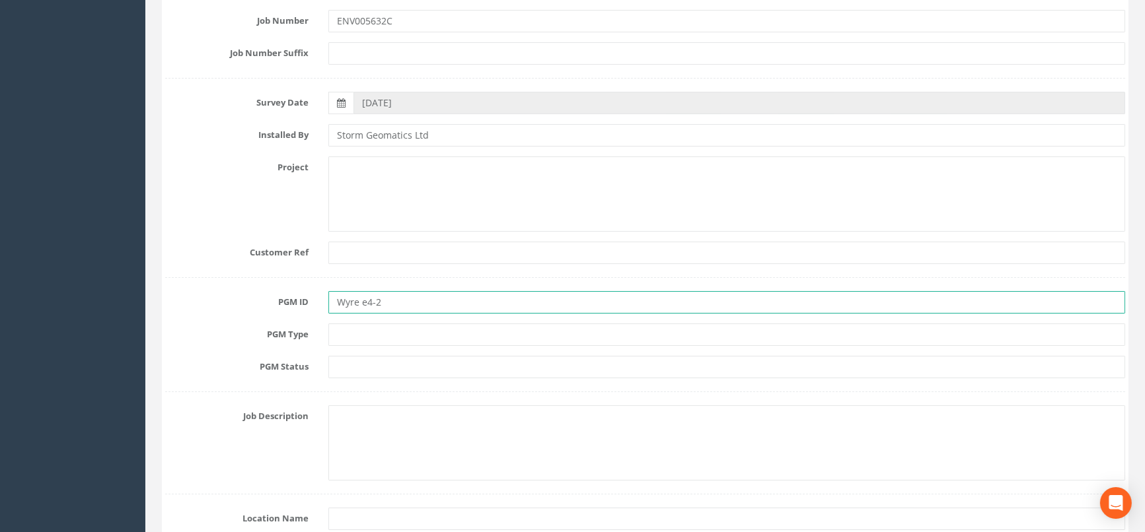
click at [361, 304] on input "Wyre e4-2" at bounding box center [726, 302] width 797 height 22
type input "Wyre East E4-2"
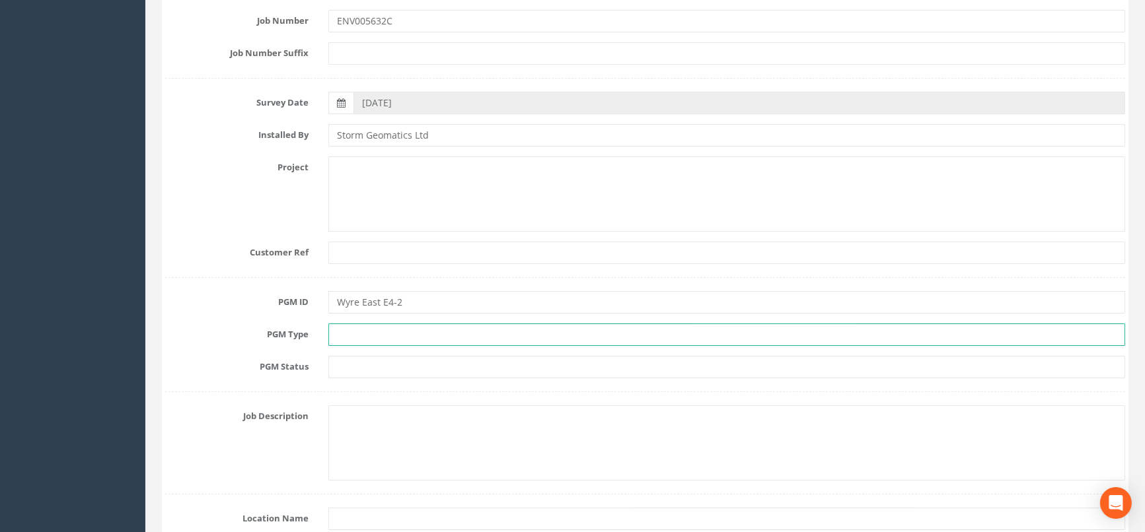
drag, startPoint x: 346, startPoint y: 340, endPoint x: 349, endPoint y: 346, distance: 6.8
click at [346, 340] on input "text" at bounding box center [726, 335] width 797 height 22
type input "Pk nail"
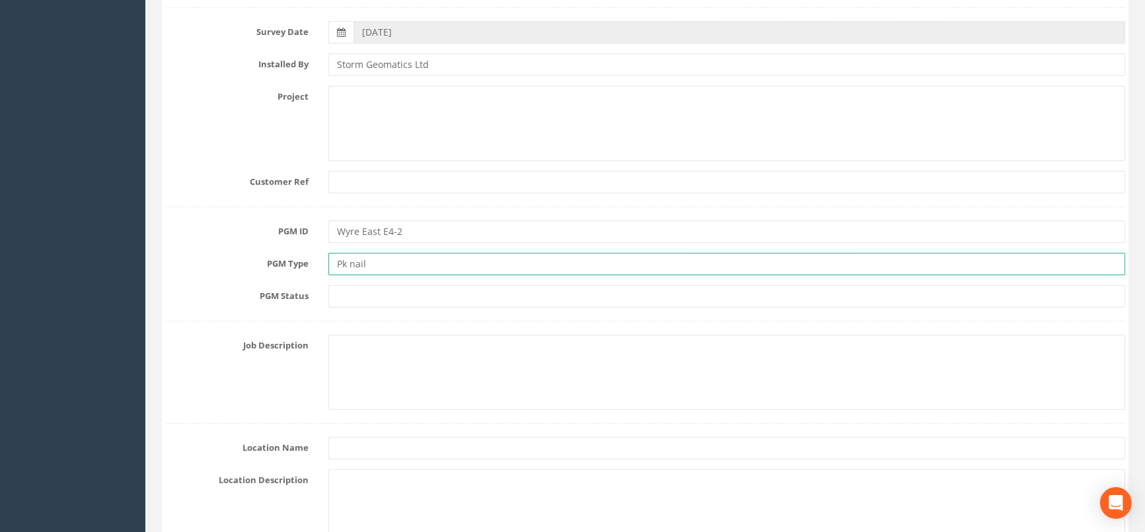
scroll to position [293, 0]
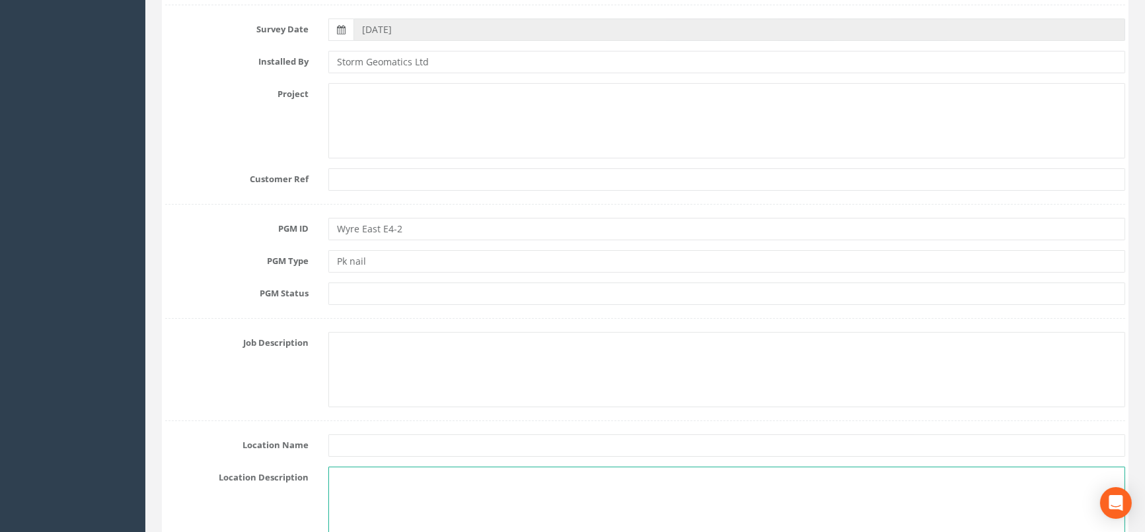
click at [340, 477] on textarea at bounding box center [726, 504] width 797 height 75
paste textarea "[STREET_ADDRESS][PERSON_NAME][PERSON_NAME]"
type textarea "[STREET_ADDRESS][PERSON_NAME][PERSON_NAME]"
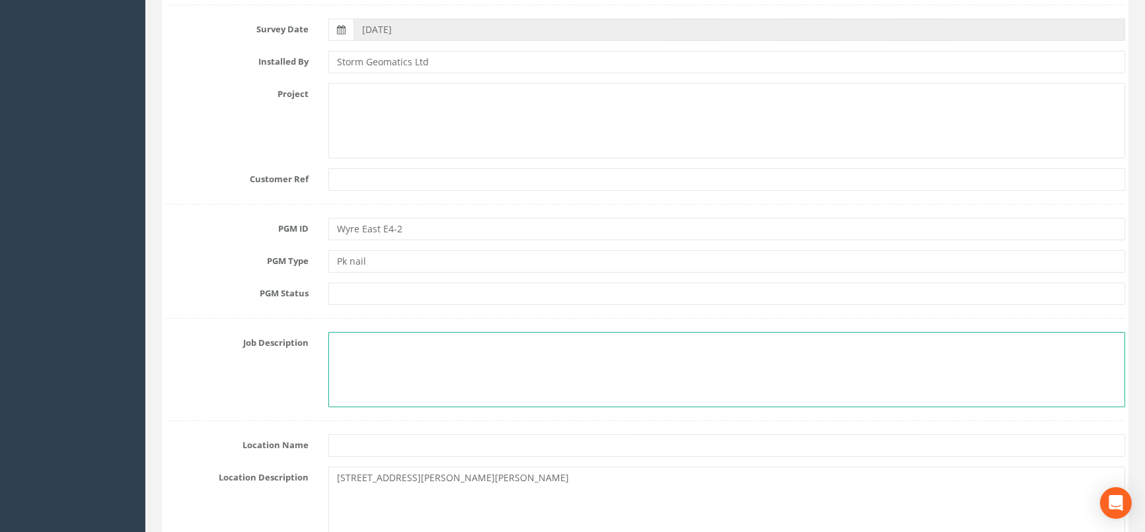
click at [332, 346] on textarea at bounding box center [726, 369] width 797 height 75
type textarea "PK Nail in concrete moorings"
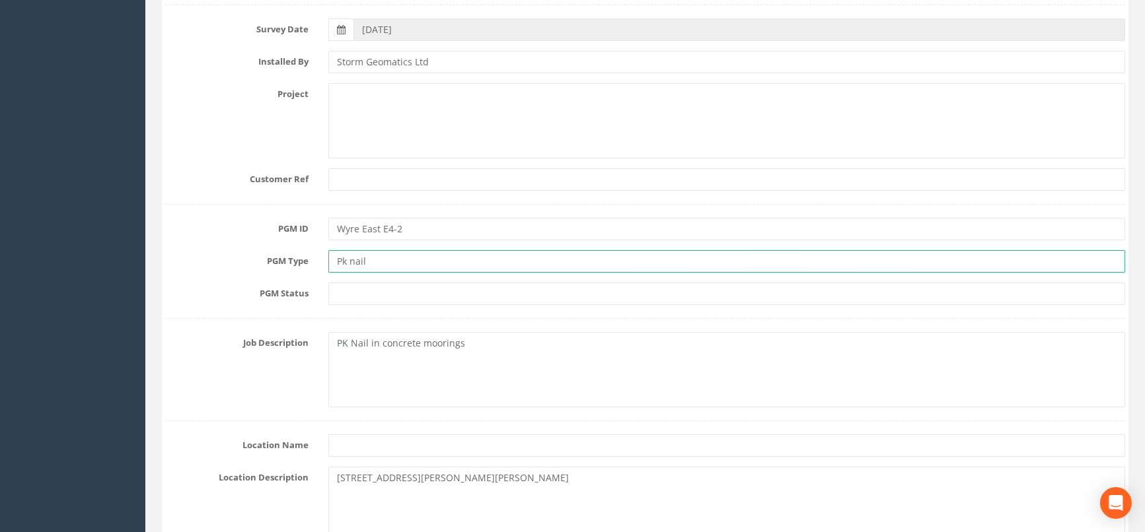
click at [580, 253] on input "Pk nail" at bounding box center [726, 261] width 797 height 22
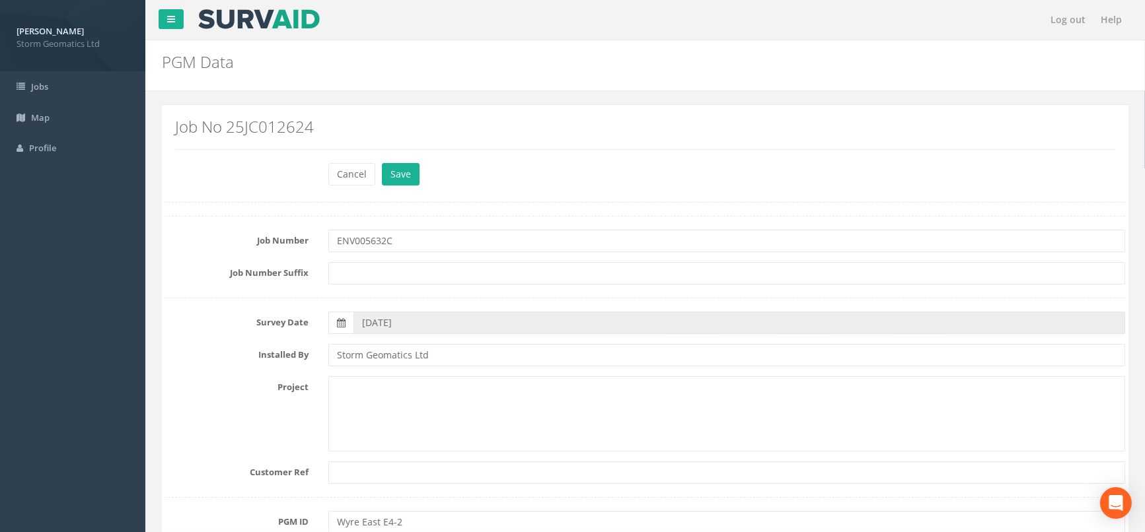
scroll to position [0, 0]
click at [407, 175] on button "Save" at bounding box center [401, 174] width 38 height 22
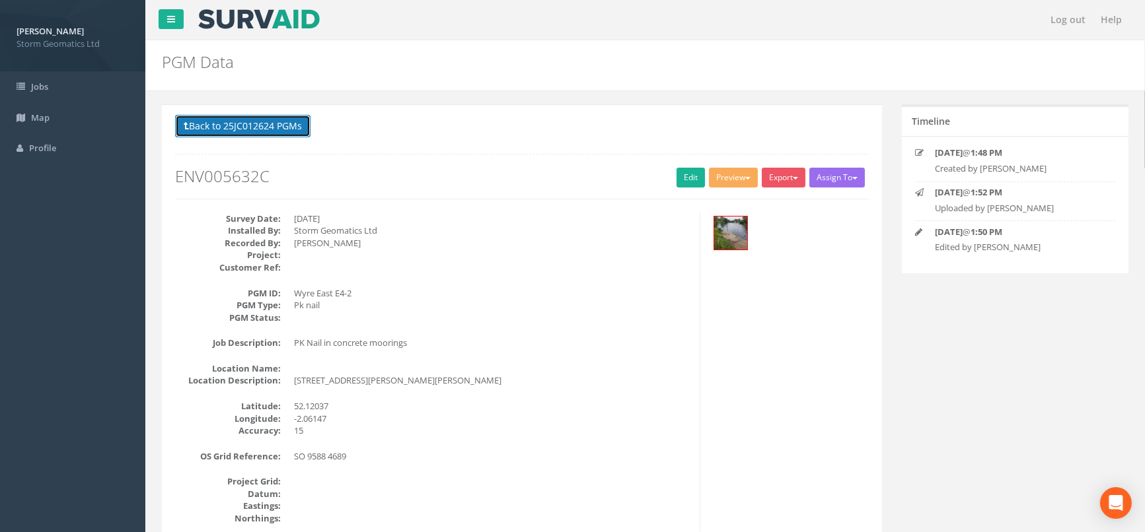
click at [222, 131] on button "Back to 25JC012624 PGMs" at bounding box center [242, 126] width 135 height 22
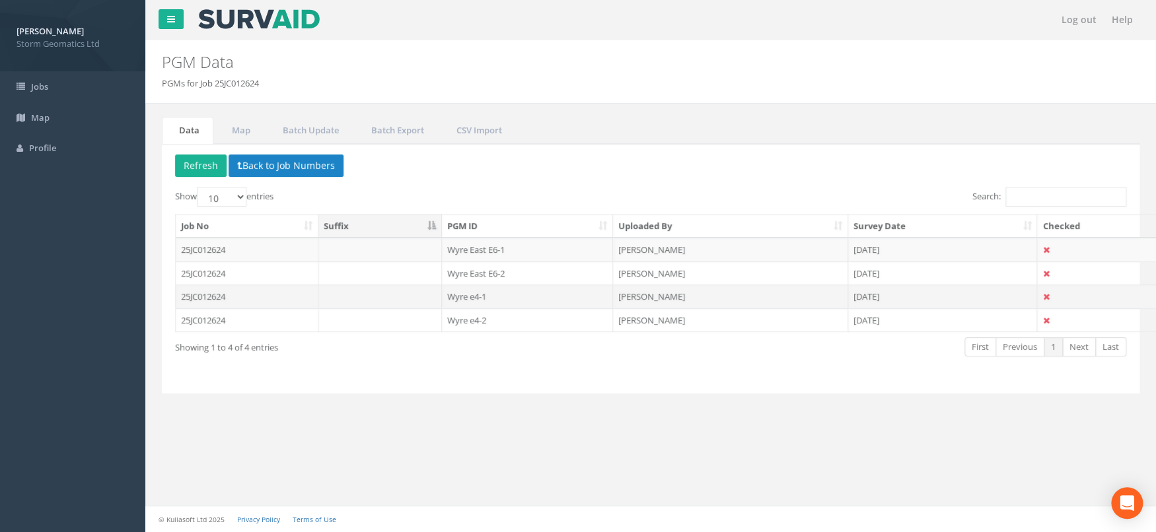
click at [260, 295] on td "25JC012624" at bounding box center [247, 297] width 143 height 24
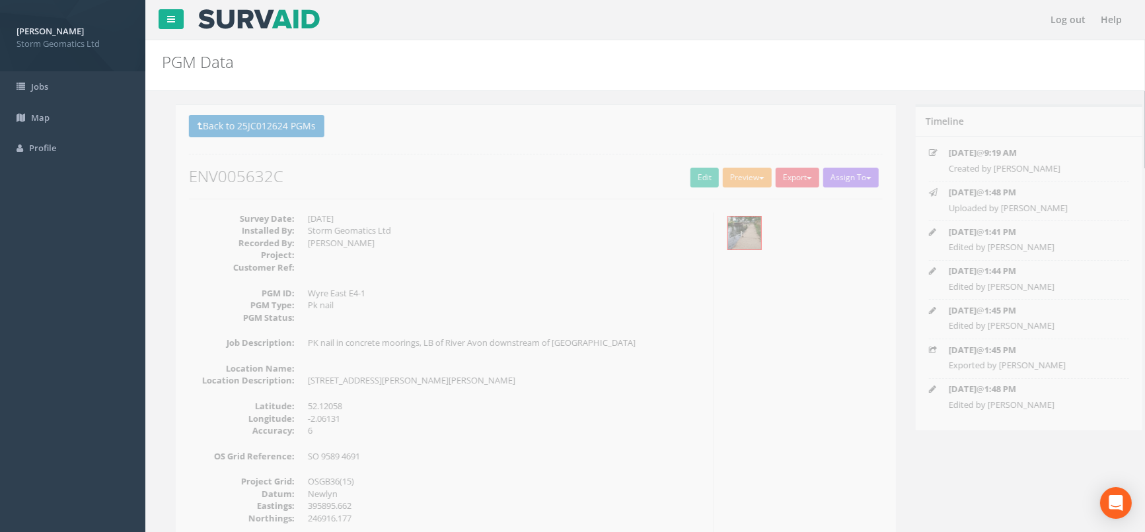
click at [741, 182] on button "Preview" at bounding box center [733, 178] width 49 height 20
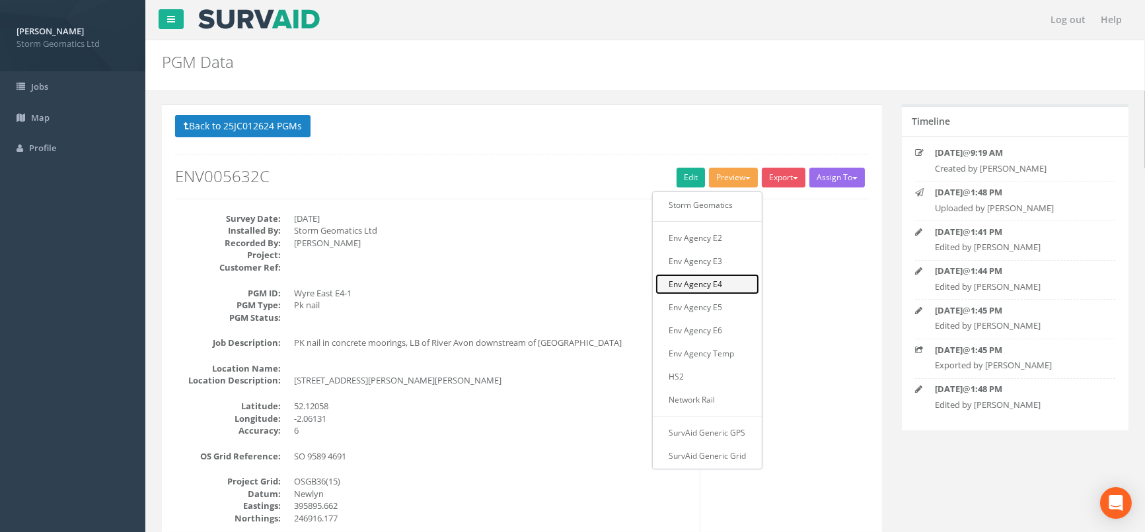
click at [695, 292] on link "Env Agency E4" at bounding box center [707, 284] width 104 height 20
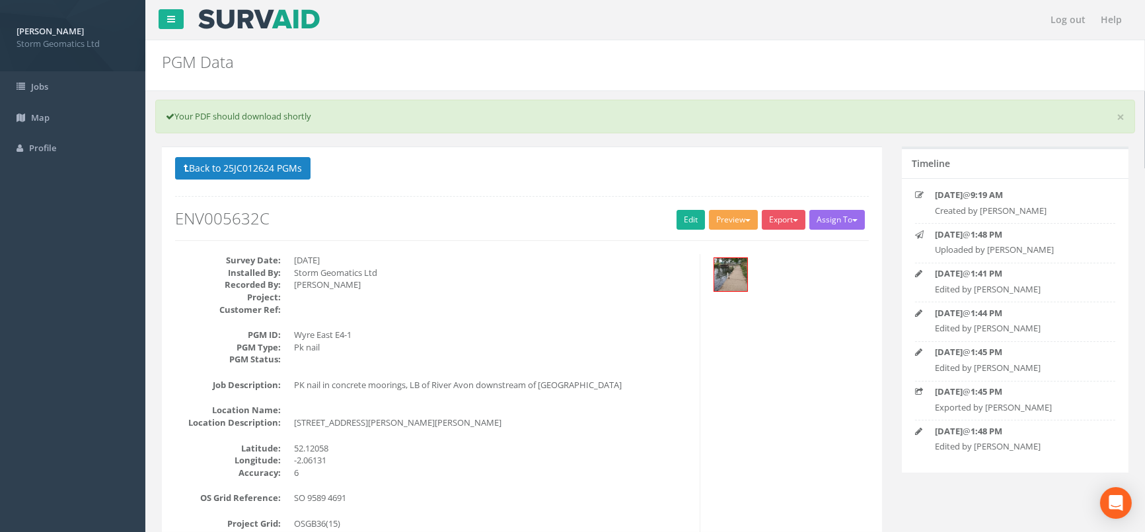
click at [739, 222] on button "Preview" at bounding box center [733, 220] width 49 height 20
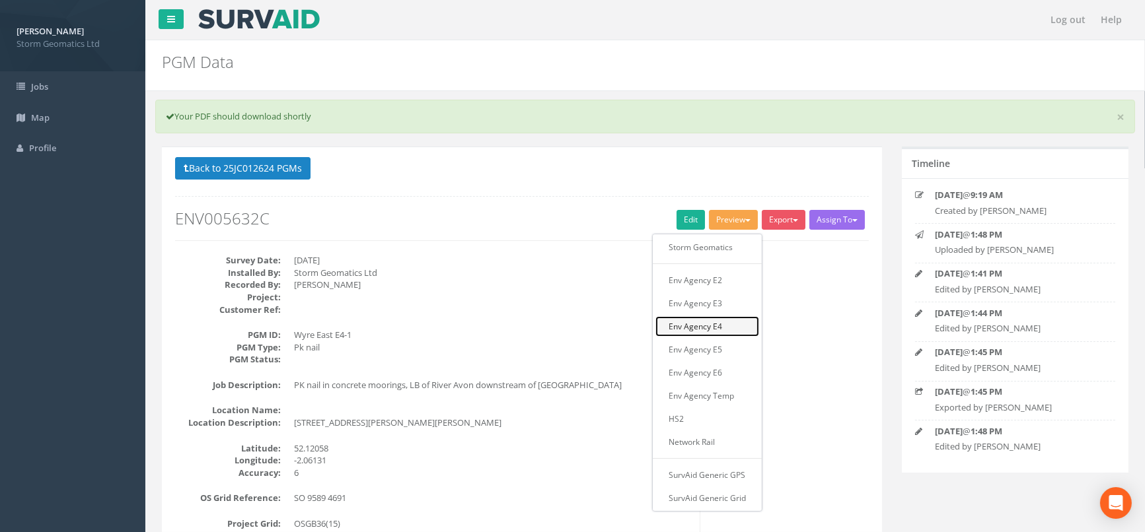
click at [703, 324] on link "Env Agency E4" at bounding box center [707, 326] width 104 height 20
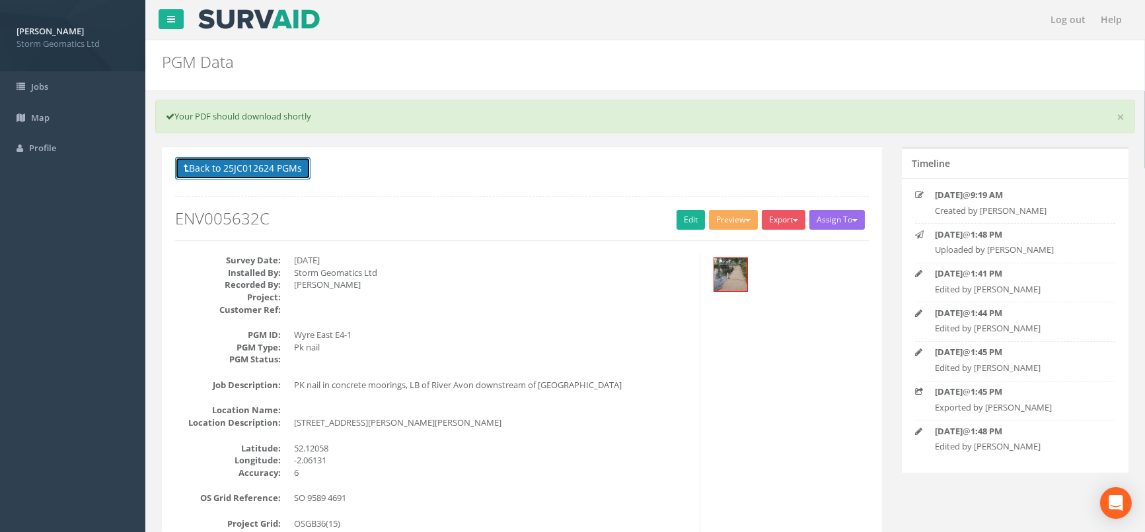
click at [250, 166] on button "Back to 25JC012624 PGMs" at bounding box center [242, 168] width 135 height 22
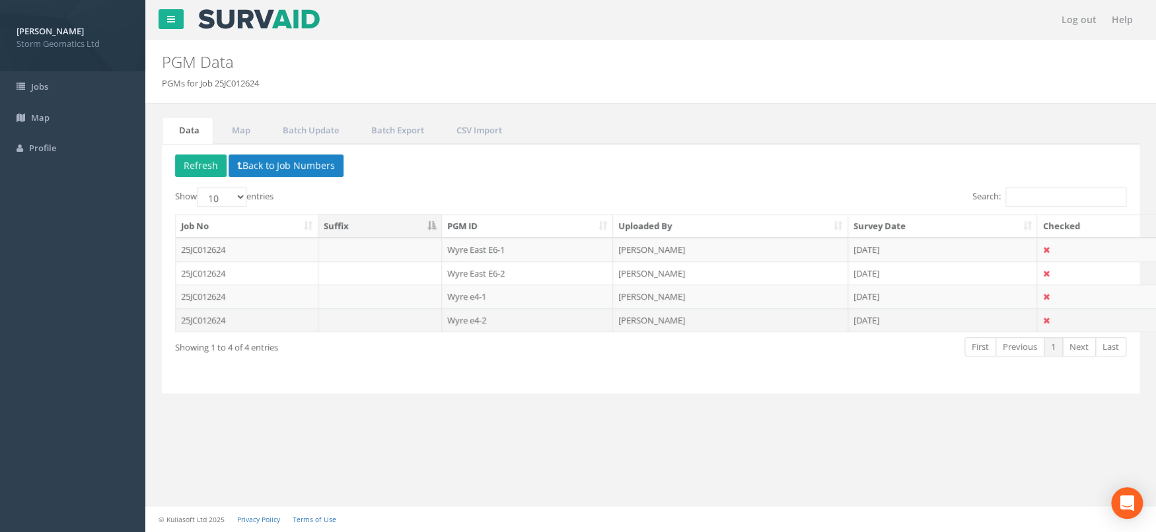
click at [231, 328] on td "25JC012624" at bounding box center [247, 321] width 143 height 24
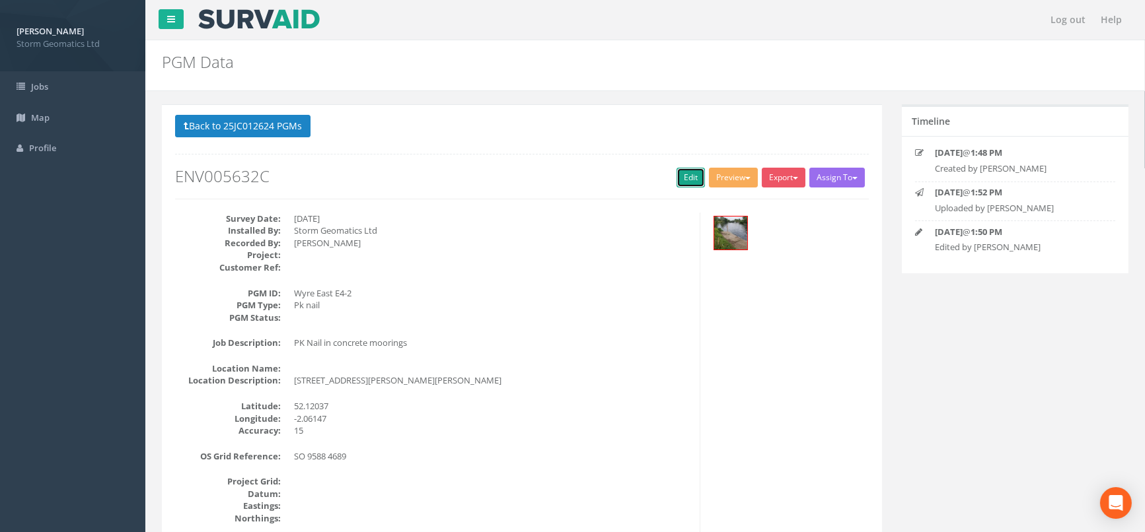
click at [680, 173] on link "Edit" at bounding box center [690, 178] width 28 height 20
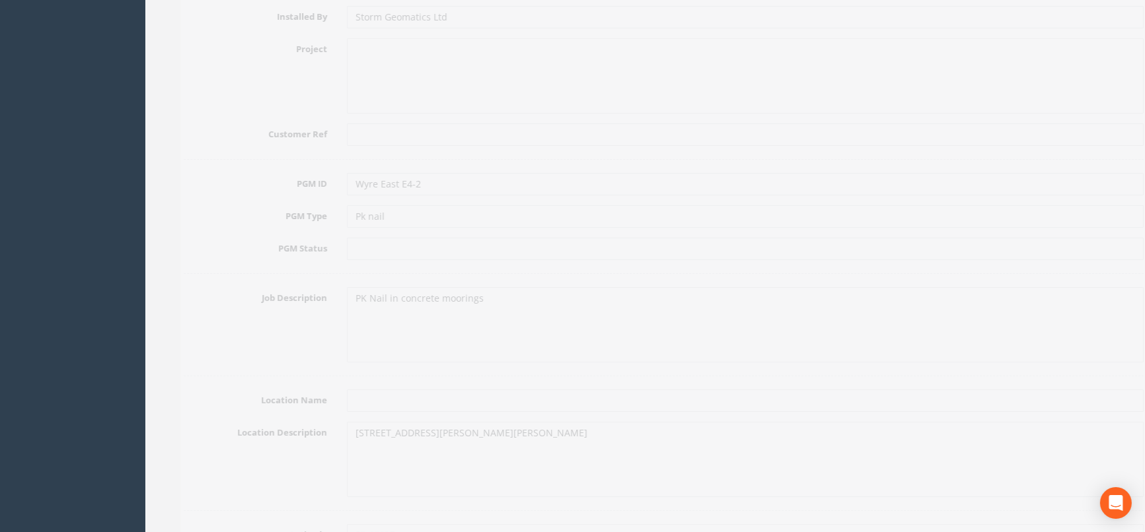
scroll to position [367, 0]
drag, startPoint x: 475, startPoint y: 268, endPoint x: 478, endPoint y: 279, distance: 10.9
click at [478, 268] on textarea "PK Nail in concrete moorings" at bounding box center [726, 296] width 797 height 75
type textarea "PK Nail in concrete moorings, LB of River Avon downstream of [GEOGRAPHIC_DATA]"
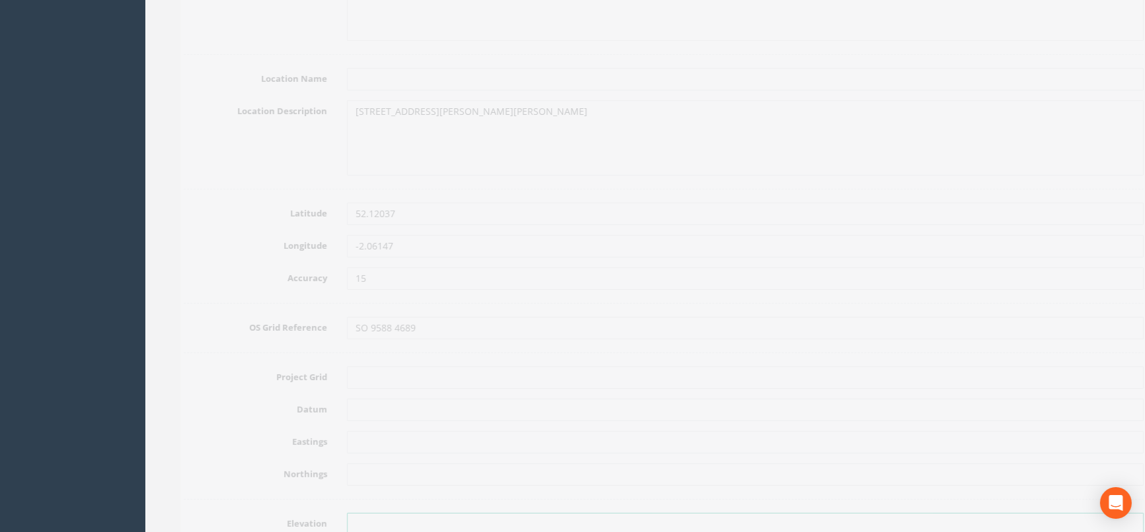
click at [348, 513] on input "text" at bounding box center [726, 524] width 797 height 22
paste input "15.630"
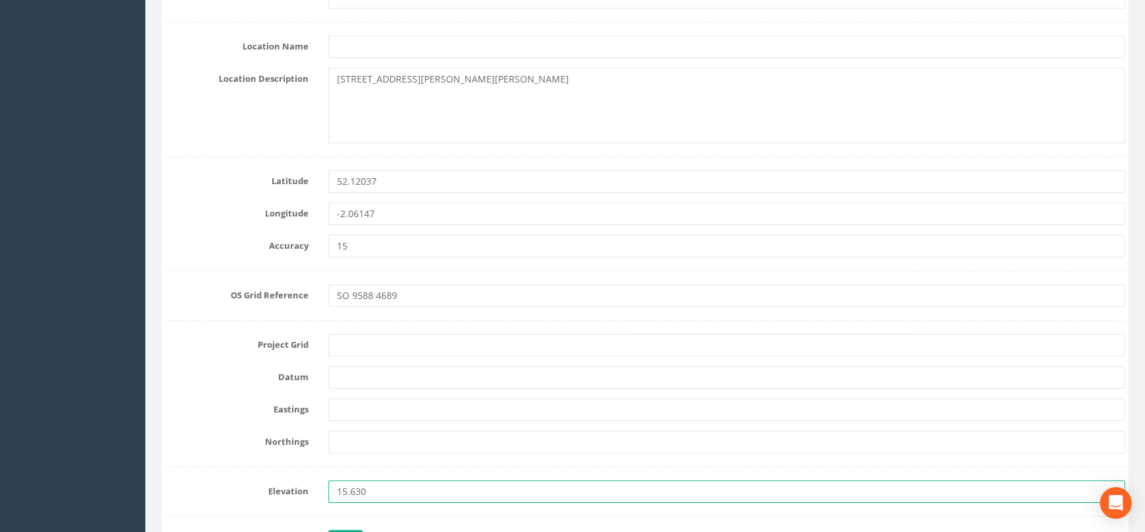
scroll to position [734, 0]
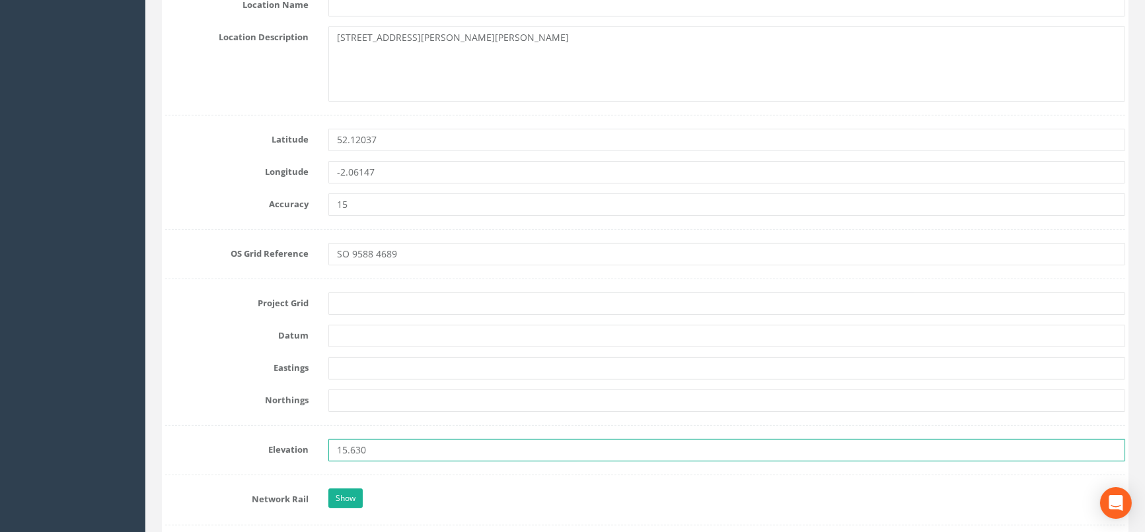
type input "15.630"
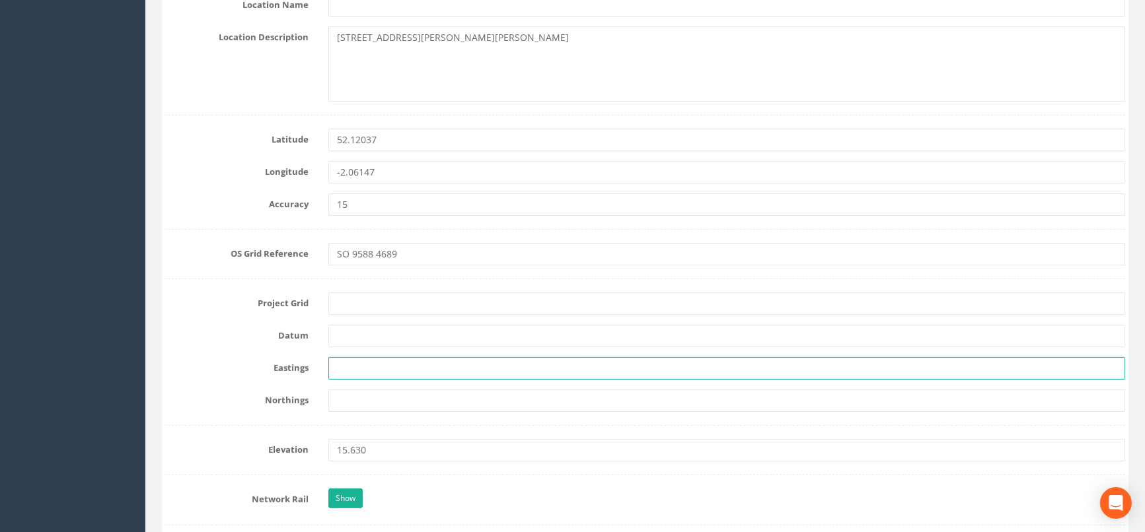
click at [351, 376] on input "text" at bounding box center [726, 368] width 797 height 22
paste input "395884.822"
type input "395884.822"
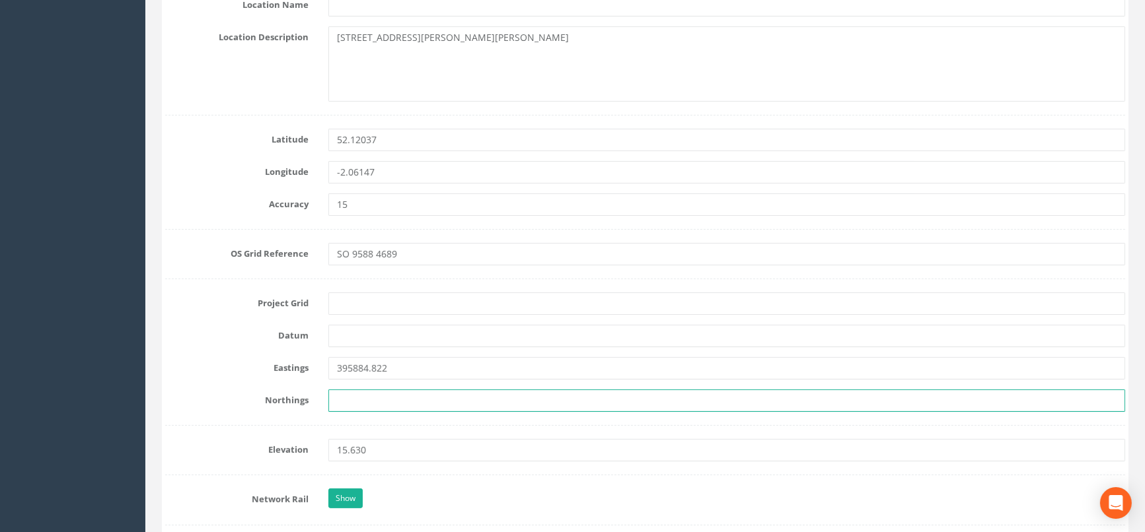
click at [343, 400] on input "text" at bounding box center [726, 401] width 797 height 22
paste input "246898.800"
type input "246898.800"
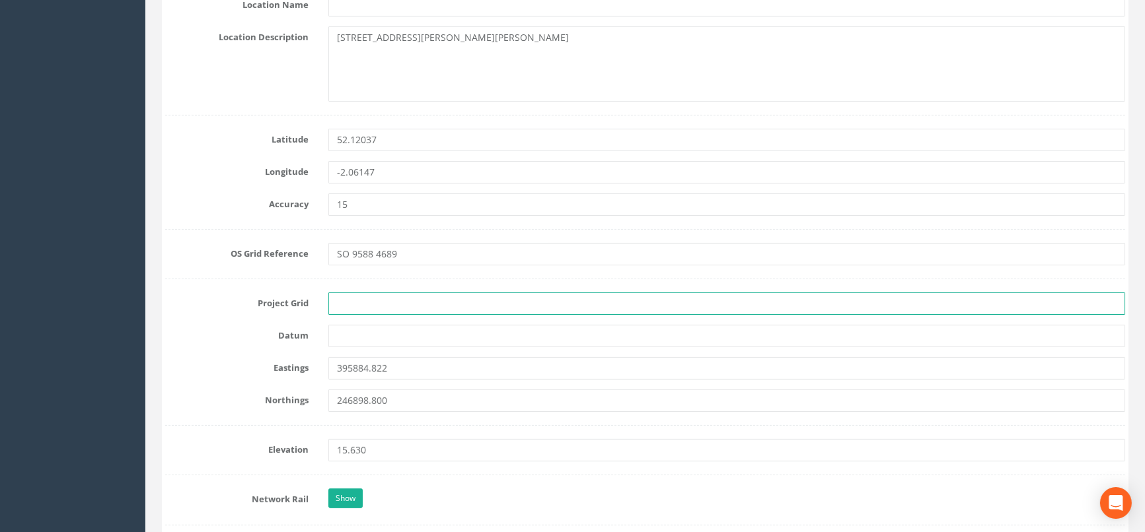
click at [362, 303] on input "text" at bounding box center [726, 304] width 797 height 22
type input "OSGB36(15)"
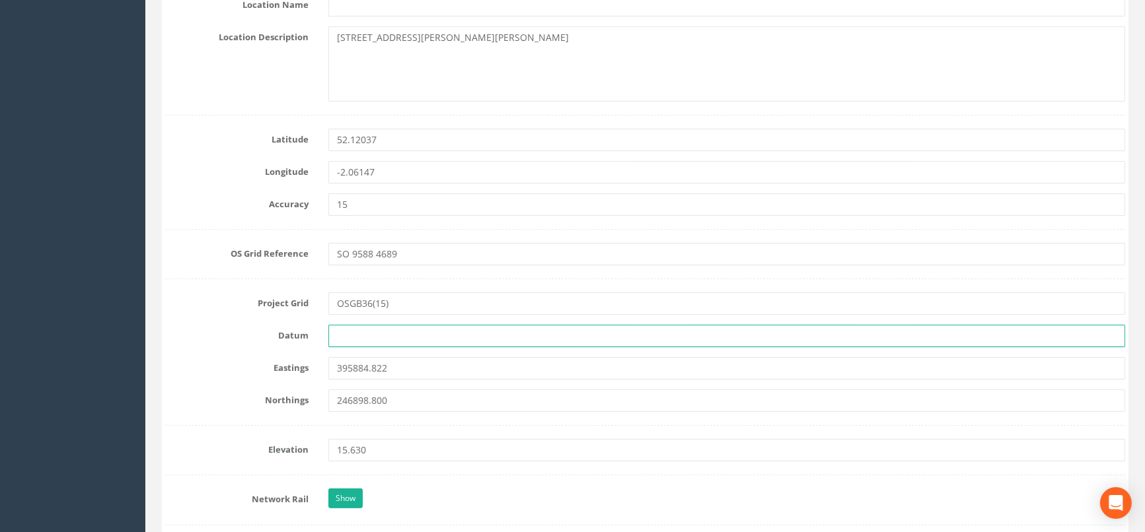
drag, startPoint x: 365, startPoint y: 324, endPoint x: 377, endPoint y: 338, distance: 17.3
click at [365, 325] on input "text" at bounding box center [726, 336] width 797 height 22
type input "Newlyn"
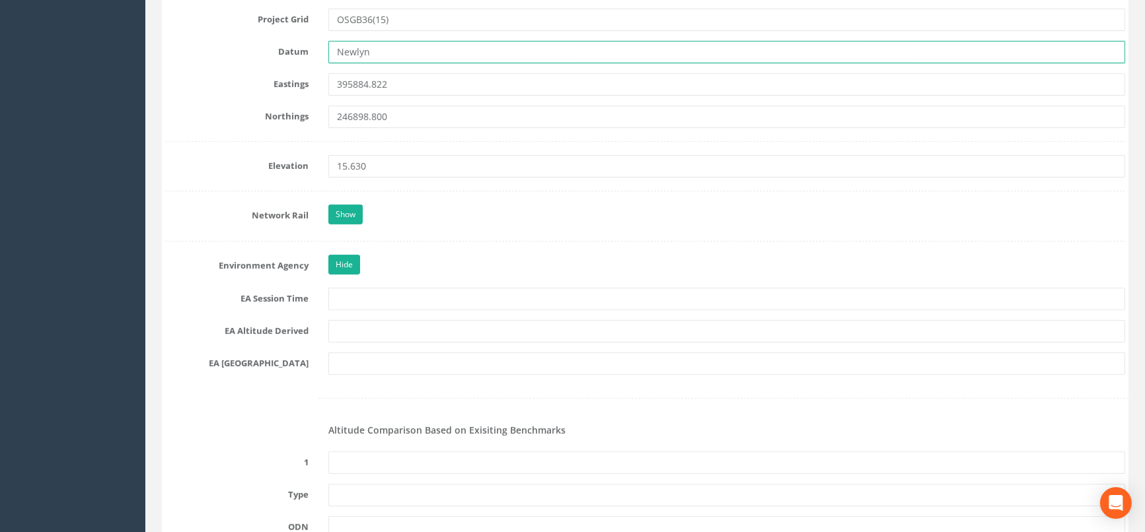
scroll to position [1027, 0]
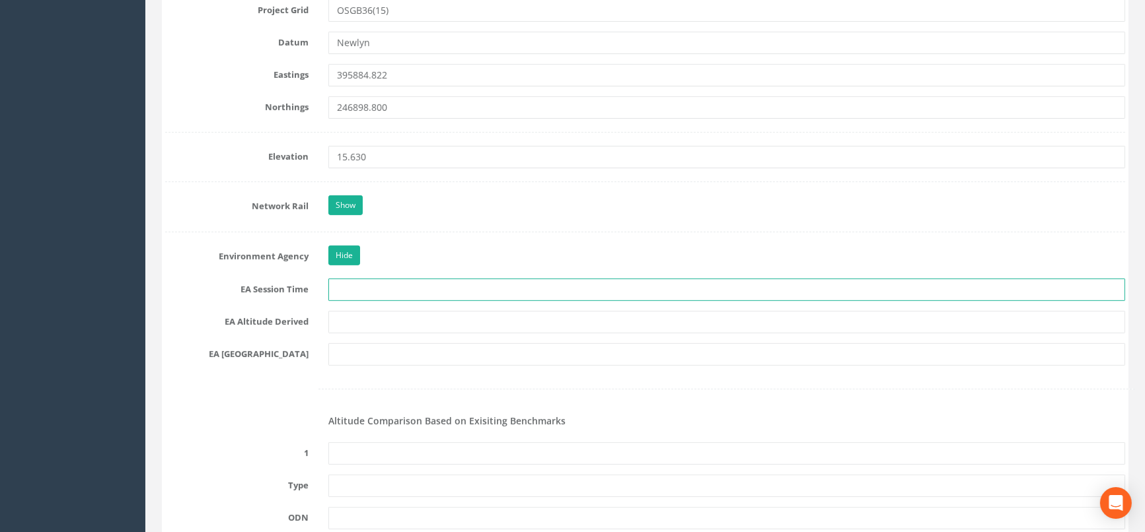
click at [358, 282] on input "text" at bounding box center [726, 290] width 797 height 22
type input "2x3mins"
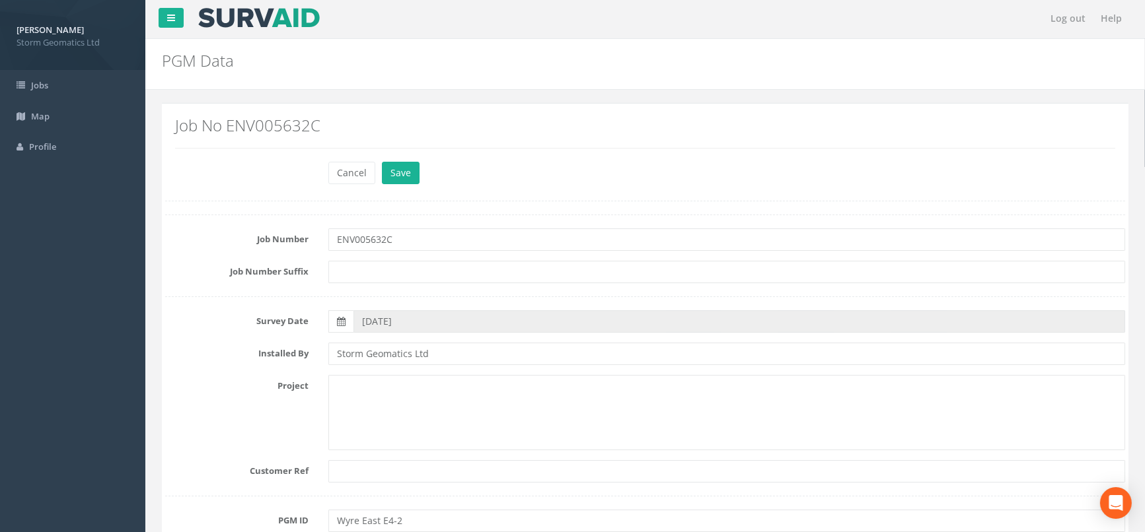
scroll to position [0, 0]
click at [393, 177] on button "Save" at bounding box center [401, 174] width 38 height 22
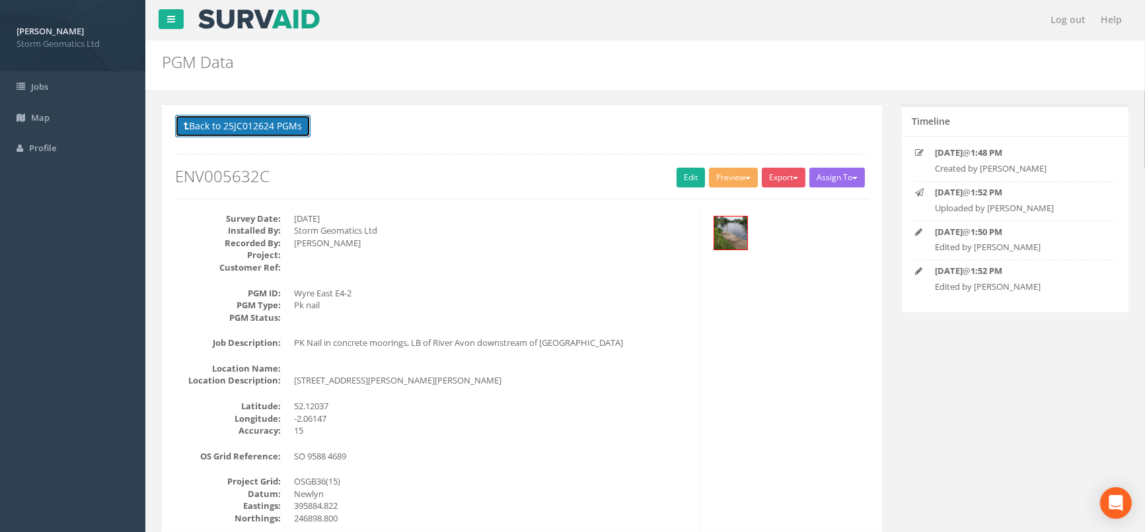
click at [287, 122] on button "Back to 25JC012624 PGMs" at bounding box center [242, 126] width 135 height 22
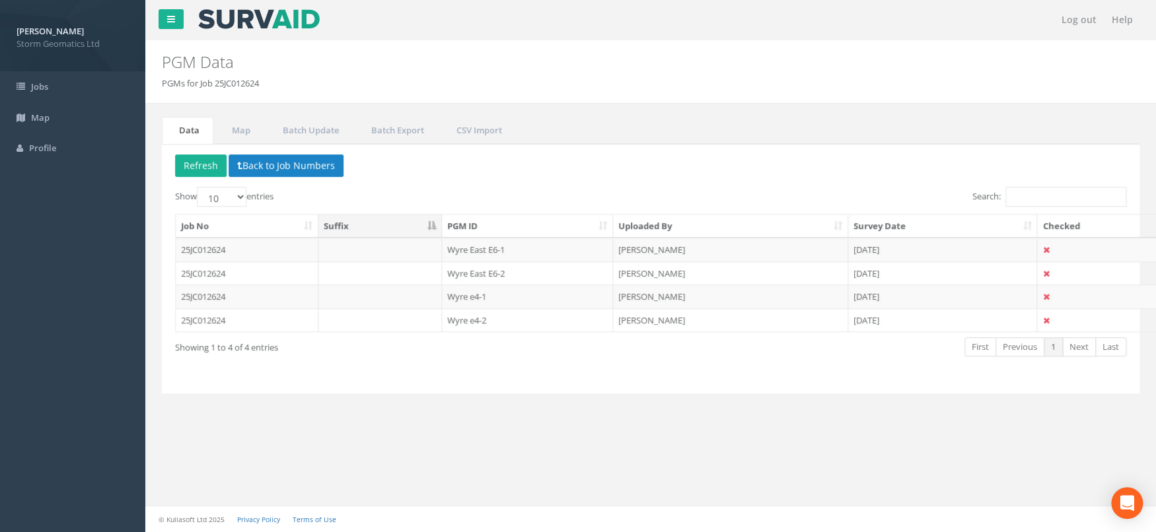
click at [278, 290] on td "25JC012624" at bounding box center [247, 297] width 143 height 24
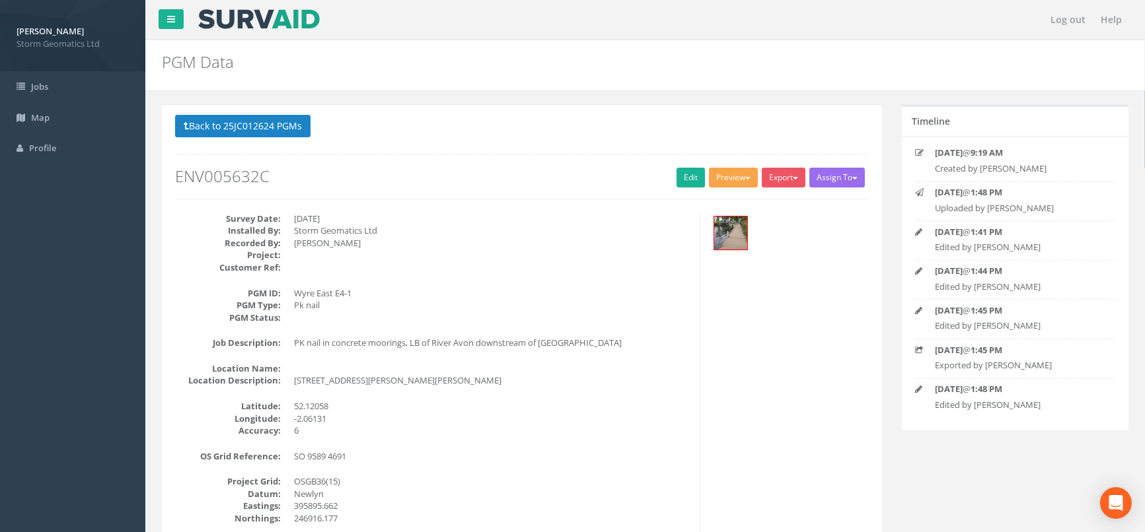
click at [745, 178] on span "button" at bounding box center [747, 178] width 5 height 3
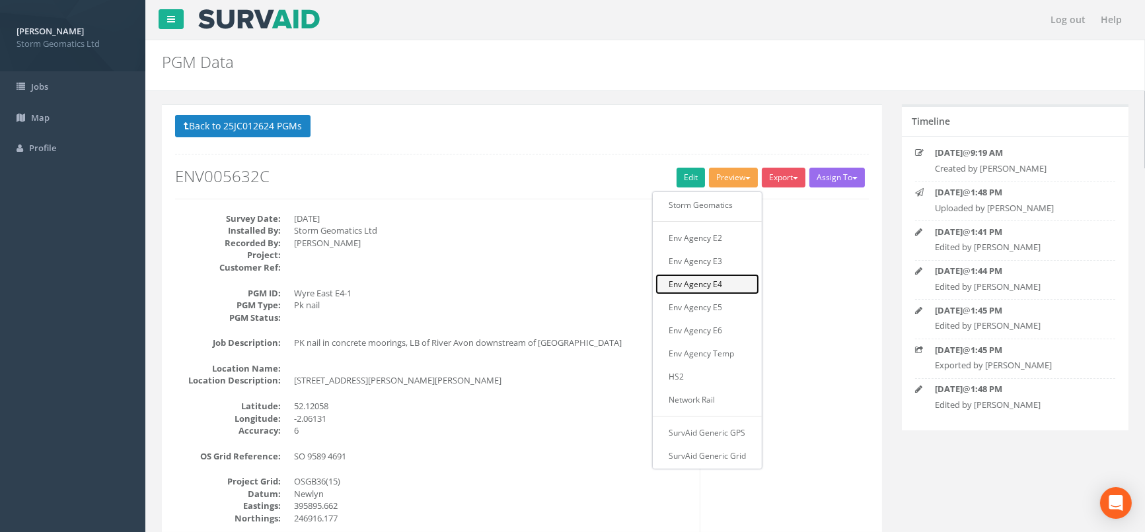
click at [711, 285] on link "Env Agency E4" at bounding box center [707, 284] width 104 height 20
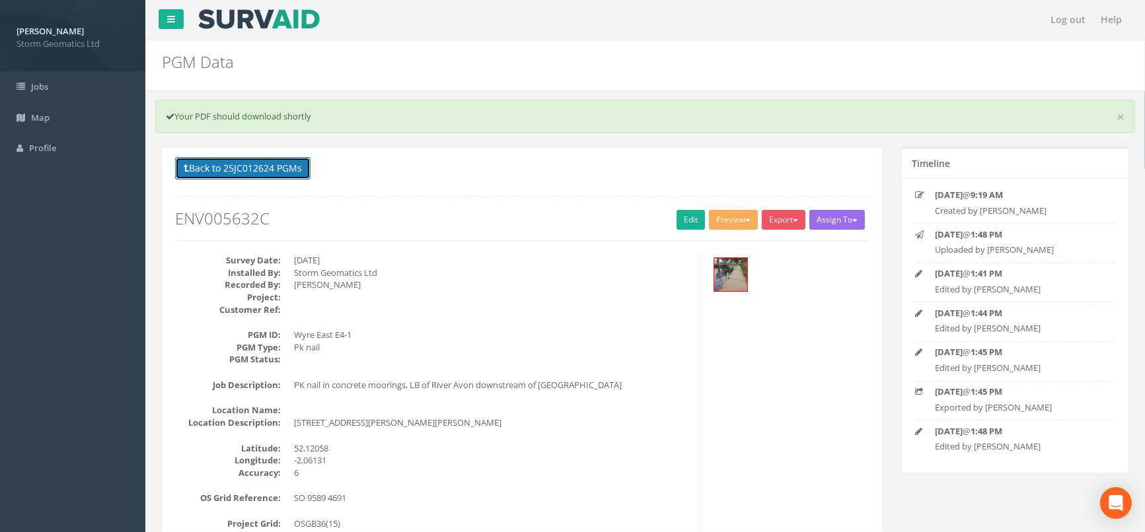
click at [215, 161] on button "Back to 25JC012624 PGMs" at bounding box center [242, 168] width 135 height 22
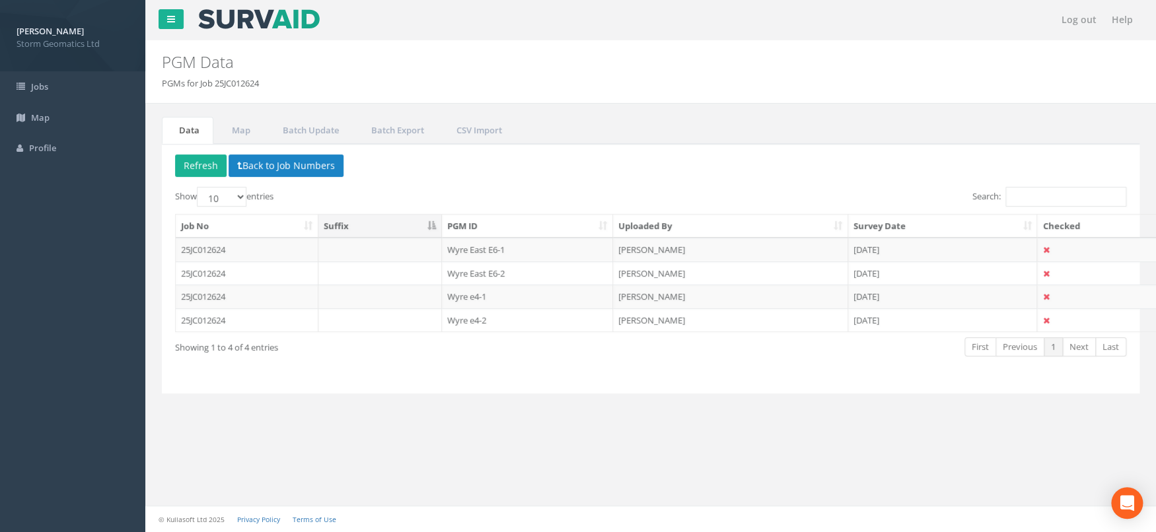
click at [265, 314] on td "25JC012624" at bounding box center [247, 321] width 143 height 24
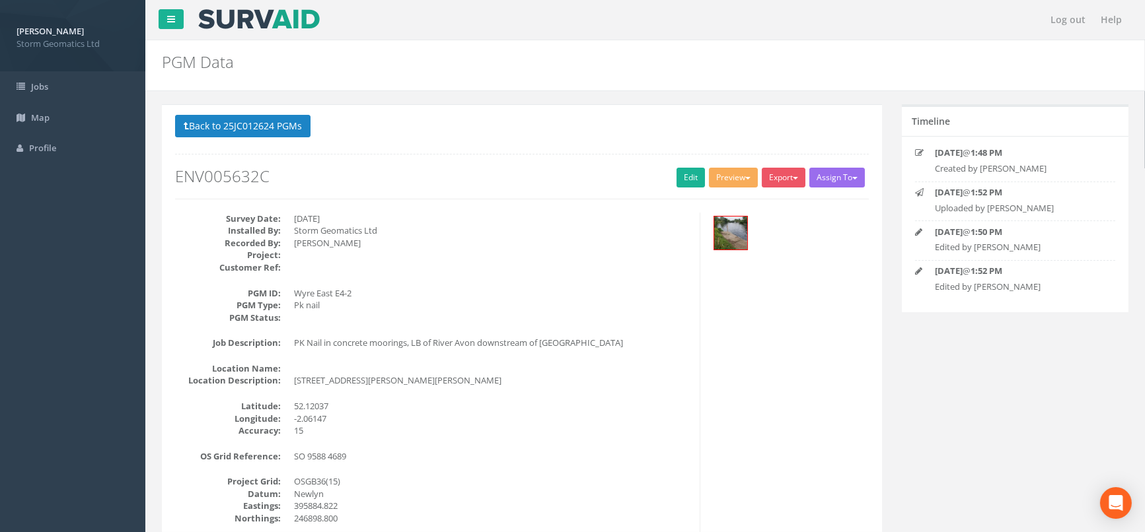
click at [266, 314] on dt "PGM Status:" at bounding box center [228, 318] width 106 height 13
click at [694, 178] on link "Edit" at bounding box center [690, 178] width 28 height 20
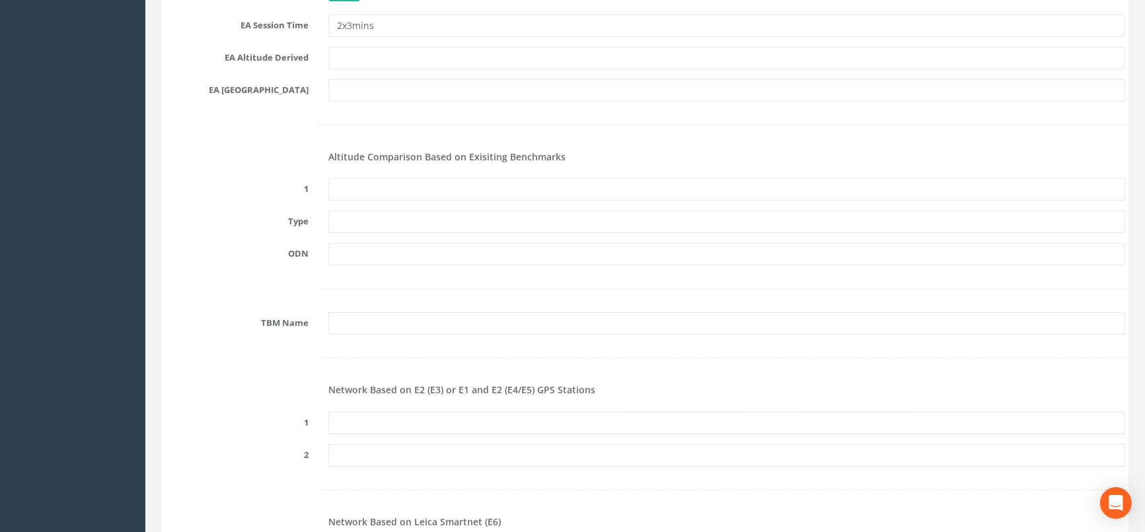
scroll to position [1395, 0]
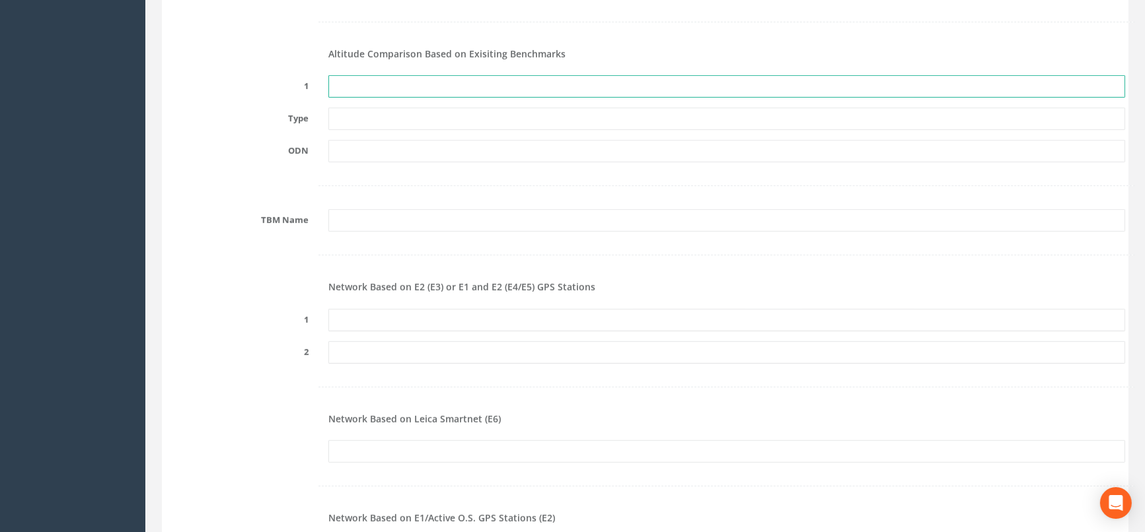
click at [353, 92] on input "text" at bounding box center [726, 86] width 797 height 22
type input "None Recovered"
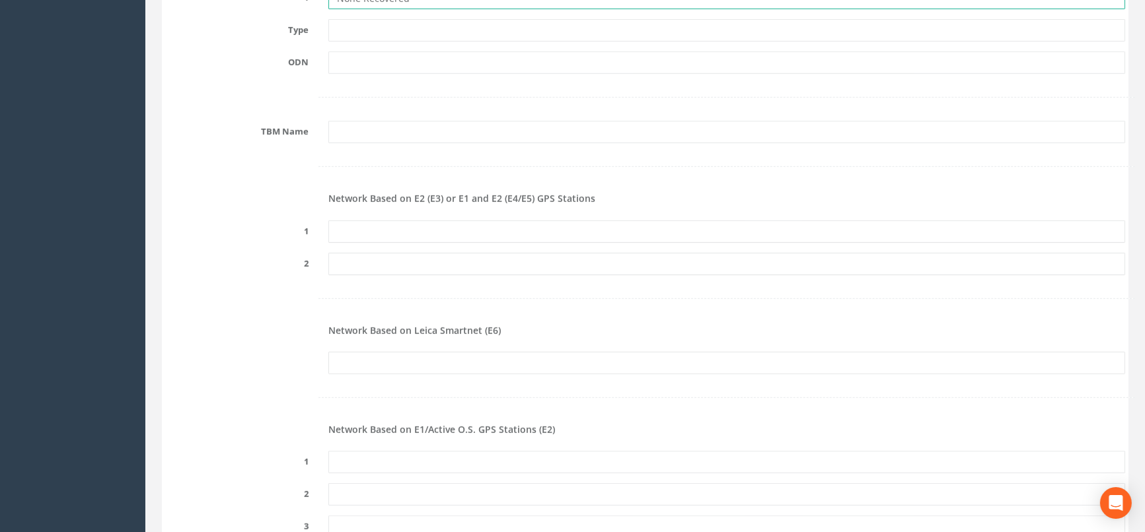
scroll to position [1468, 0]
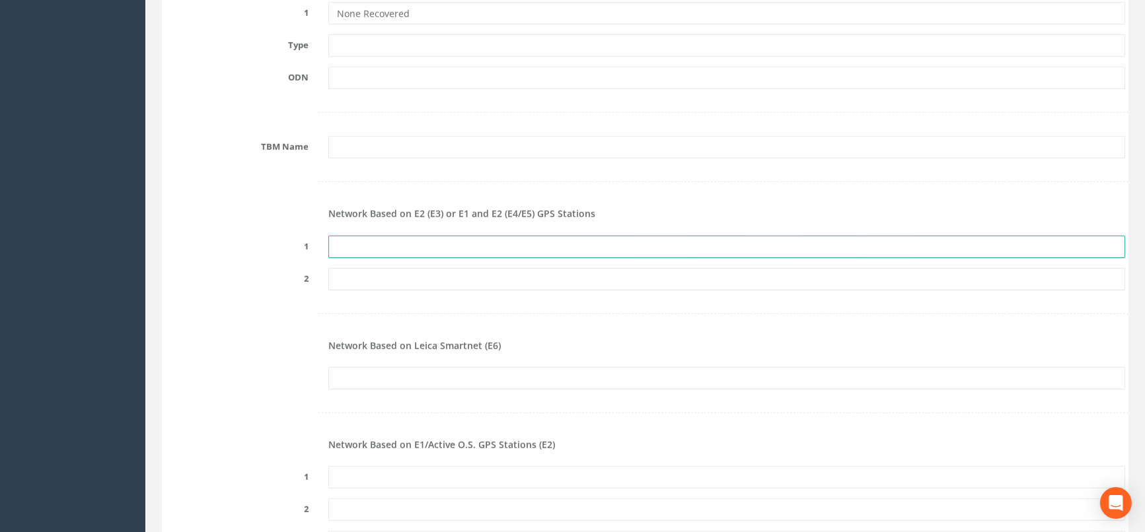
click at [350, 245] on input "text" at bounding box center [726, 247] width 797 height 22
paste input "Wyre East E6-1"
type input "Wyre East E6-1"
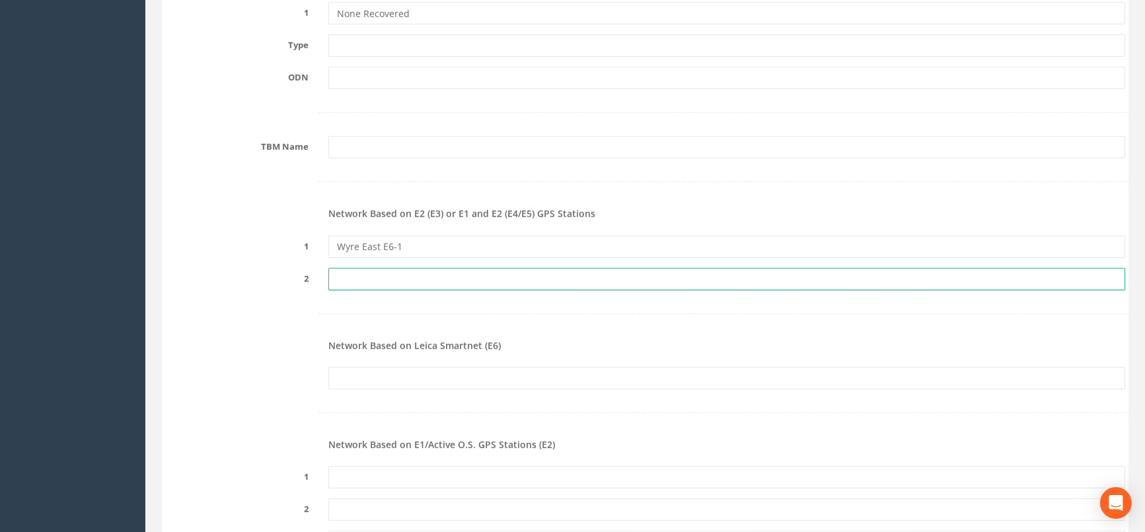
click at [344, 276] on input "text" at bounding box center [726, 279] width 797 height 22
click at [349, 277] on input "text" at bounding box center [726, 279] width 797 height 22
type input "Wyre East E6-2"
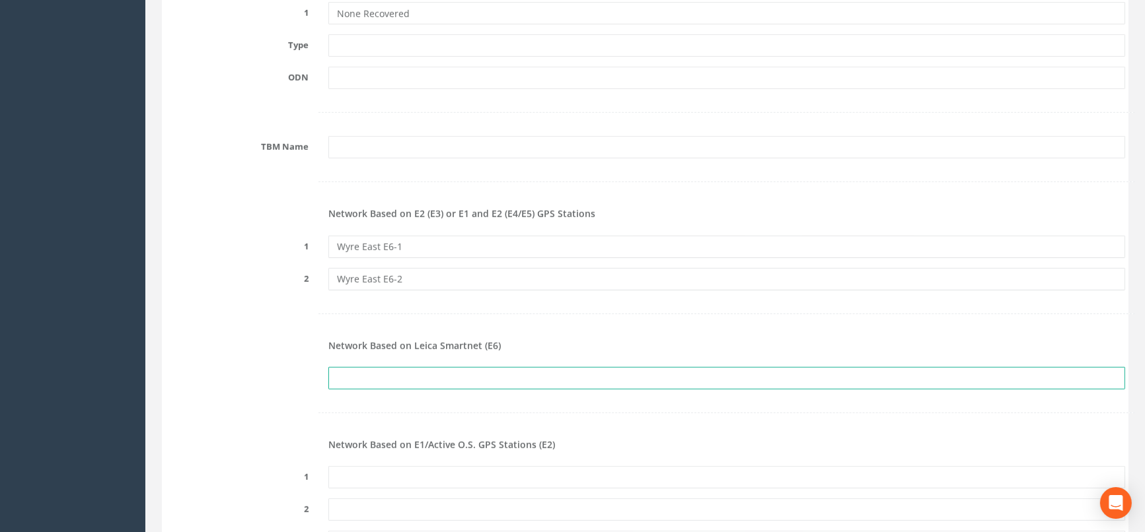
drag, startPoint x: 625, startPoint y: 367, endPoint x: 553, endPoint y: 379, distance: 73.0
click at [625, 367] on input "text" at bounding box center [726, 378] width 797 height 22
type input "PRS776569723970"
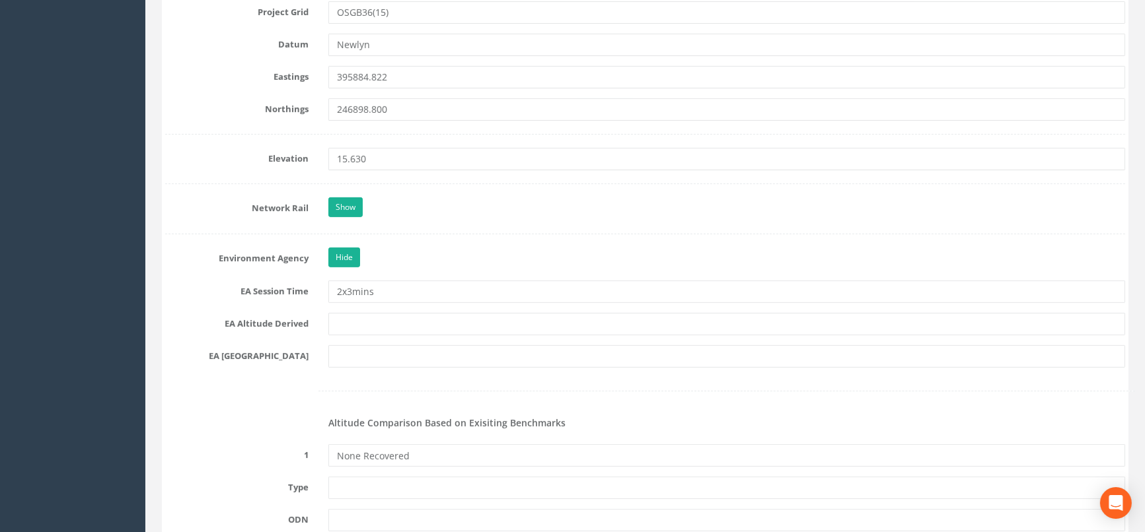
scroll to position [1047, 0]
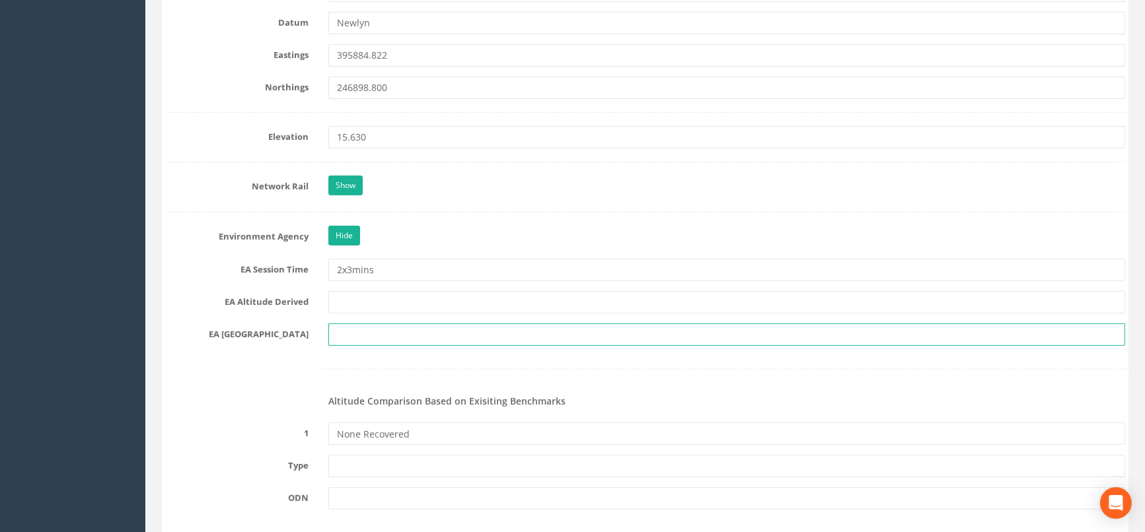
click at [340, 328] on input "text" at bounding box center [726, 335] width 797 height 22
type input "SO 9546"
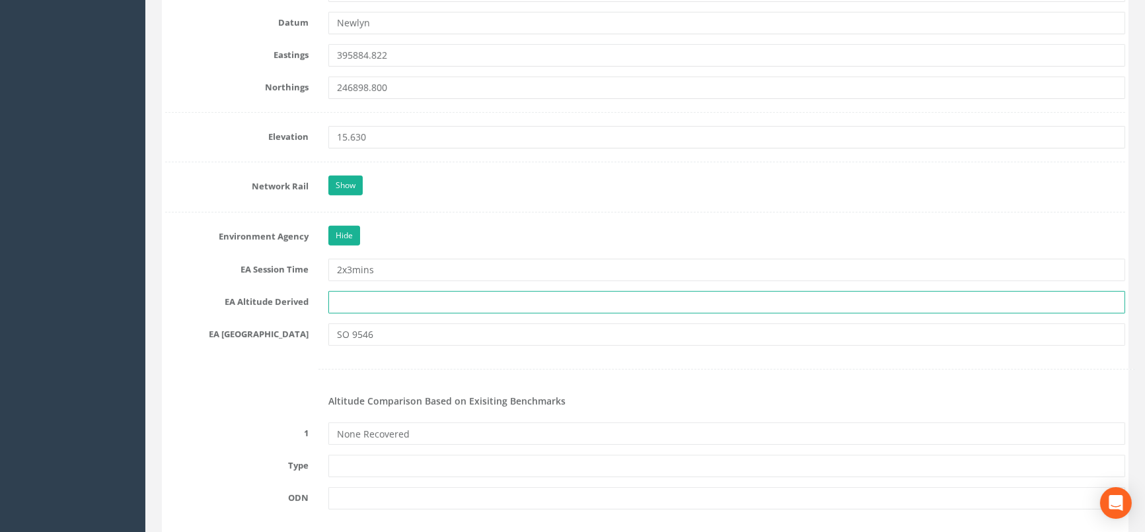
click at [346, 307] on input "text" at bounding box center [726, 302] width 797 height 22
type input "Levelling from [GEOGRAPHIC_DATA] E6-1"
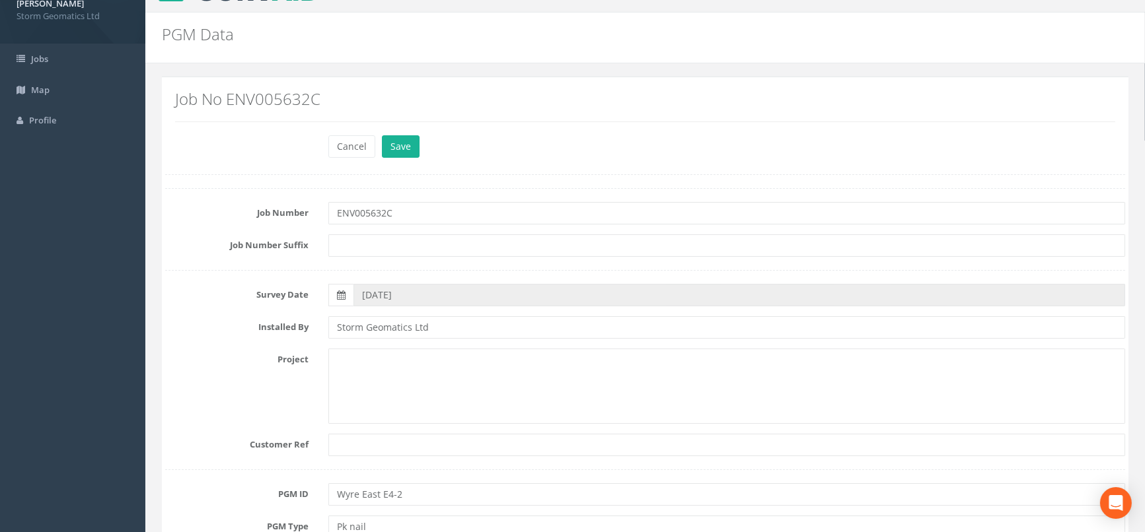
scroll to position [0, 0]
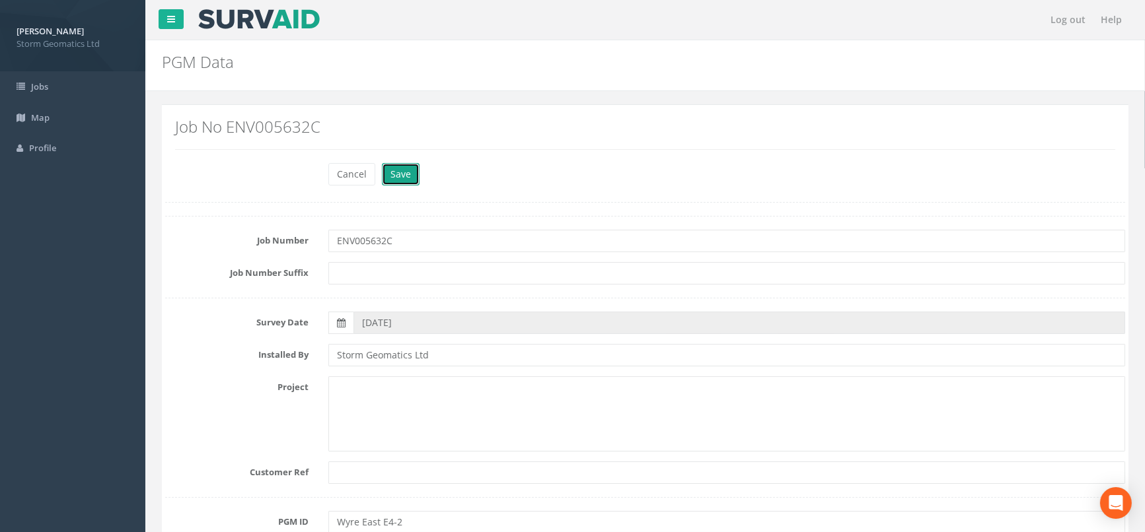
click at [399, 181] on button "Save" at bounding box center [401, 174] width 38 height 22
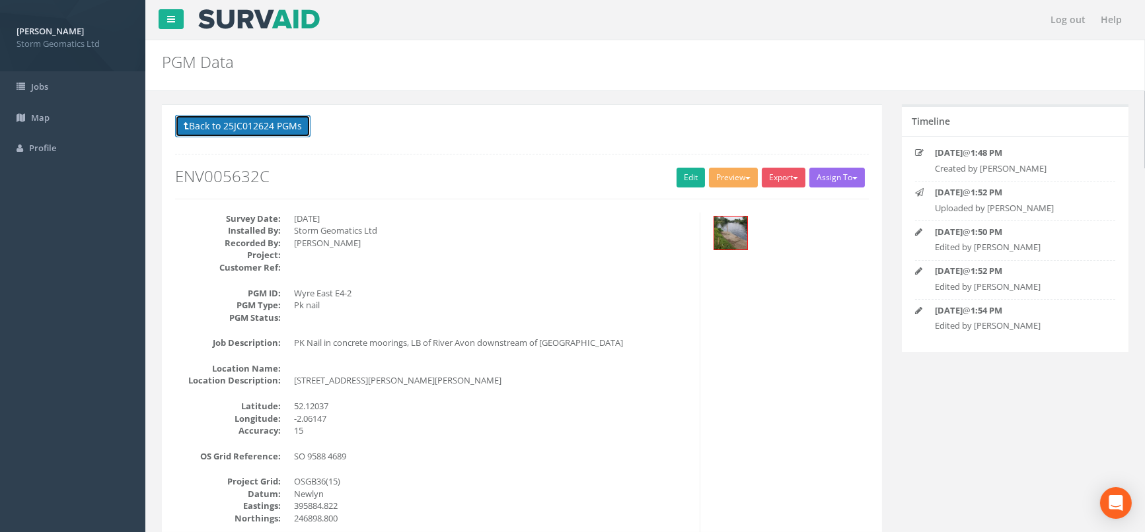
click at [256, 126] on button "Back to 25JC012624 PGMs" at bounding box center [242, 126] width 135 height 22
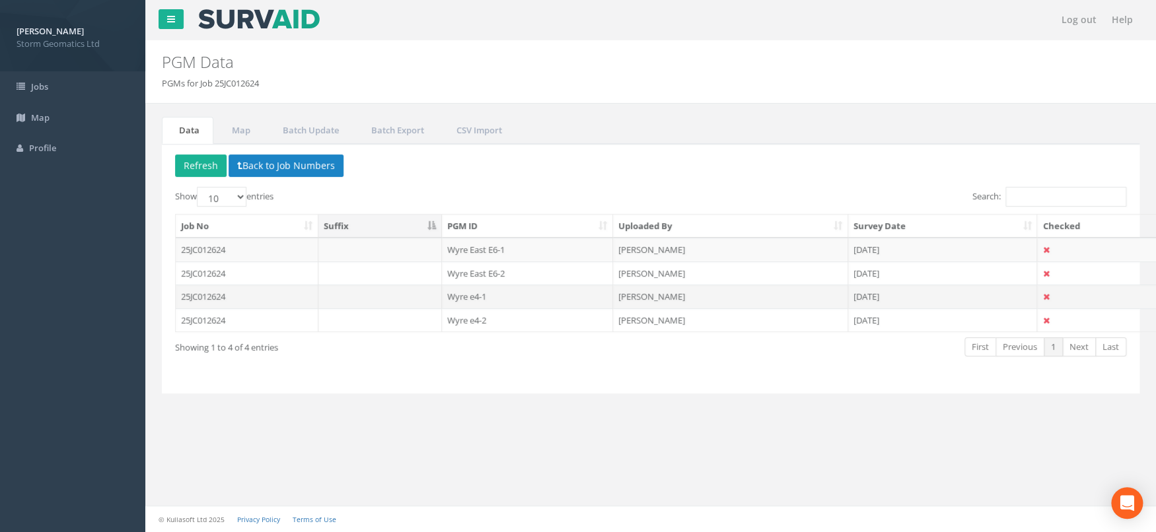
click at [282, 287] on td "25JC012624" at bounding box center [247, 297] width 143 height 24
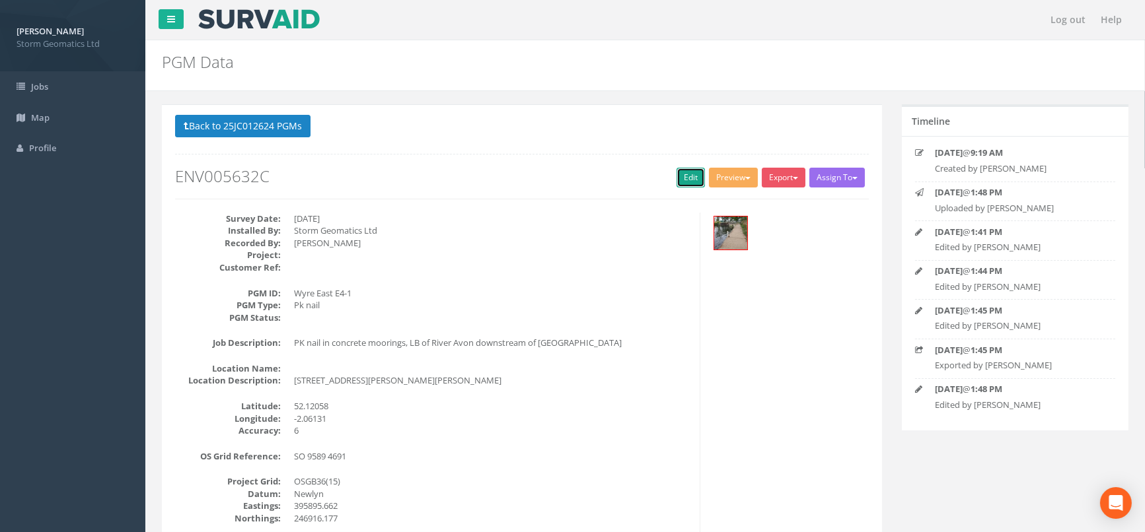
click at [692, 171] on link "Edit" at bounding box center [690, 178] width 28 height 20
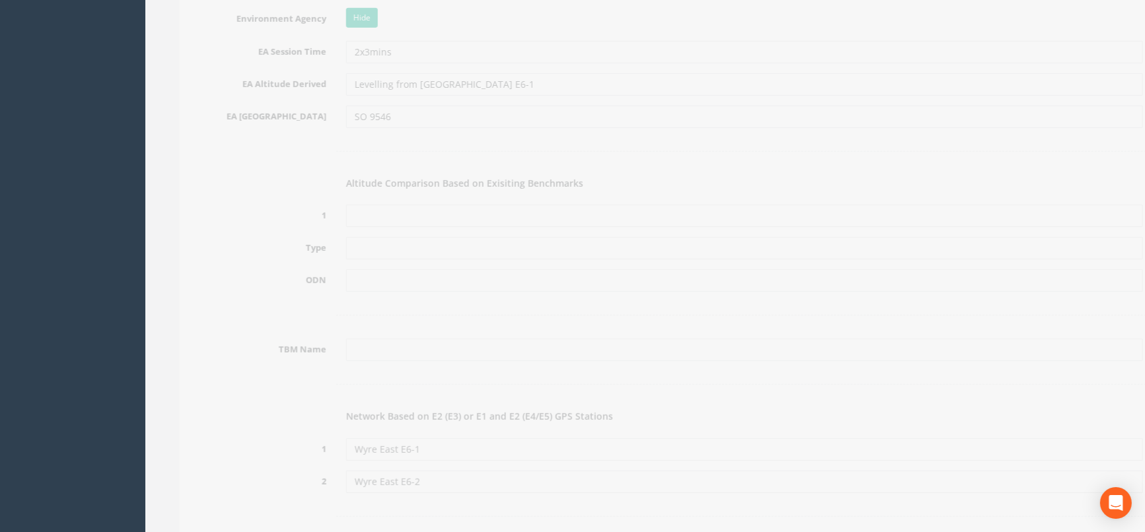
scroll to position [1321, 0]
click at [363, 157] on input "text" at bounding box center [726, 160] width 797 height 22
type input "None Recovered"
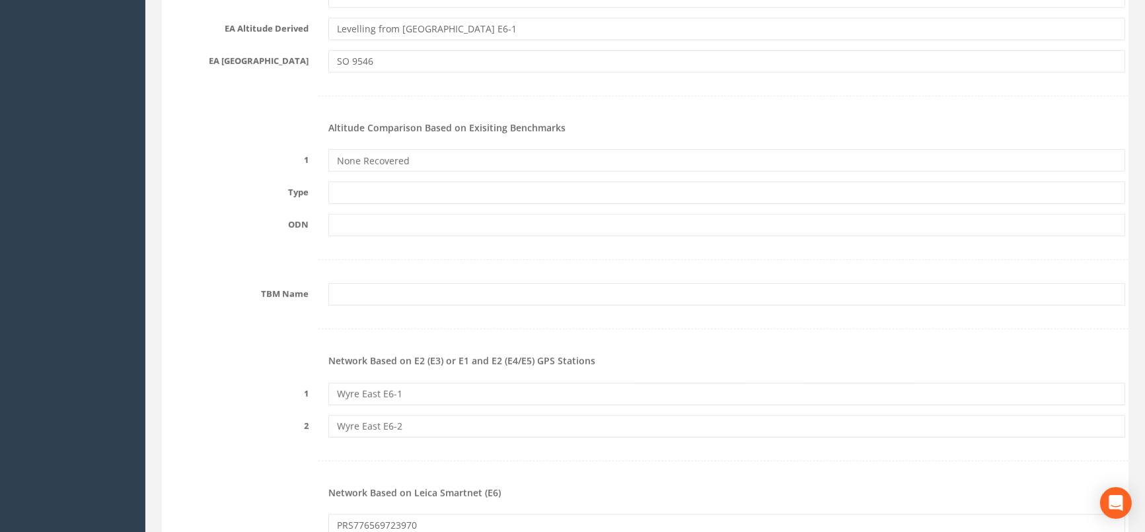
click at [608, 308] on form "Cancel Save Delete Job Number ENV005632C Job Number Suffix Survey Date [DATE] I…" at bounding box center [645, 327] width 960 height 2968
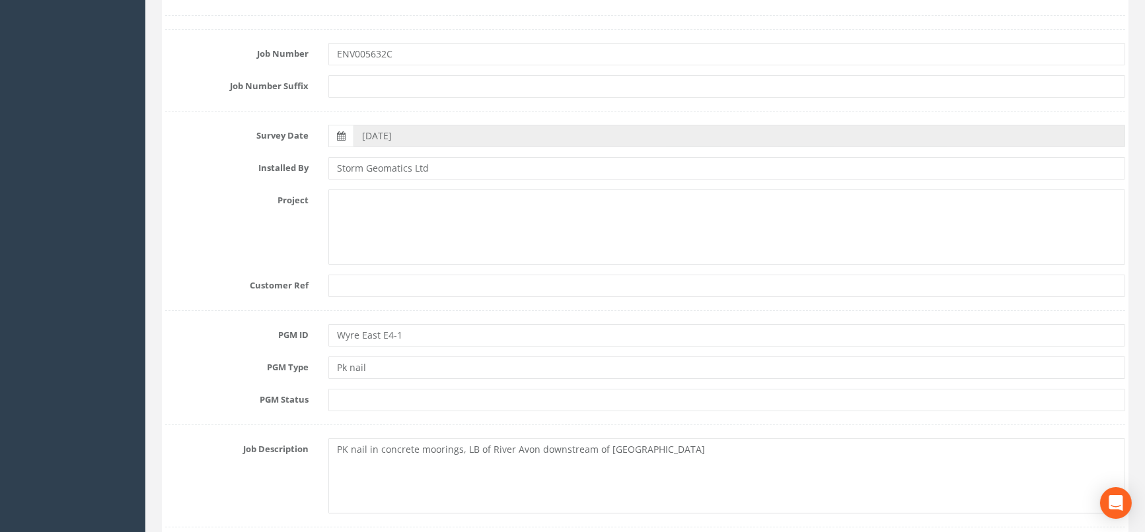
scroll to position [0, 0]
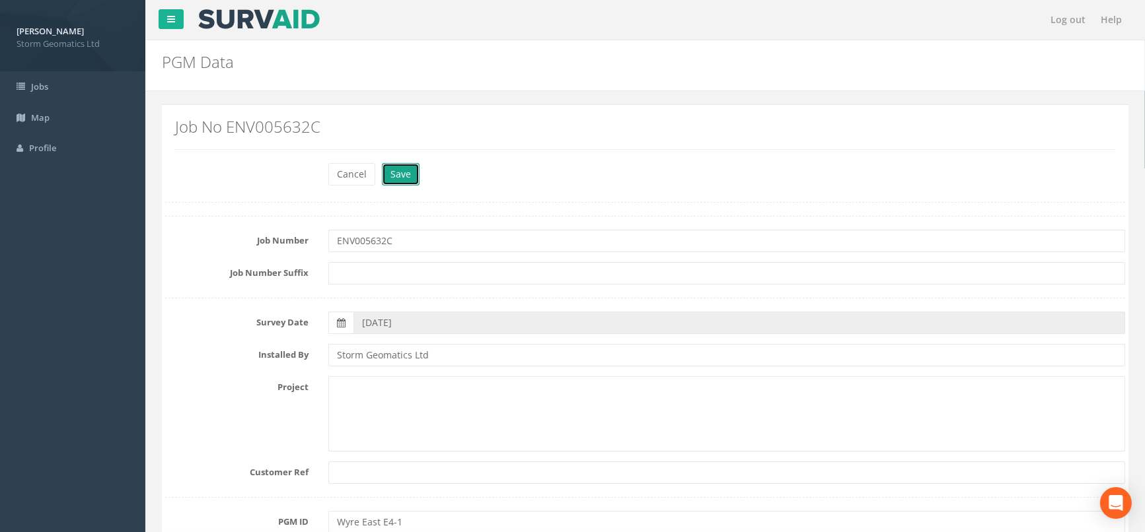
click at [403, 178] on button "Save" at bounding box center [401, 174] width 38 height 22
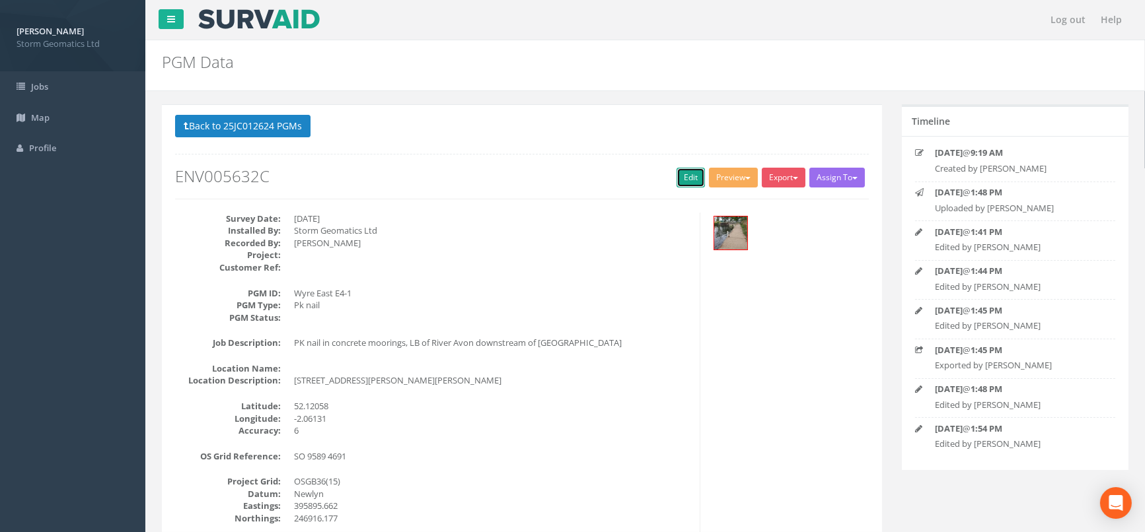
click at [690, 171] on link "Edit" at bounding box center [690, 178] width 28 height 20
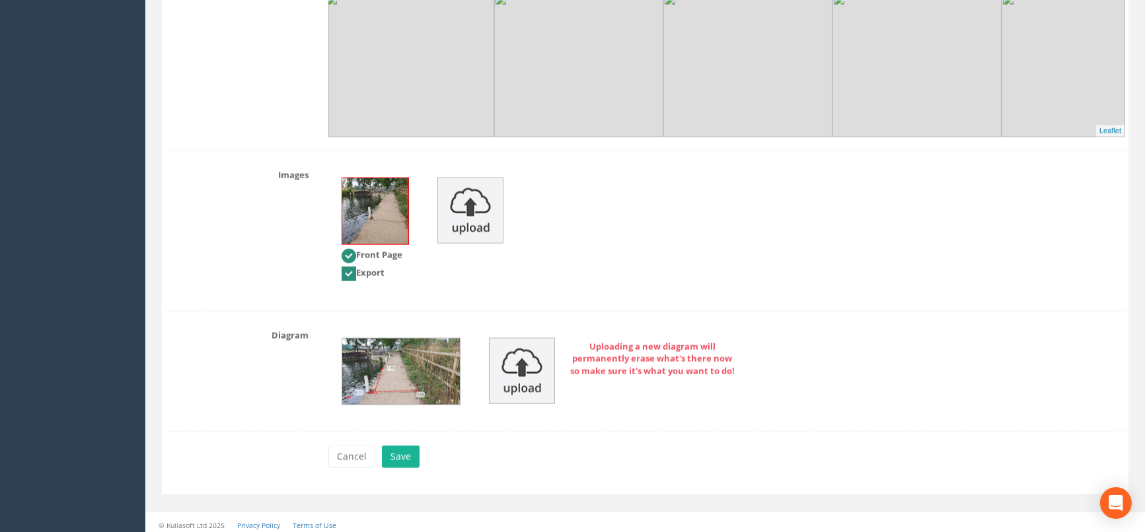
scroll to position [2662, 0]
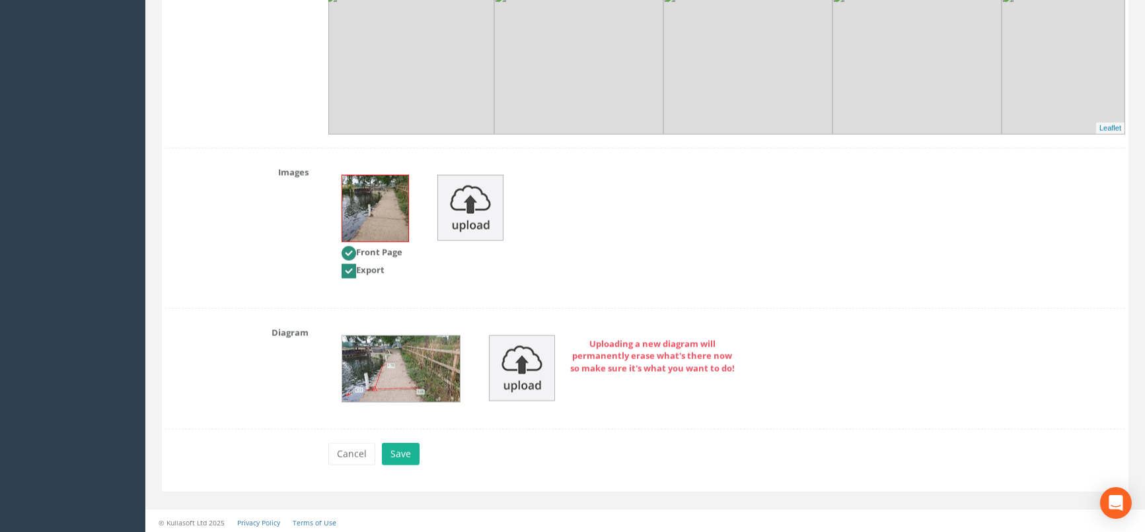
click at [373, 214] on img at bounding box center [375, 209] width 66 height 66
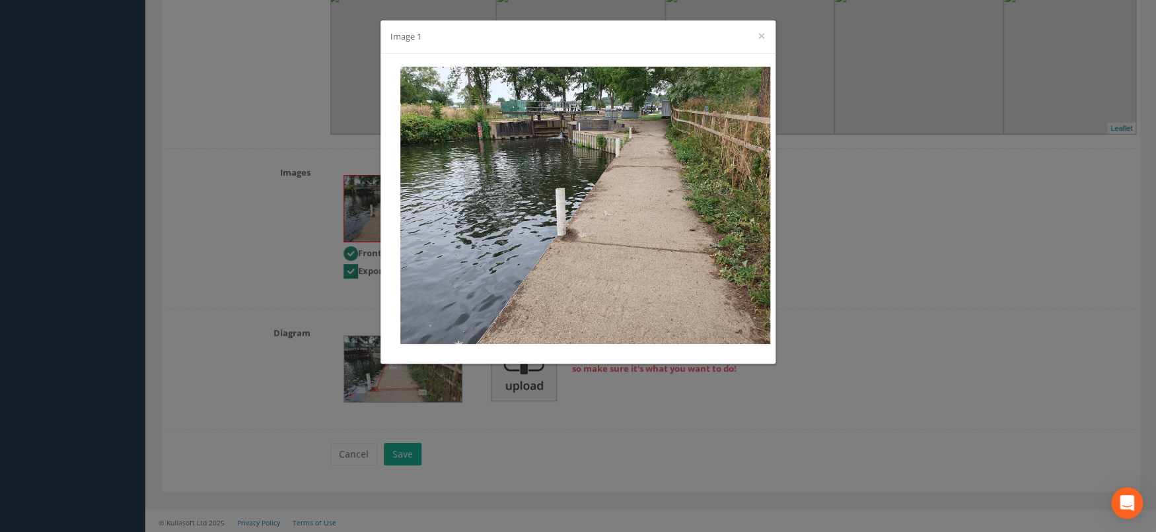
click at [768, 32] on div "Image 1 ×" at bounding box center [578, 36] width 395 height 33
click at [760, 41] on button "×" at bounding box center [762, 36] width 8 height 14
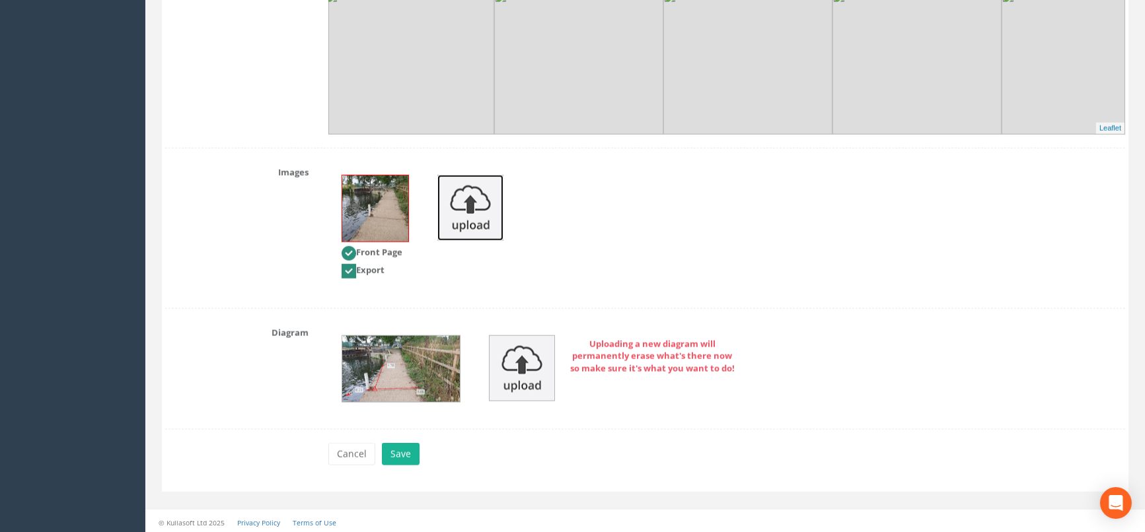
click at [468, 194] on img at bounding box center [470, 208] width 66 height 66
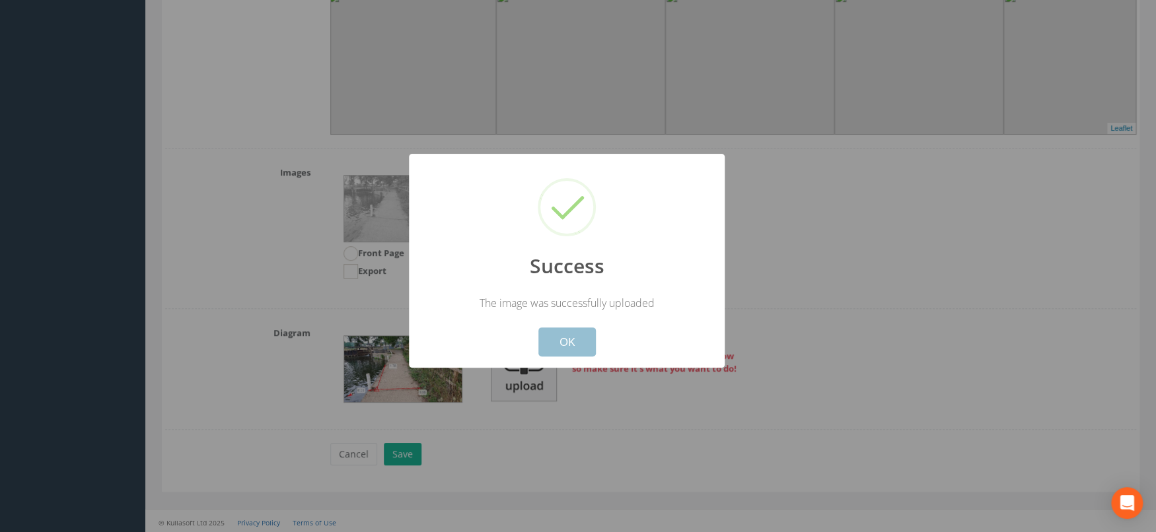
click at [567, 344] on button "OK" at bounding box center [566, 342] width 57 height 29
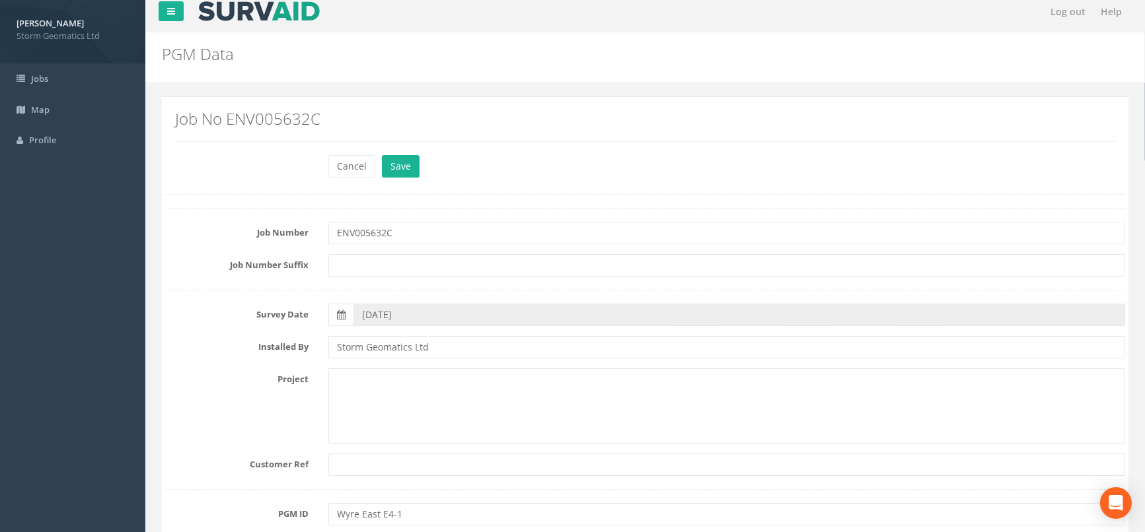
scroll to position [0, 0]
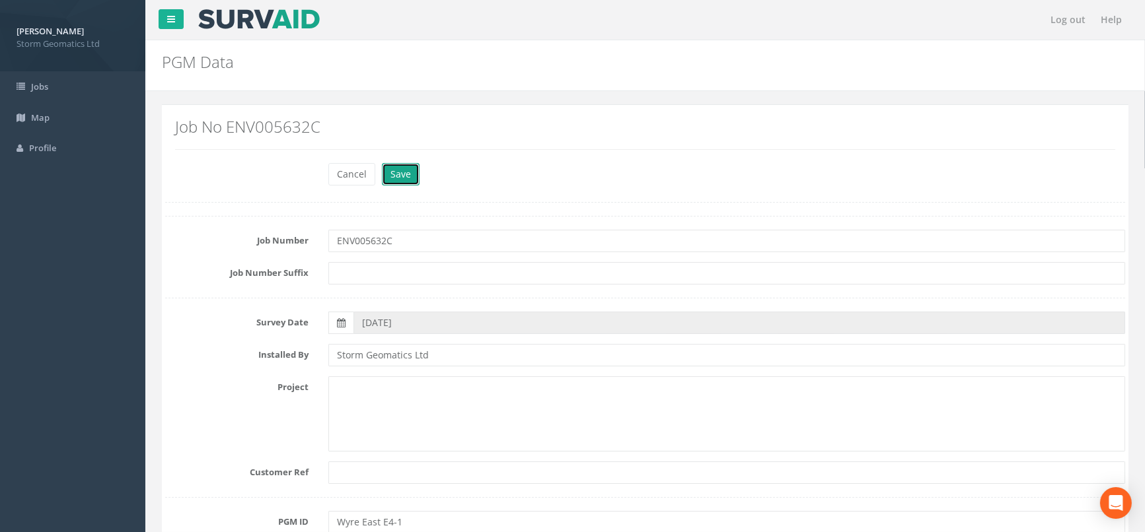
click at [395, 178] on button "Save" at bounding box center [401, 174] width 38 height 22
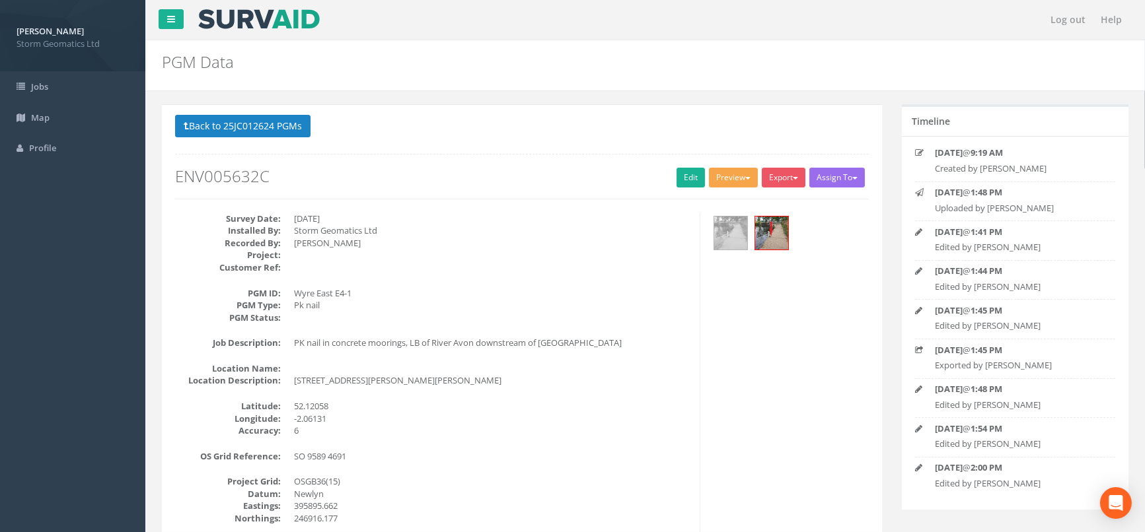
click at [739, 181] on button "Preview" at bounding box center [733, 178] width 49 height 20
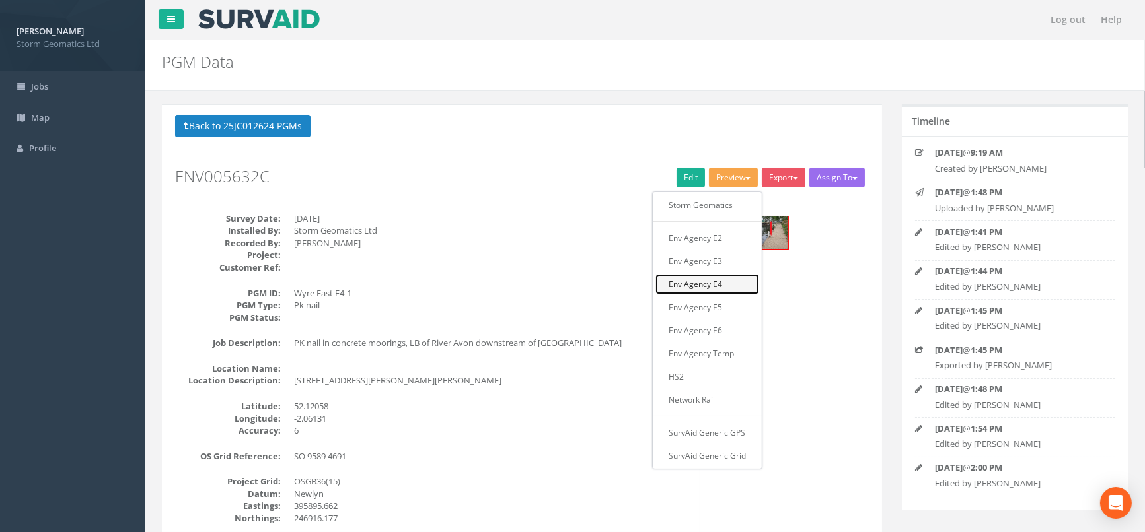
click at [713, 283] on link "Env Agency E4" at bounding box center [707, 284] width 104 height 20
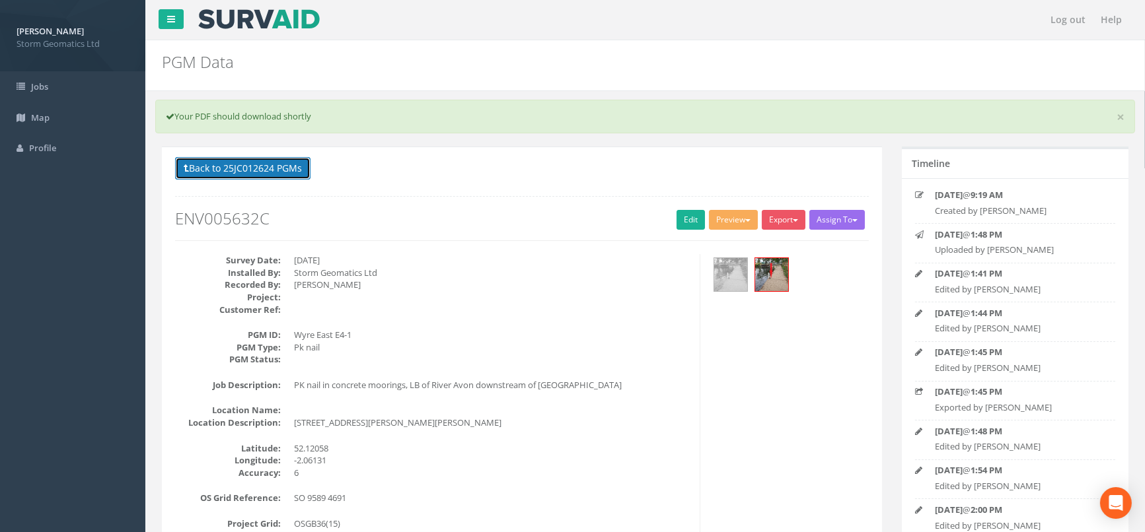
click at [219, 166] on button "Back to 25JC012624 PGMs" at bounding box center [242, 168] width 135 height 22
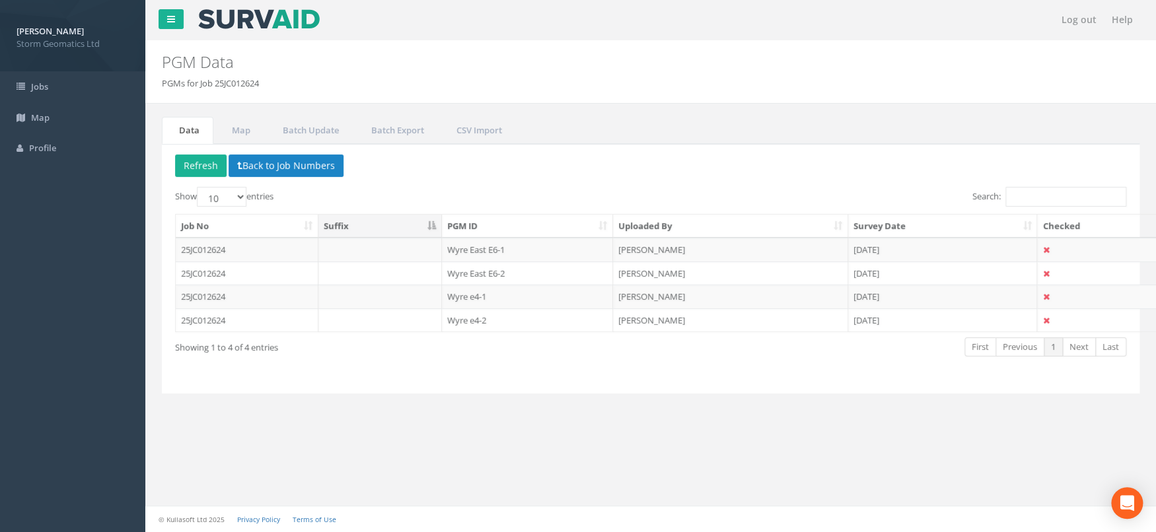
click at [329, 319] on td at bounding box center [380, 321] width 124 height 24
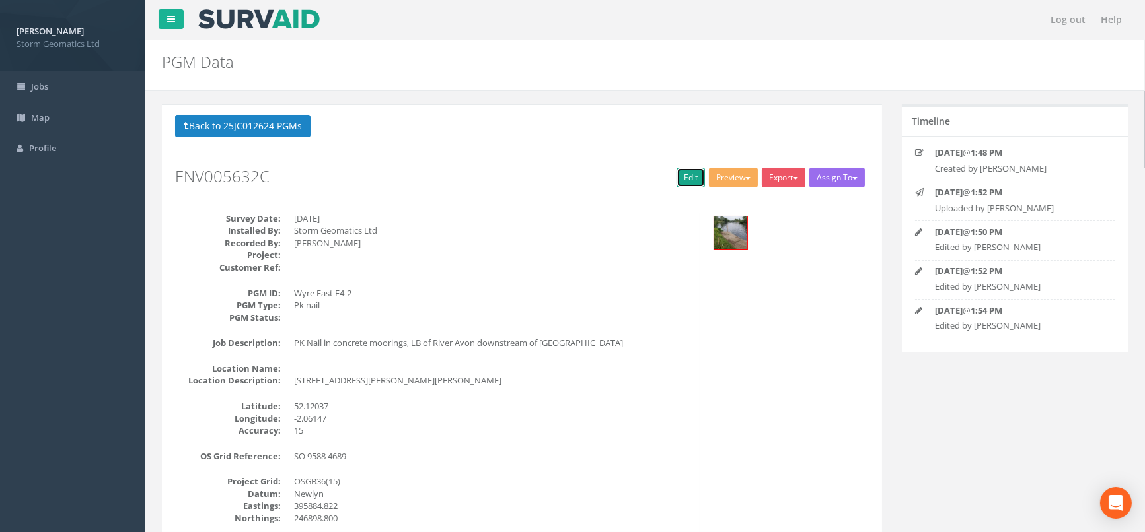
click at [685, 177] on link "Edit" at bounding box center [690, 178] width 28 height 20
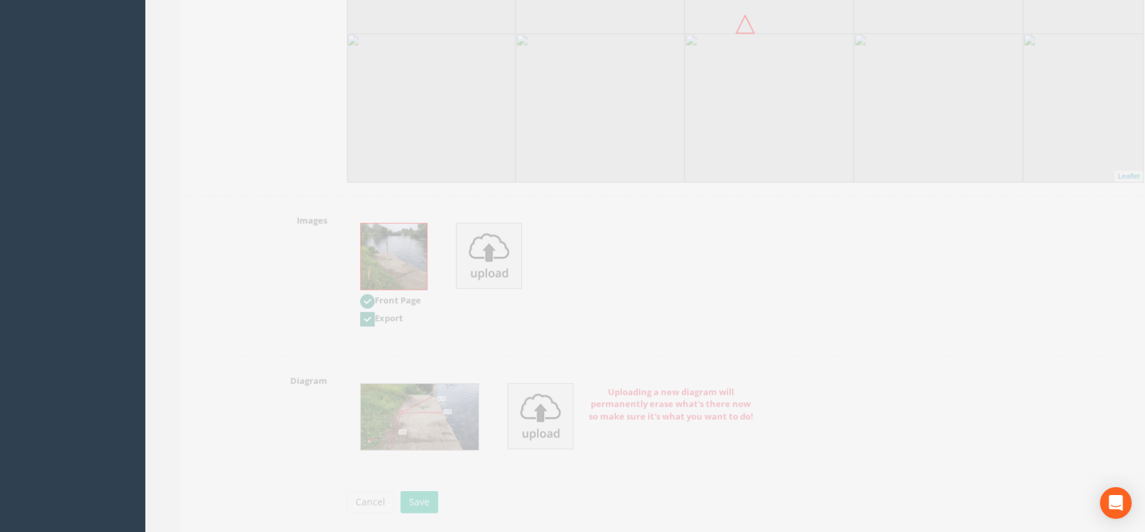
scroll to position [2642, 0]
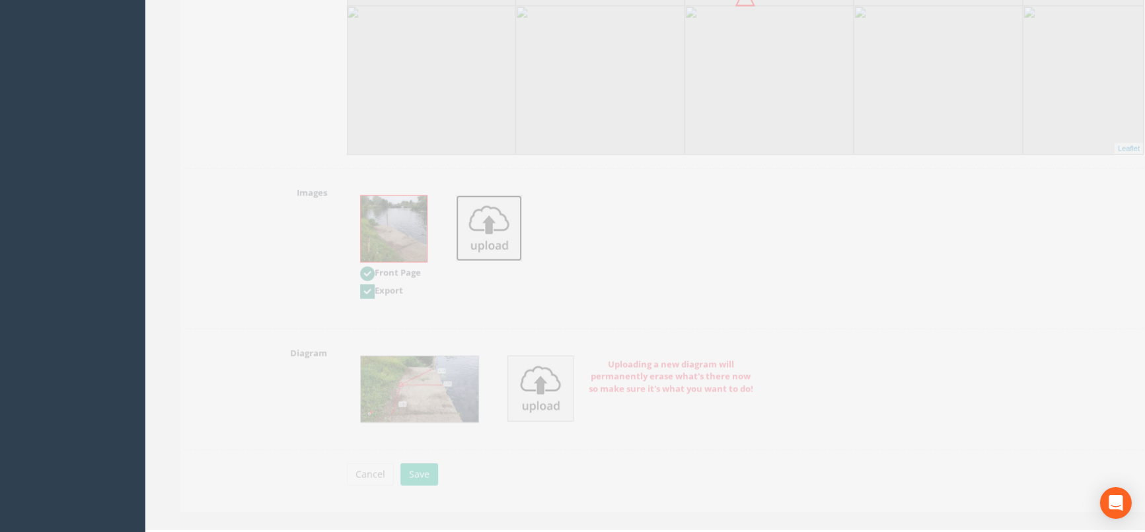
click at [486, 223] on img at bounding box center [470, 229] width 66 height 66
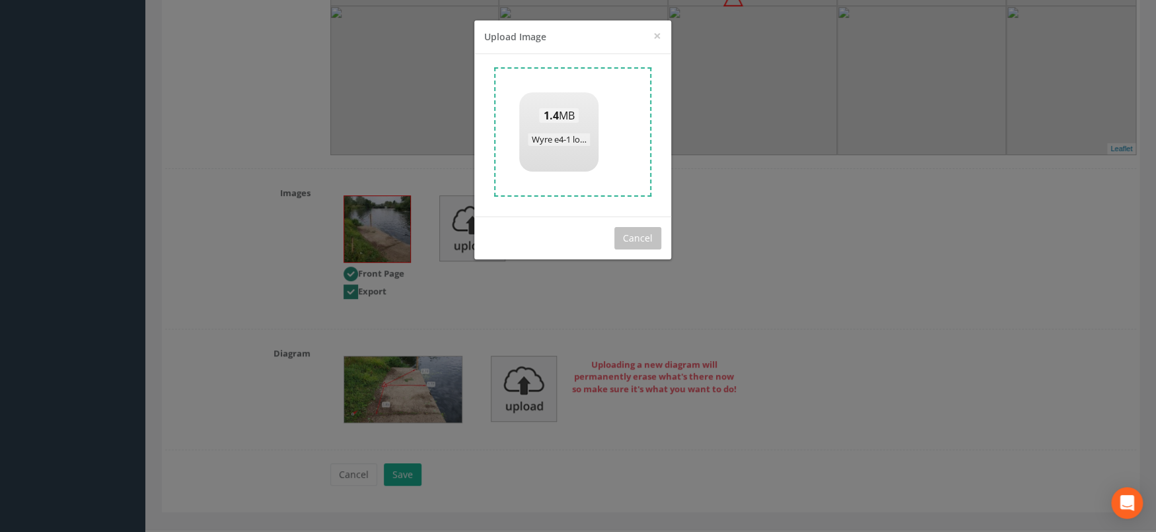
click at [694, 310] on div "× Close Upload Image Drag n' drop a file here or click to select (JPEG or PNG o…" at bounding box center [578, 266] width 1156 height 532
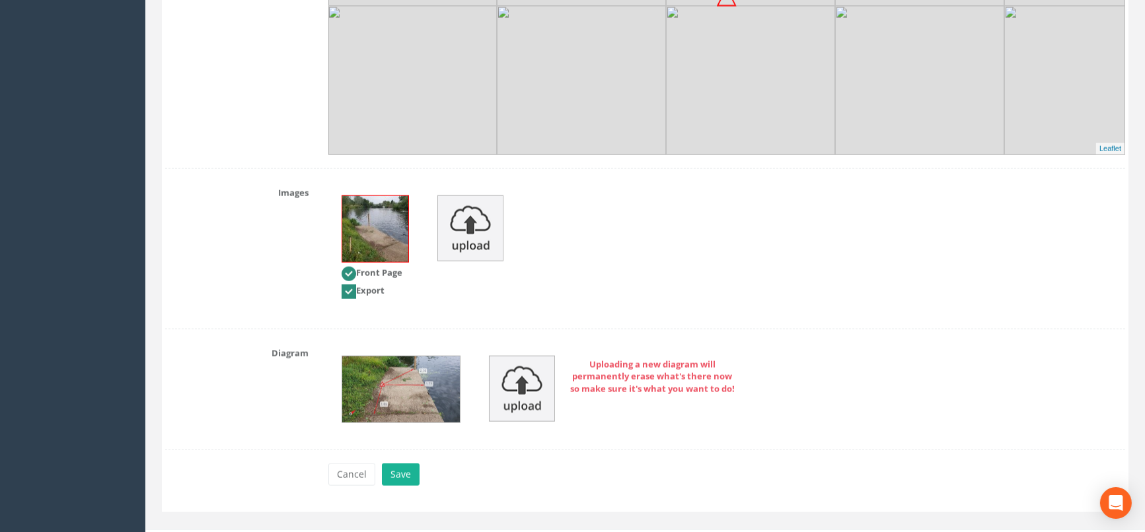
click at [390, 223] on img at bounding box center [375, 229] width 66 height 66
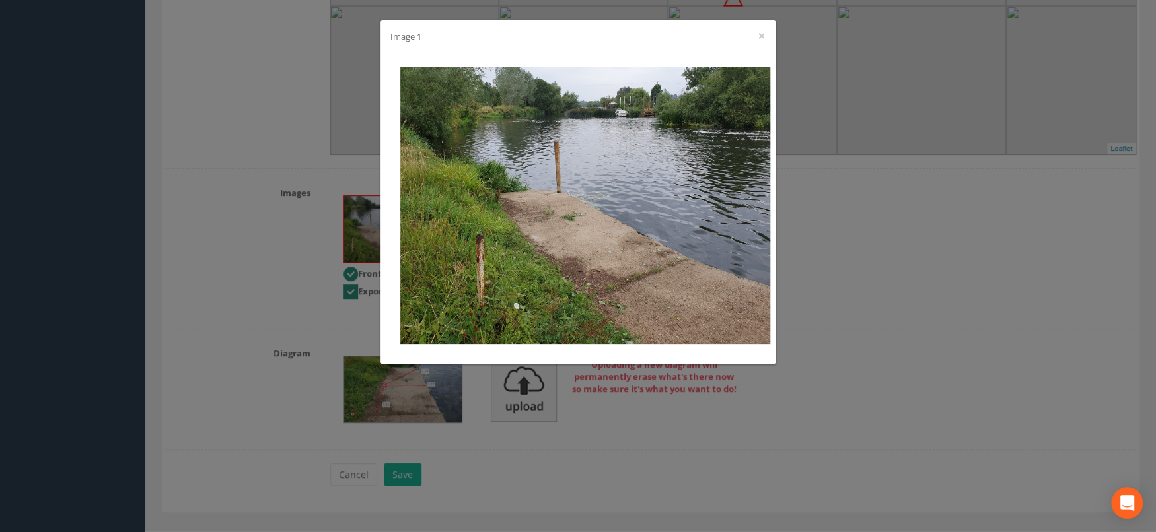
click at [1044, 303] on div "Image 1 ×" at bounding box center [578, 266] width 1156 height 532
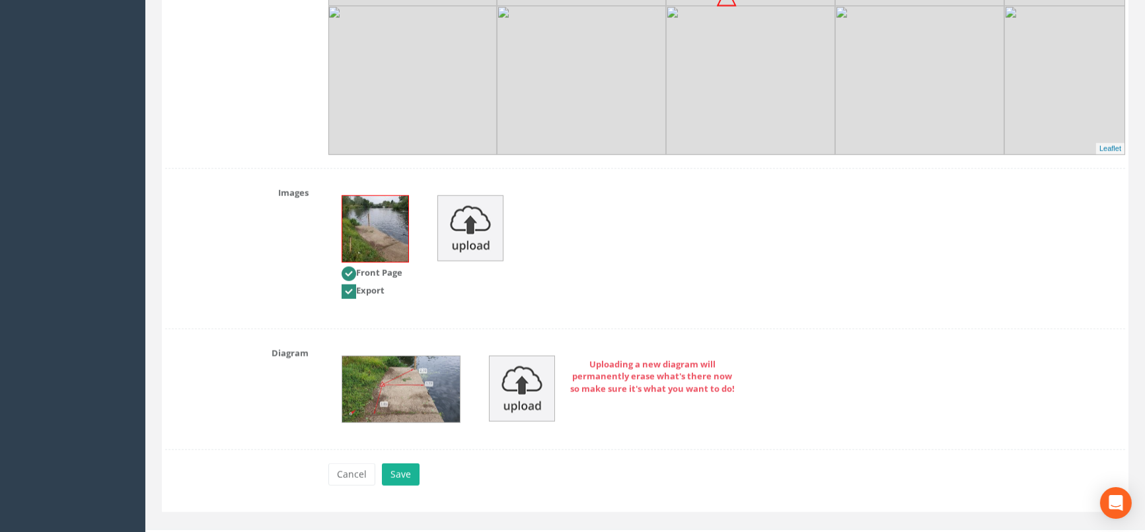
click at [367, 223] on img at bounding box center [375, 229] width 66 height 66
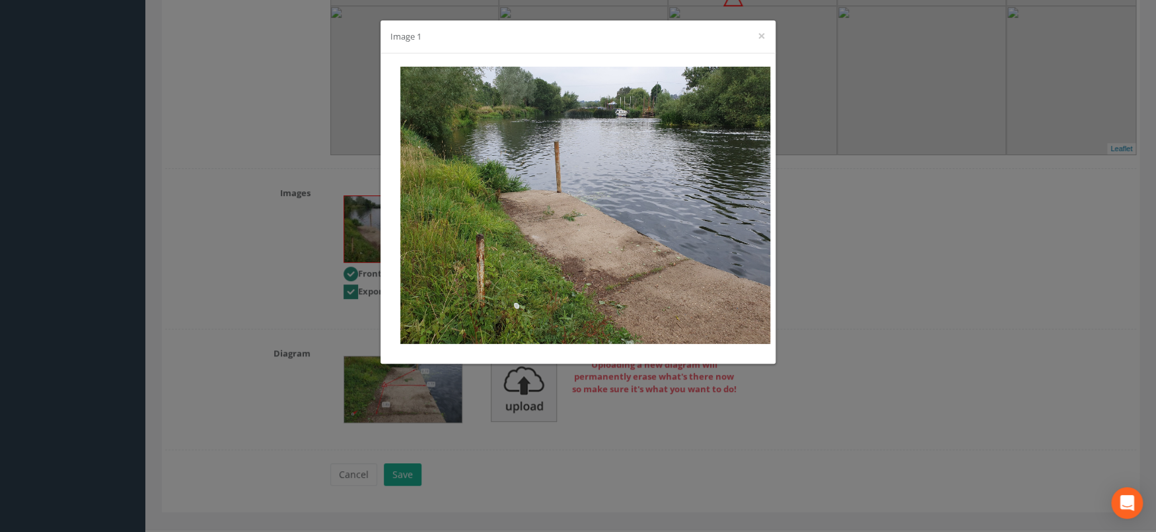
drag, startPoint x: 766, startPoint y: 33, endPoint x: 754, endPoint y: 48, distance: 18.8
click at [766, 33] on div "Image 1 ×" at bounding box center [578, 36] width 395 height 33
click at [756, 34] on div "Image 1 ×" at bounding box center [578, 36] width 395 height 33
click at [764, 34] on button "×" at bounding box center [762, 36] width 8 height 14
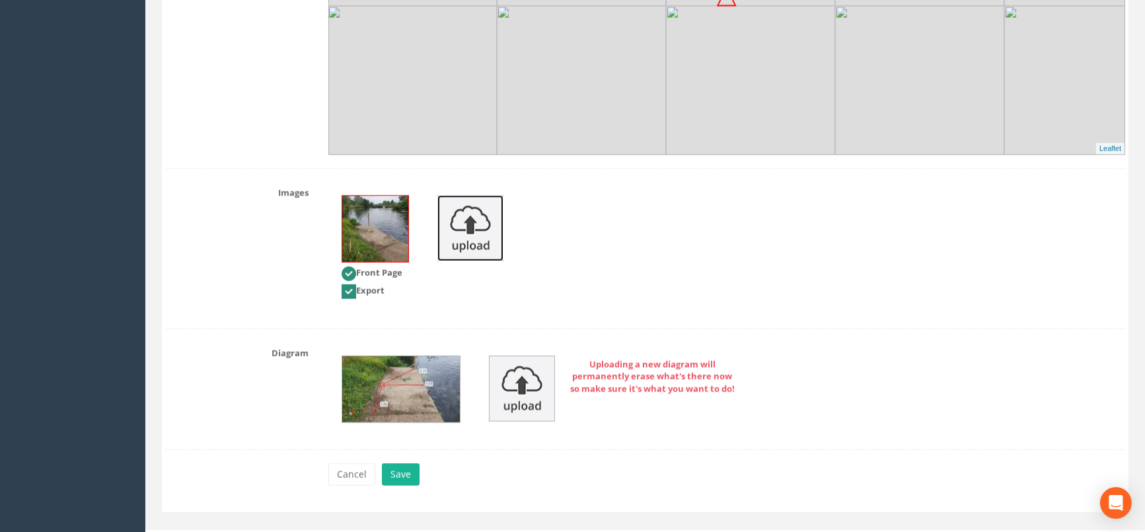
click at [465, 229] on img at bounding box center [470, 229] width 66 height 66
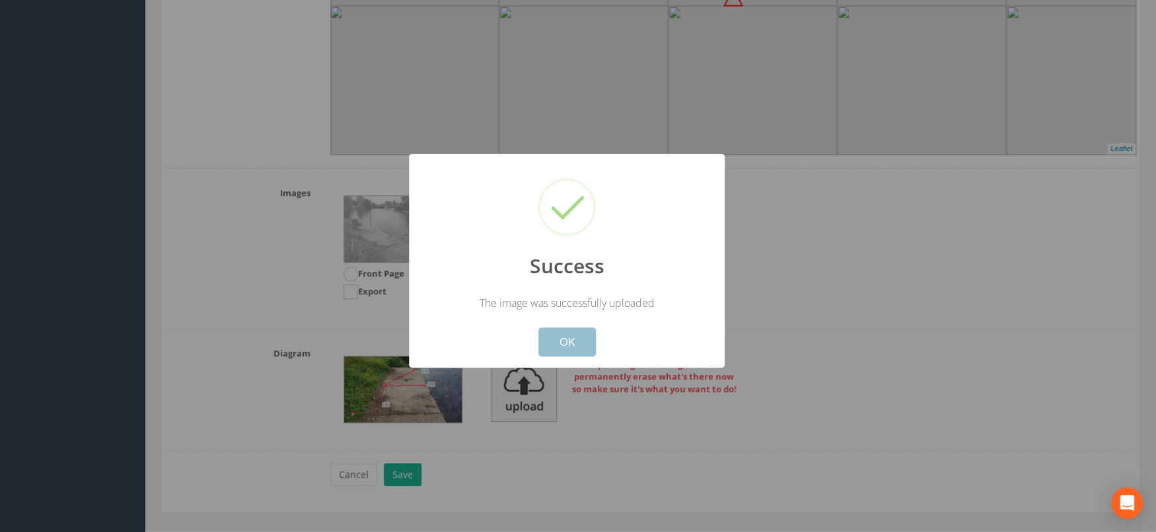
click at [564, 349] on button "OK" at bounding box center [566, 342] width 57 height 29
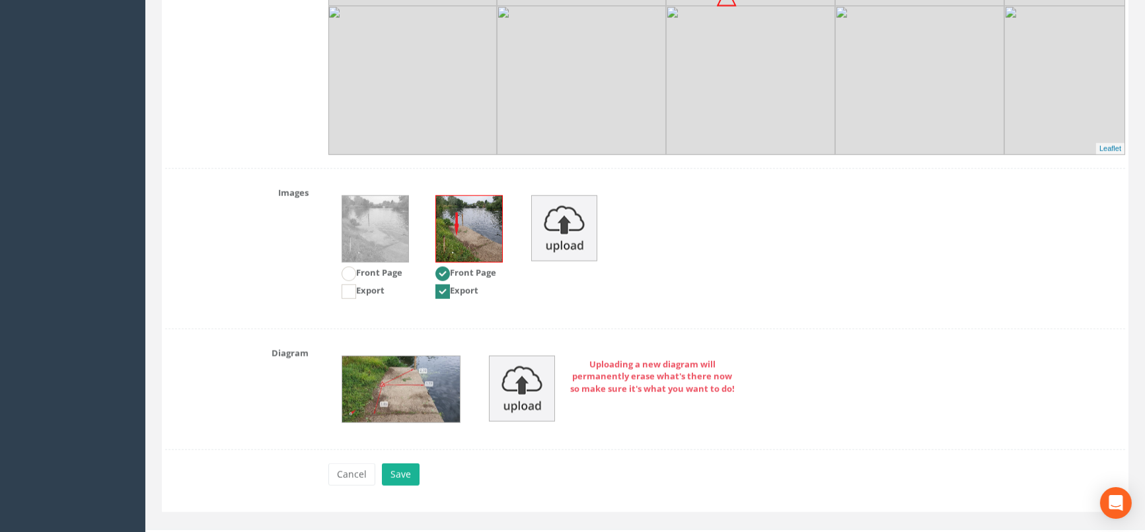
click at [735, 312] on div "Front Page Export Front Page Export" at bounding box center [726, 249] width 817 height 134
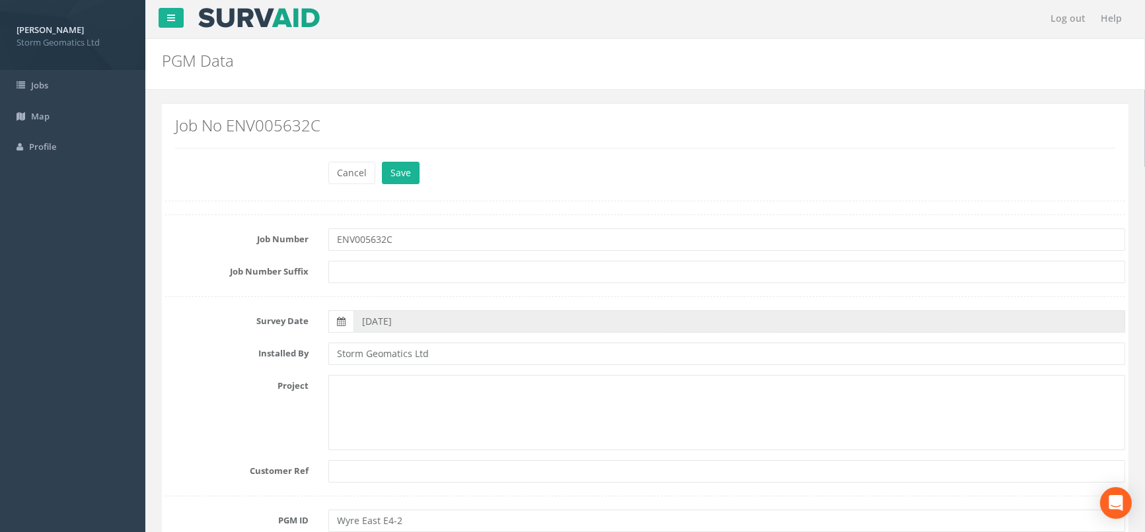
scroll to position [0, 0]
click at [403, 178] on button "Save" at bounding box center [401, 174] width 38 height 22
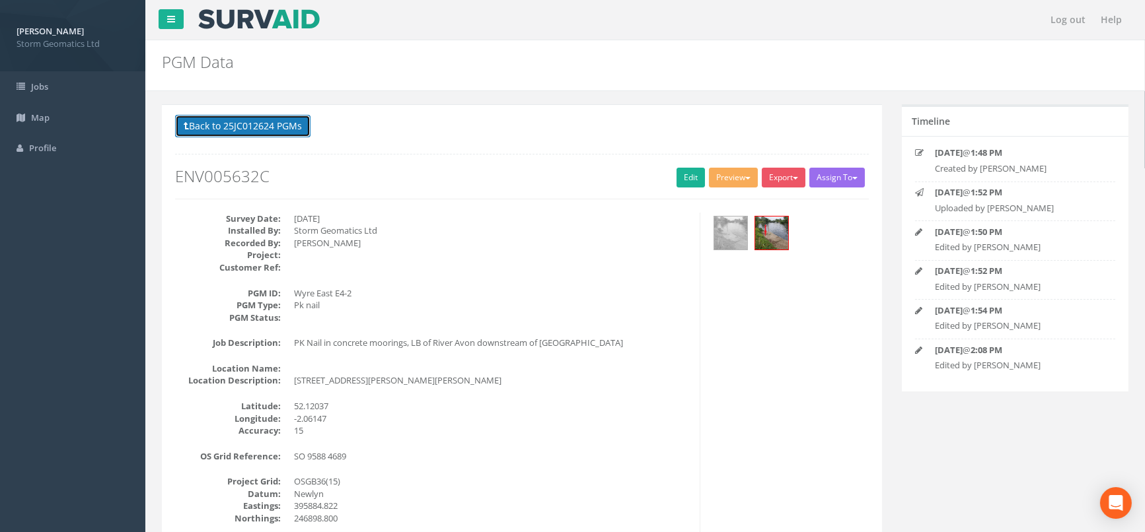
click at [270, 129] on button "Back to 25JC012624 PGMs" at bounding box center [242, 126] width 135 height 22
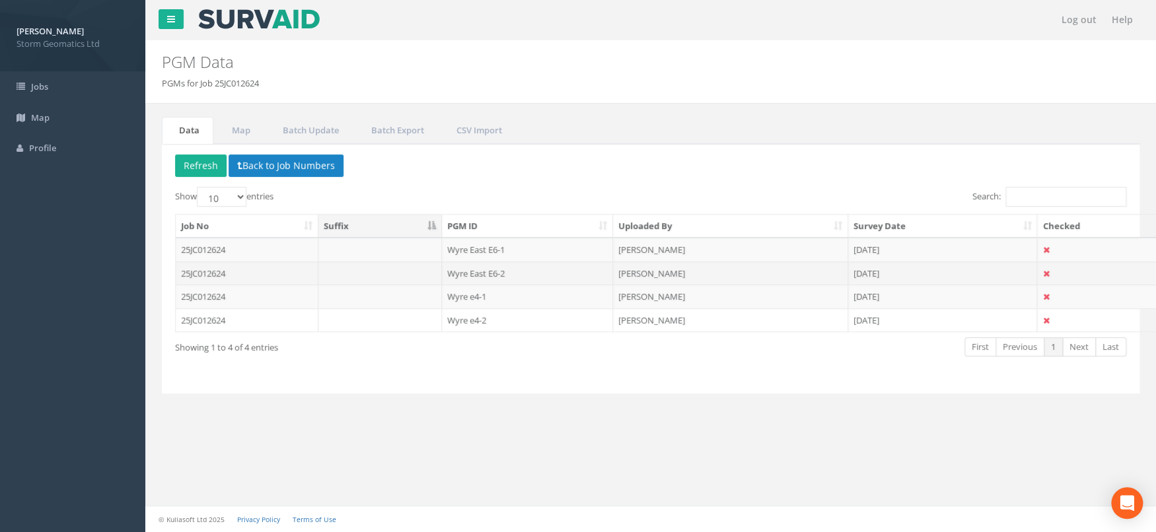
click at [248, 273] on td "25JC012624" at bounding box center [247, 274] width 143 height 24
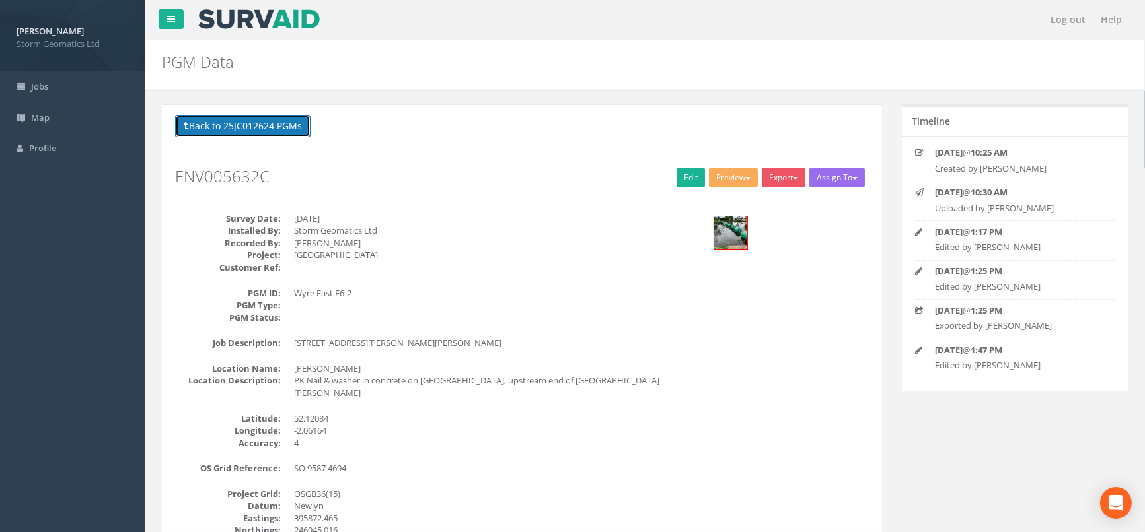
click at [253, 127] on button "Back to 25JC012624 PGMs" at bounding box center [242, 126] width 135 height 22
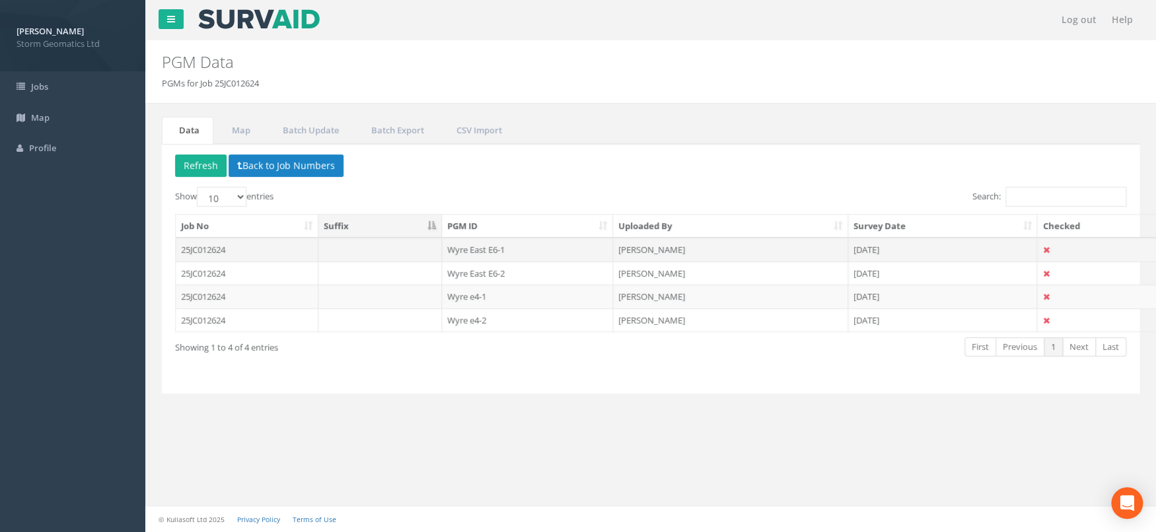
click at [432, 245] on td at bounding box center [380, 250] width 124 height 24
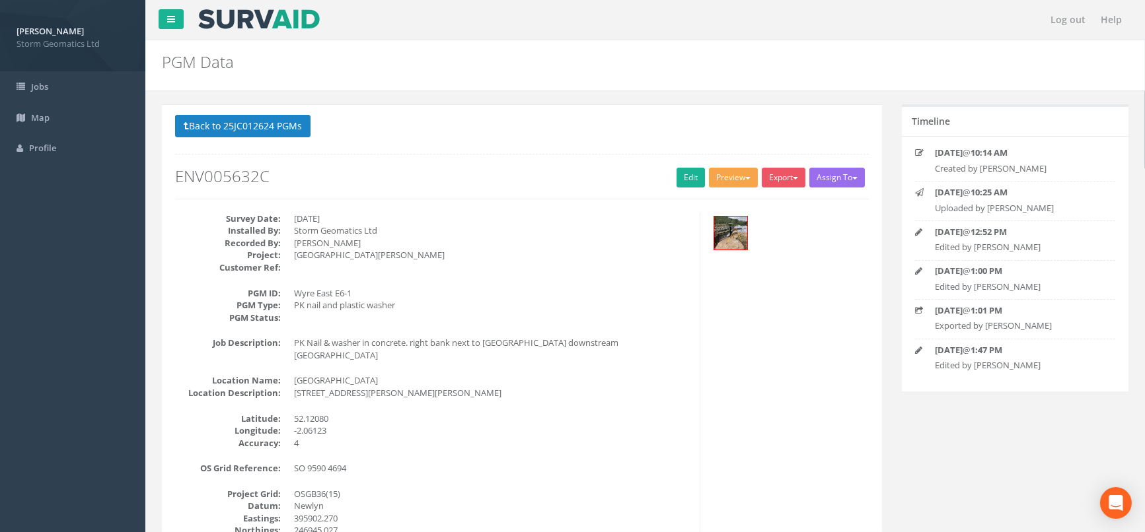
click at [734, 176] on button "Preview" at bounding box center [733, 178] width 49 height 20
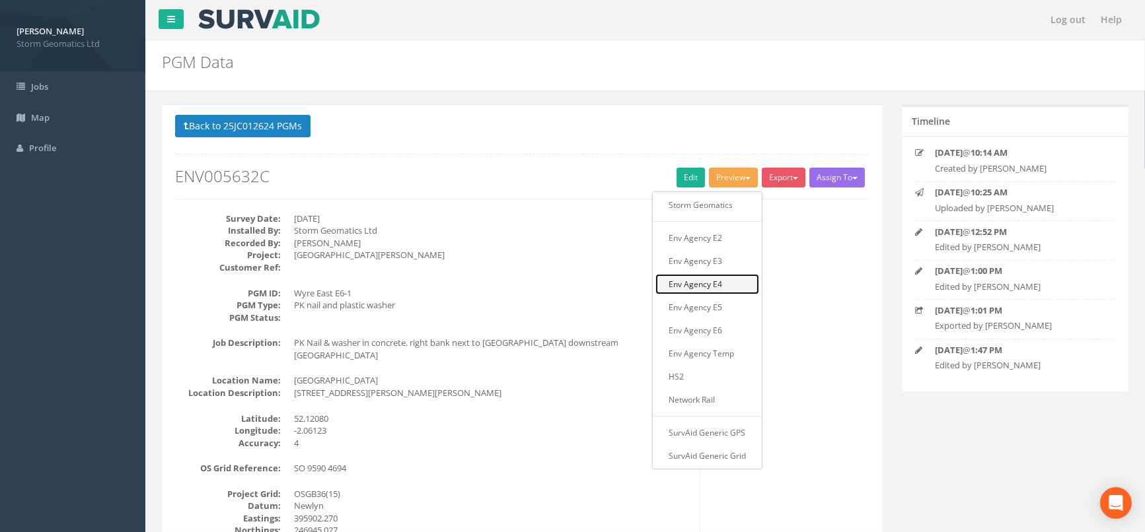
click at [717, 284] on link "Env Agency E4" at bounding box center [707, 284] width 104 height 20
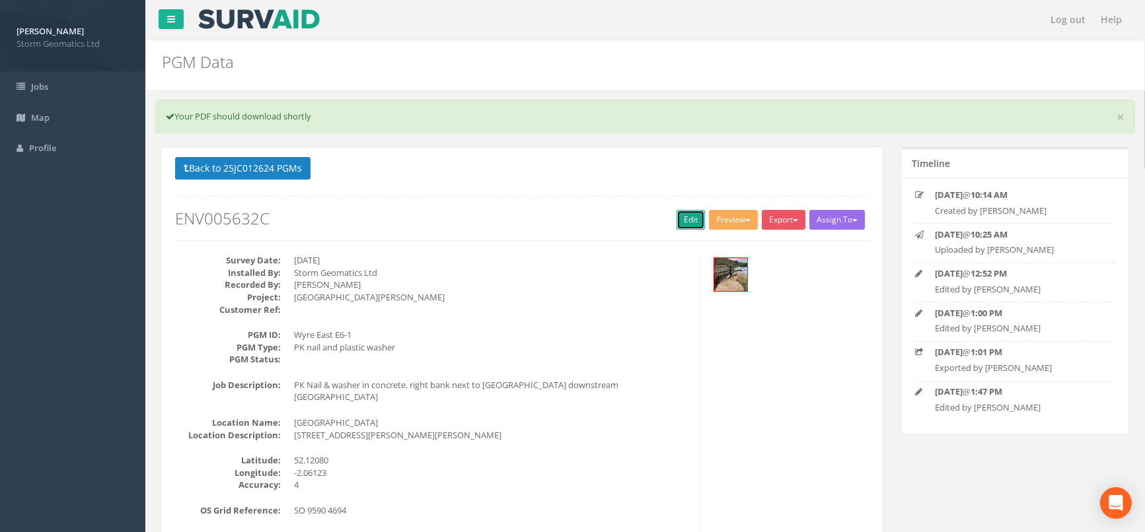
click at [684, 217] on link "Edit" at bounding box center [690, 220] width 28 height 20
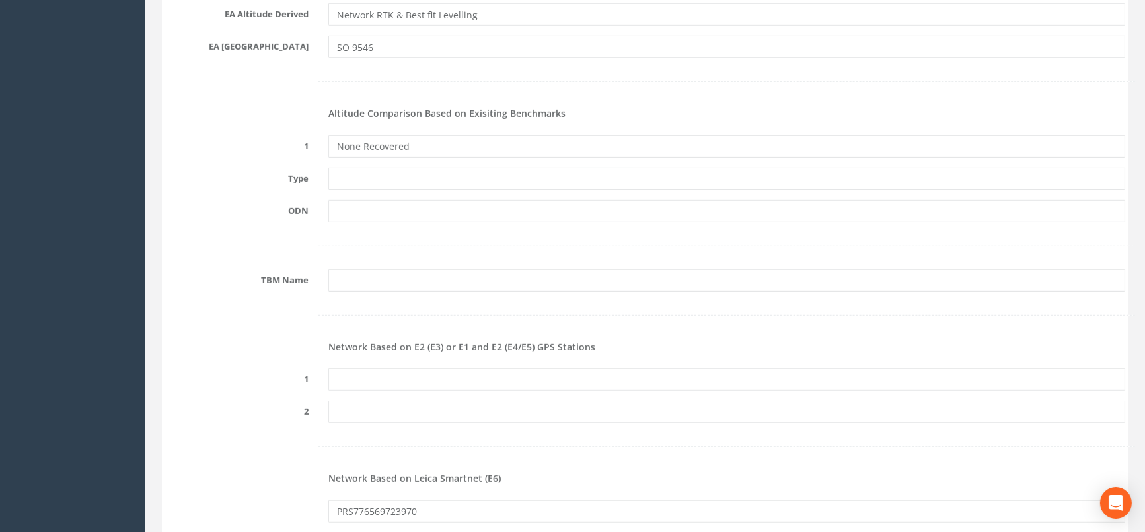
scroll to position [1395, 0]
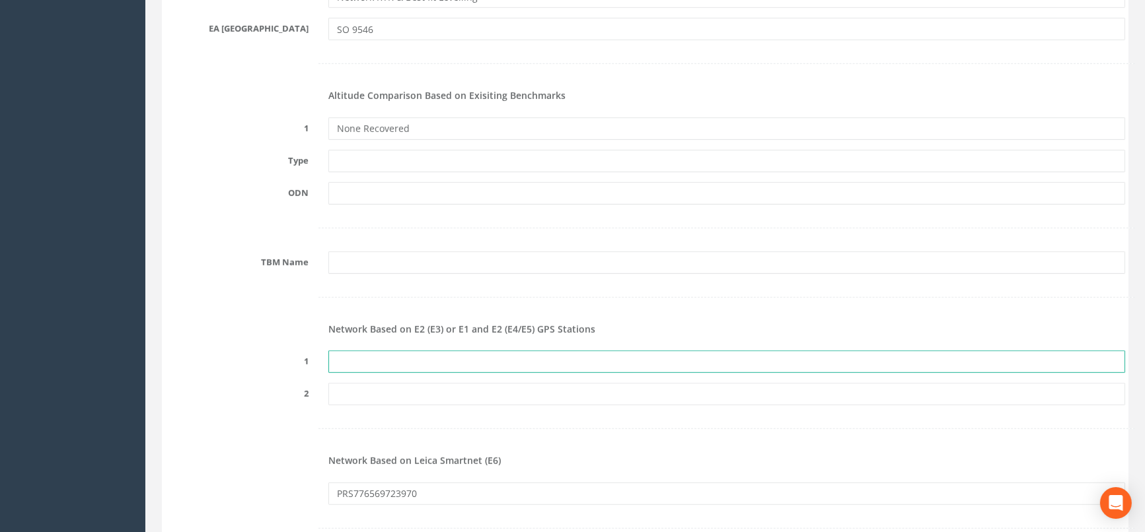
click at [363, 359] on input "text" at bounding box center [726, 362] width 797 height 22
click at [348, 360] on input "text" at bounding box center [726, 362] width 797 height 22
paste input "PRS776569723970"
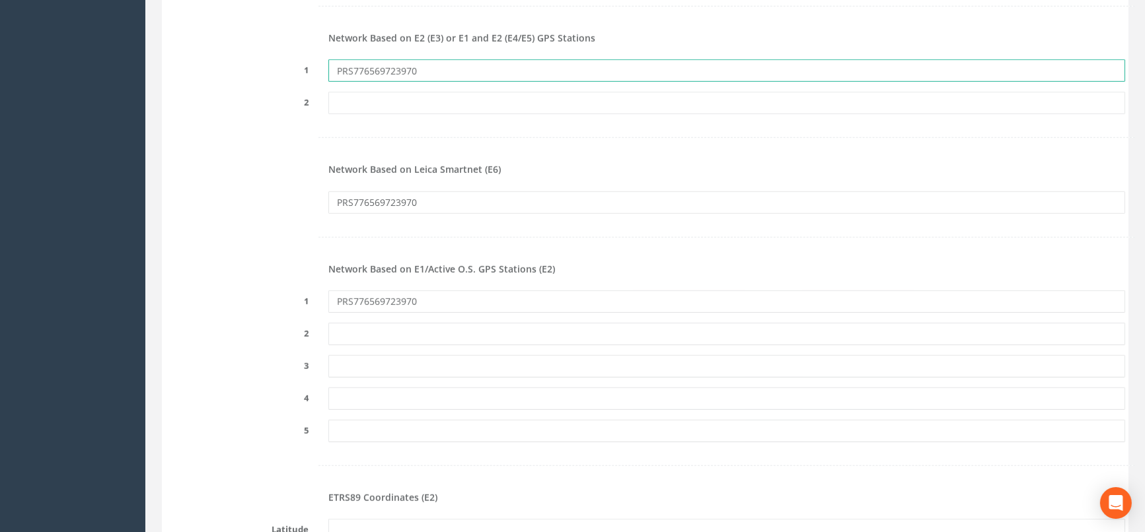
scroll to position [1688, 0]
type input "PRS776569723970"
drag, startPoint x: 755, startPoint y: 234, endPoint x: 709, endPoint y: 196, distance: 59.1
click at [760, 232] on div at bounding box center [645, 235] width 980 height 27
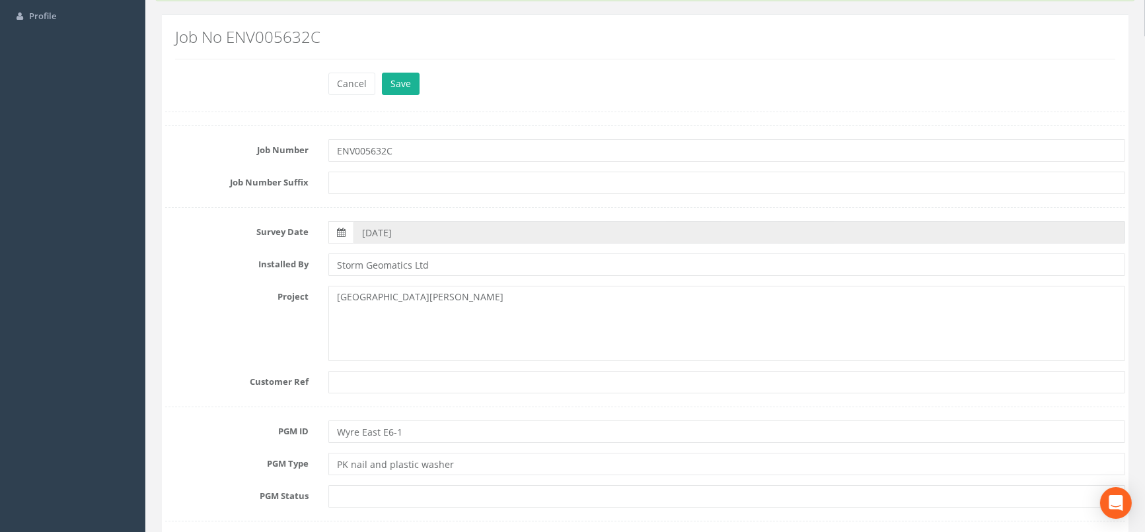
scroll to position [0, 0]
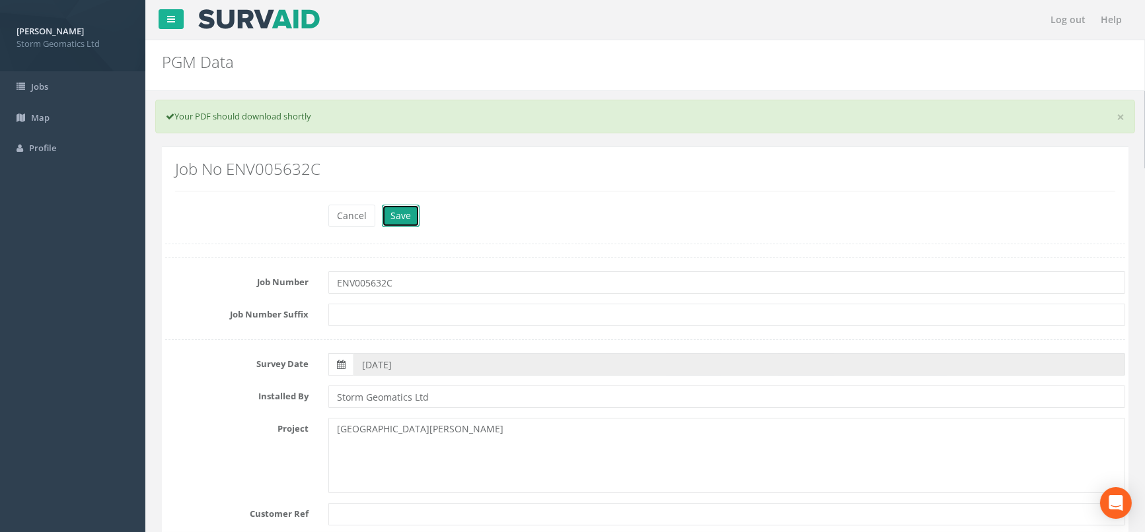
click at [400, 218] on button "Save" at bounding box center [401, 216] width 38 height 22
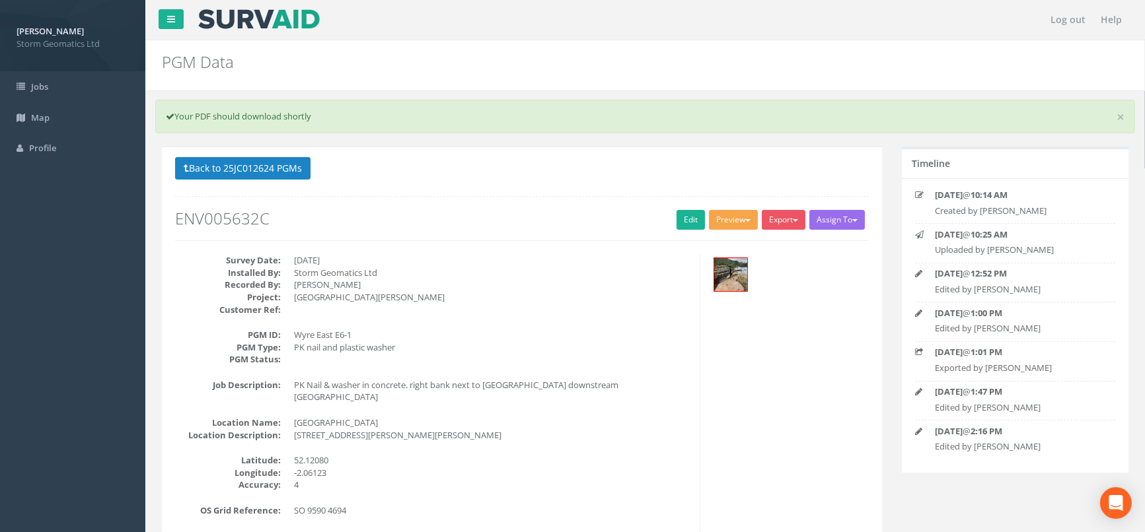
click at [743, 211] on button "Preview" at bounding box center [733, 220] width 49 height 20
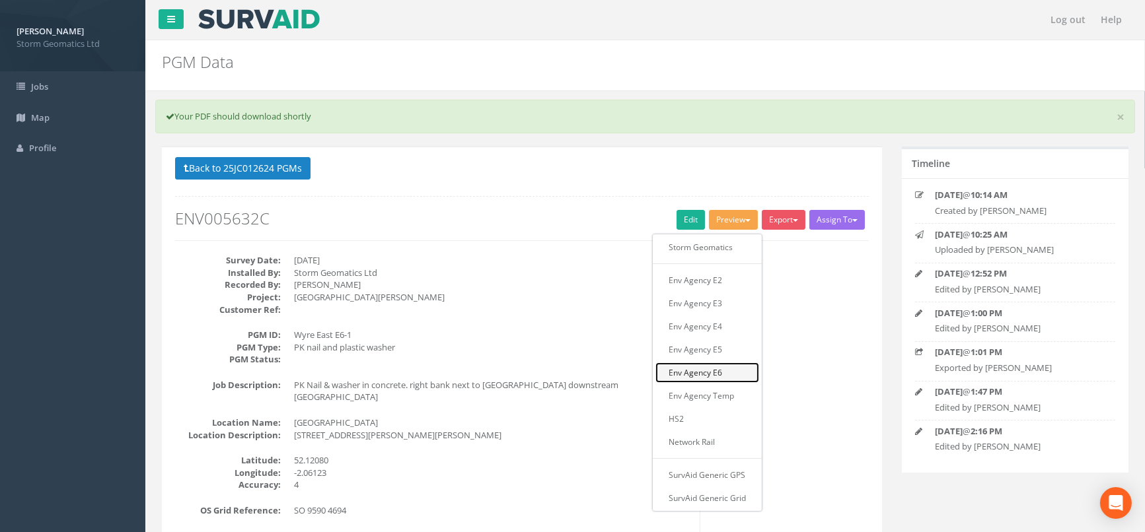
click at [708, 365] on link "Env Agency E6" at bounding box center [707, 373] width 104 height 20
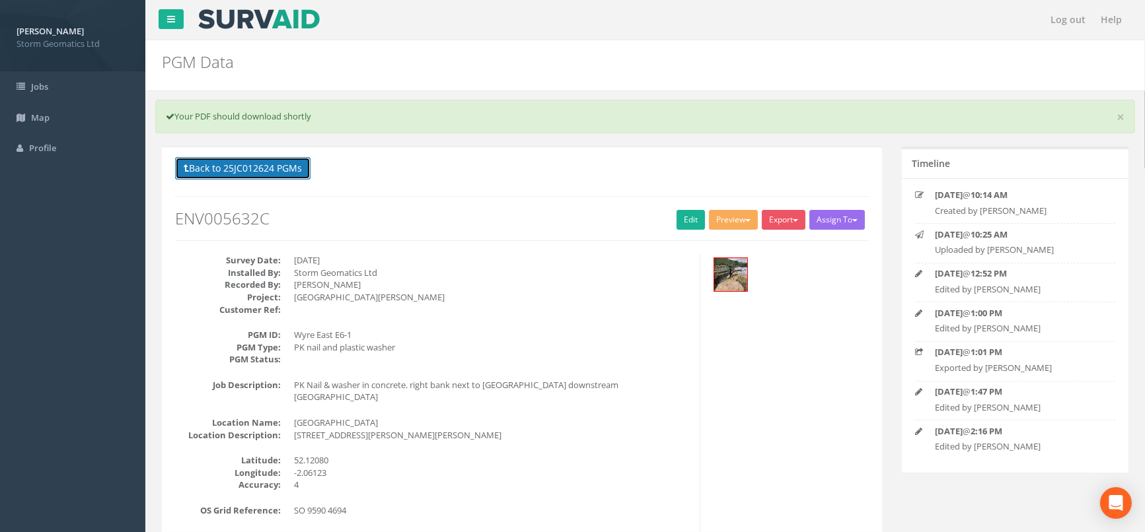
click at [252, 161] on button "Back to 25JC012624 PGMs" at bounding box center [242, 168] width 135 height 22
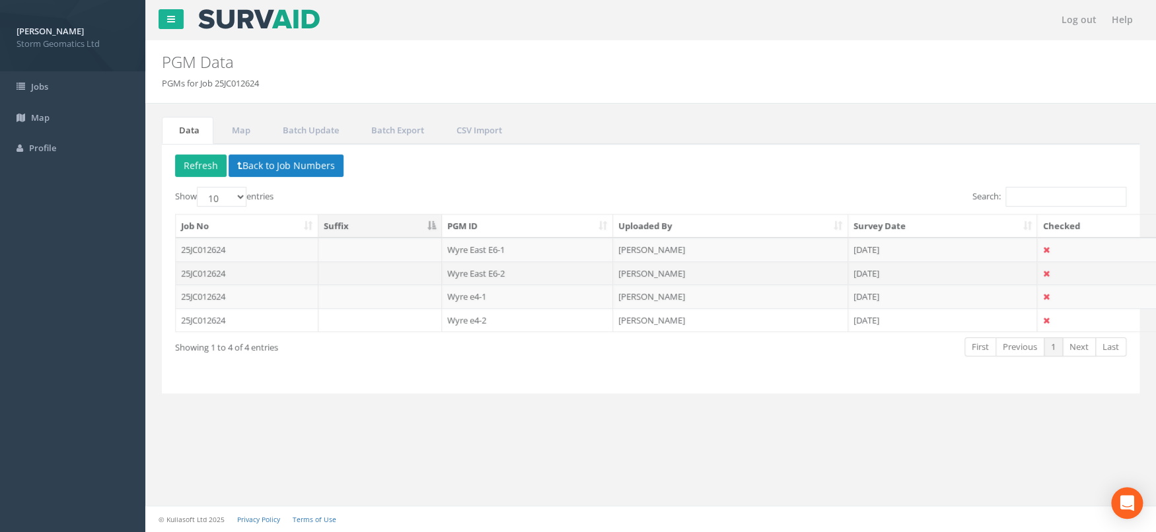
click at [242, 281] on td "25JC012624" at bounding box center [247, 274] width 143 height 24
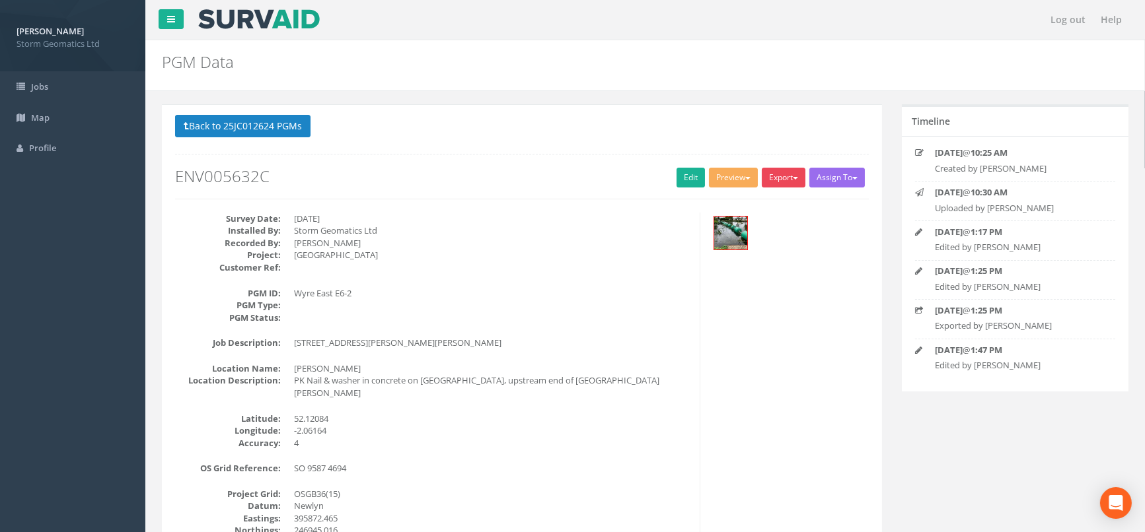
click at [801, 176] on button "Export" at bounding box center [784, 178] width 44 height 20
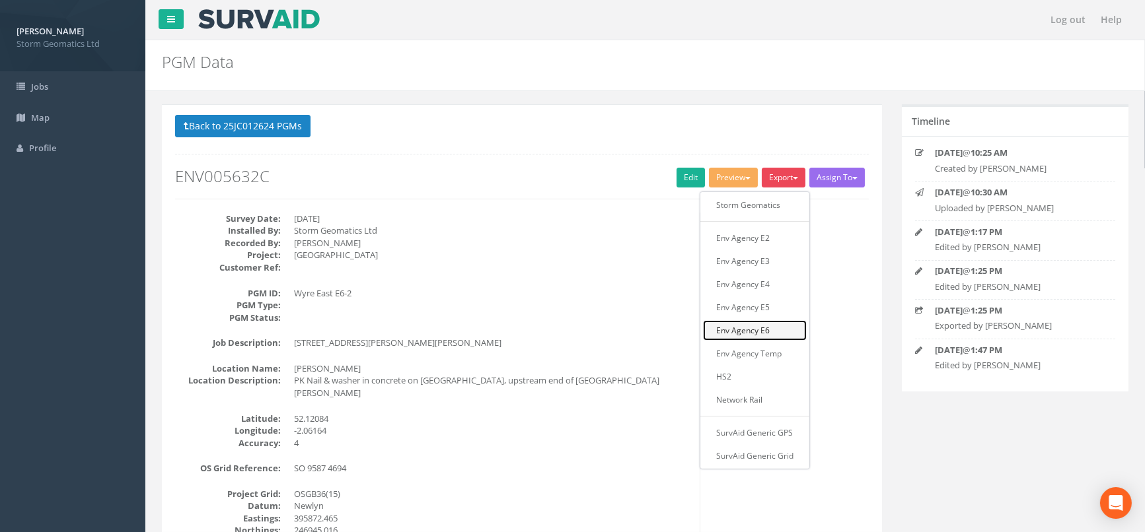
click at [759, 329] on link "Env Agency E6" at bounding box center [755, 330] width 104 height 20
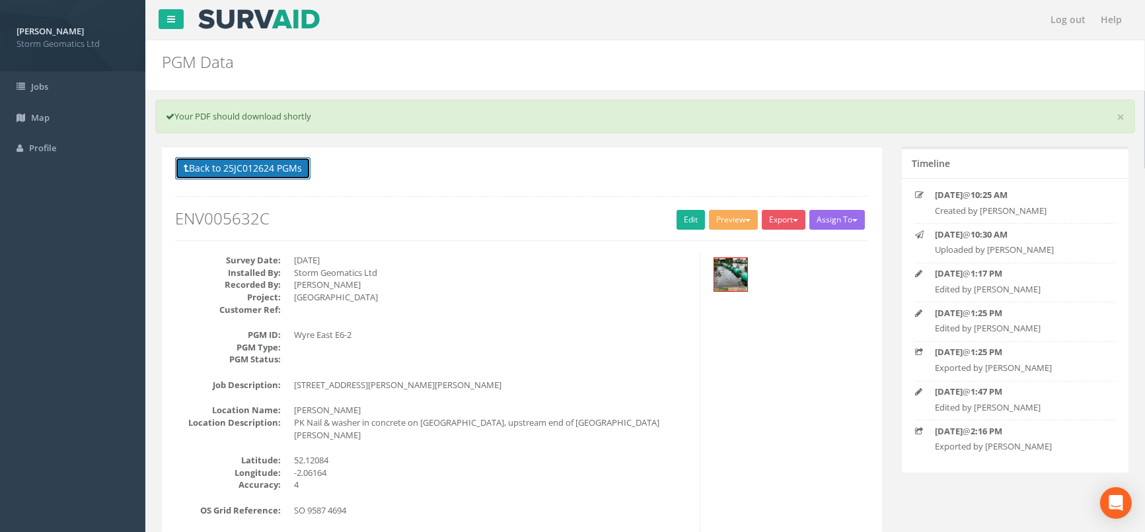
click at [229, 166] on button "Back to 25JC012624 PGMs" at bounding box center [242, 168] width 135 height 22
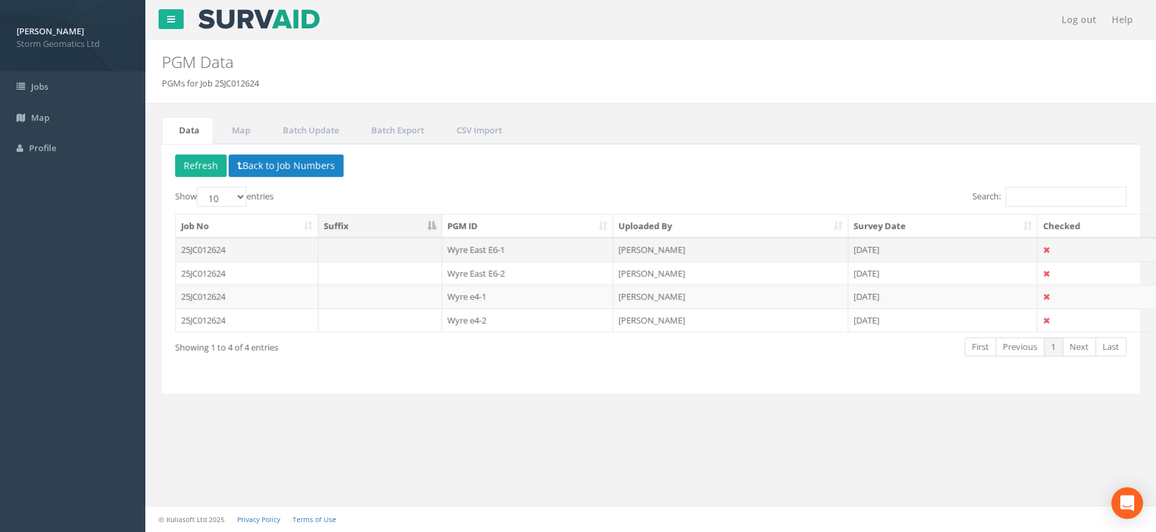
click at [260, 250] on td "25JC012624" at bounding box center [247, 250] width 143 height 24
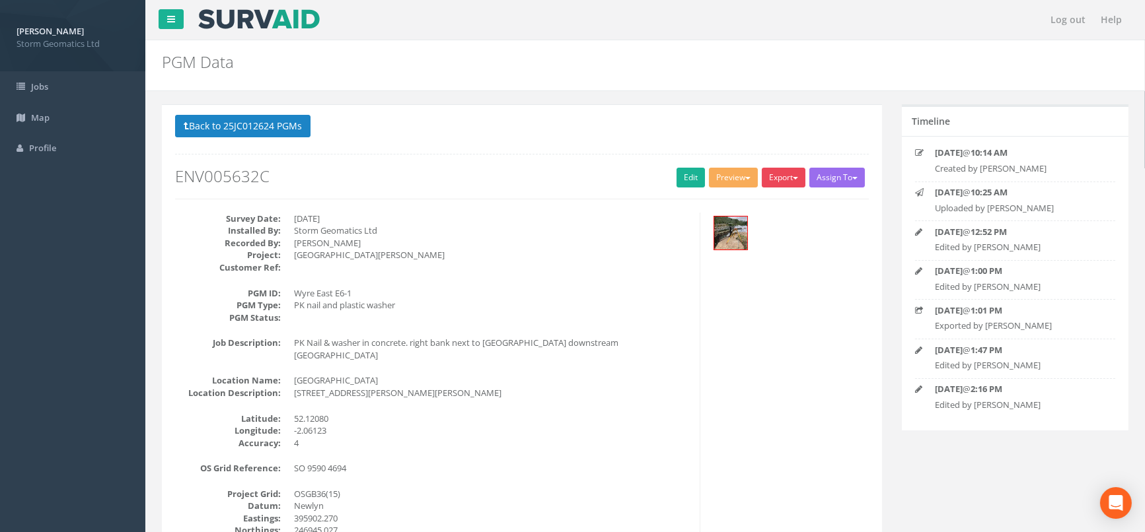
click at [791, 168] on button "Export" at bounding box center [784, 178] width 44 height 20
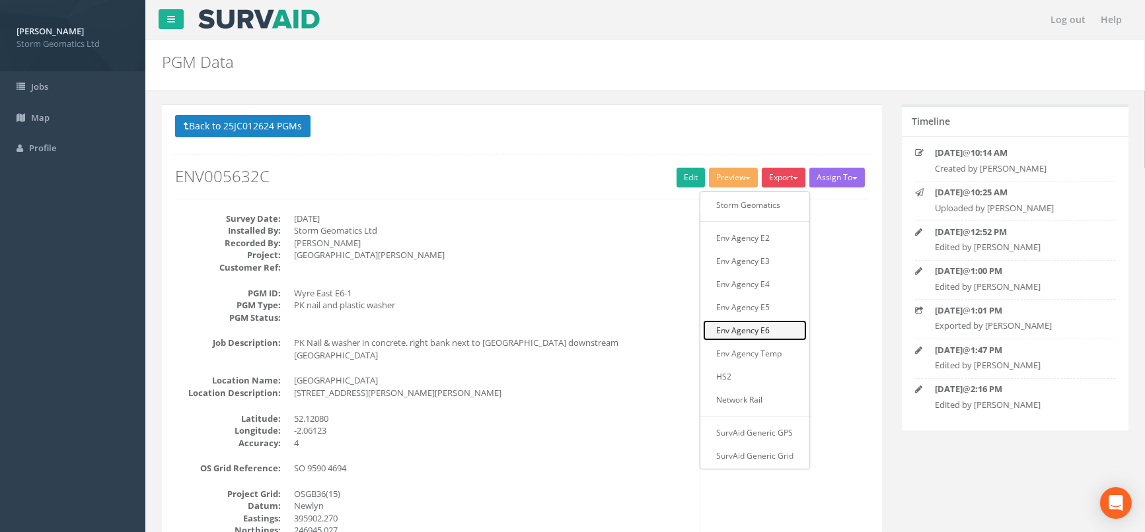
click at [765, 327] on link "Env Agency E6" at bounding box center [755, 330] width 104 height 20
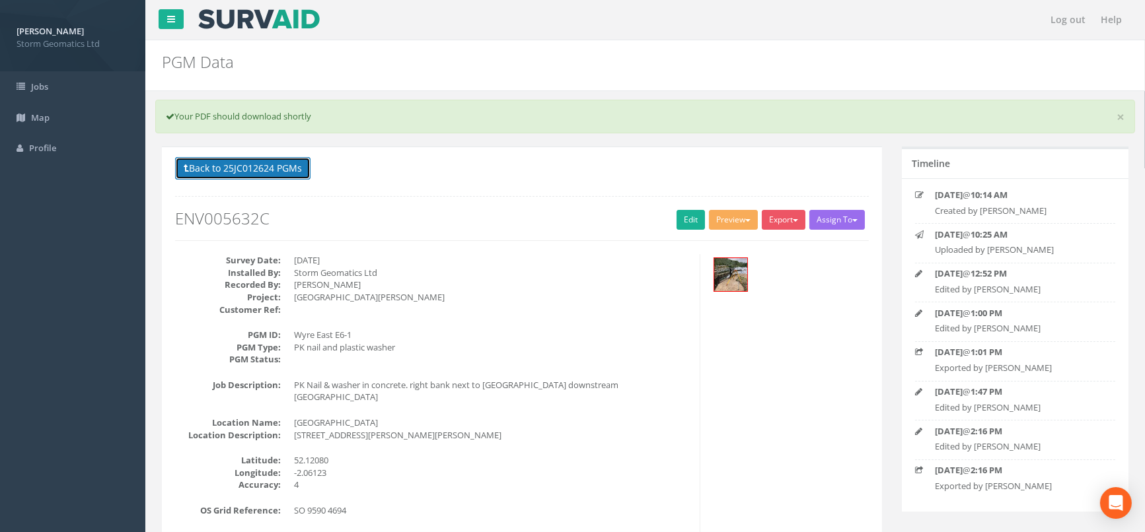
click at [237, 171] on button "Back to 25JC012624 PGMs" at bounding box center [242, 168] width 135 height 22
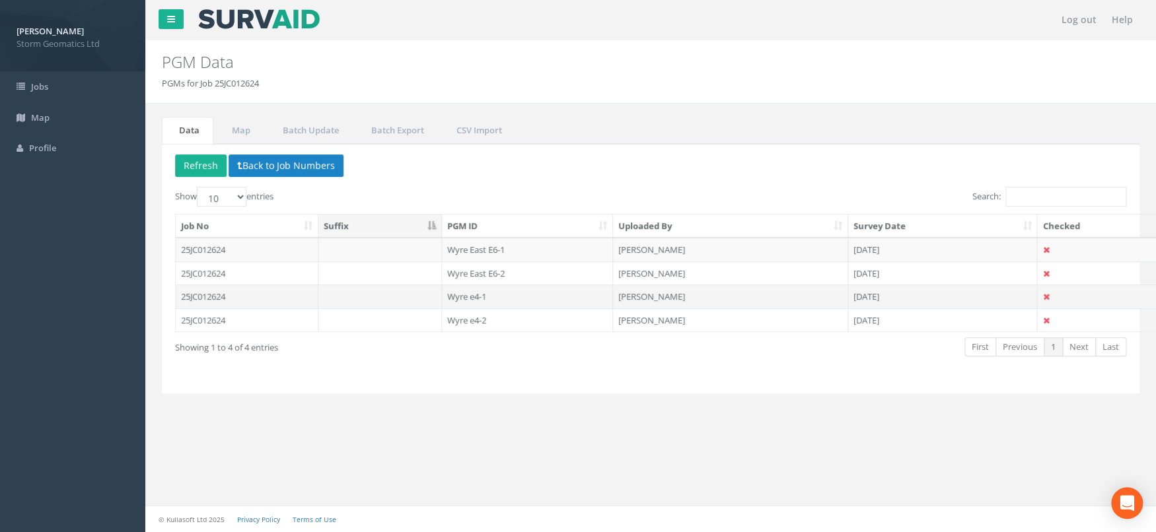
click at [283, 300] on td "25JC012624" at bounding box center [247, 297] width 143 height 24
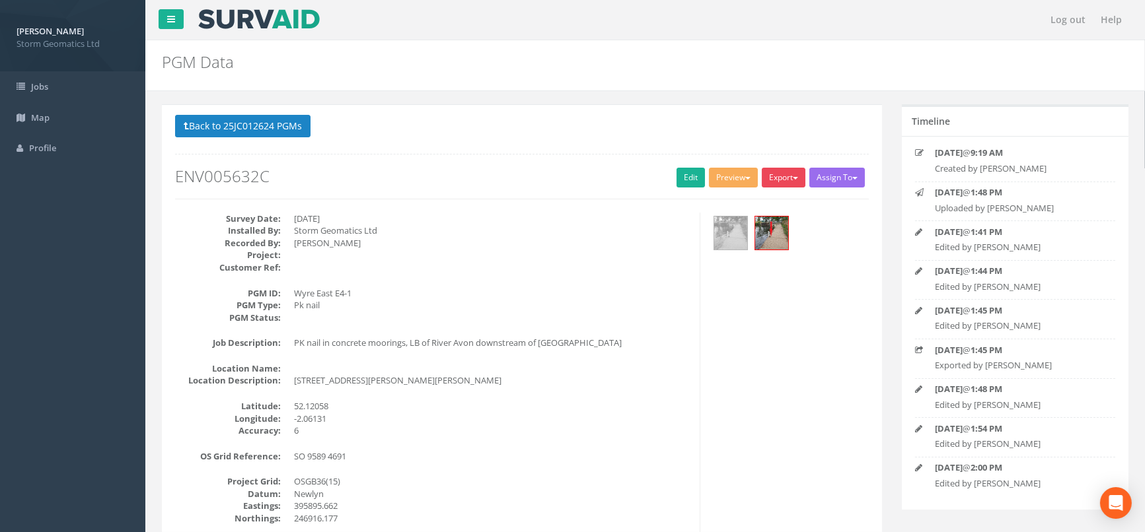
click at [783, 168] on button "Export" at bounding box center [784, 178] width 44 height 20
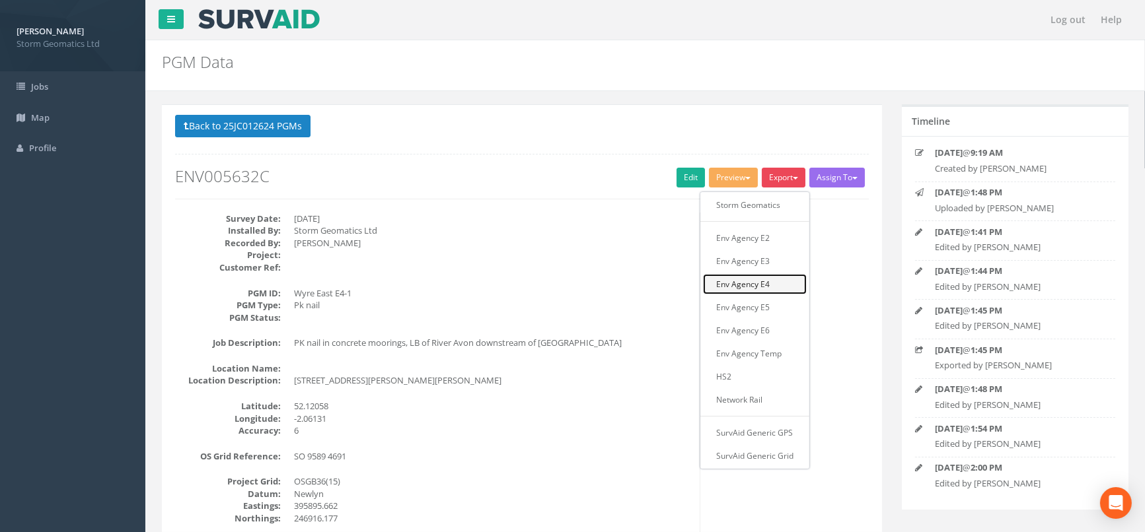
click at [768, 285] on link "Env Agency E4" at bounding box center [755, 284] width 104 height 20
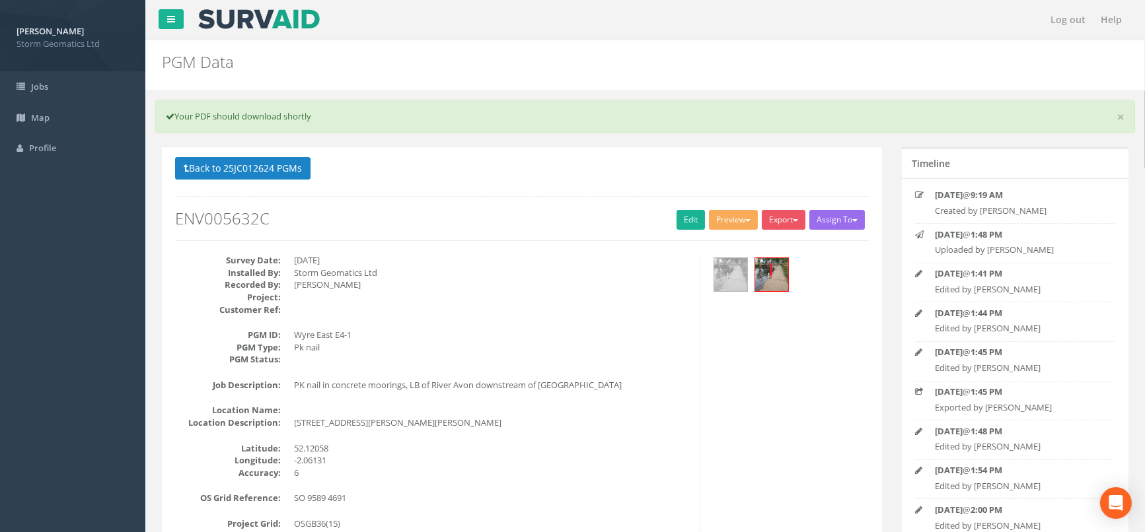
click at [269, 164] on button "Back to 25JC012624 PGMs" at bounding box center [242, 168] width 135 height 22
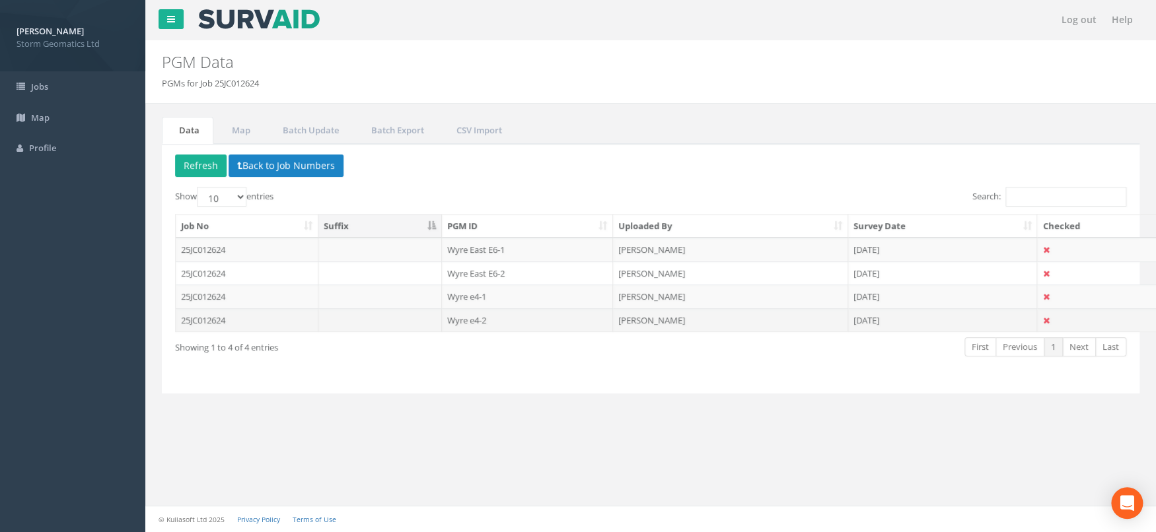
click at [252, 319] on td "25JC012624" at bounding box center [247, 321] width 143 height 24
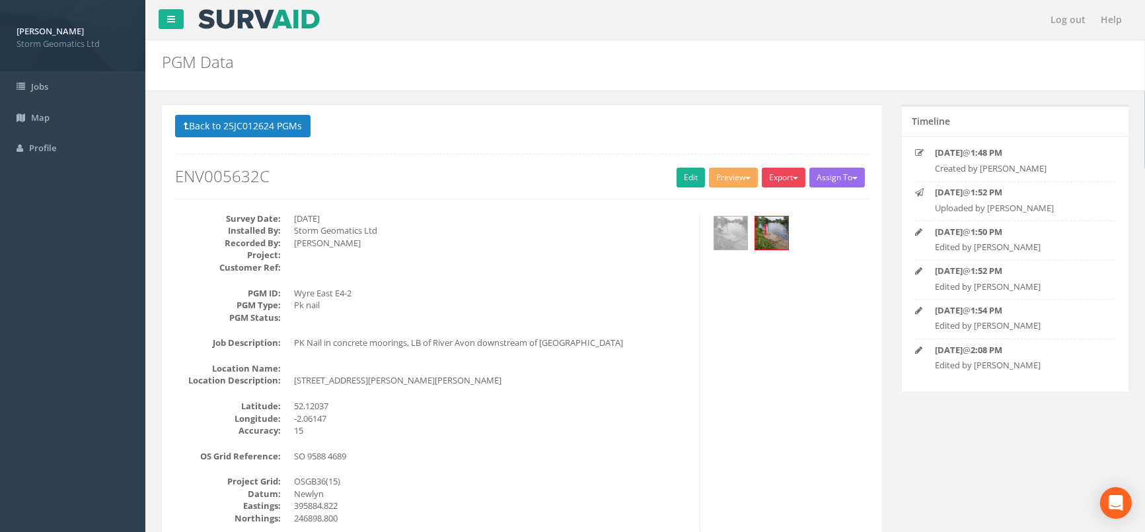
click at [781, 178] on button "Export" at bounding box center [784, 178] width 44 height 20
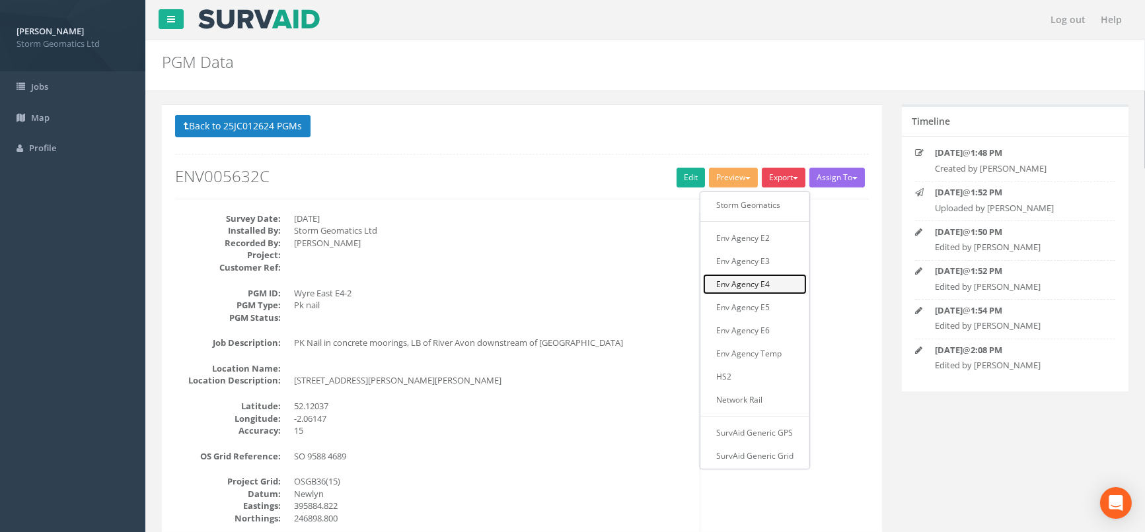
click at [772, 283] on link "Env Agency E4" at bounding box center [755, 284] width 104 height 20
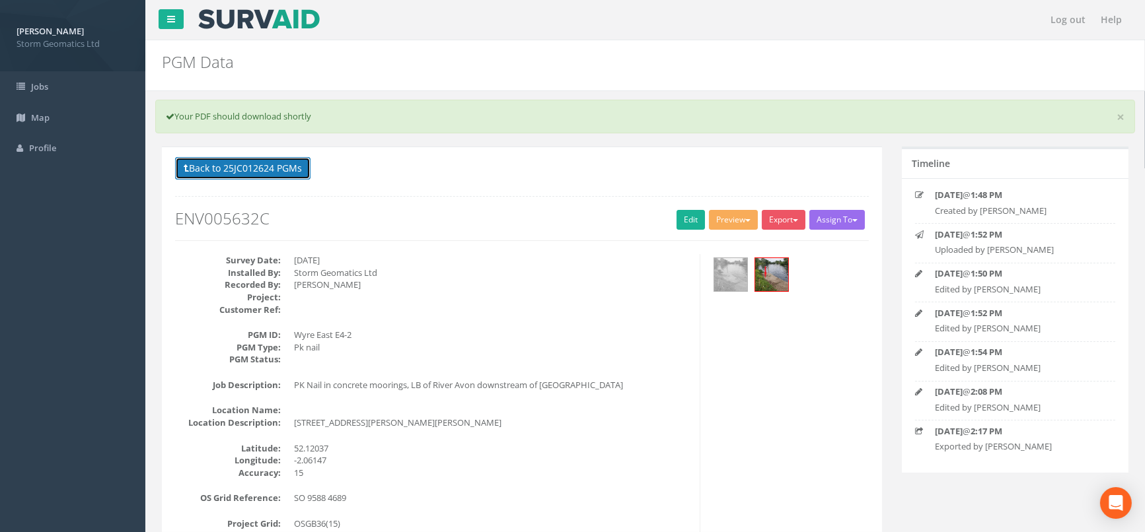
click at [262, 171] on button "Back to 25JC012624 PGMs" at bounding box center [242, 168] width 135 height 22
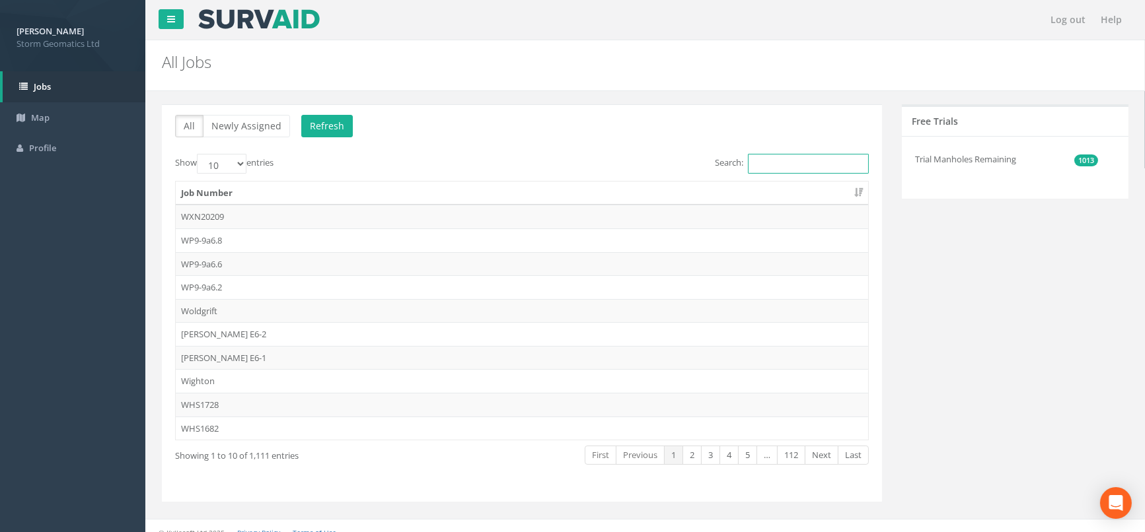
click at [794, 170] on input "Search:" at bounding box center [808, 164] width 121 height 20
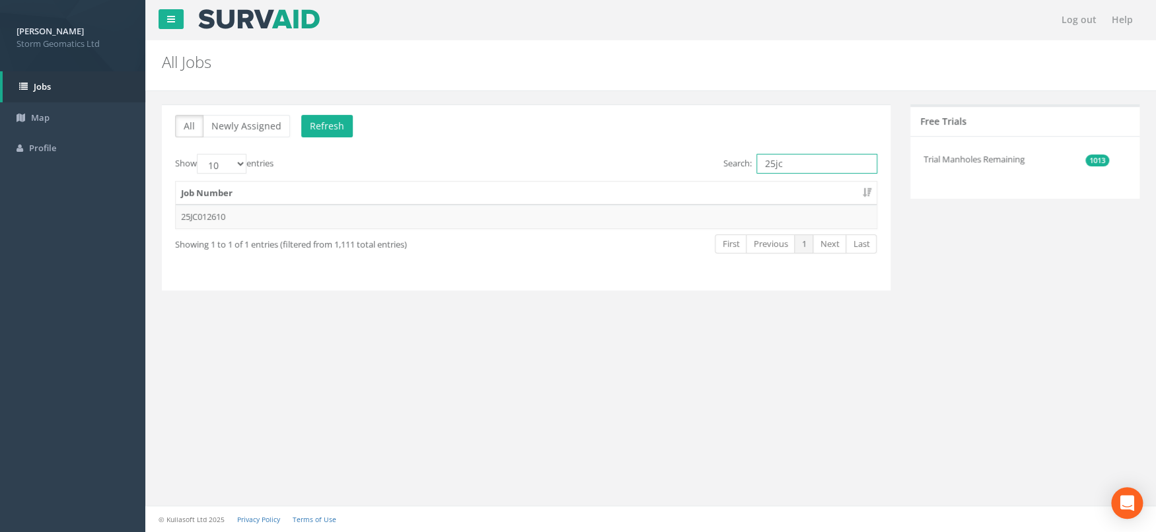
click at [799, 165] on input "25jc" at bounding box center [816, 164] width 121 height 20
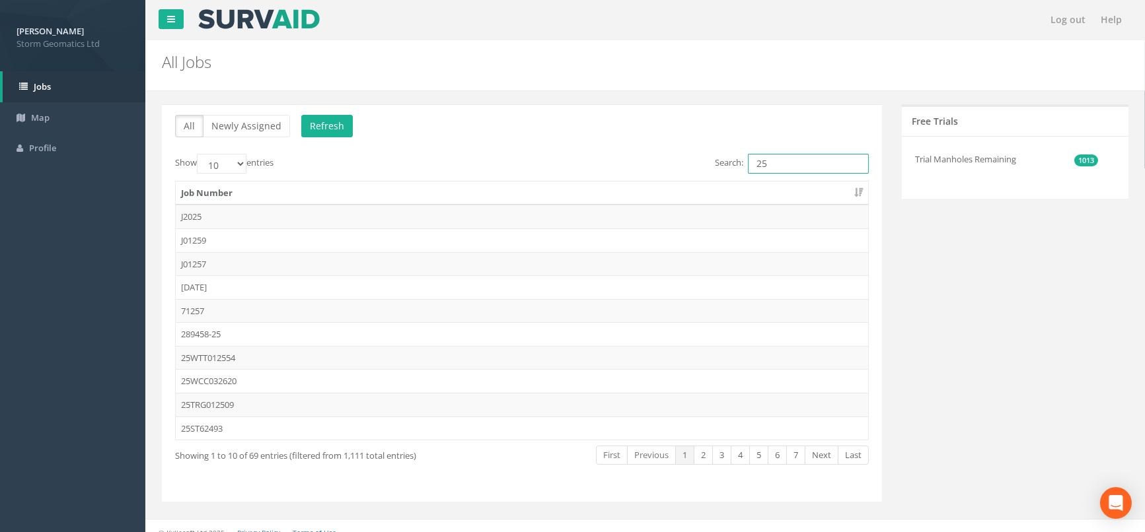
type input "2"
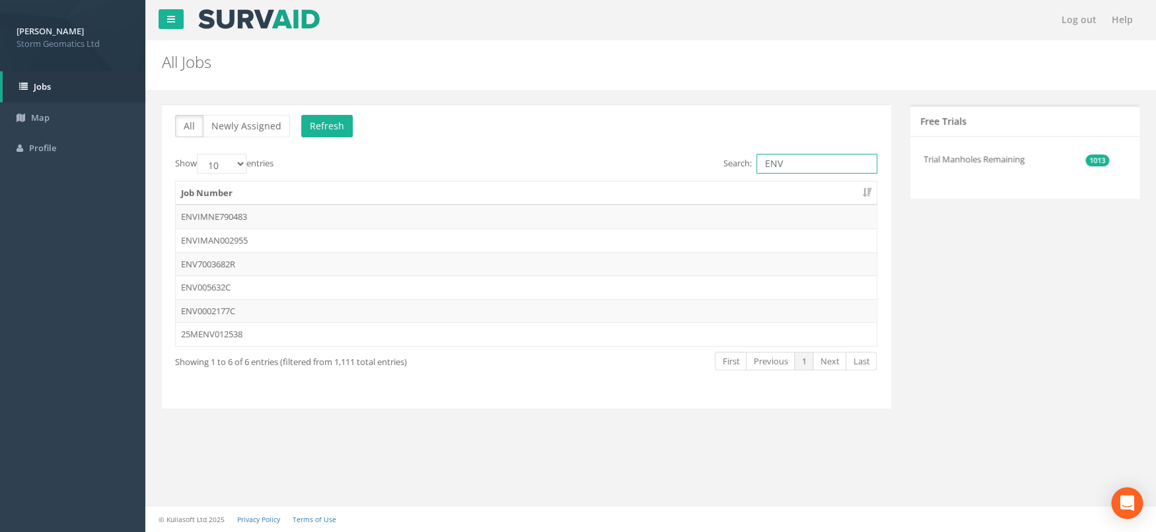
type input "ENV"
click at [227, 277] on td "ENV005632C" at bounding box center [526, 287] width 701 height 24
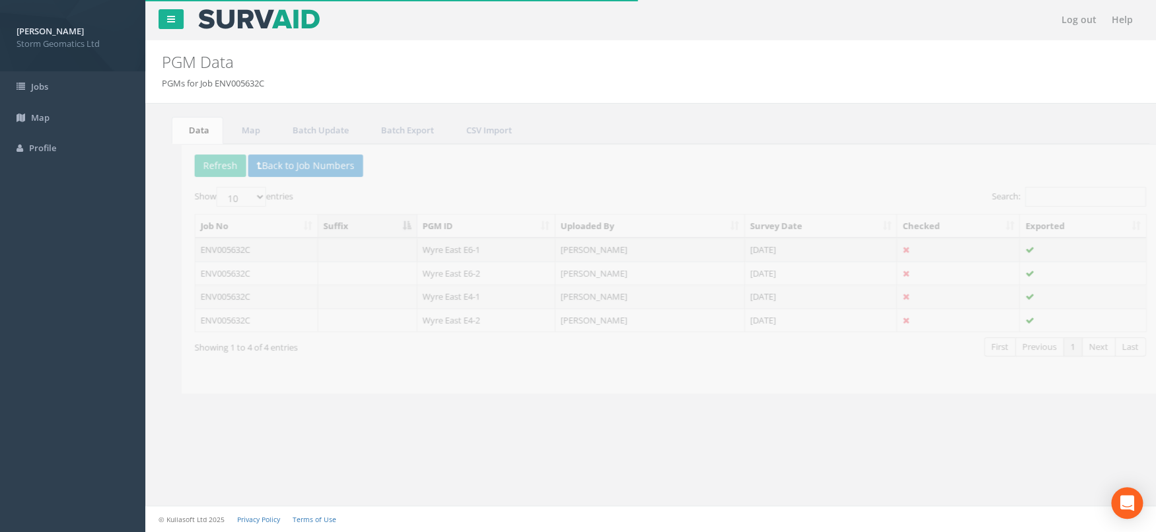
click at [244, 247] on td "ENV005632C" at bounding box center [237, 250] width 123 height 24
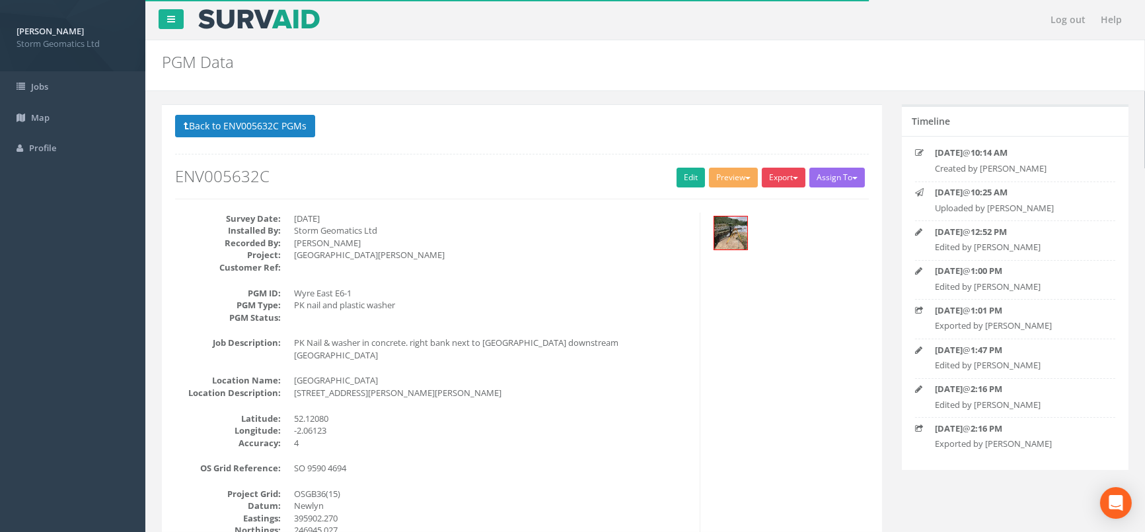
click at [780, 170] on button "Export" at bounding box center [784, 178] width 44 height 20
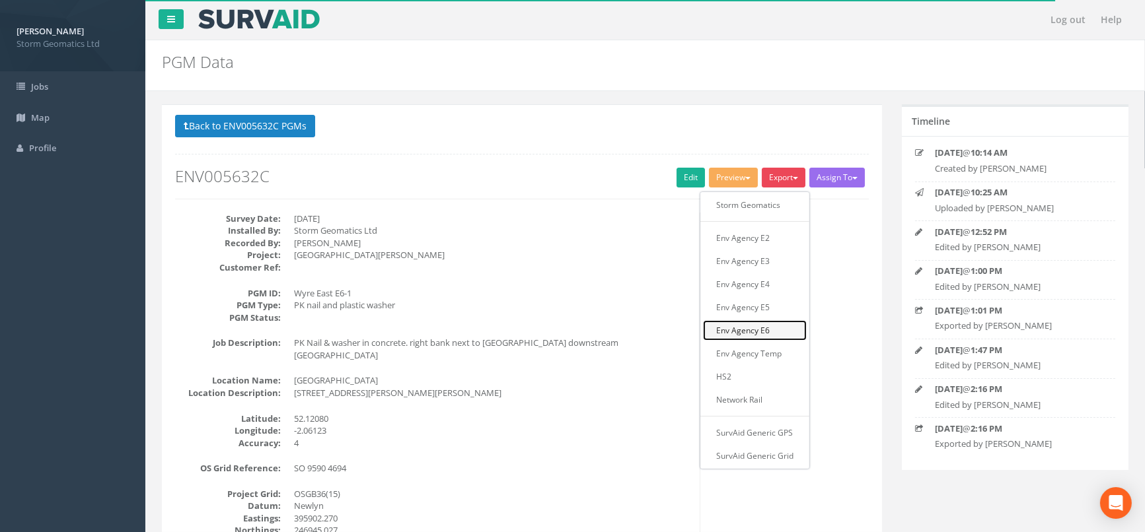
click at [756, 332] on link "Env Agency E6" at bounding box center [755, 330] width 104 height 20
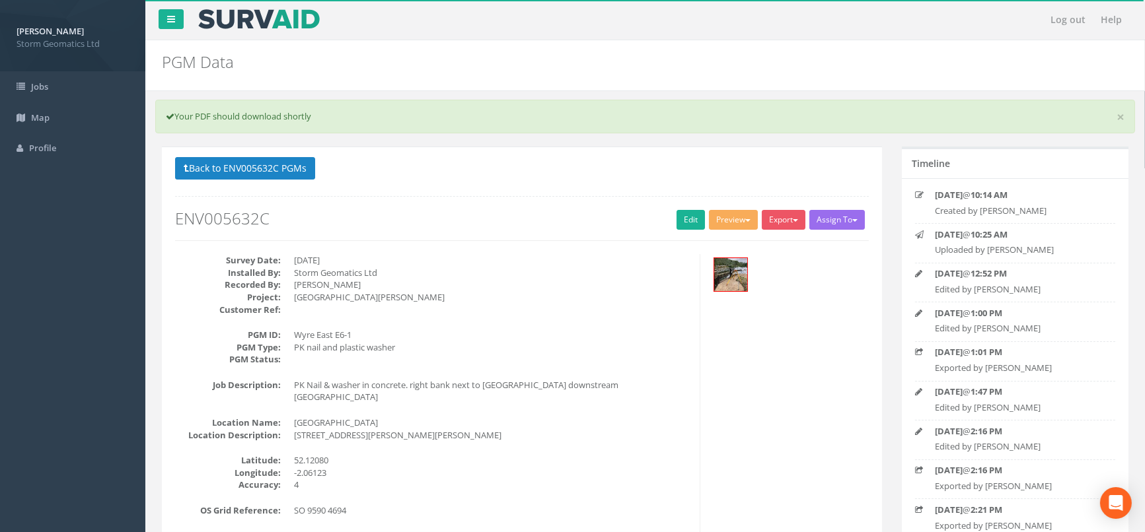
drag, startPoint x: 645, startPoint y: 27, endPoint x: 762, endPoint y: 14, distance: 117.7
click at [762, 14] on nav "Log out Help" at bounding box center [645, 20] width 1000 height 40
click at [796, 219] on span "button" at bounding box center [795, 220] width 5 height 3
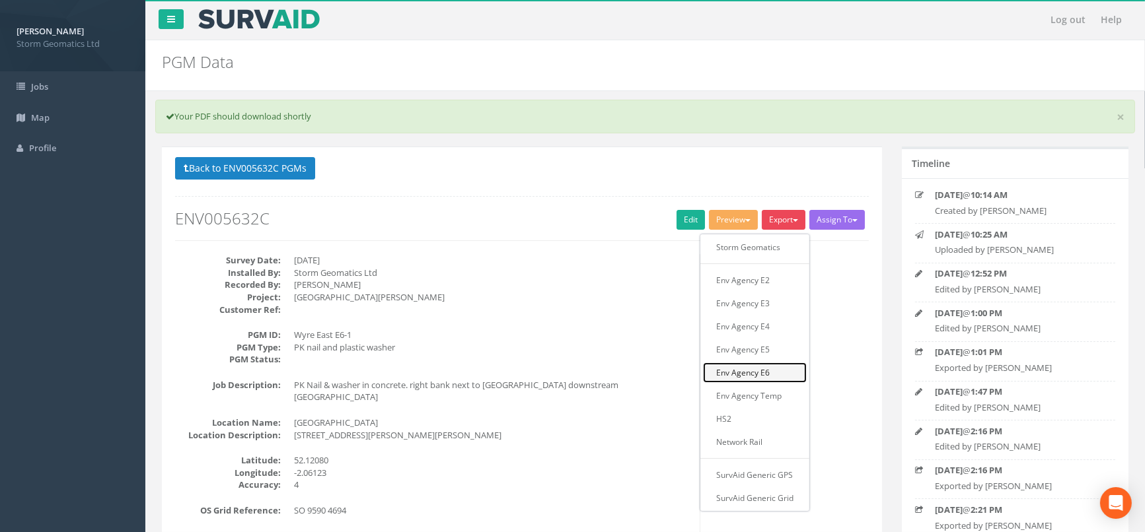
click at [760, 373] on link "Env Agency E6" at bounding box center [755, 373] width 104 height 20
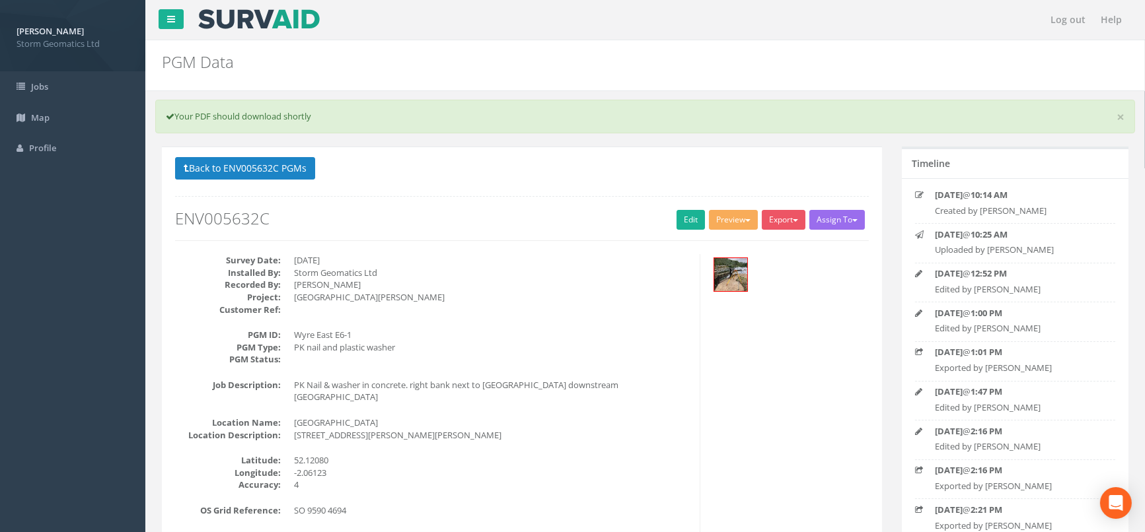
click at [211, 167] on button "Back to ENV005632C PGMs" at bounding box center [245, 168] width 140 height 22
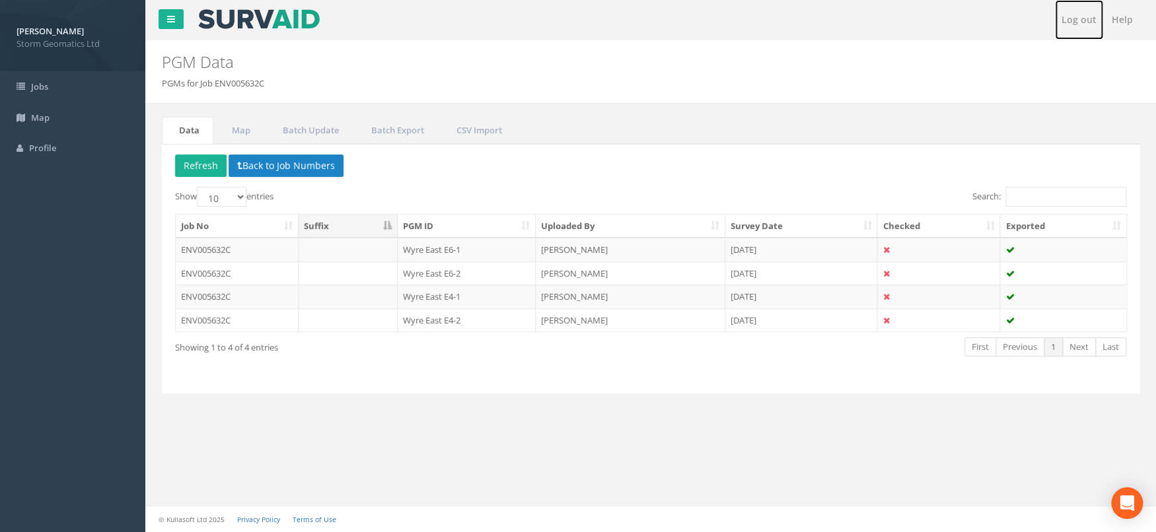
click at [1085, 20] on link "Log out" at bounding box center [1079, 20] width 48 height 40
